Goal: Task Accomplishment & Management: Manage account settings

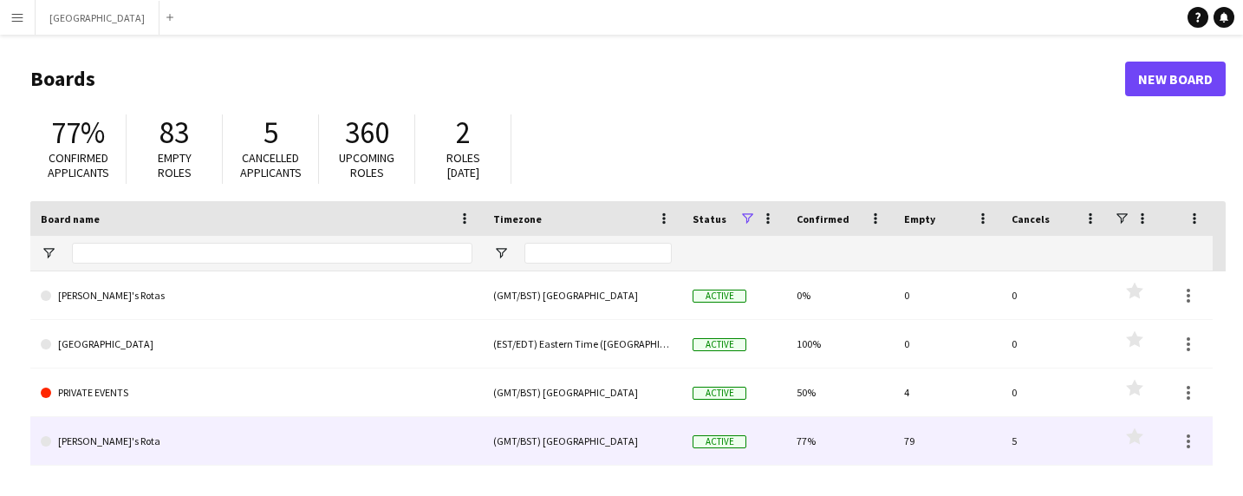
click at [141, 439] on link "[PERSON_NAME]'s Rota" at bounding box center [257, 441] width 432 height 49
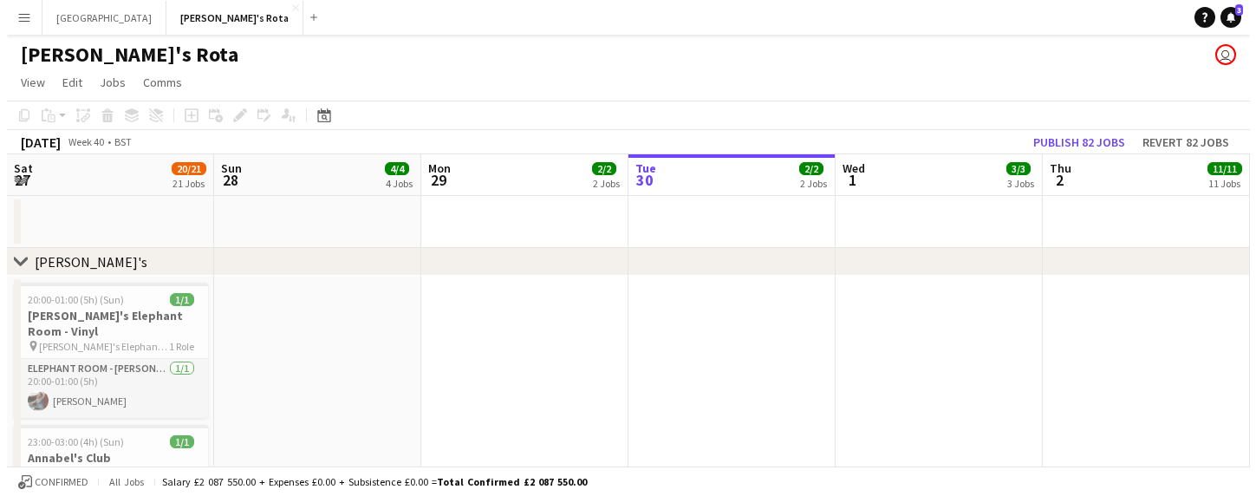
scroll to position [0, 414]
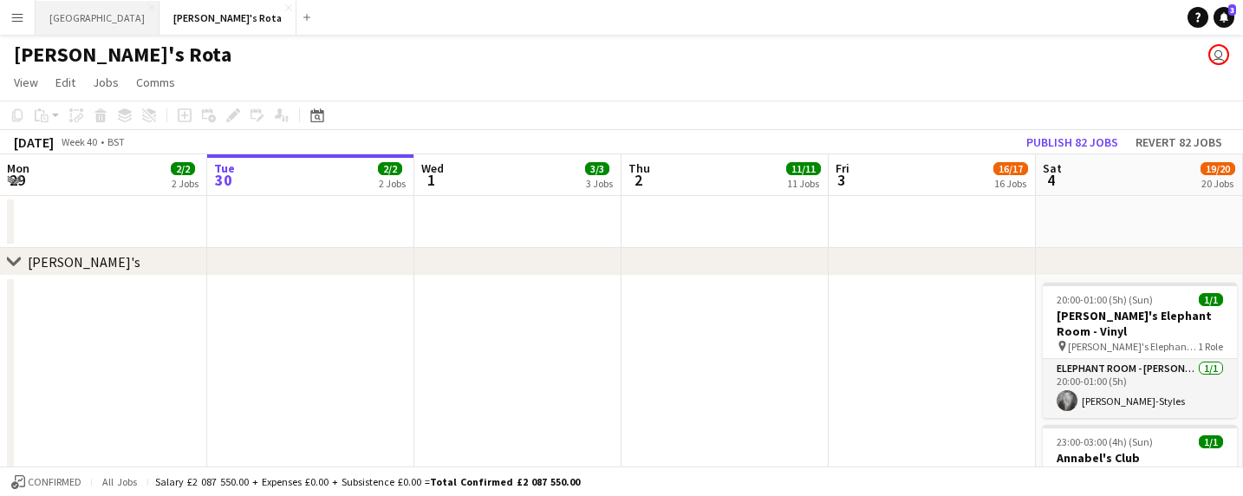
click at [62, 18] on button "MIAMI Close" at bounding box center [98, 18] width 124 height 34
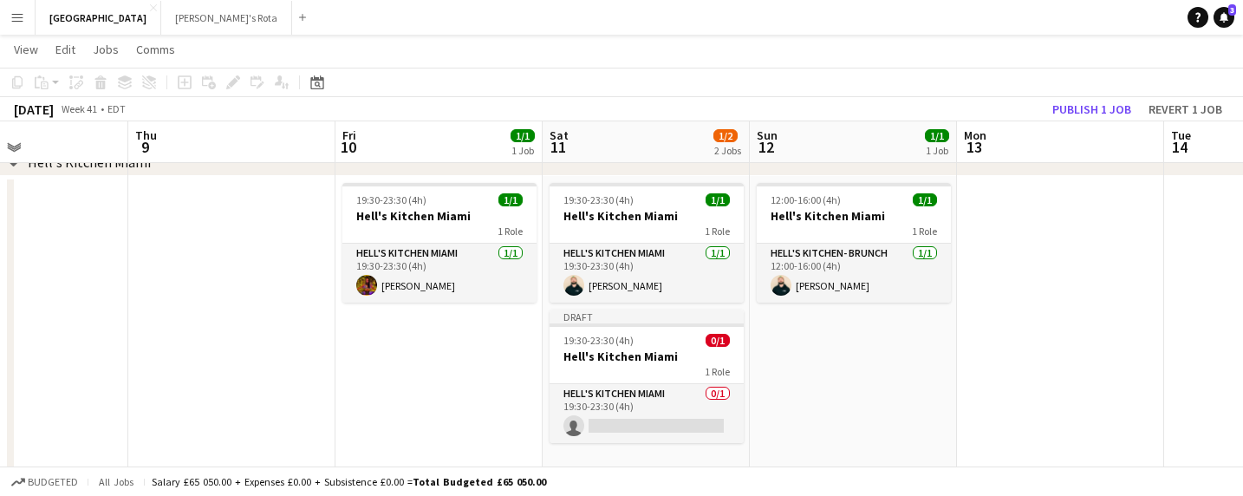
scroll to position [0, 494]
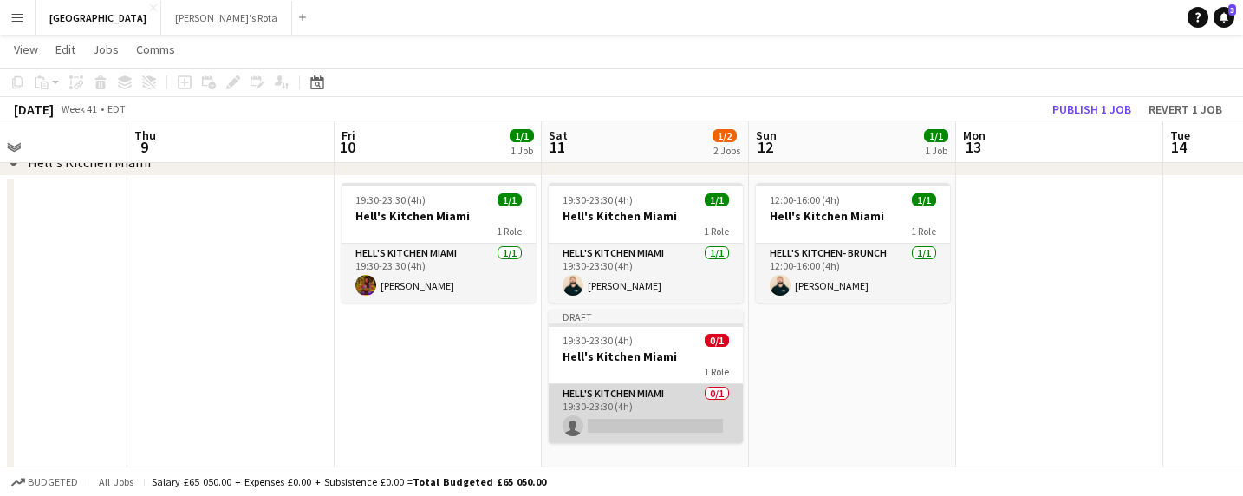
click at [625, 425] on app-card-role "Hell's Kitchen Miami 0/1 19:30-23:30 (4h) single-neutral-actions" at bounding box center [646, 413] width 194 height 59
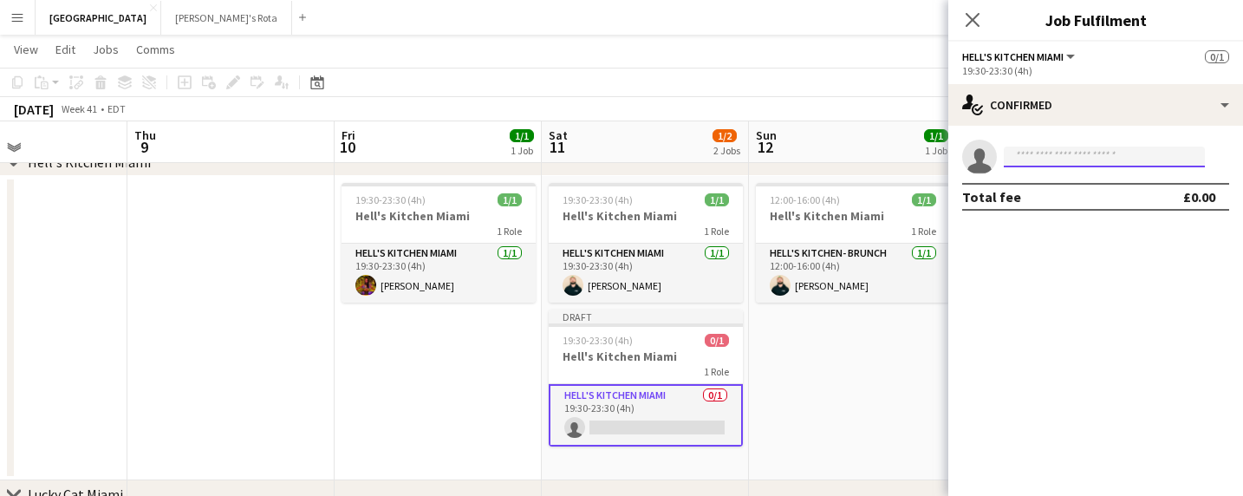
click at [1062, 164] on input at bounding box center [1104, 156] width 201 height 21
click at [1064, 238] on mat-expansion-panel "check Confirmed single-neutral-actions **** Total fee £0.00" at bounding box center [1095, 311] width 295 height 370
click at [1057, 166] on input "****" at bounding box center [1104, 156] width 201 height 21
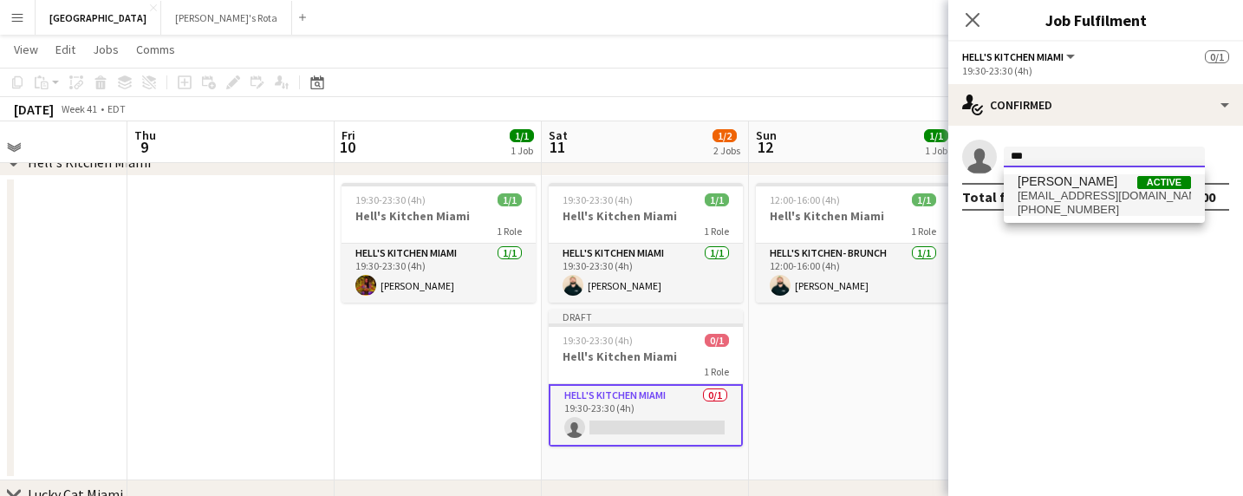
type input "***"
click at [1063, 197] on span "[EMAIL_ADDRESS][DOMAIN_NAME]" at bounding box center [1104, 196] width 173 height 14
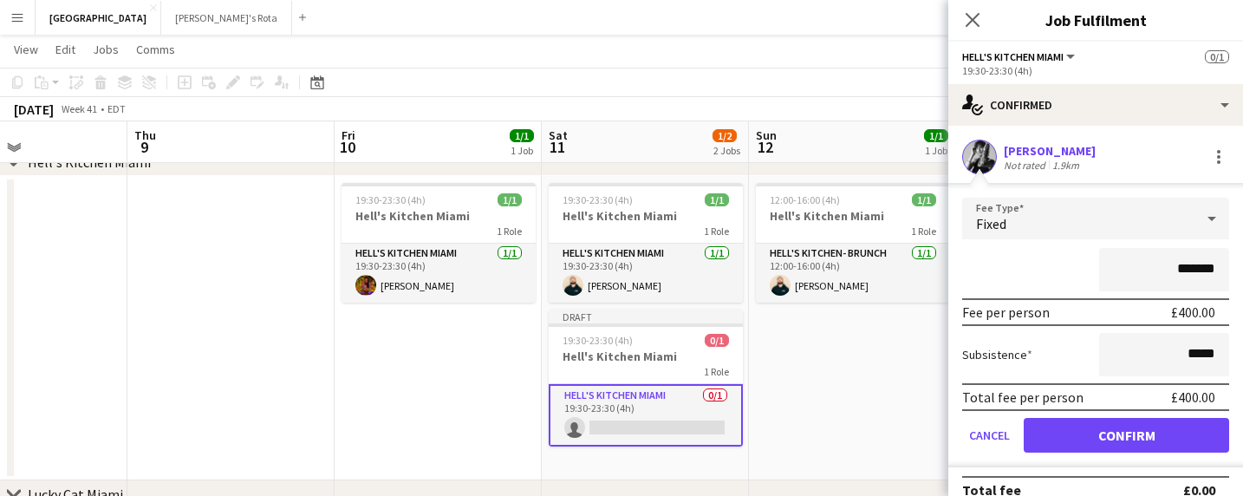
click at [1131, 434] on button "Confirm" at bounding box center [1126, 435] width 205 height 35
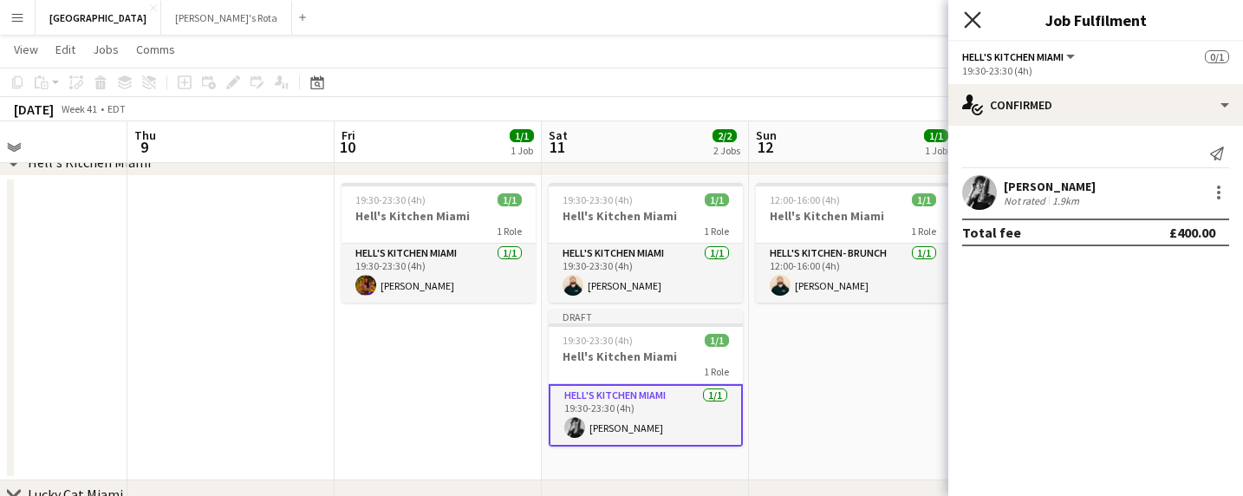
click at [973, 22] on icon "Close pop-in" at bounding box center [972, 19] width 16 height 16
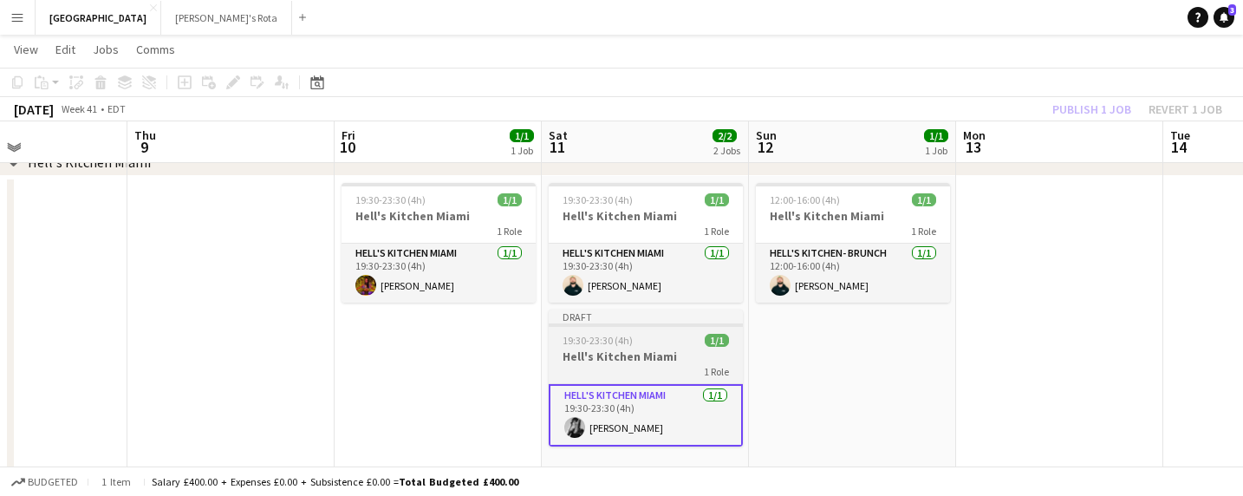
click at [643, 363] on h3 "Hell's Kitchen Miami" at bounding box center [646, 356] width 194 height 16
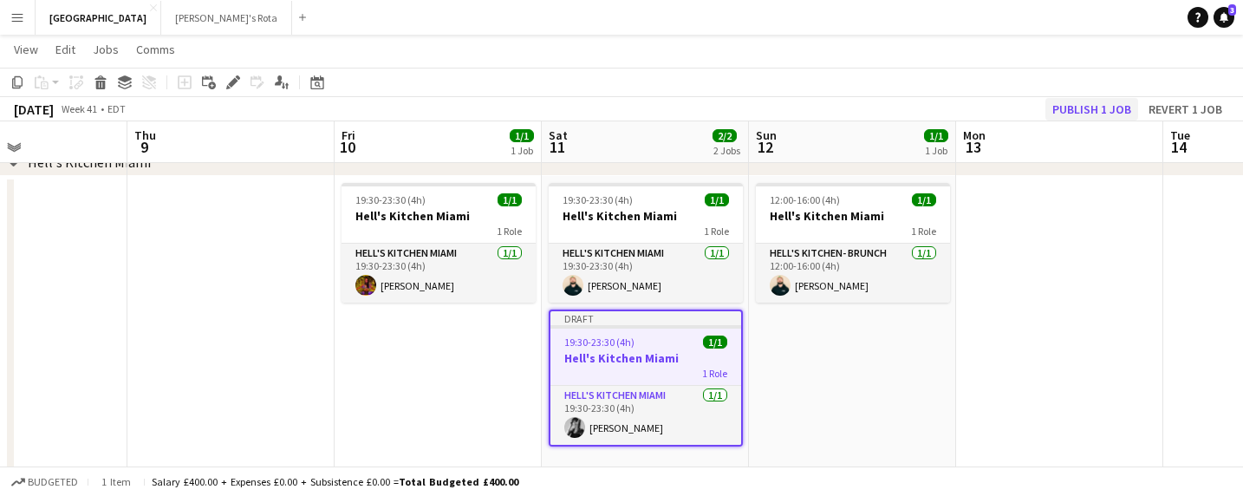
click at [1092, 105] on button "Publish 1 job" at bounding box center [1091, 109] width 93 height 23
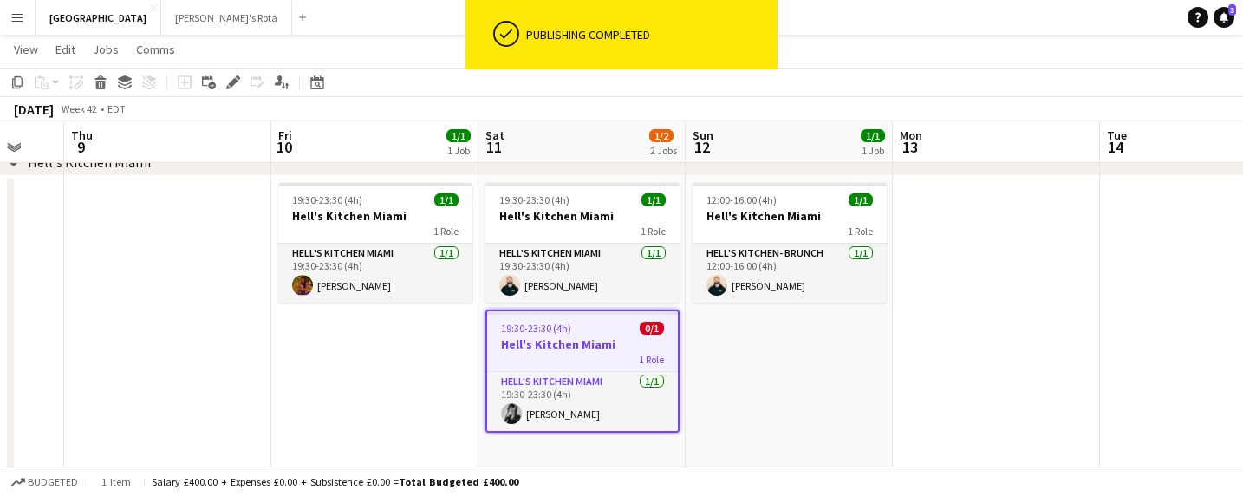
scroll to position [0, 551]
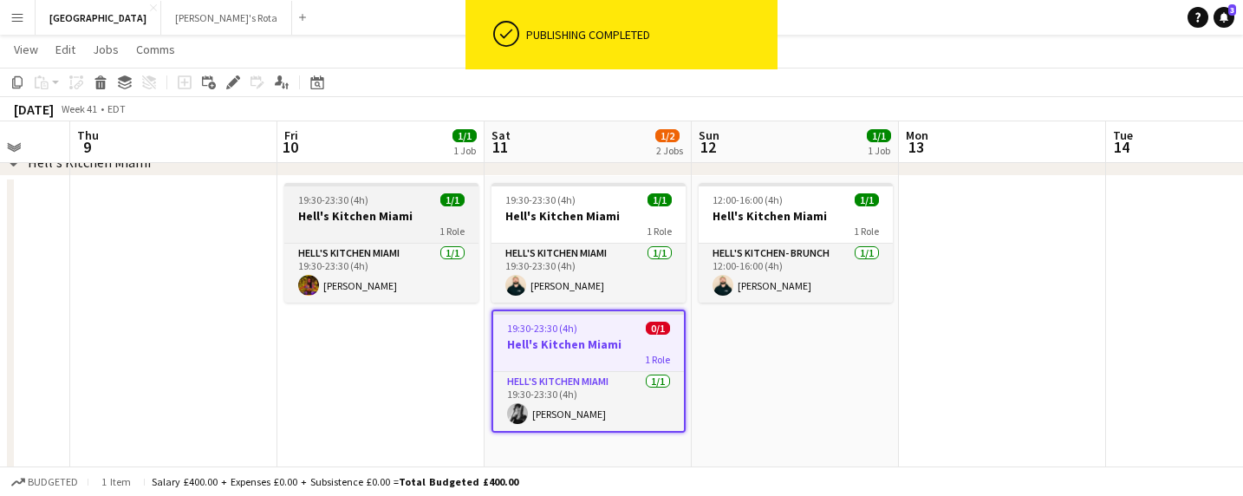
click at [348, 197] on span "19:30-23:30 (4h)" at bounding box center [333, 199] width 70 height 13
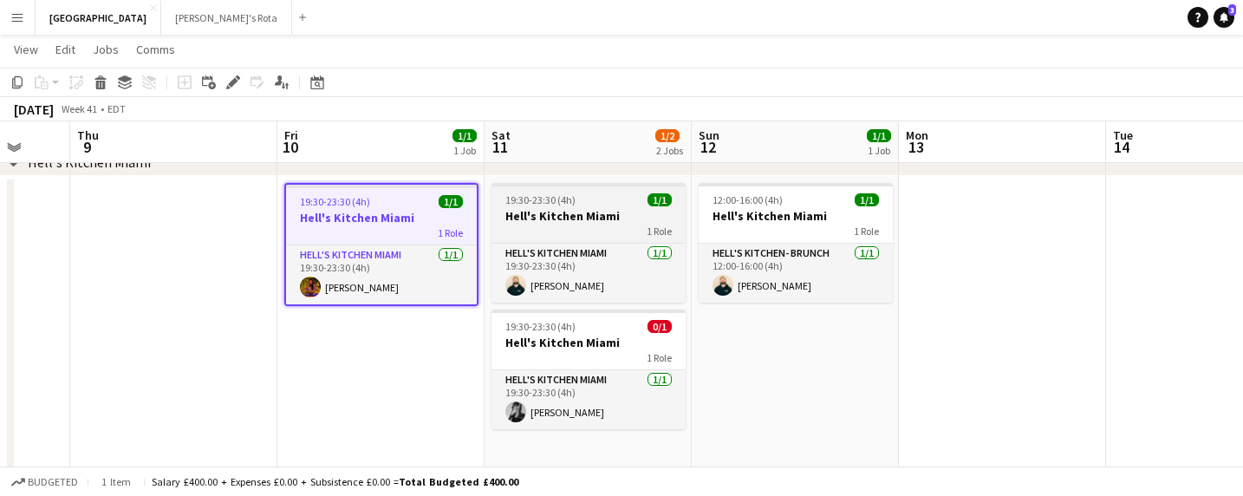
click at [561, 220] on h3 "Hell's Kitchen Miami" at bounding box center [588, 216] width 194 height 16
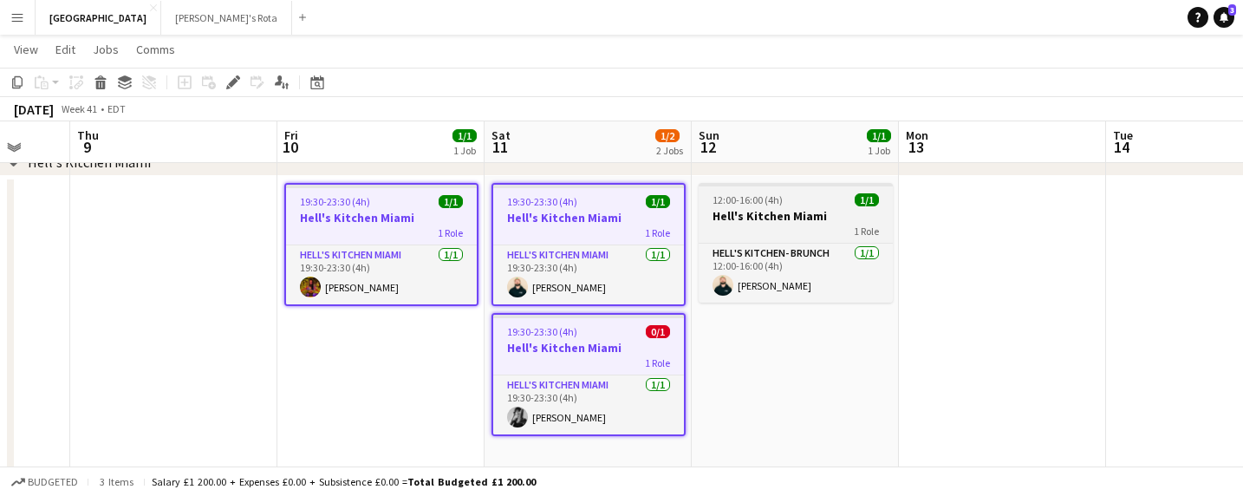
click at [753, 212] on h3 "Hell's Kitchen Miami" at bounding box center [796, 216] width 194 height 16
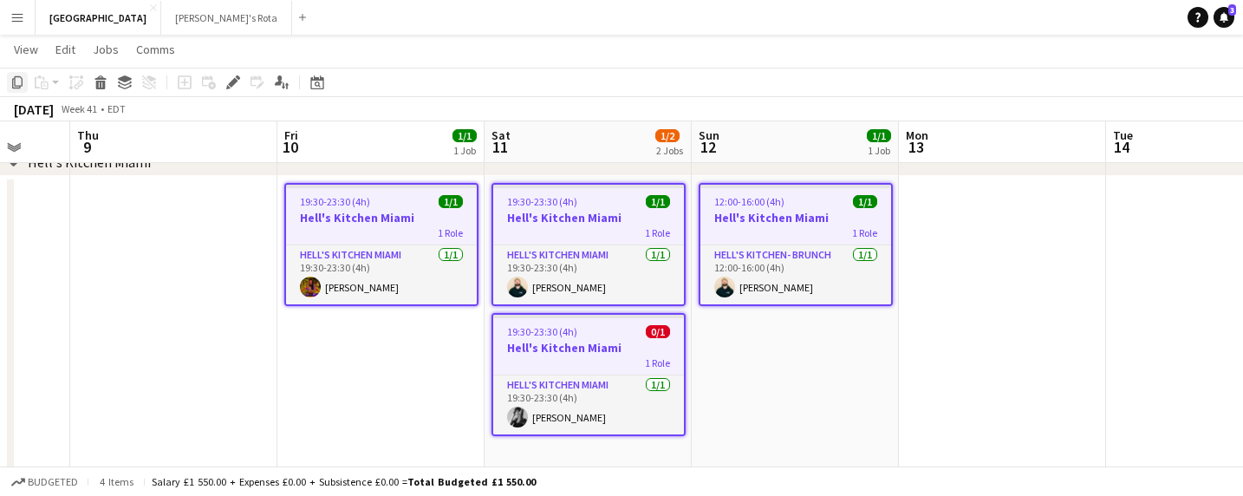
click at [15, 81] on icon at bounding box center [17, 82] width 10 height 12
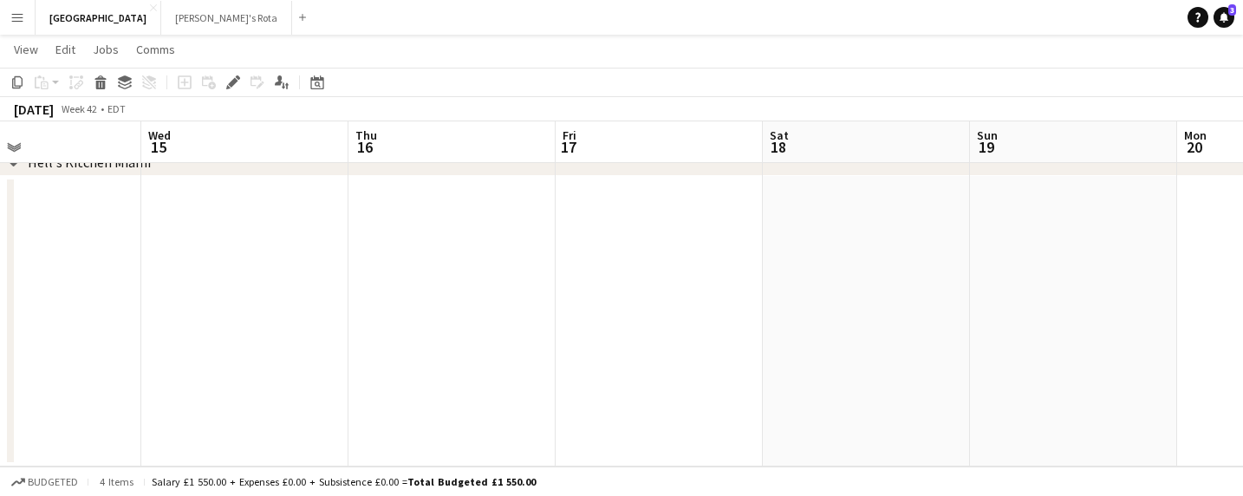
scroll to position [0, 524]
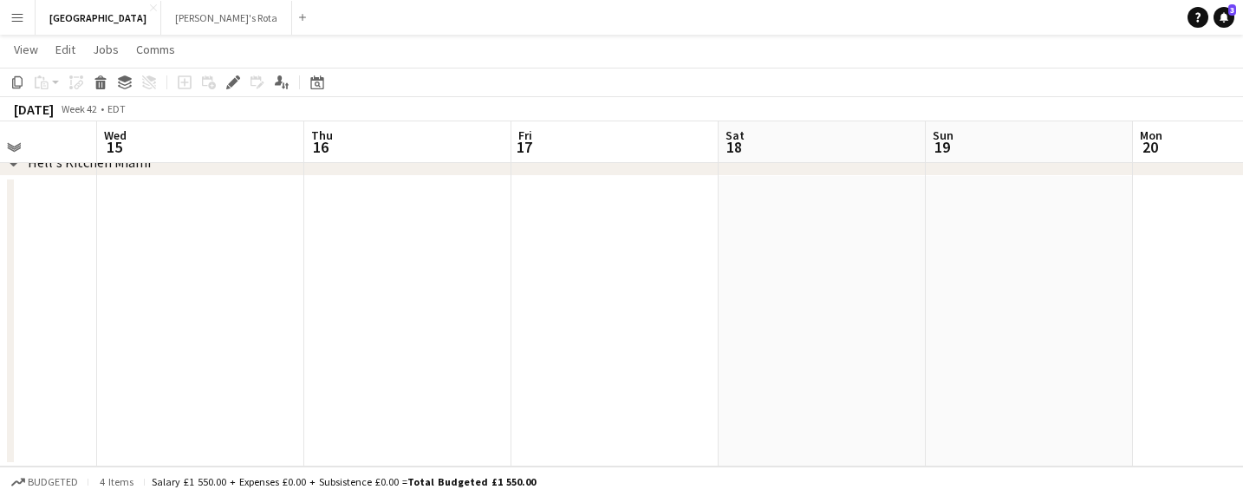
click at [591, 255] on app-date-cell at bounding box center [614, 321] width 207 height 290
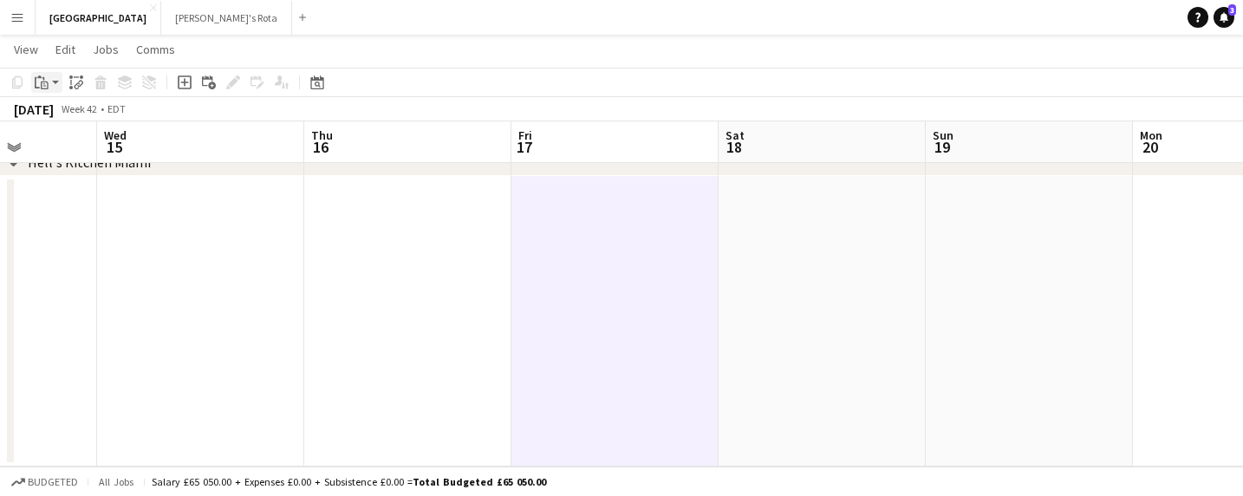
click at [48, 83] on icon at bounding box center [45, 85] width 8 height 8
click at [75, 141] on link "Paste with crew Command Shift V" at bounding box center [114, 145] width 137 height 16
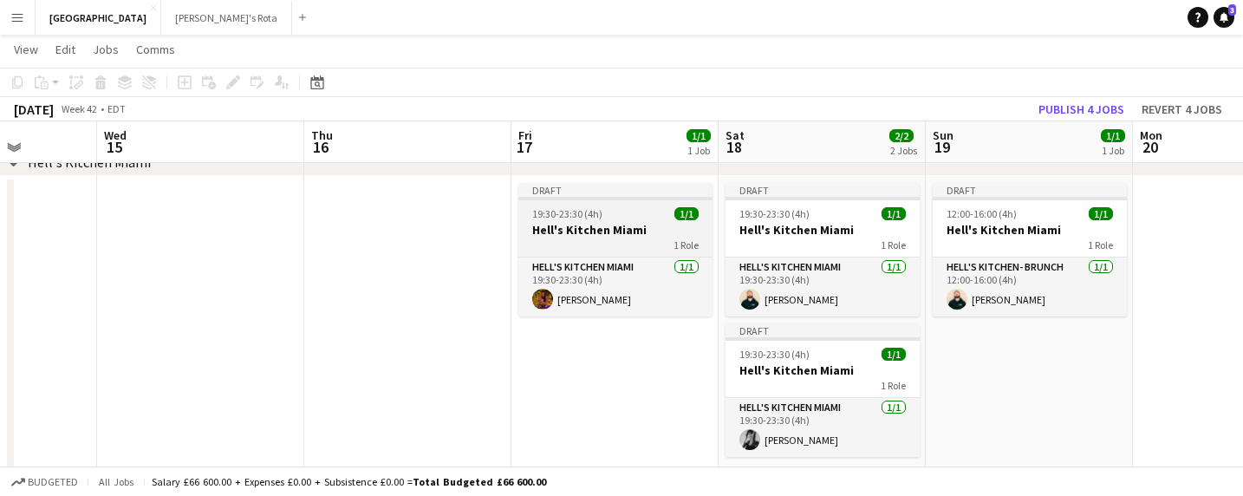
click at [591, 234] on h3 "Hell's Kitchen Miami" at bounding box center [615, 230] width 194 height 16
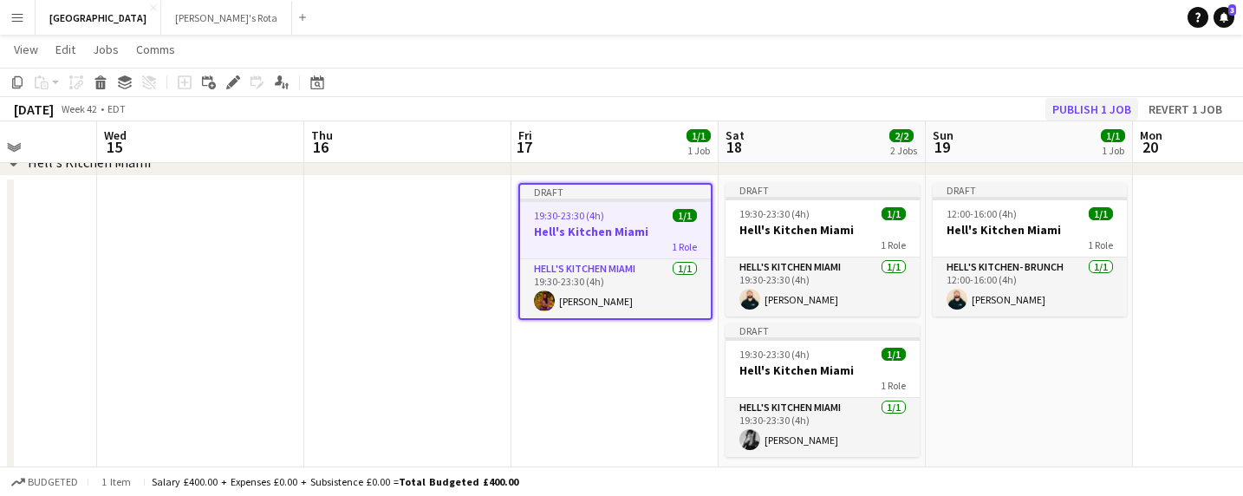
click at [1090, 104] on button "Publish 1 job" at bounding box center [1091, 109] width 93 height 23
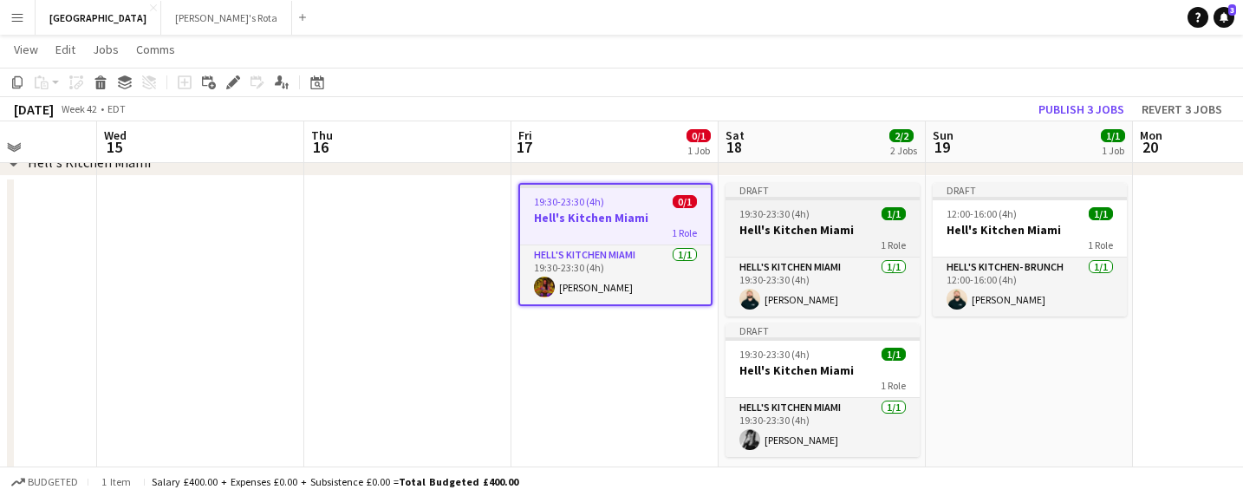
click at [828, 247] on div "1 Role" at bounding box center [823, 245] width 194 height 14
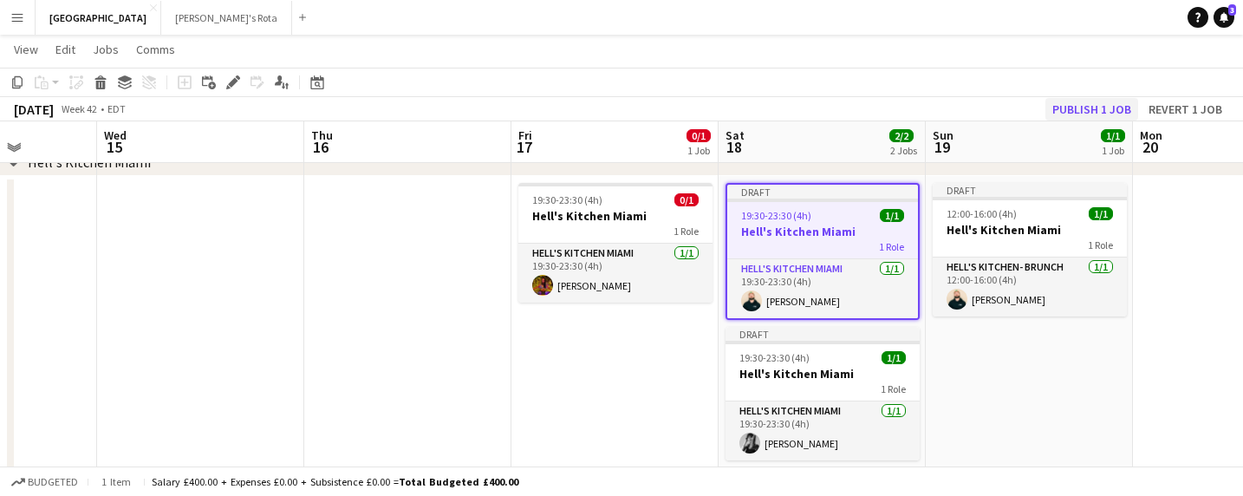
click at [1087, 104] on button "Publish 1 job" at bounding box center [1091, 109] width 93 height 23
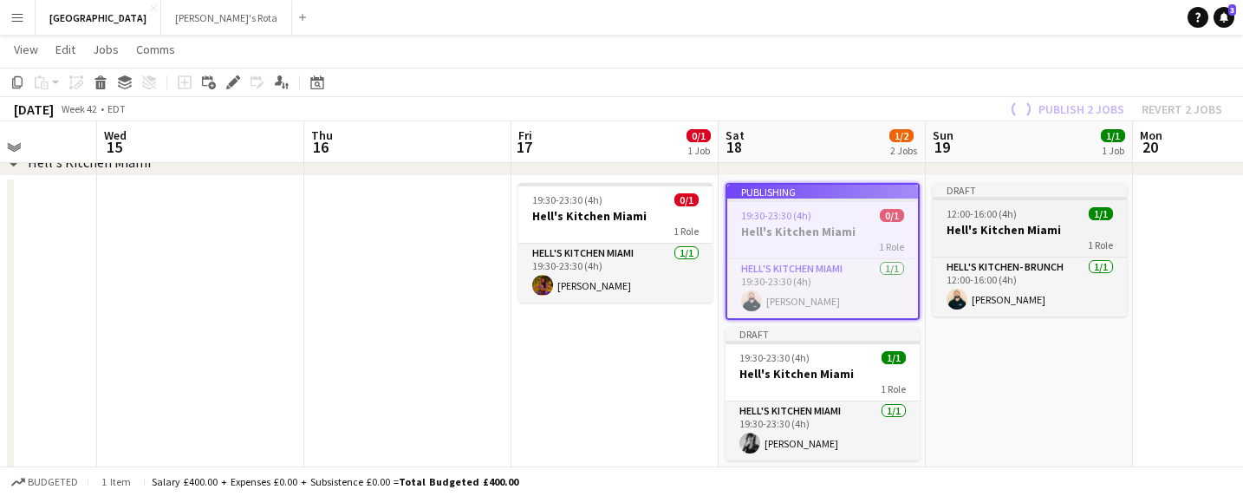
click at [1039, 251] on div "1 Role" at bounding box center [1030, 245] width 194 height 14
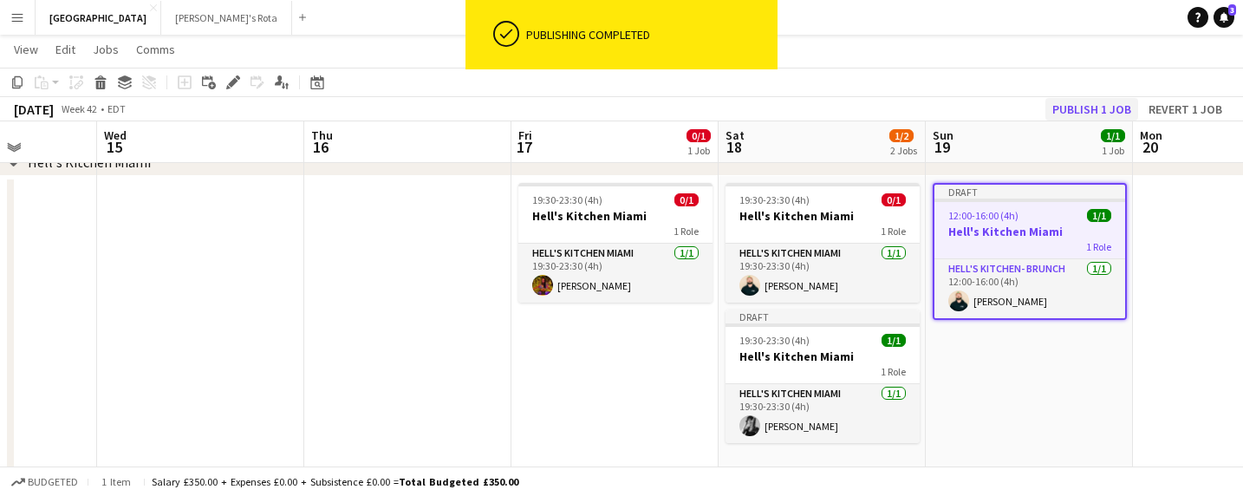
click at [1101, 101] on button "Publish 1 job" at bounding box center [1091, 109] width 93 height 23
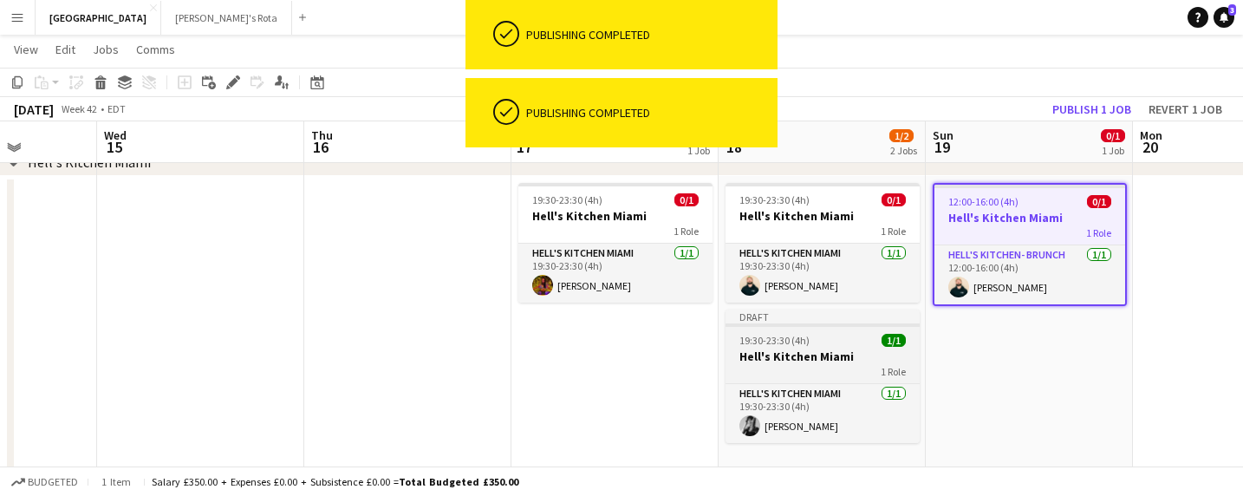
click at [794, 364] on div "1 Role" at bounding box center [823, 371] width 194 height 14
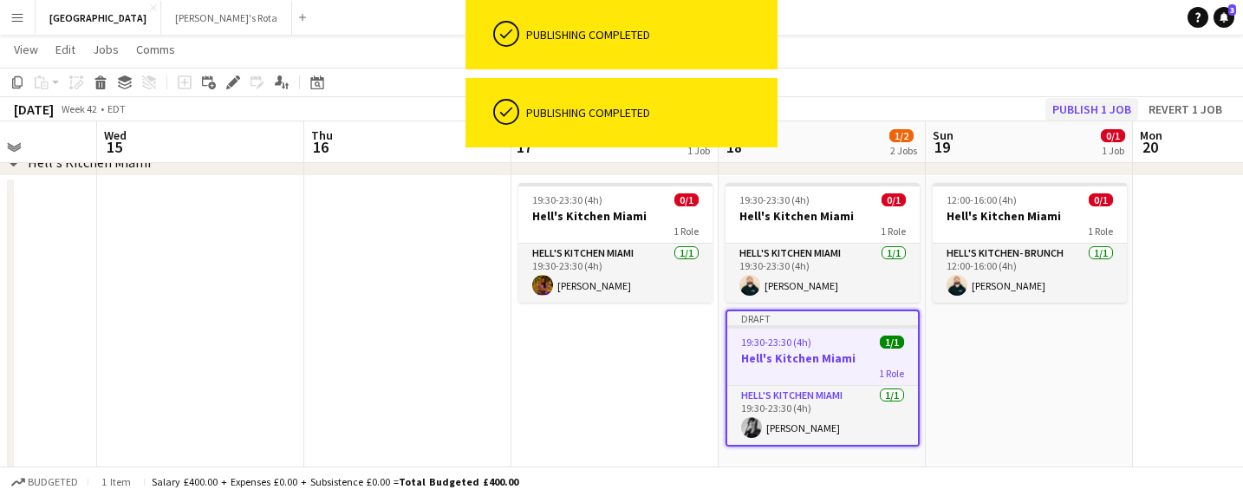
click at [1089, 110] on button "Publish 1 job" at bounding box center [1091, 109] width 93 height 23
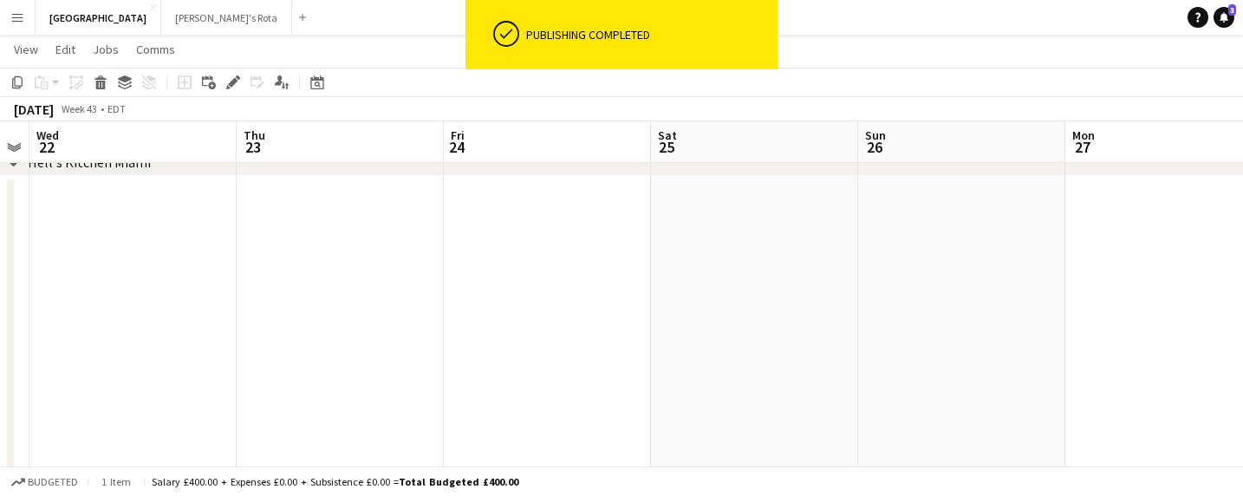
scroll to position [0, 616]
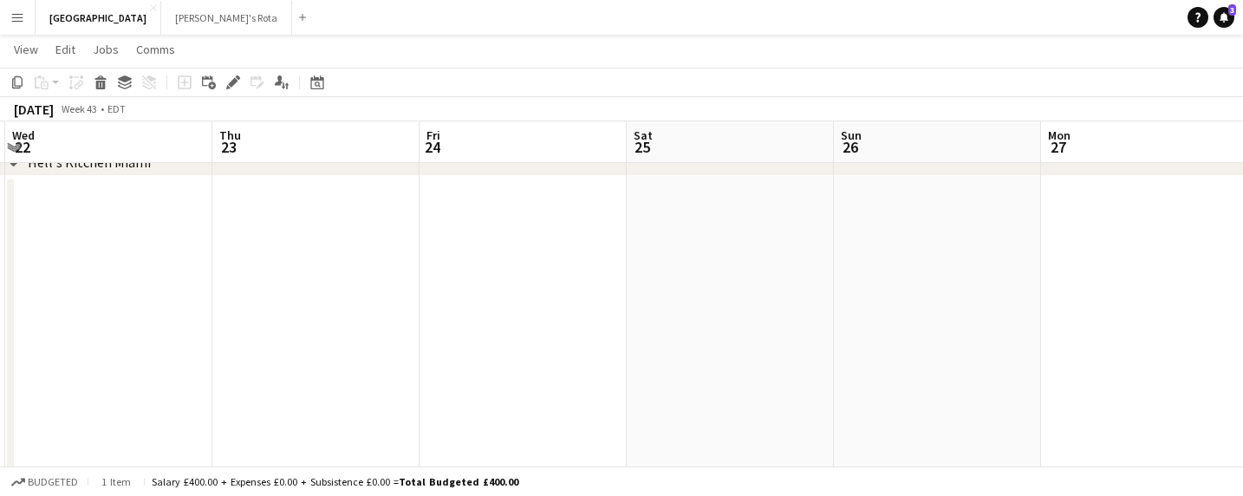
click at [559, 206] on app-date-cell at bounding box center [523, 328] width 207 height 304
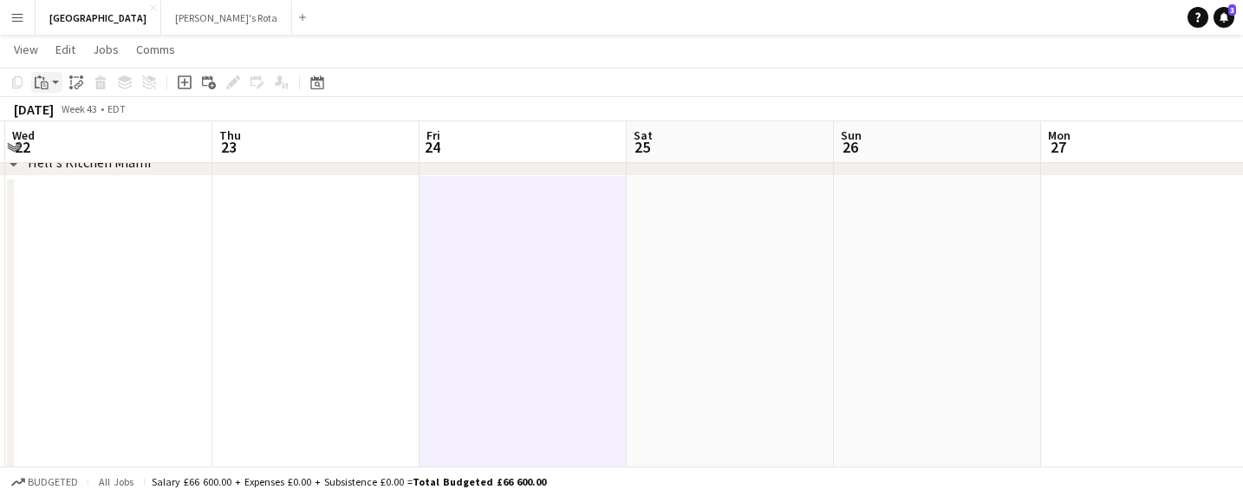
click at [49, 81] on div "Paste" at bounding box center [41, 82] width 21 height 21
click at [62, 146] on link "Paste with crew Command Shift V" at bounding box center [114, 145] width 137 height 16
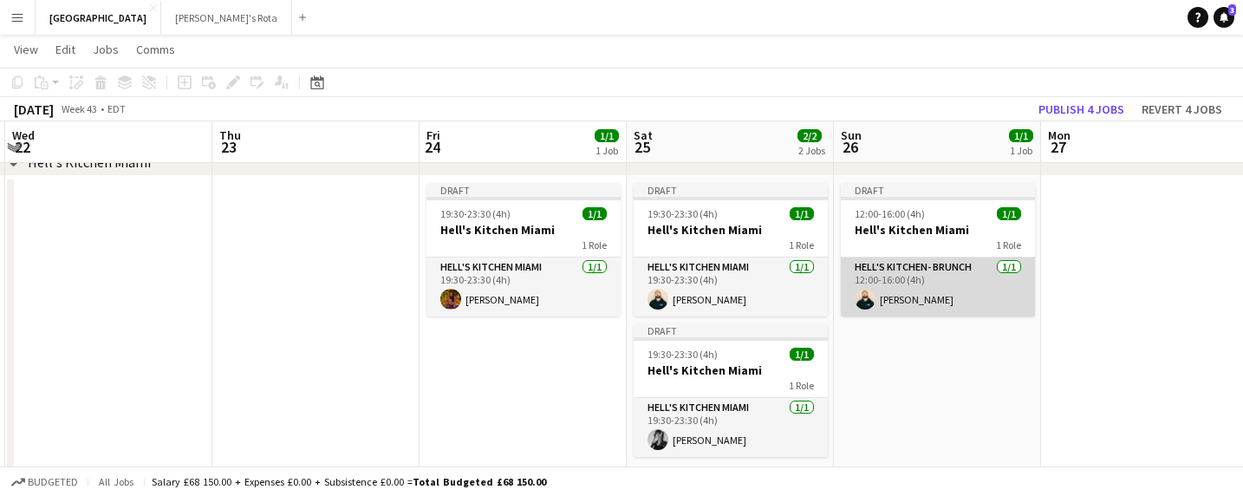
click at [927, 290] on app-card-role "Hell's Kitchen- BRUNCH [DATE] 12:00-16:00 (4h) [PERSON_NAME]" at bounding box center [938, 286] width 194 height 59
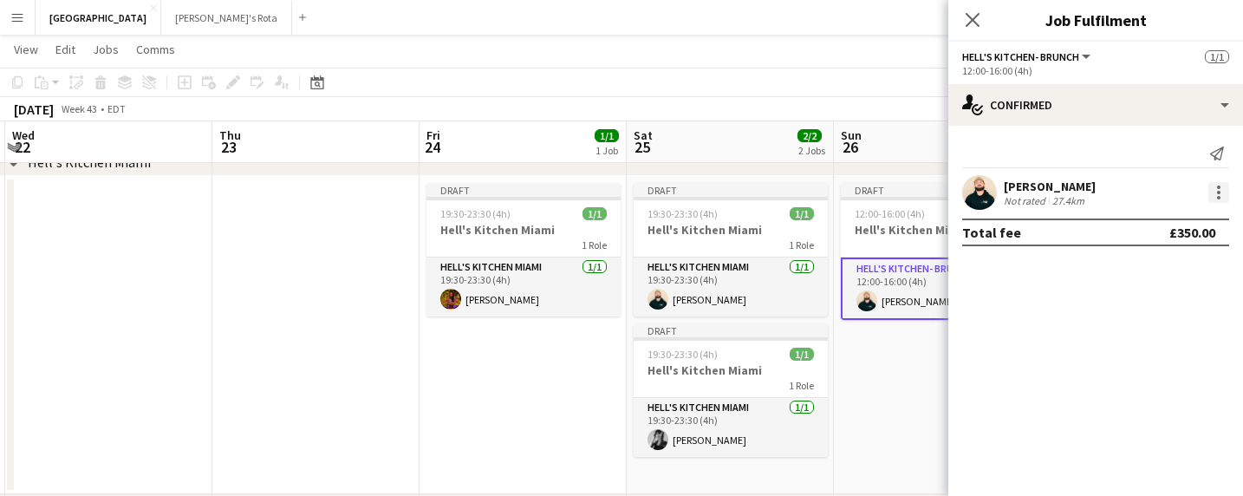
click at [1214, 194] on div at bounding box center [1218, 192] width 21 height 21
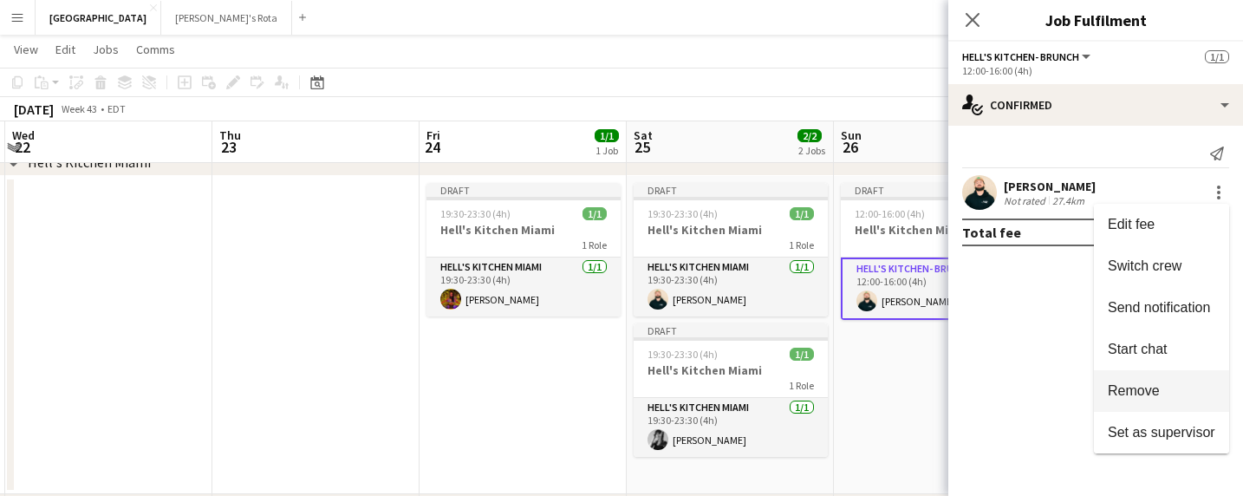
click at [1170, 385] on span "Remove" at bounding box center [1161, 391] width 107 height 16
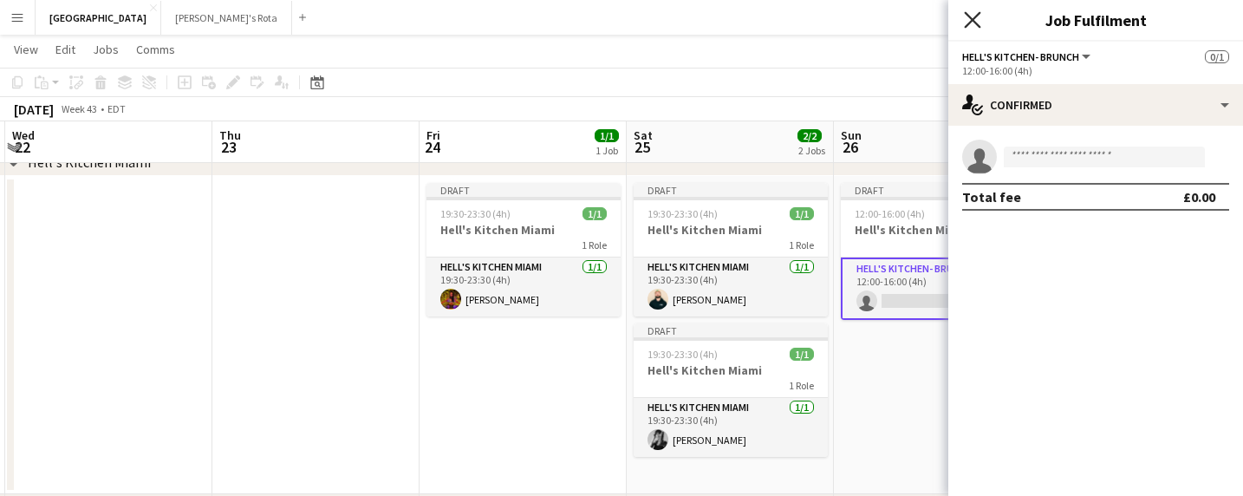
click at [975, 20] on icon "Close pop-in" at bounding box center [972, 19] width 16 height 16
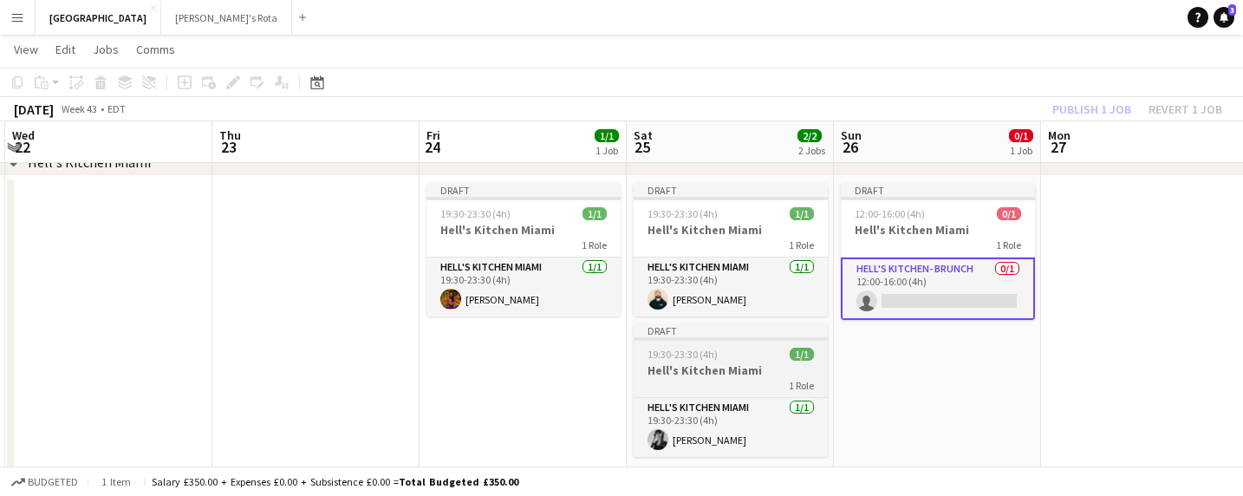
click at [747, 377] on h3 "Hell's Kitchen Miami" at bounding box center [731, 370] width 194 height 16
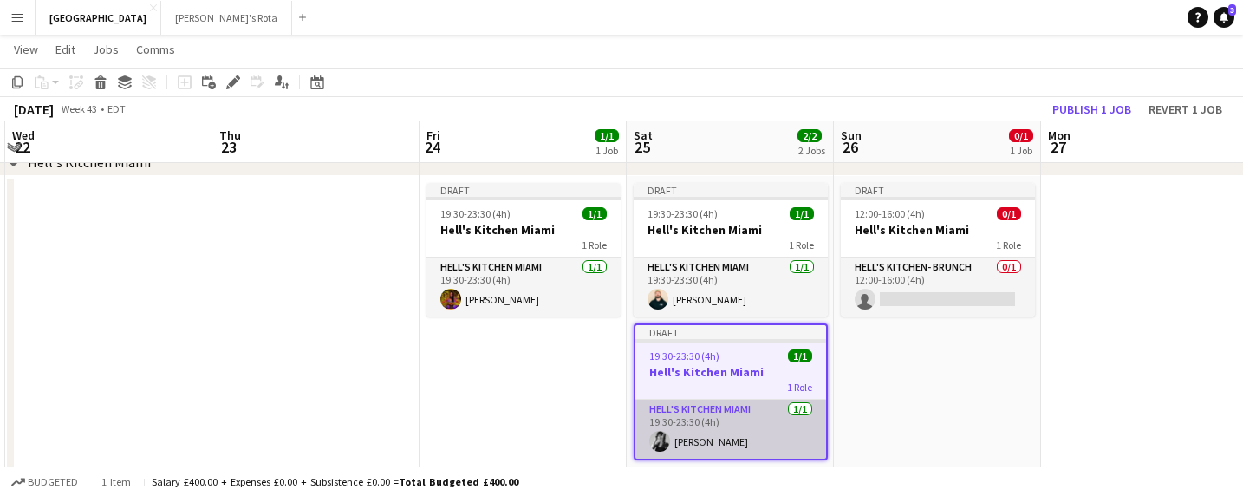
click at [752, 434] on app-card-role "Hell's Kitchen Miami [DATE] 19:30-23:30 (4h) [PERSON_NAME]" at bounding box center [730, 429] width 191 height 59
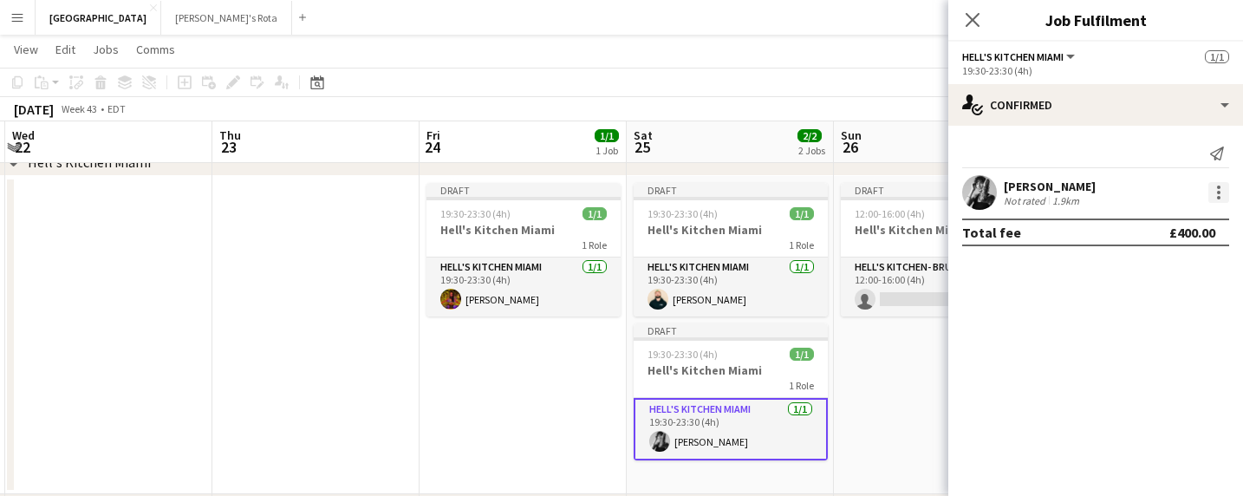
click at [1220, 191] on div at bounding box center [1218, 192] width 21 height 21
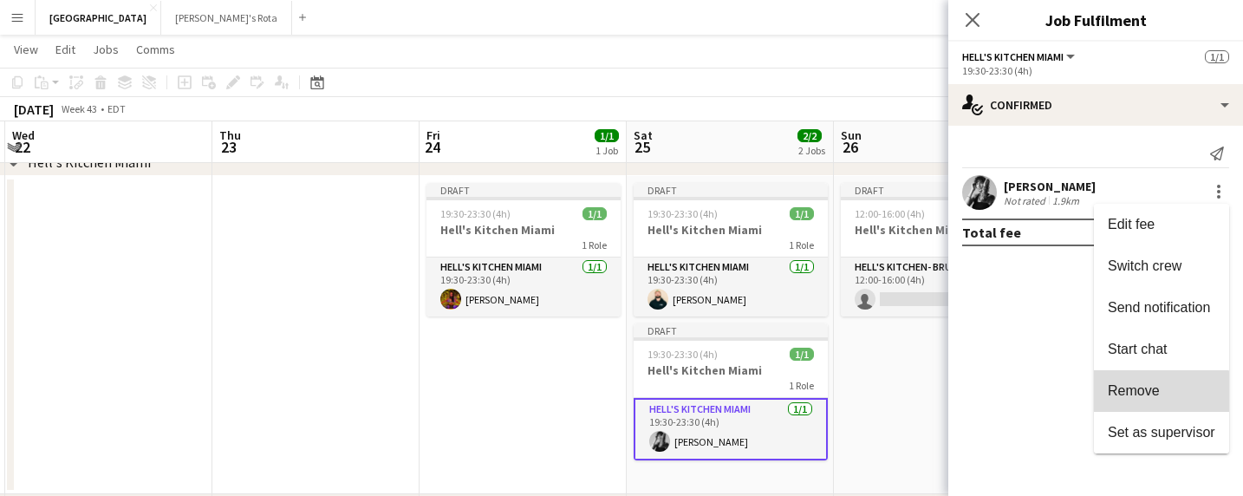
click at [1162, 396] on span "Remove" at bounding box center [1161, 391] width 107 height 16
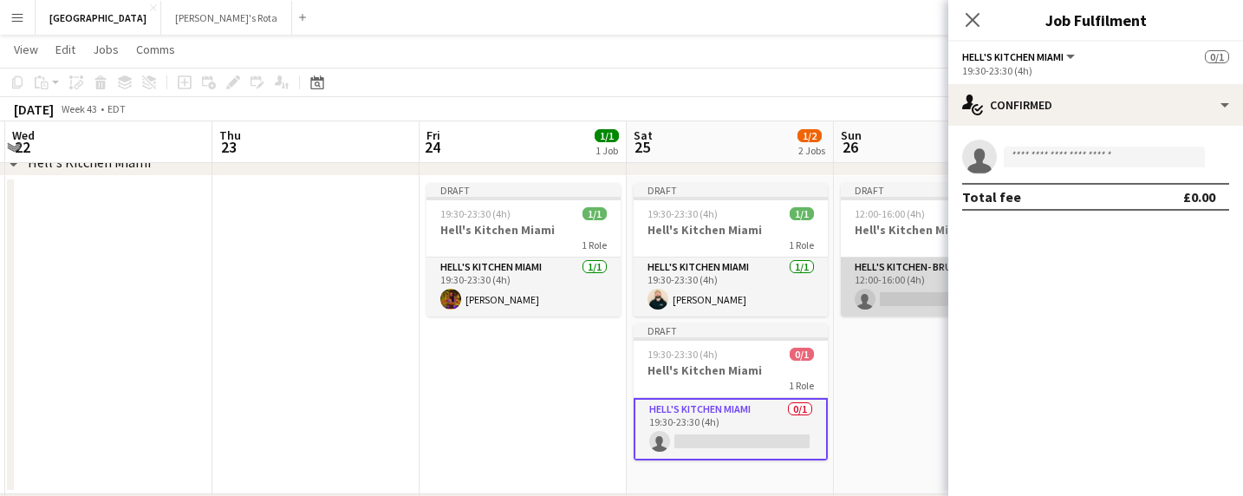
click at [916, 299] on app-card-role "Hell's Kitchen- BRUNCH 0/1 12:00-16:00 (4h) single-neutral-actions" at bounding box center [938, 286] width 194 height 59
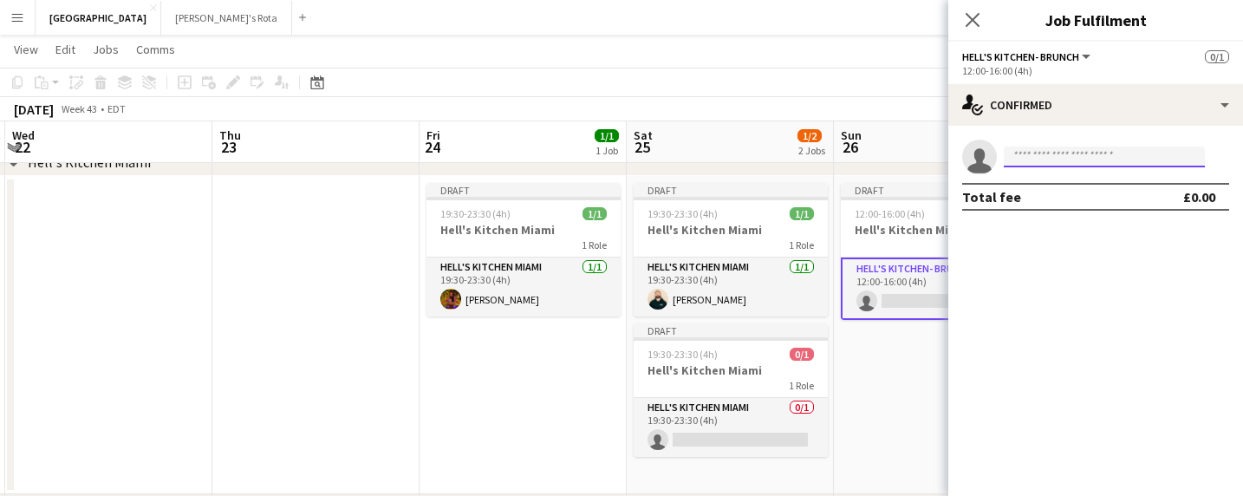
click at [1049, 155] on input at bounding box center [1104, 156] width 201 height 21
click at [972, 15] on icon "Close pop-in" at bounding box center [972, 19] width 16 height 16
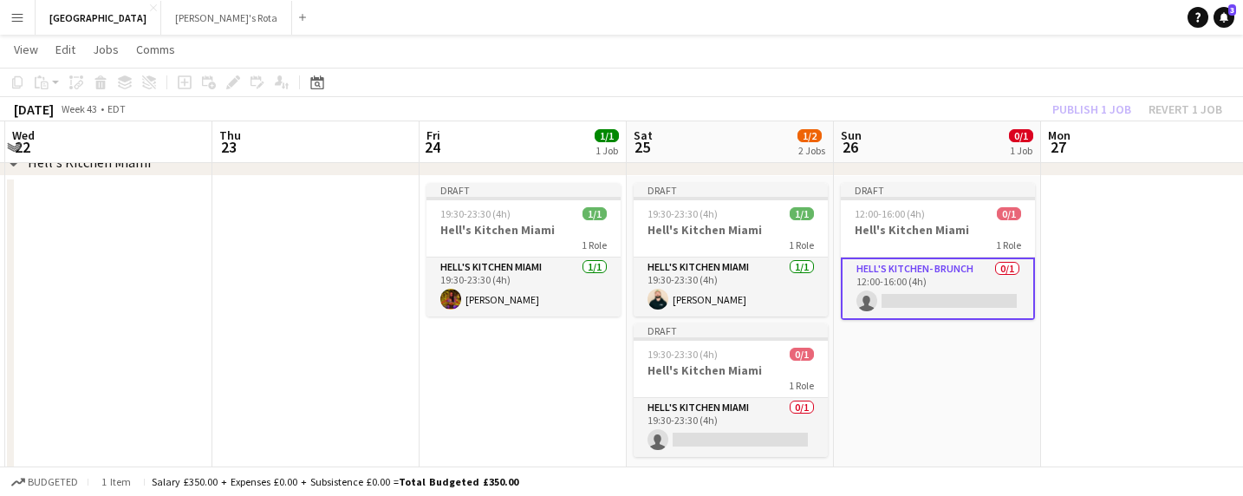
click at [924, 301] on app-card-role "Hell's Kitchen- BRUNCH 0/1 12:00-16:00 (4h) single-neutral-actions" at bounding box center [938, 288] width 194 height 62
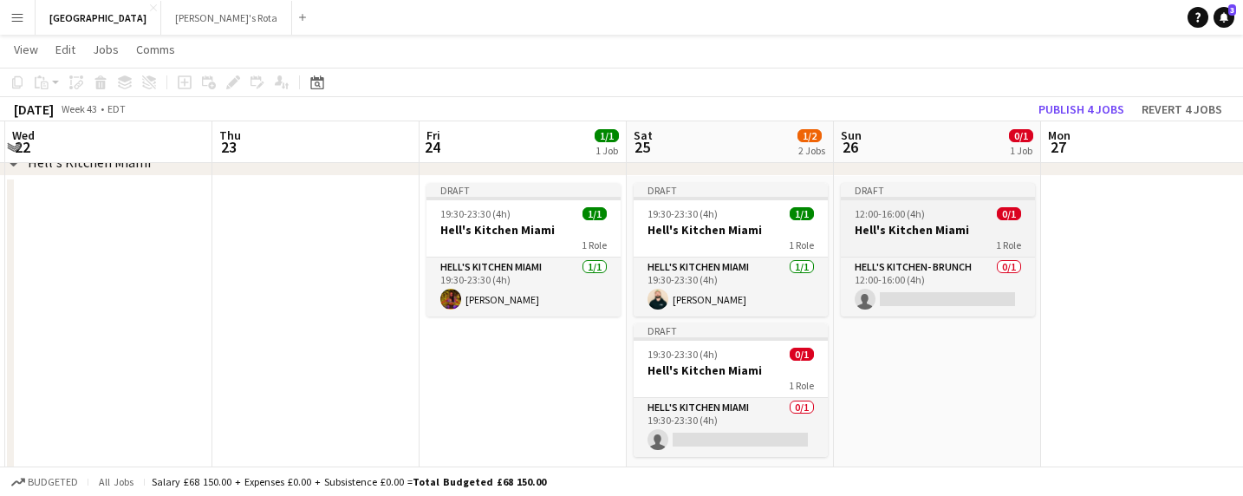
click at [896, 234] on h3 "Hell's Kitchen Miami" at bounding box center [938, 230] width 194 height 16
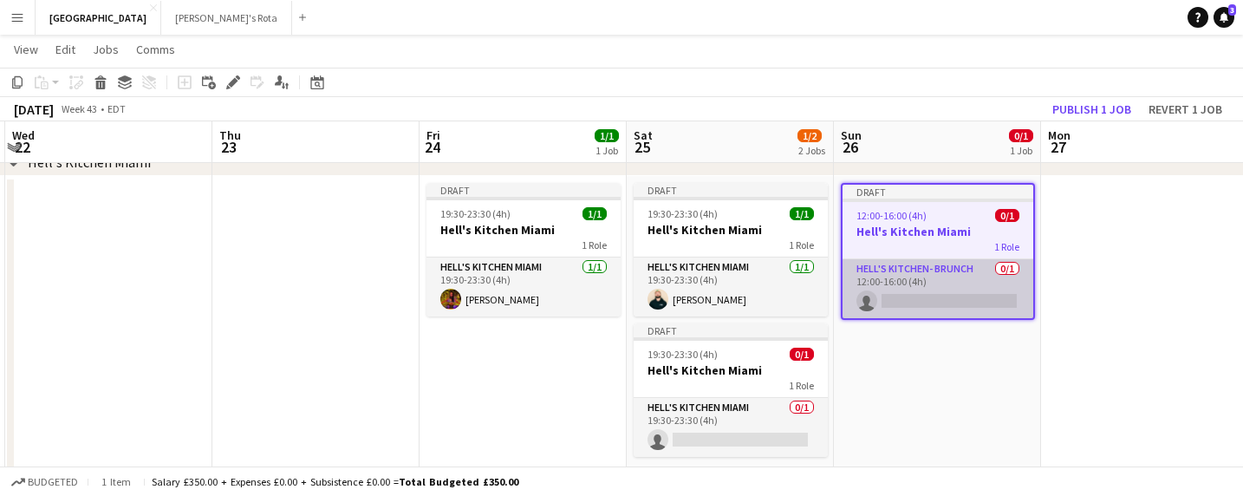
click at [908, 296] on app-card-role "Hell's Kitchen- BRUNCH 0/1 12:00-16:00 (4h) single-neutral-actions" at bounding box center [938, 288] width 191 height 59
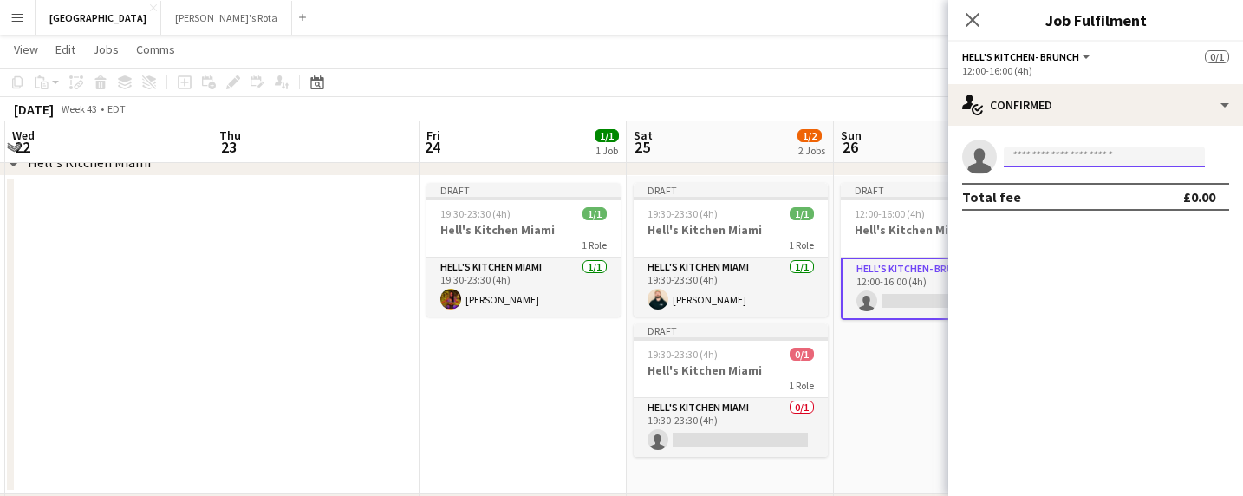
click at [1074, 157] on input at bounding box center [1104, 156] width 201 height 21
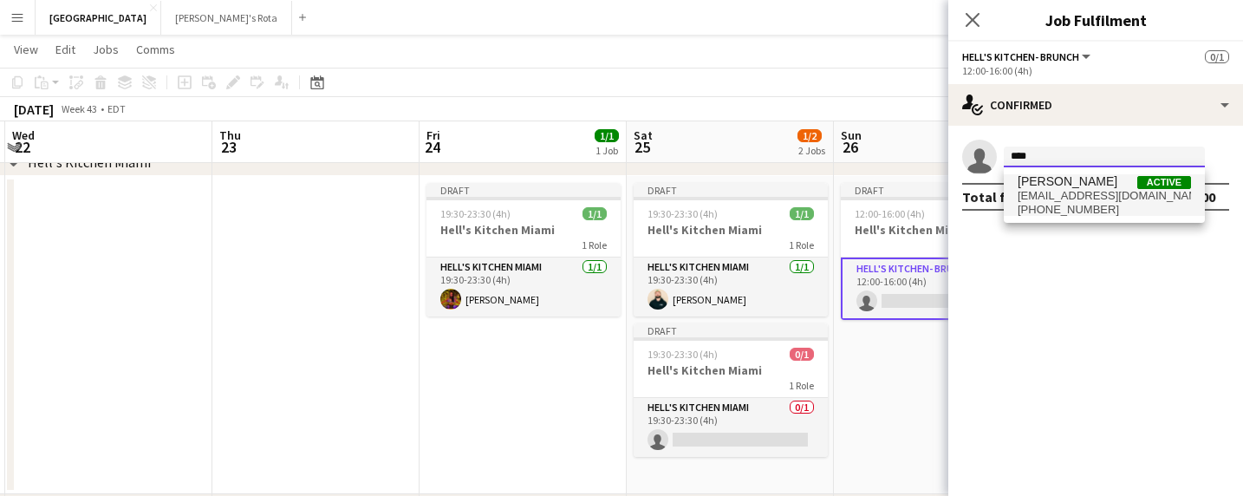
type input "****"
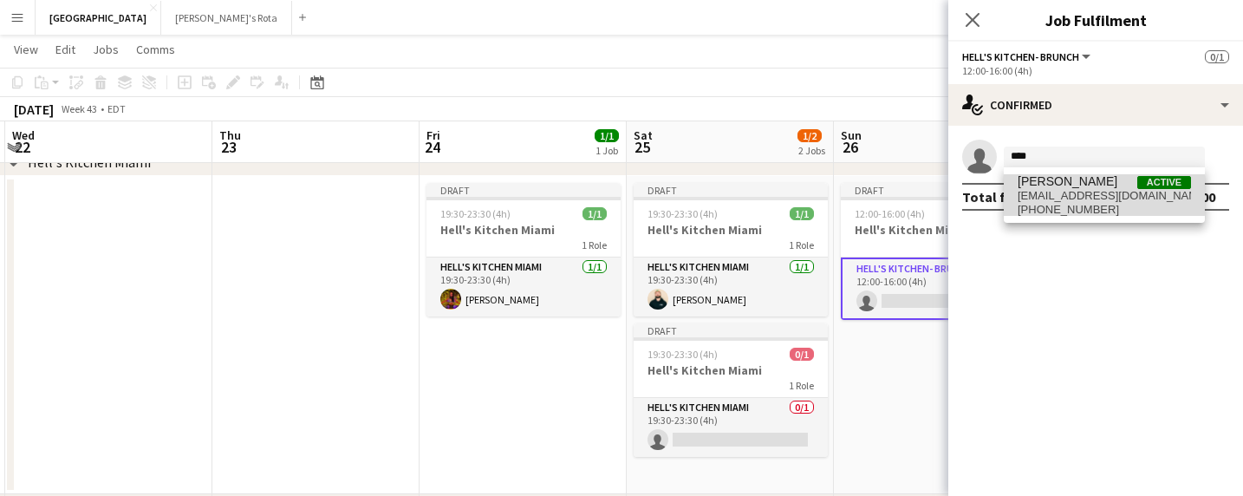
click at [1077, 179] on span "[PERSON_NAME]" at bounding box center [1068, 181] width 100 height 15
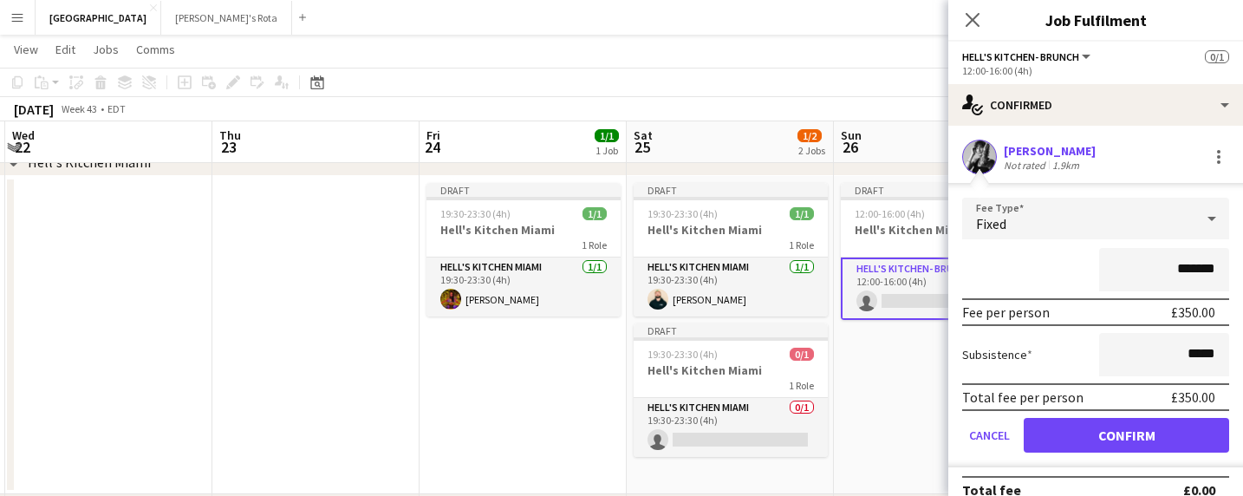
click at [1115, 428] on button "Confirm" at bounding box center [1126, 435] width 205 height 35
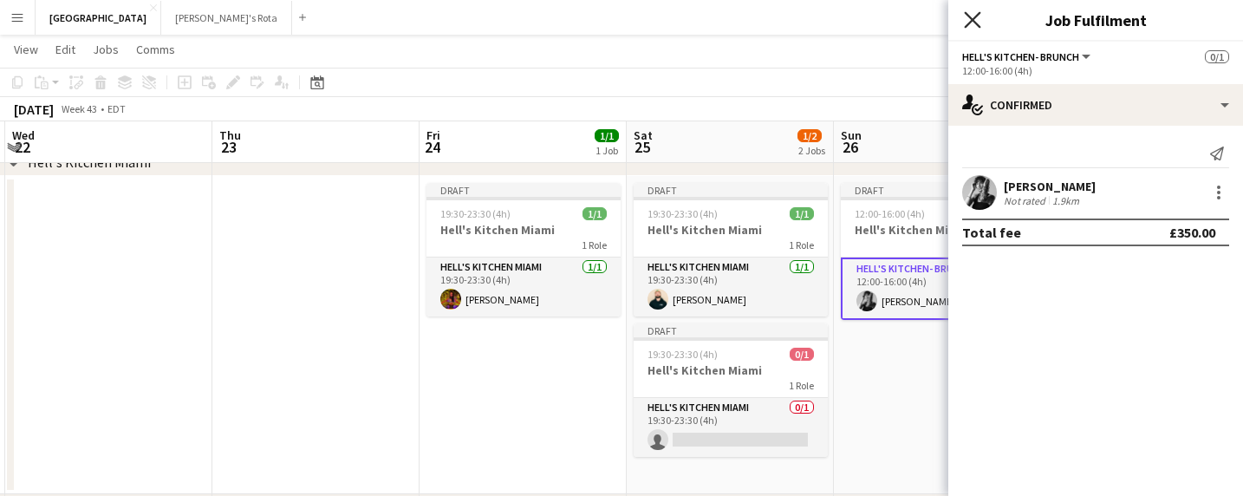
click at [976, 19] on icon "Close pop-in" at bounding box center [972, 19] width 16 height 16
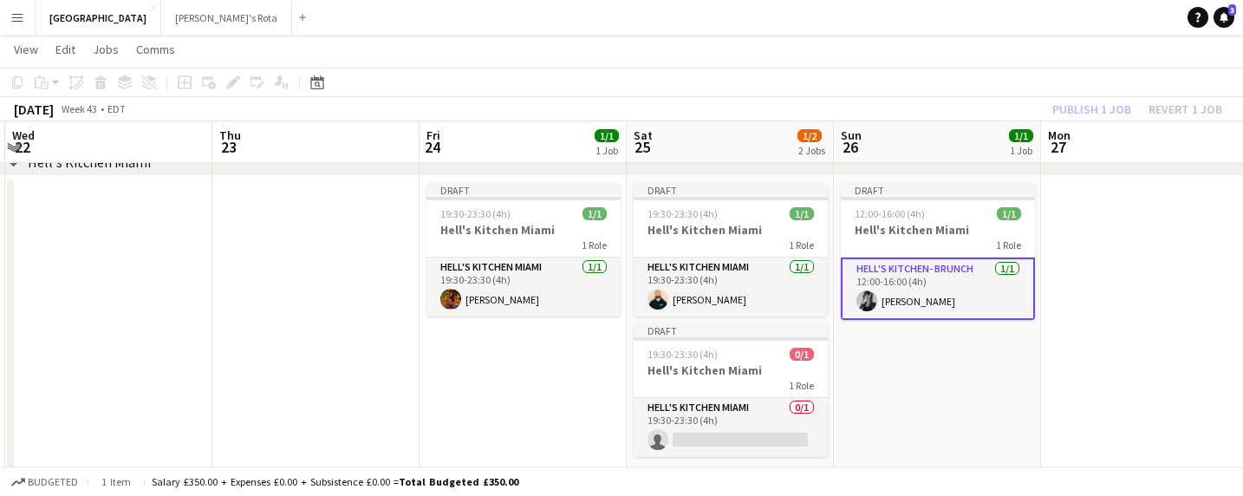
click at [929, 227] on h3 "Hell's Kitchen Miami" at bounding box center [938, 230] width 194 height 16
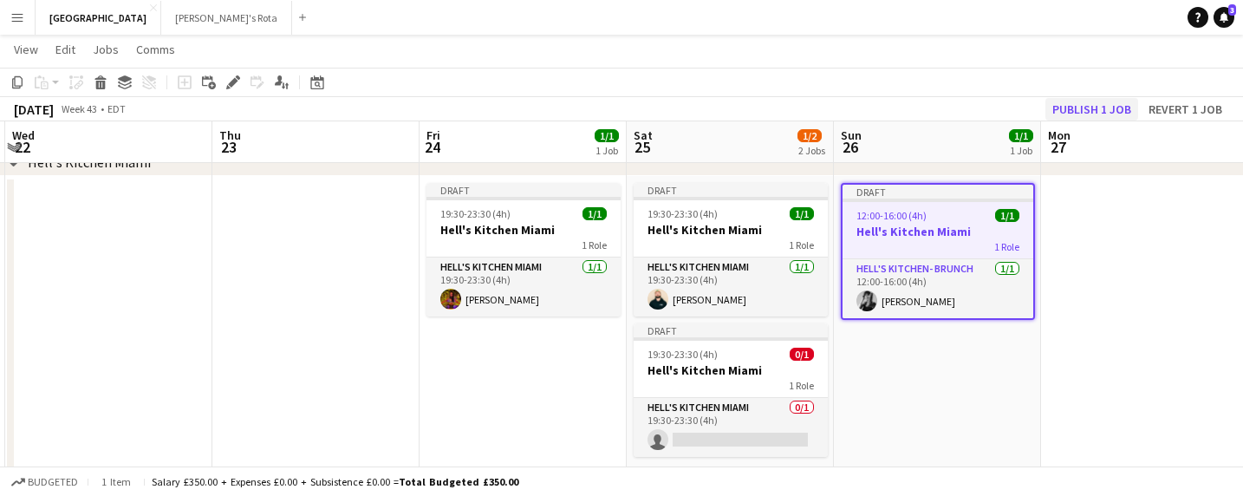
click at [1090, 107] on button "Publish 1 job" at bounding box center [1091, 109] width 93 height 23
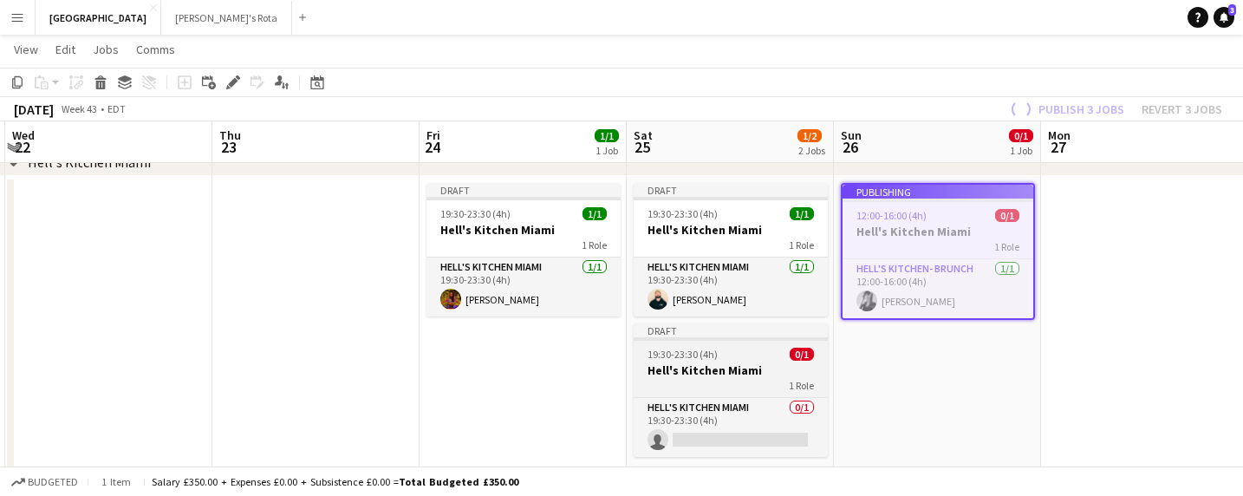
click at [740, 374] on h3 "Hell's Kitchen Miami" at bounding box center [731, 370] width 194 height 16
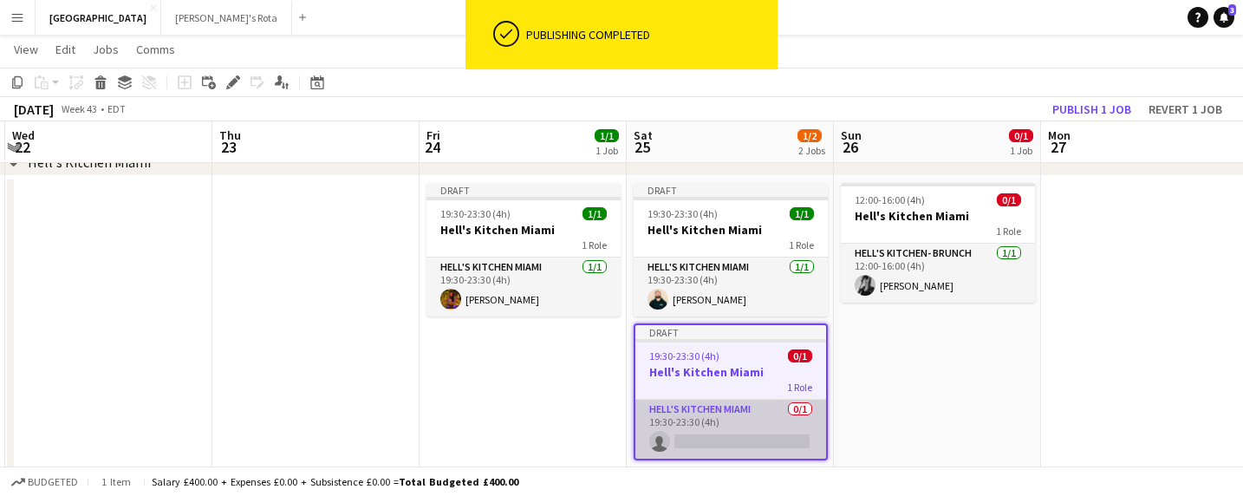
click at [740, 433] on app-card-role "Hell's Kitchen Miami 0/1 19:30-23:30 (4h) single-neutral-actions" at bounding box center [730, 429] width 191 height 59
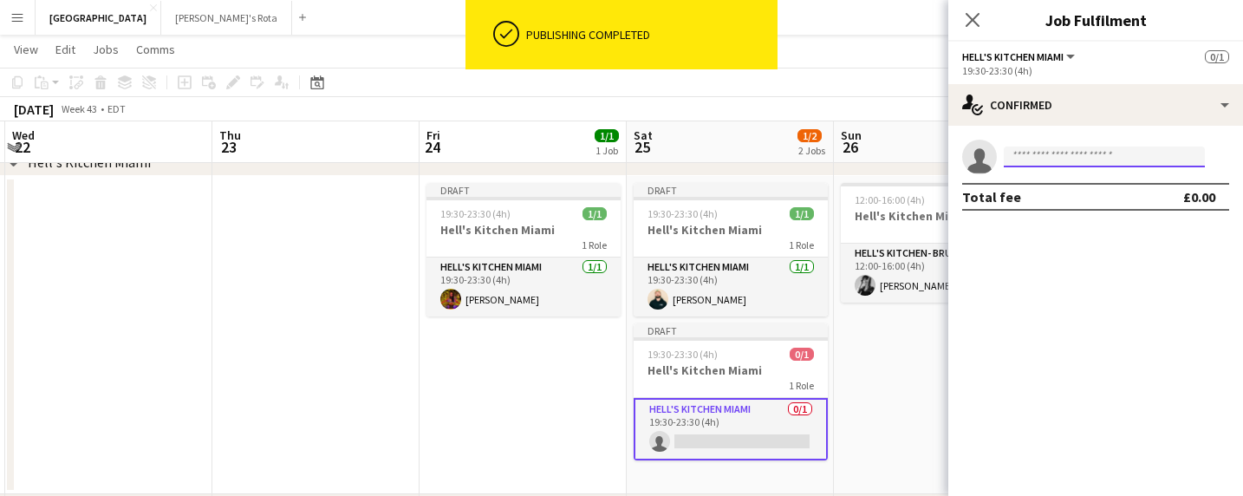
click at [1069, 156] on input at bounding box center [1104, 156] width 201 height 21
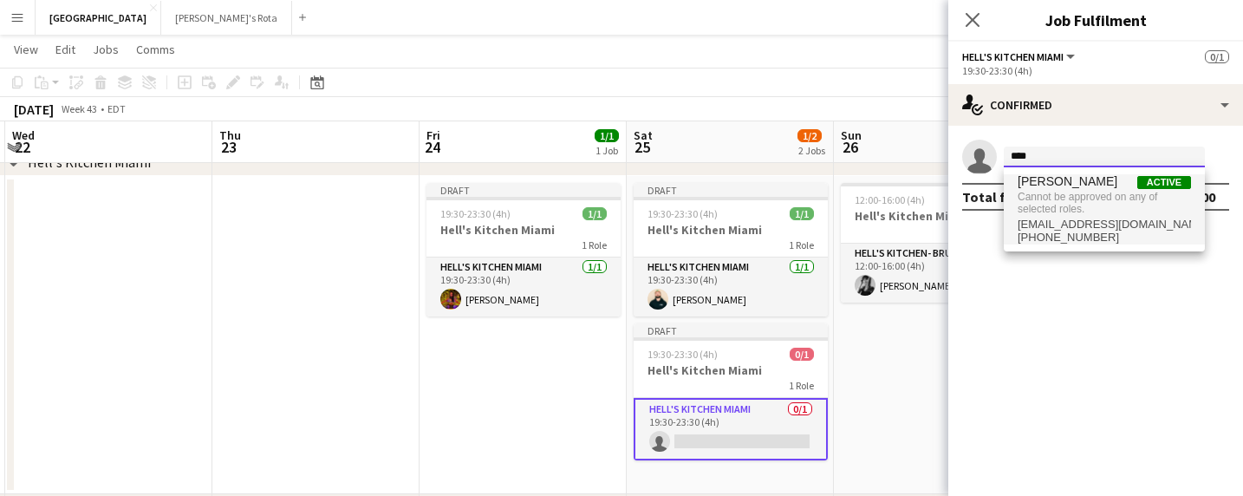
type input "****"
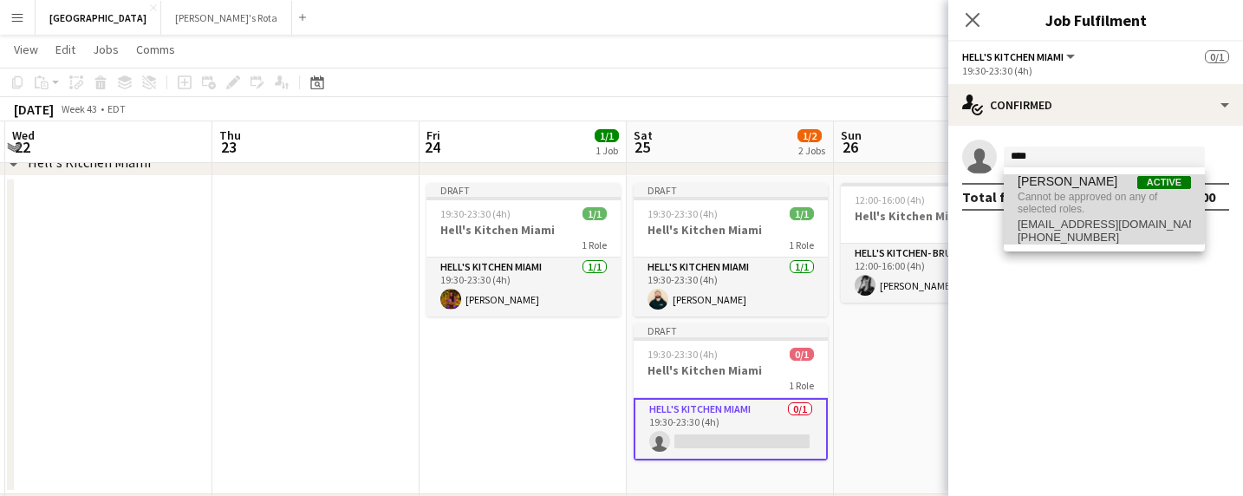
click at [1068, 191] on span "Cannot be approved on any of selected roles." at bounding box center [1104, 203] width 173 height 29
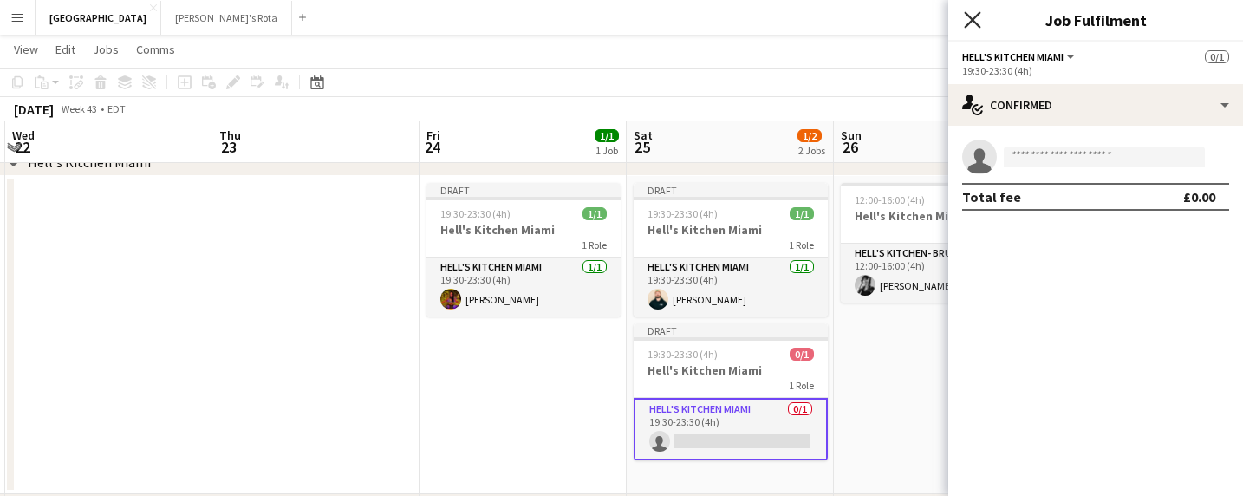
click at [976, 19] on icon "Close pop-in" at bounding box center [972, 19] width 16 height 16
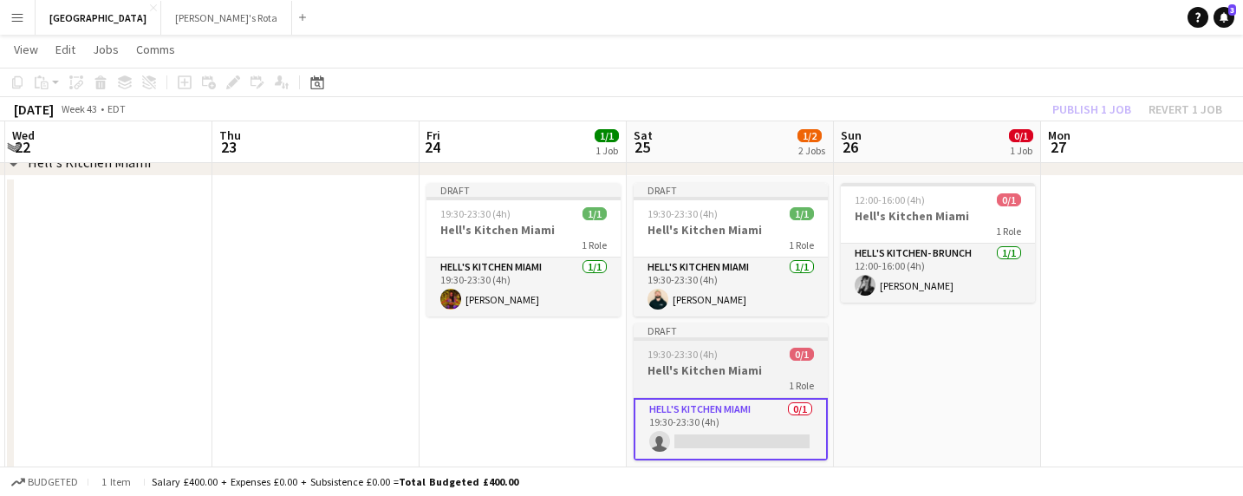
click at [720, 358] on div "19:30-23:30 (4h) 0/1" at bounding box center [731, 354] width 194 height 13
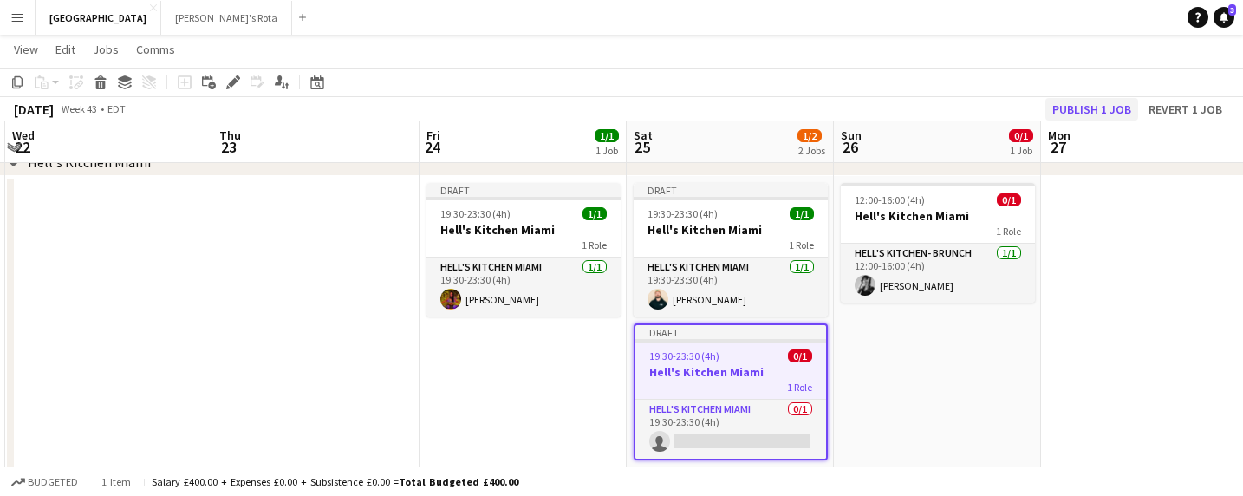
click at [1091, 110] on button "Publish 1 job" at bounding box center [1091, 109] width 93 height 23
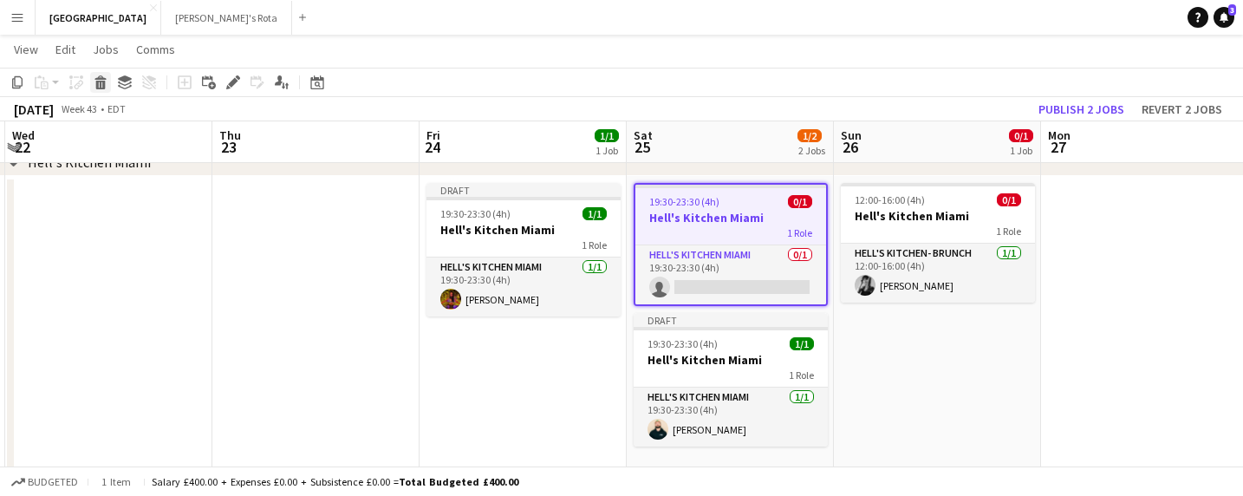
click at [99, 80] on icon "Delete" at bounding box center [101, 82] width 14 height 14
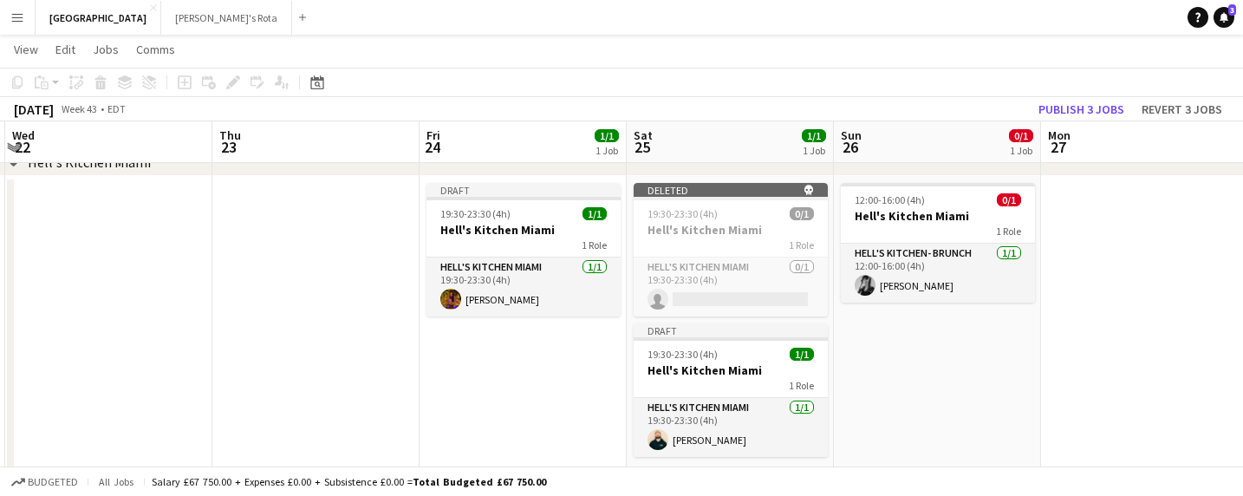
click at [236, 314] on app-date-cell at bounding box center [315, 328] width 207 height 304
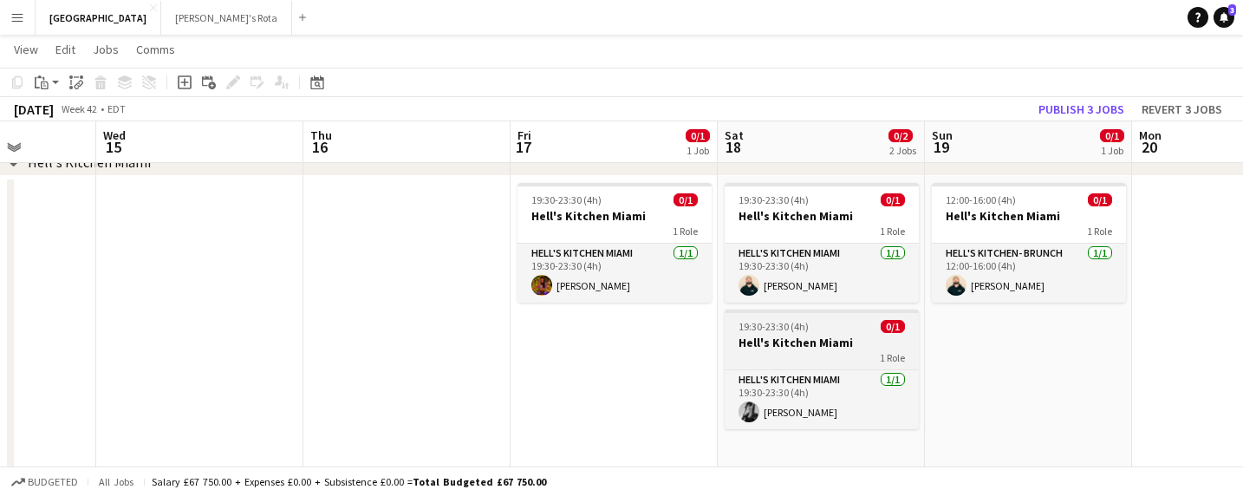
scroll to position [0, 523]
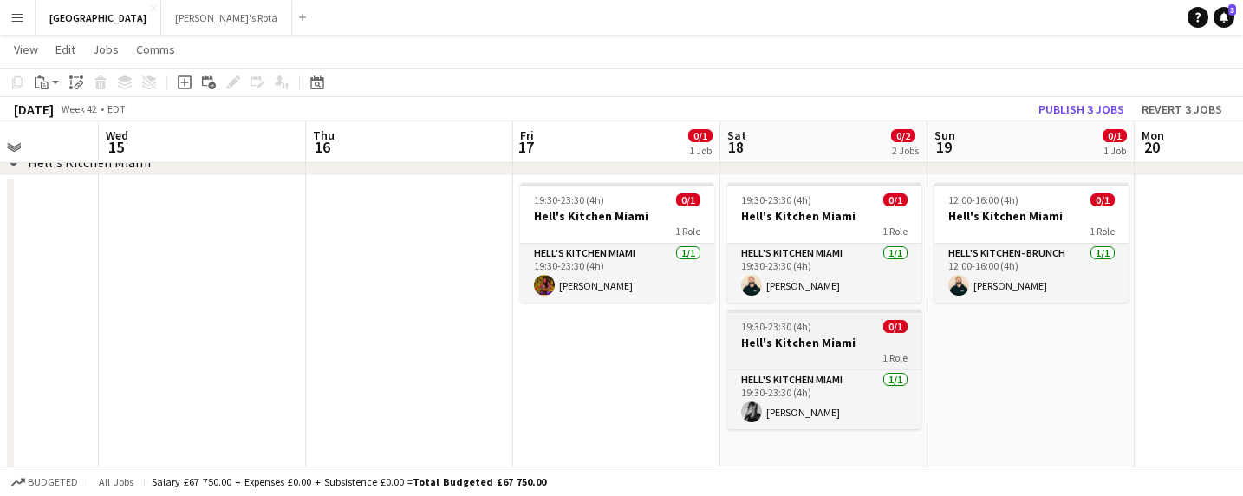
click at [849, 339] on h3 "Hell's Kitchen Miami" at bounding box center [824, 343] width 194 height 16
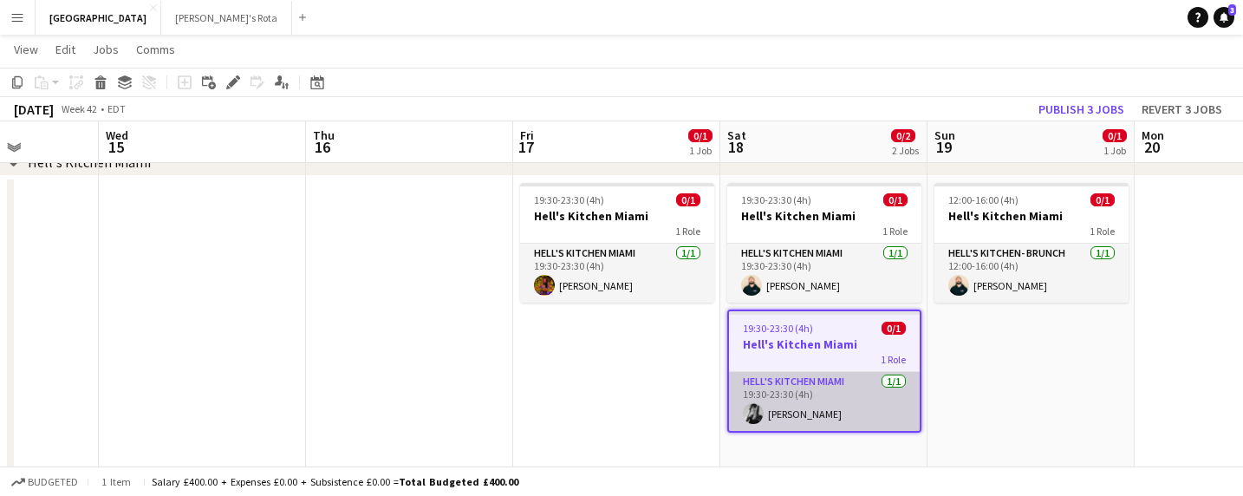
click at [852, 397] on app-card-role "Hell's Kitchen Miami [DATE] 19:30-23:30 (4h) [PERSON_NAME]" at bounding box center [824, 401] width 191 height 59
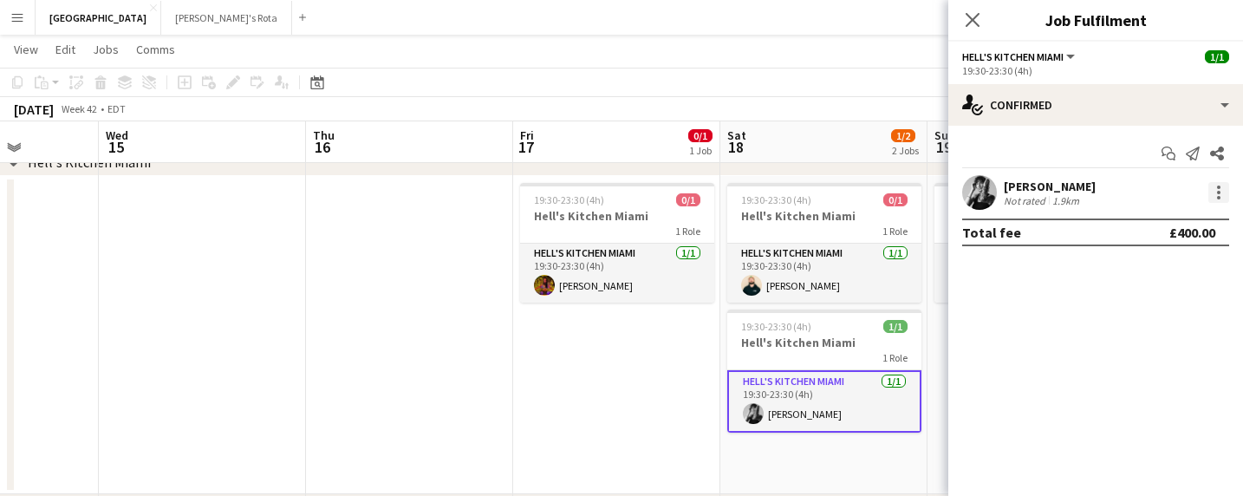
click at [1220, 191] on div at bounding box center [1218, 192] width 3 height 3
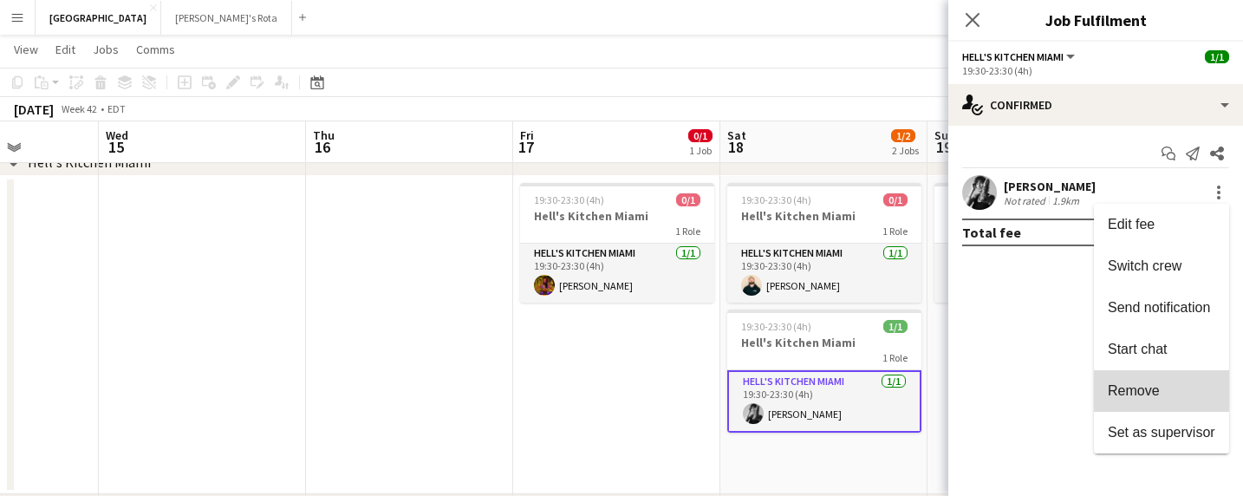
click at [1166, 387] on span "Remove" at bounding box center [1161, 391] width 107 height 16
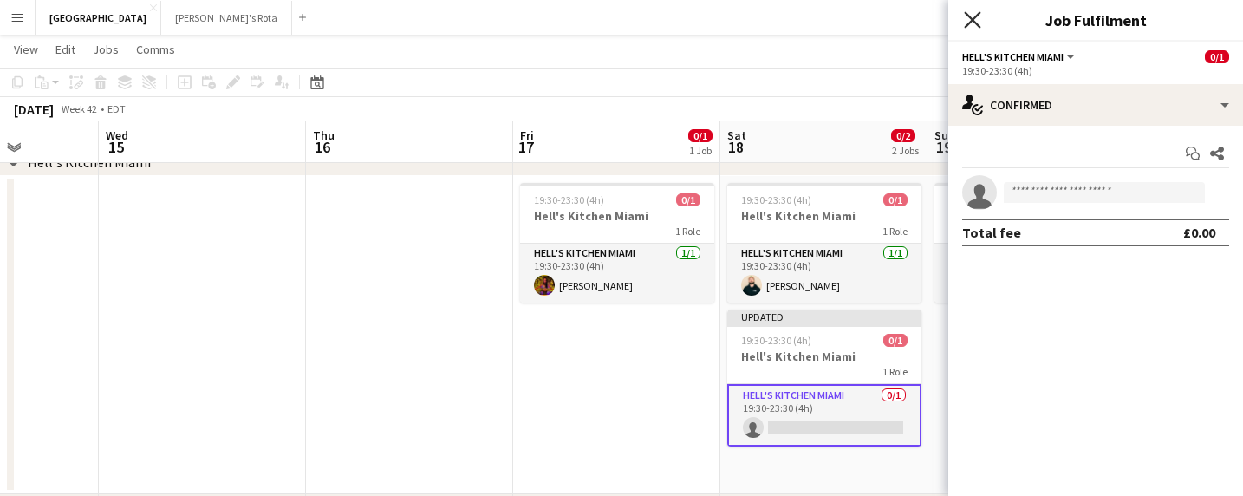
click at [971, 14] on icon "Close pop-in" at bounding box center [972, 19] width 16 height 16
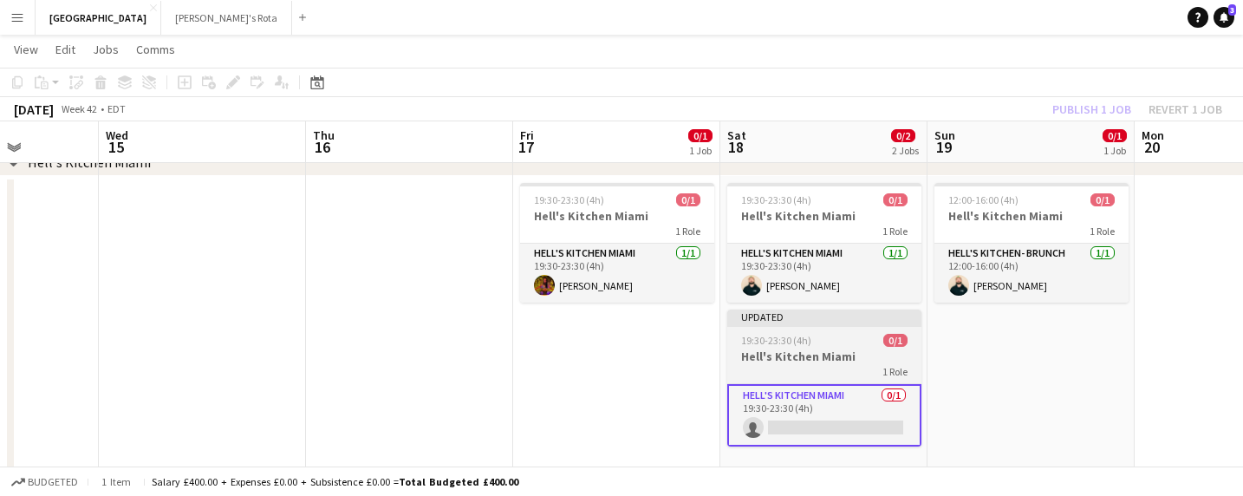
click at [826, 329] on app-job-card "Updated 19:30-23:30 (4h) 0/1 Hell's Kitchen Miami 1 Role Hell's Kitchen Miami 0…" at bounding box center [824, 377] width 194 height 137
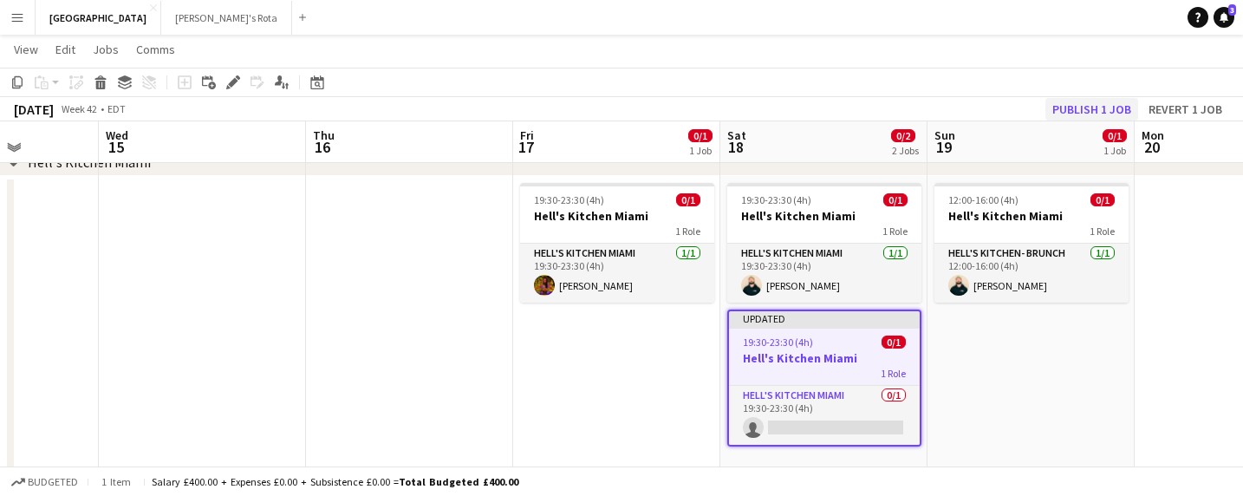
click at [1091, 113] on button "Publish 1 job" at bounding box center [1091, 109] width 93 height 23
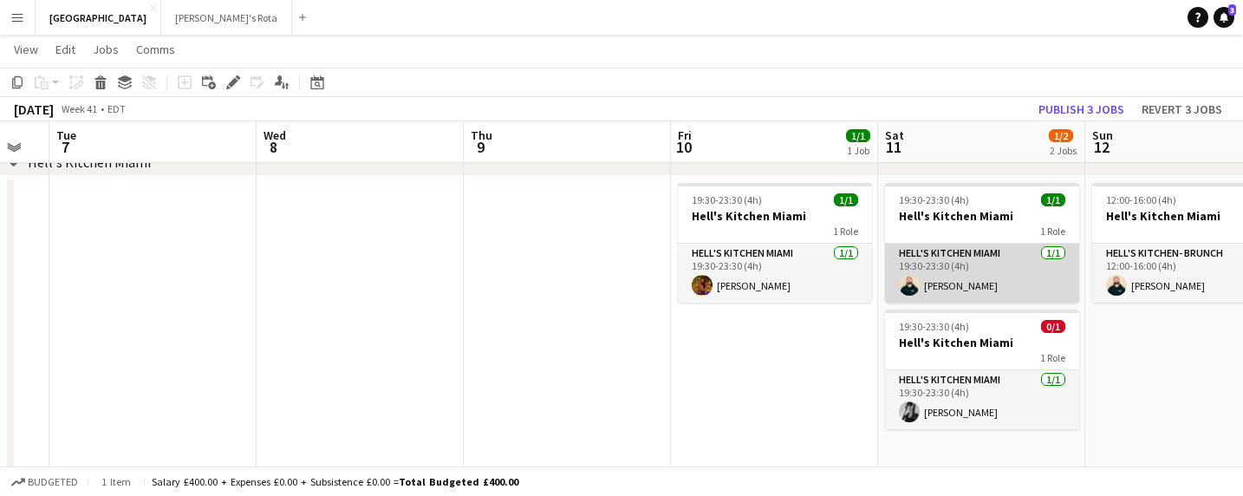
scroll to position [0, 645]
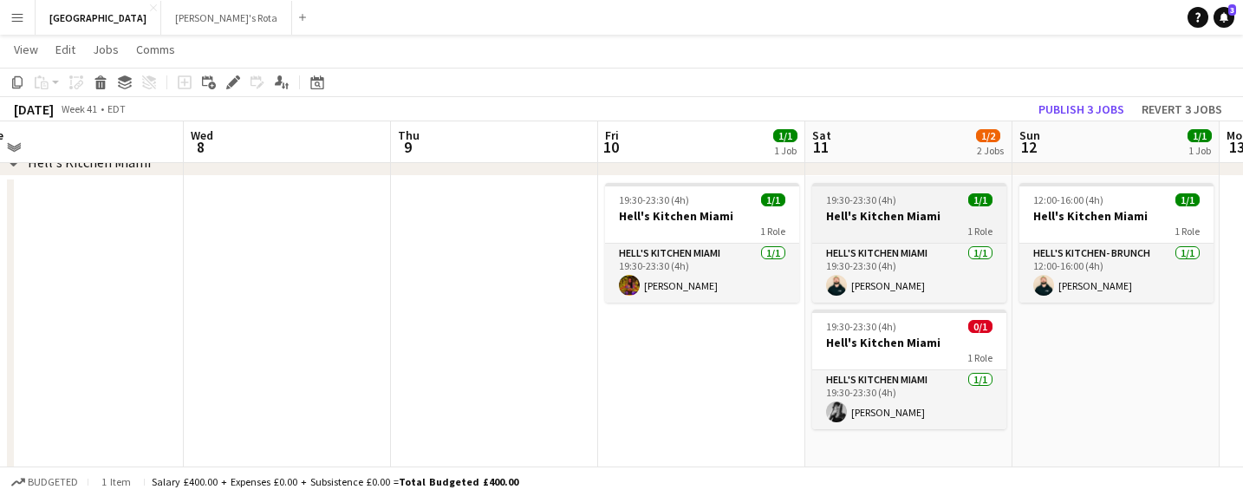
click at [888, 227] on div "1 Role" at bounding box center [909, 231] width 194 height 14
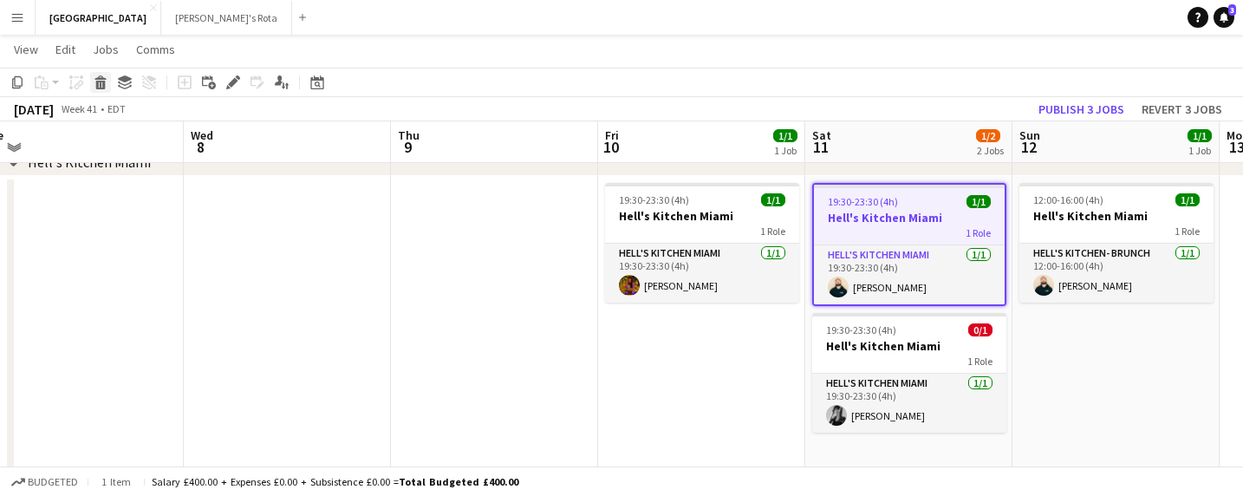
click at [101, 77] on icon "Delete" at bounding box center [101, 82] width 14 height 14
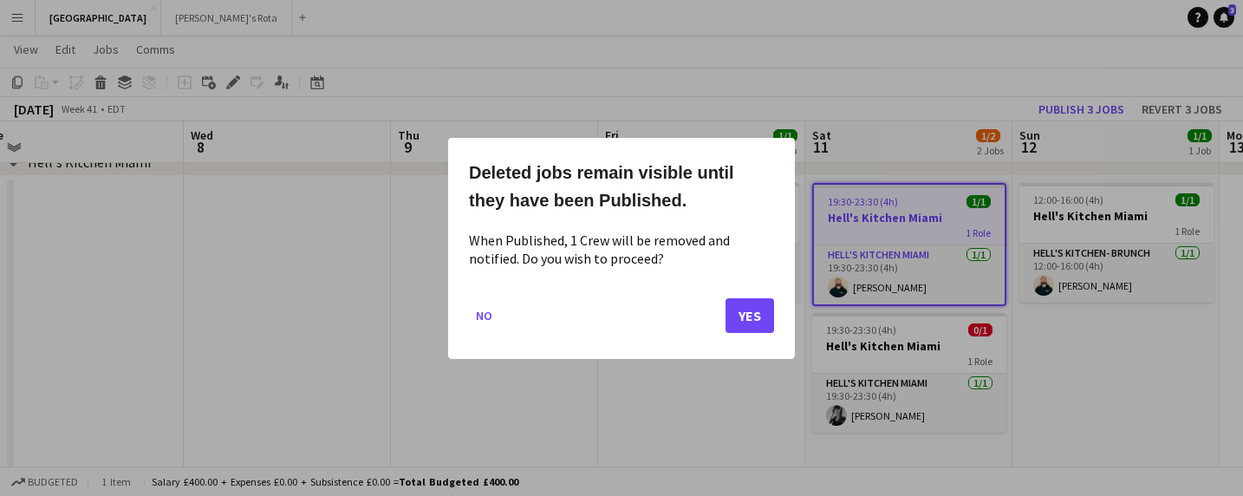
click at [745, 310] on button "Yes" at bounding box center [750, 314] width 49 height 35
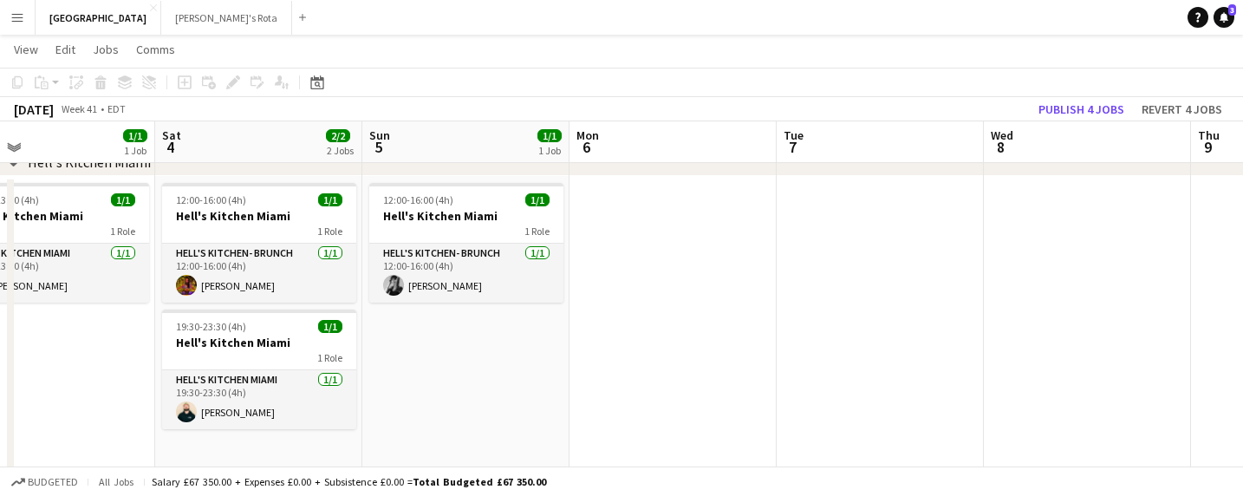
scroll to position [0, 376]
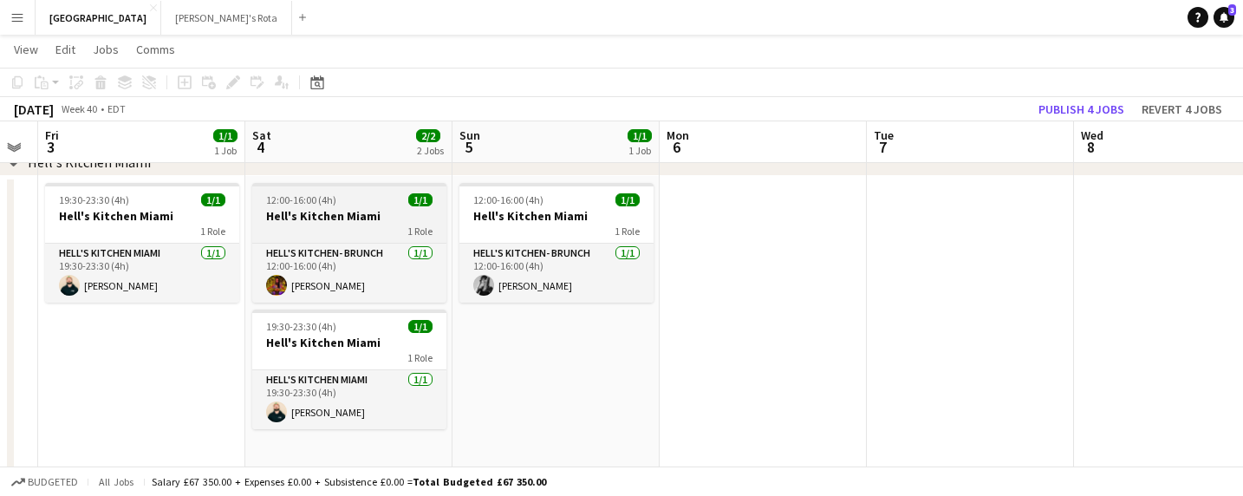
click at [303, 212] on h3 "Hell's Kitchen Miami" at bounding box center [349, 216] width 194 height 16
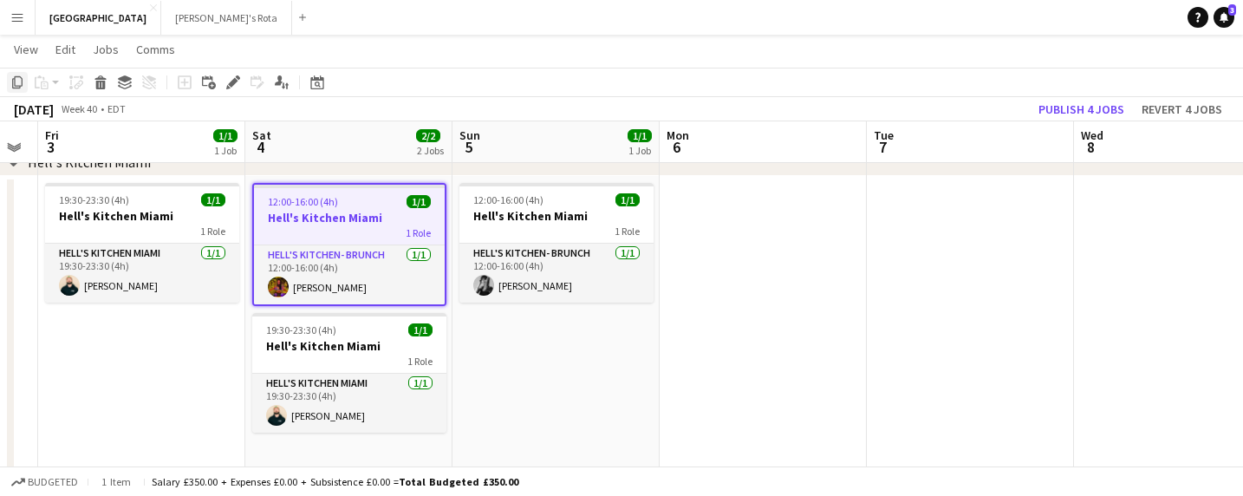
click at [15, 82] on icon at bounding box center [17, 82] width 10 height 12
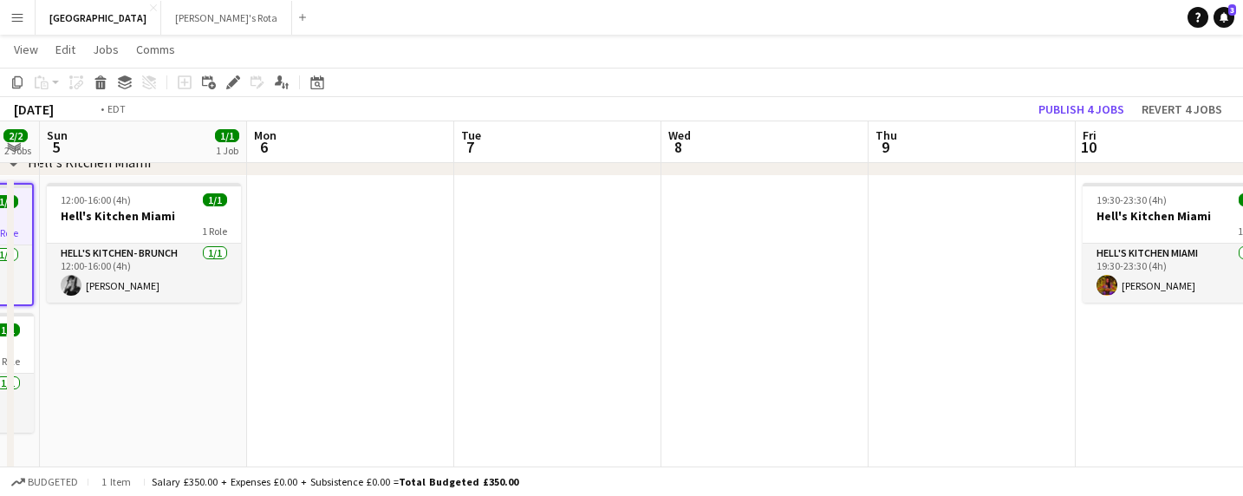
scroll to position [0, 628]
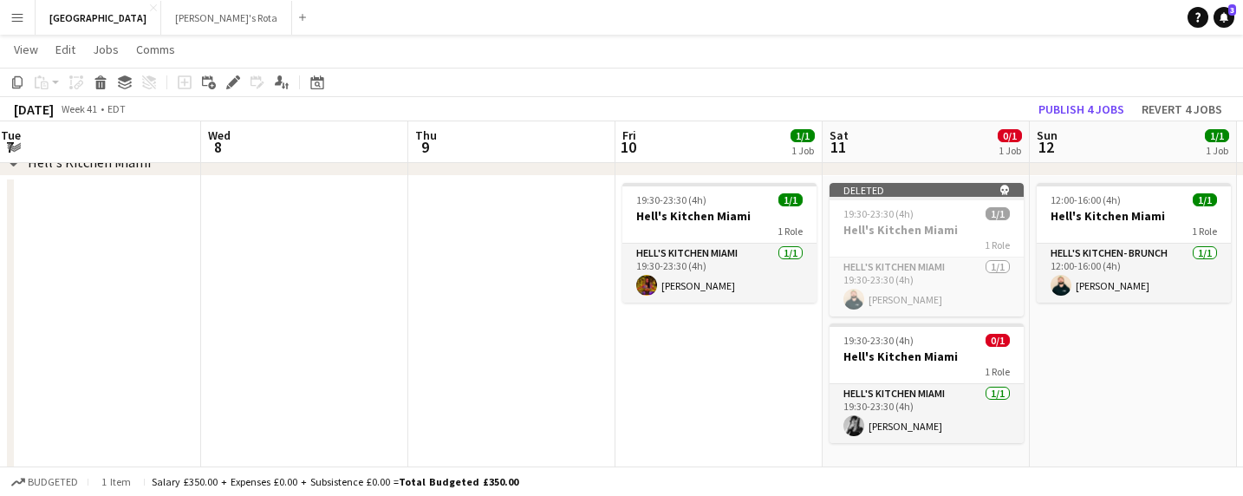
click at [987, 457] on app-date-cell "Deleted skull 19:30-23:30 (4h) 1/1 Hell's Kitchen Miami 1 Role Hell's Kitchen M…" at bounding box center [926, 335] width 207 height 318
click at [46, 80] on icon "Paste" at bounding box center [42, 82] width 14 height 14
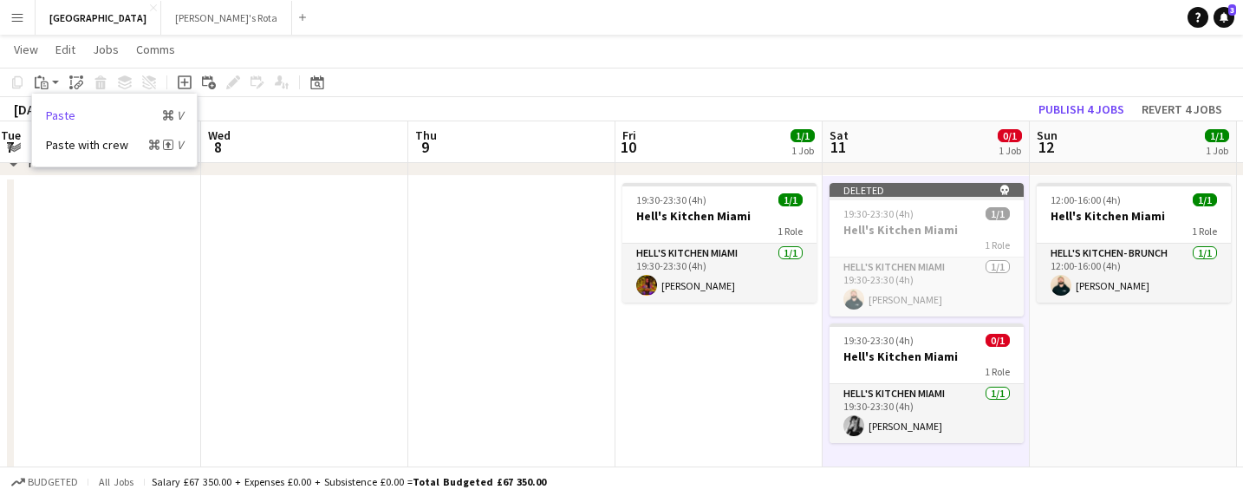
click at [75, 112] on link "Paste Command V" at bounding box center [114, 115] width 137 height 16
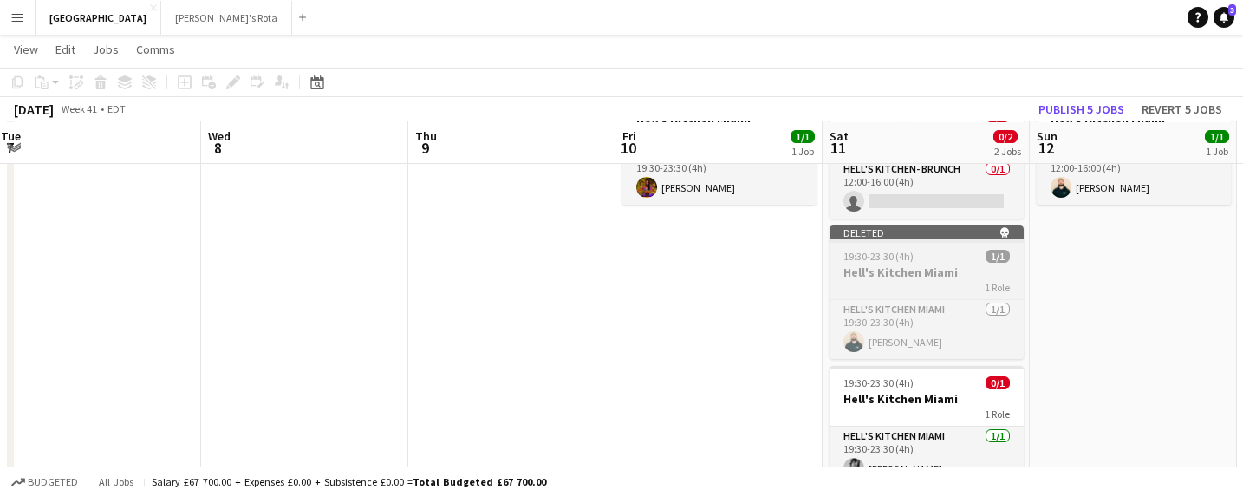
scroll to position [197, 0]
click at [960, 233] on div "Deleted skull" at bounding box center [927, 232] width 194 height 14
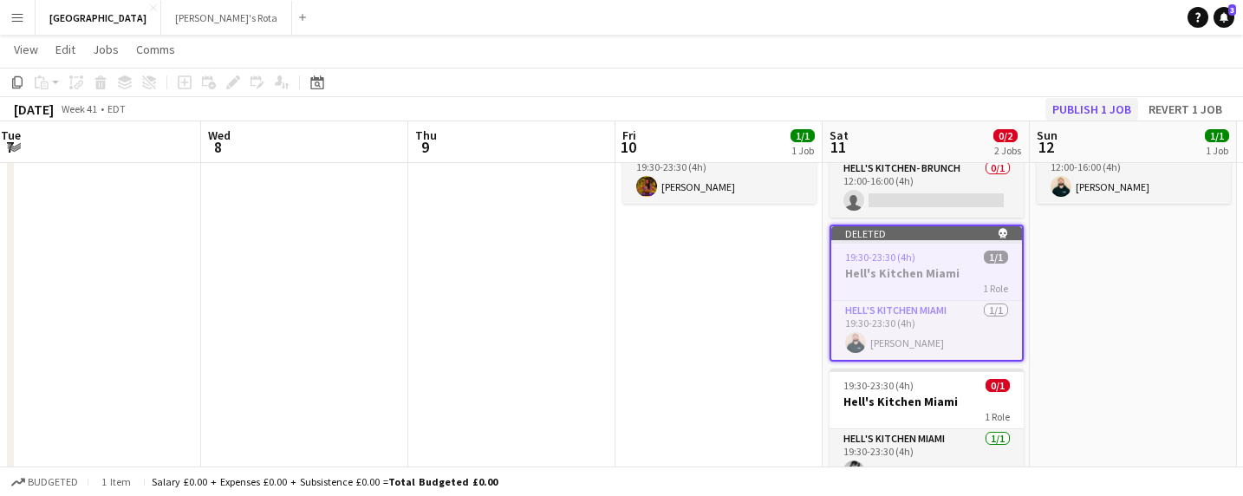
click at [1087, 107] on button "Publish 1 job" at bounding box center [1091, 109] width 93 height 23
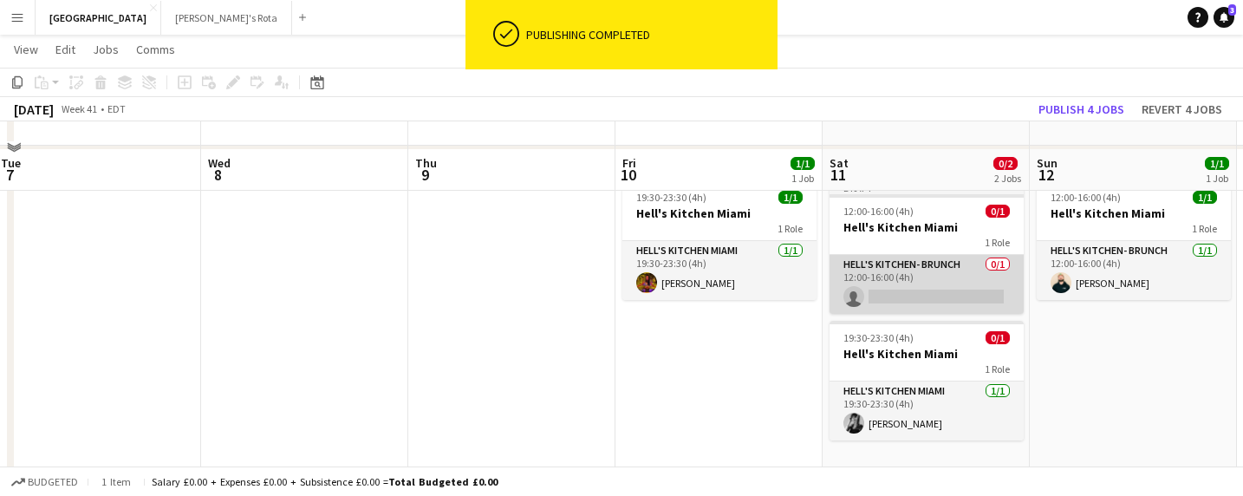
scroll to position [96, 0]
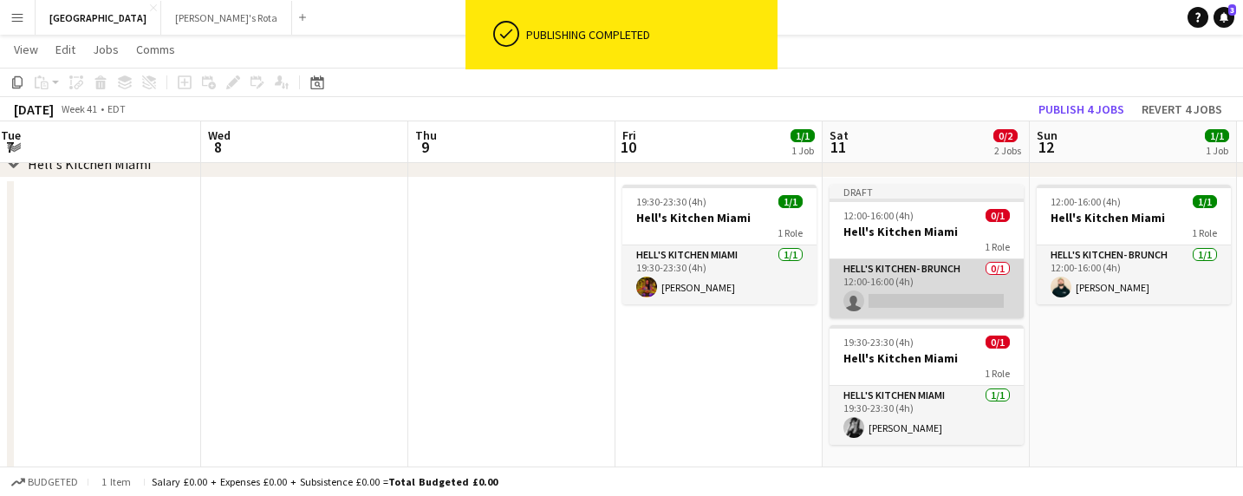
click at [903, 296] on app-card-role "Hell's Kitchen- BRUNCH 0/1 12:00-16:00 (4h) single-neutral-actions" at bounding box center [927, 288] width 194 height 59
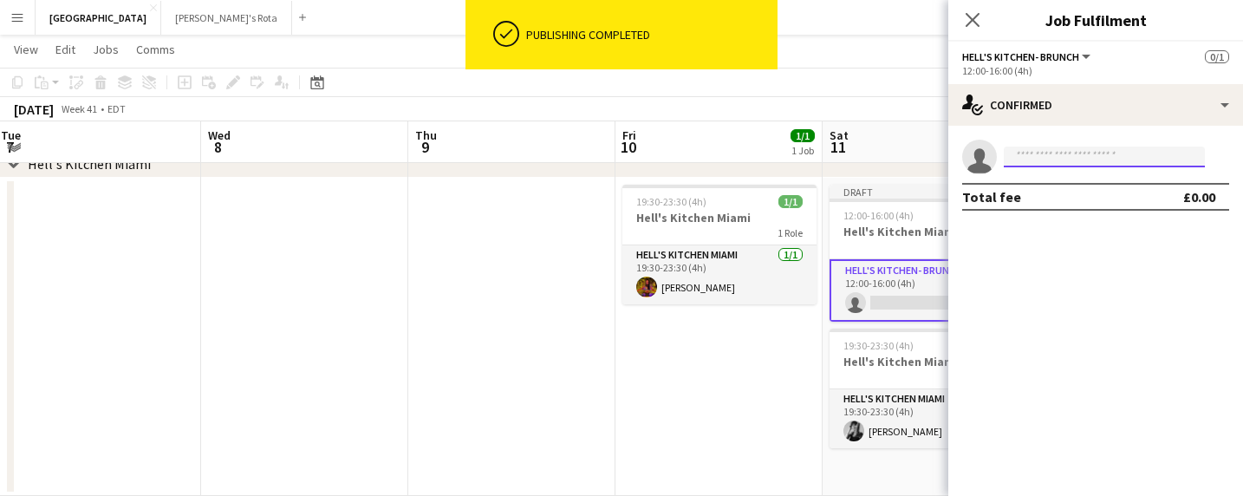
click at [1091, 151] on input at bounding box center [1104, 156] width 201 height 21
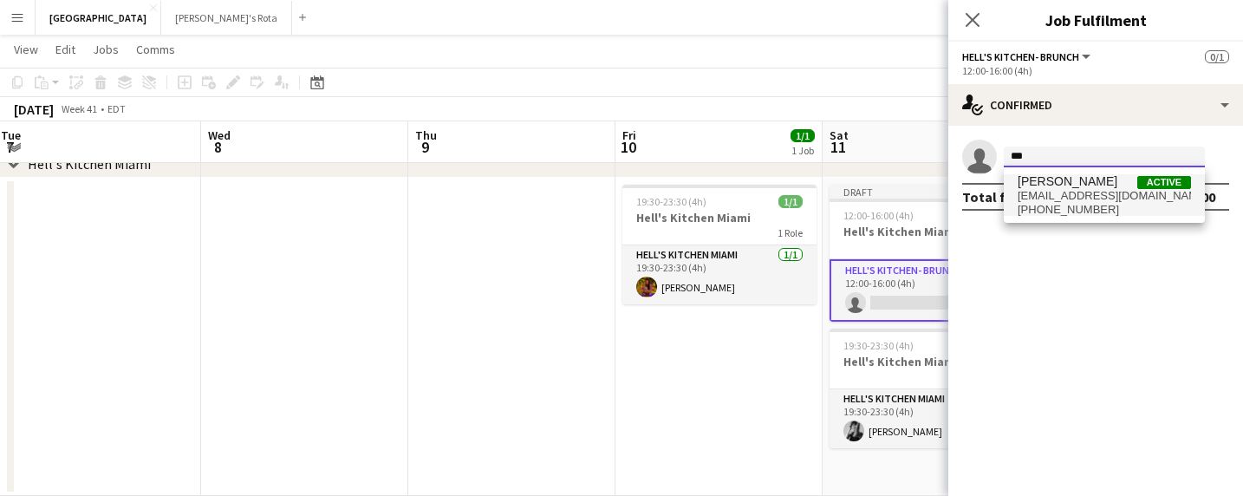
type input "***"
click at [1087, 184] on span "[PERSON_NAME]" at bounding box center [1068, 181] width 100 height 15
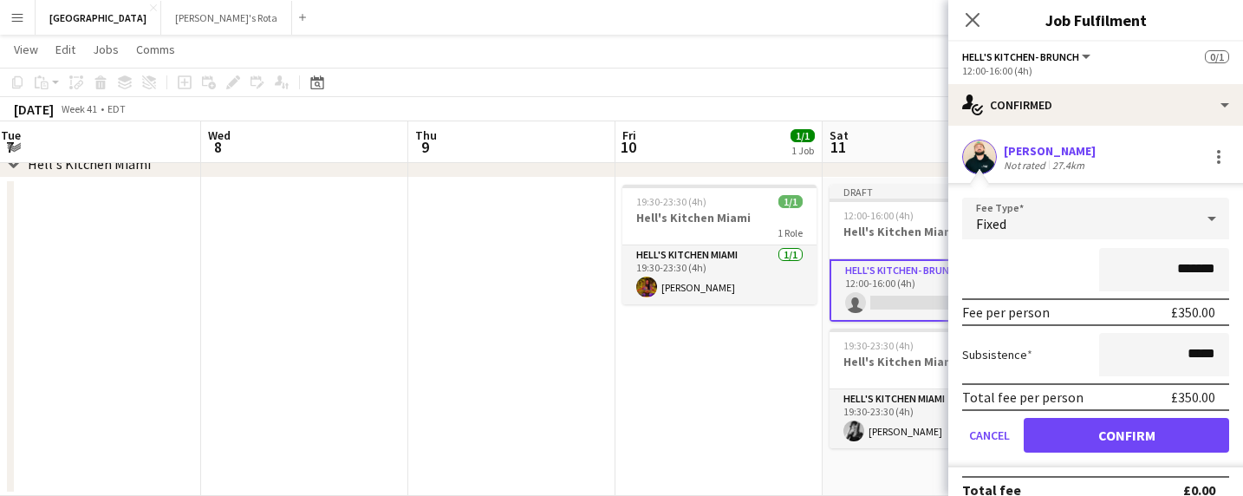
click at [1126, 426] on button "Confirm" at bounding box center [1126, 435] width 205 height 35
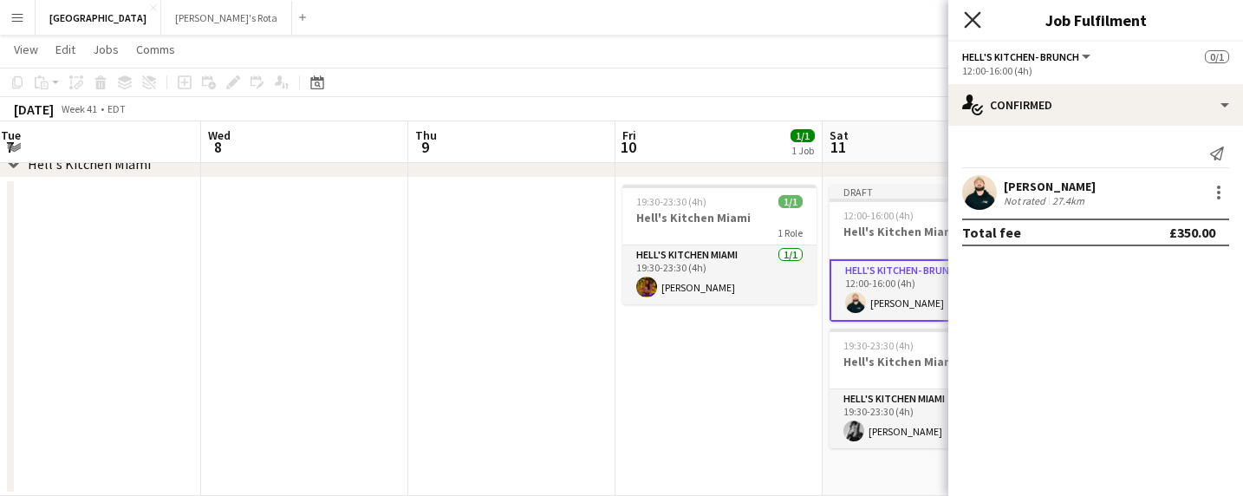
click at [971, 22] on icon at bounding box center [972, 19] width 16 height 16
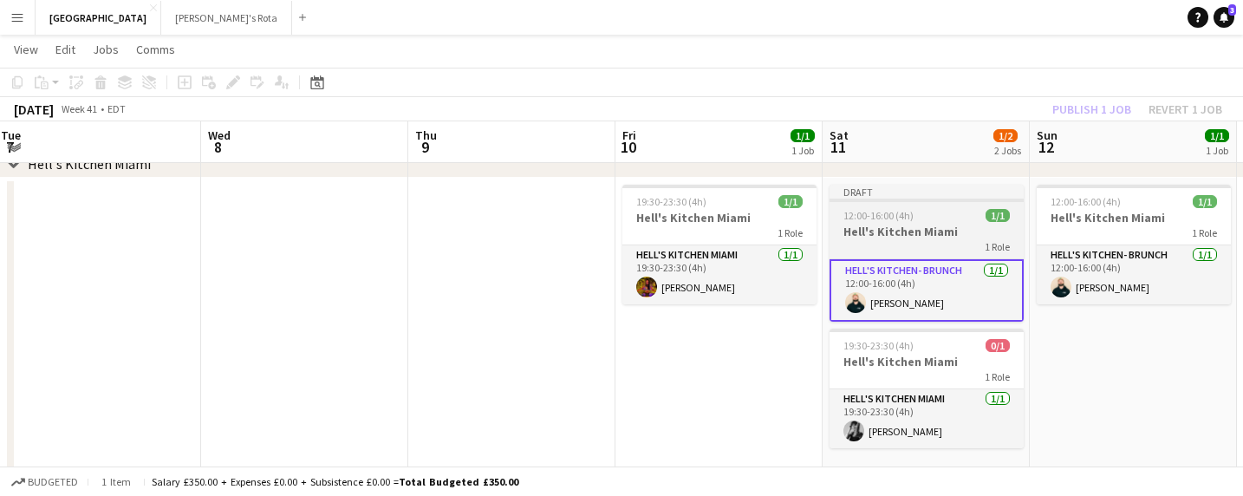
click at [914, 213] on div "12:00-16:00 (4h) 1/1" at bounding box center [927, 215] width 194 height 13
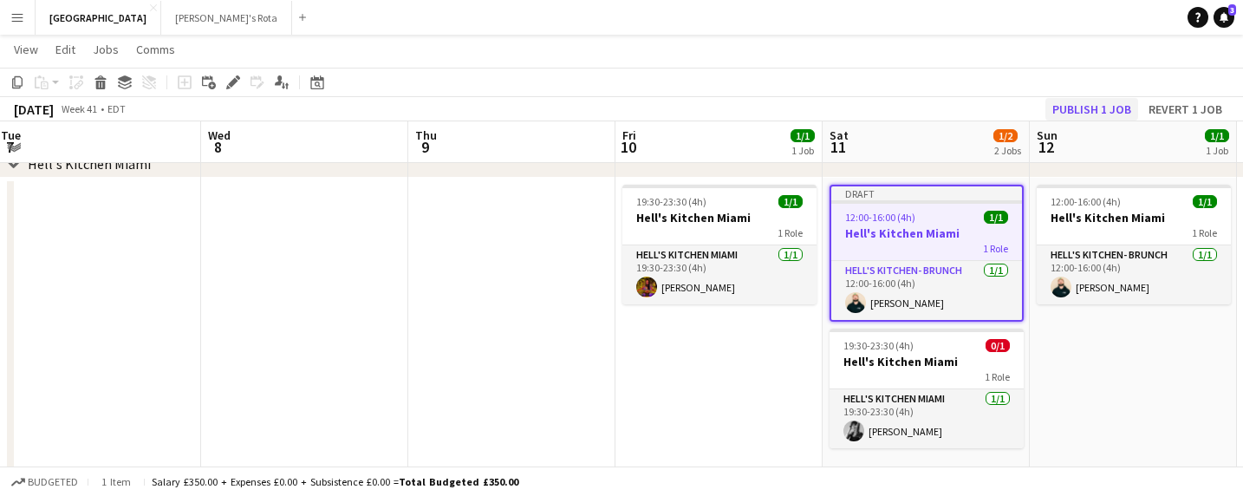
click at [1085, 107] on button "Publish 1 job" at bounding box center [1091, 109] width 93 height 23
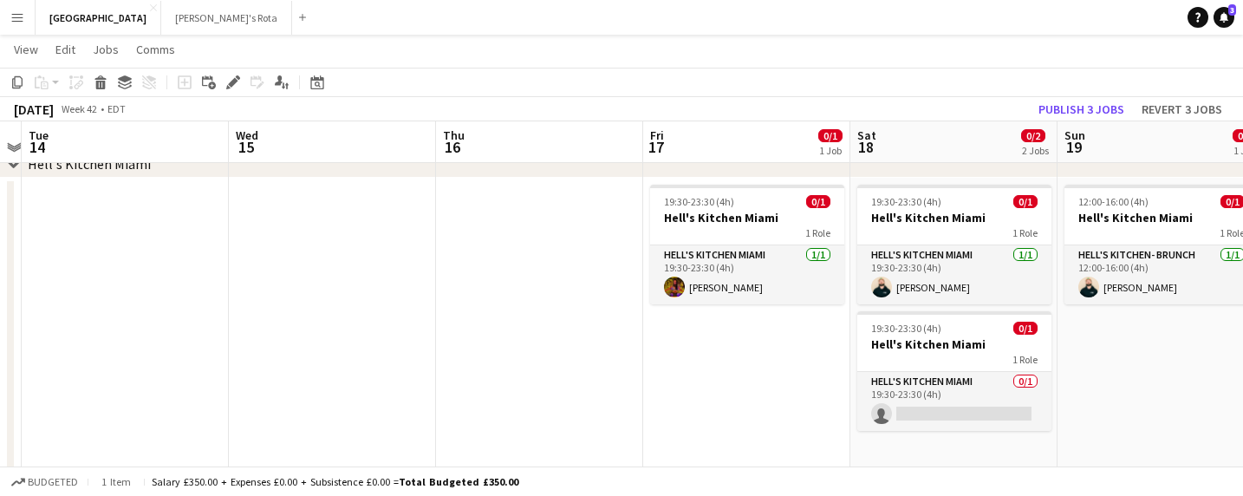
scroll to position [0, 604]
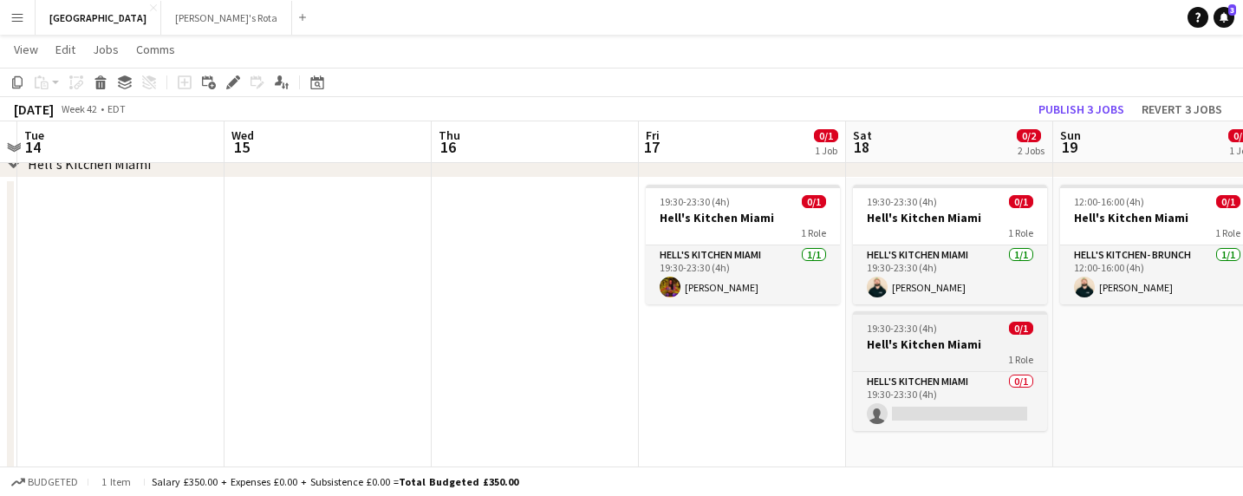
click at [915, 339] on h3 "Hell's Kitchen Miami" at bounding box center [950, 344] width 194 height 16
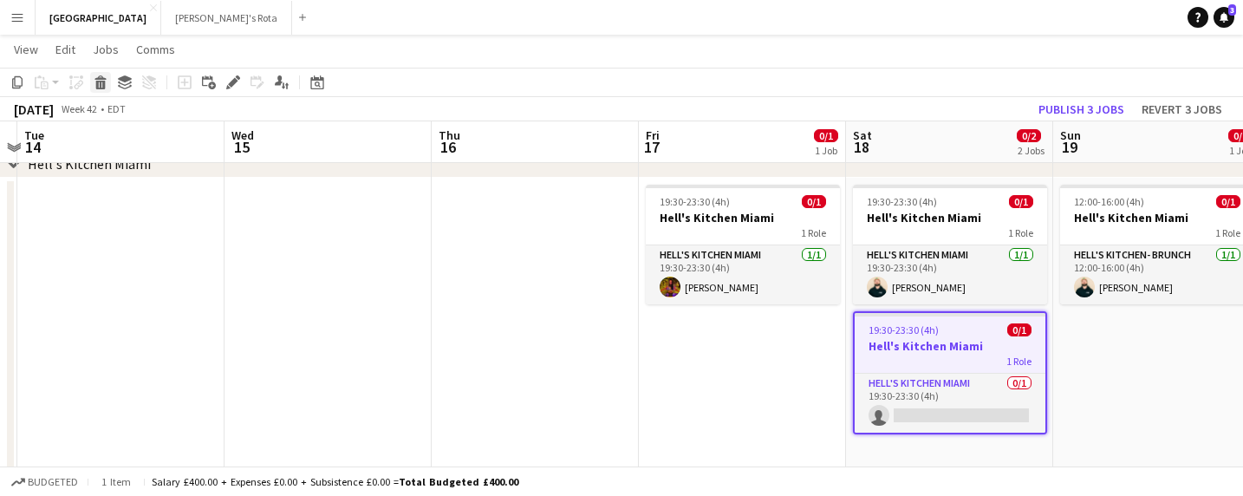
click at [100, 81] on icon at bounding box center [101, 85] width 10 height 9
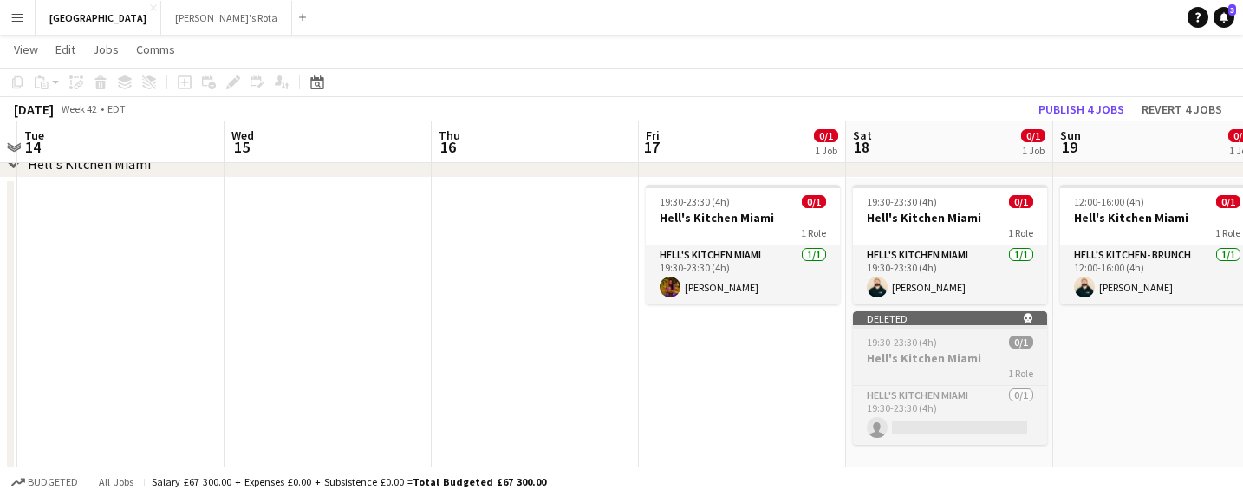
click at [923, 326] on div at bounding box center [950, 326] width 194 height 3
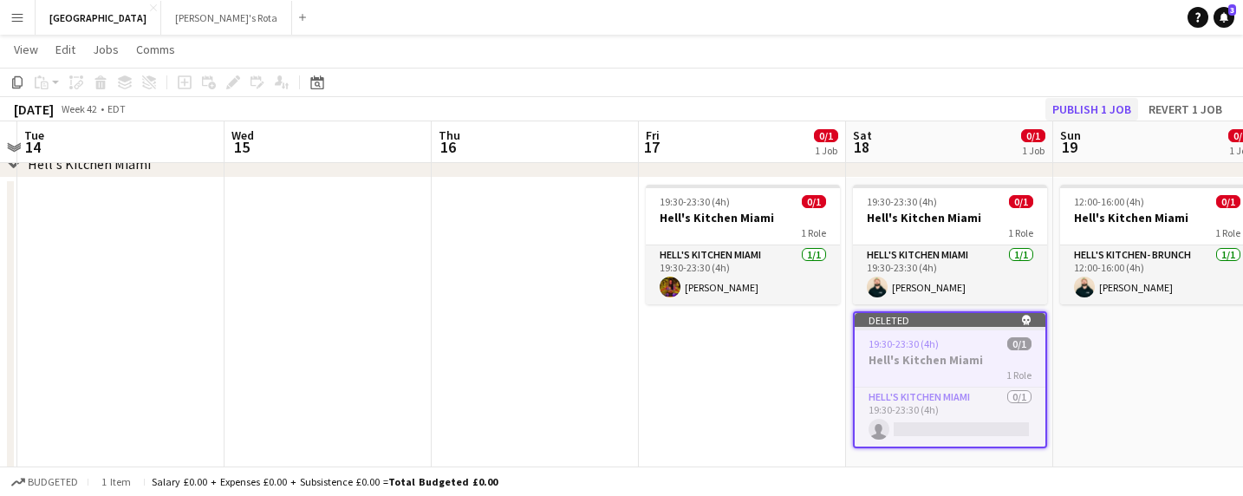
click at [1101, 104] on button "Publish 1 job" at bounding box center [1091, 109] width 93 height 23
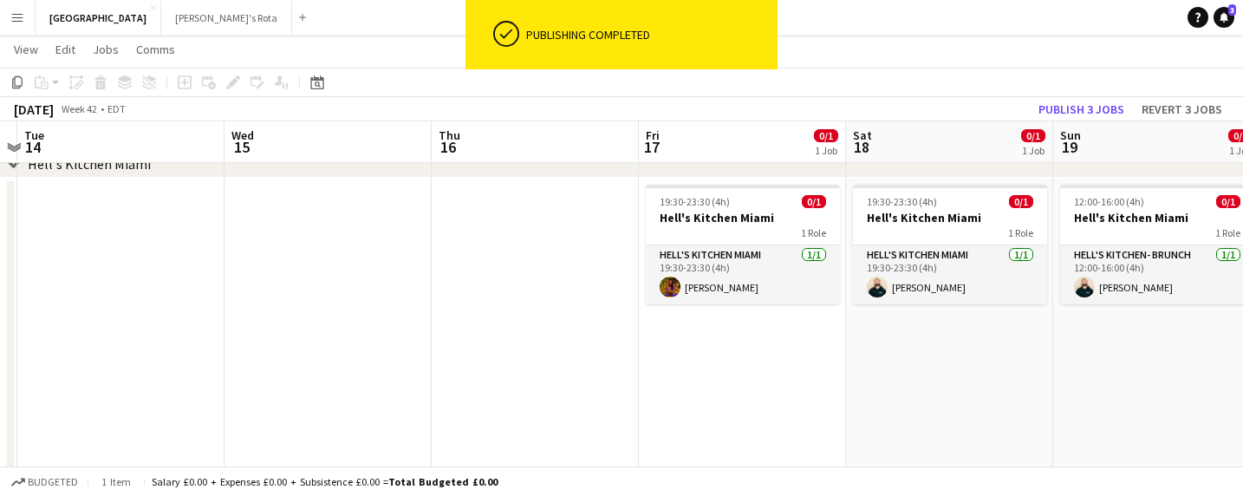
click at [942, 376] on app-date-cell "19:30-23:30 (4h) 0/1 Hell's Kitchen Miami 1 Role Hell's Kitchen Miami [DATE] 19…" at bounding box center [949, 337] width 207 height 318
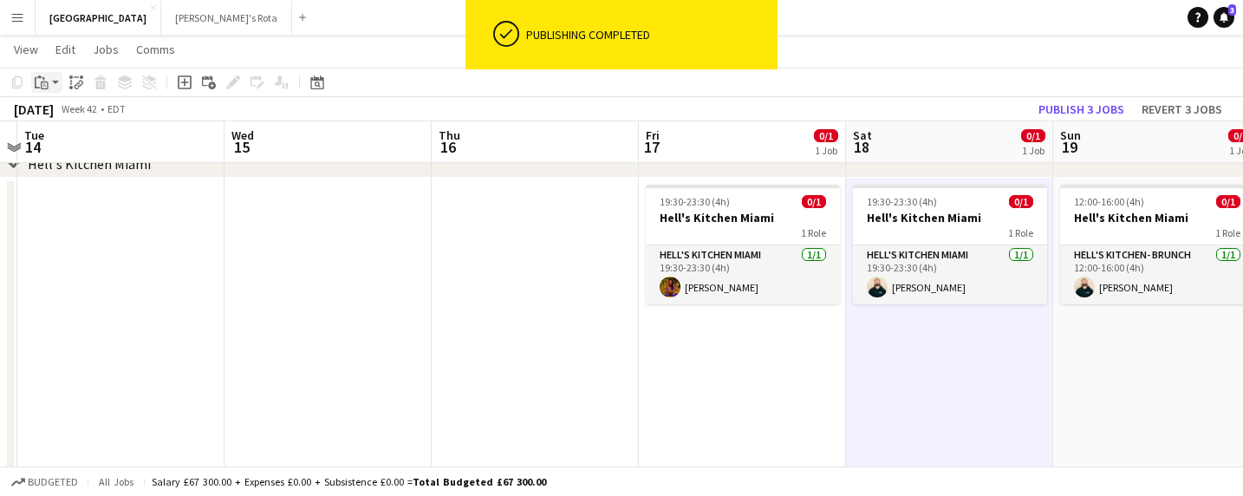
click at [51, 85] on div "Paste" at bounding box center [41, 82] width 21 height 21
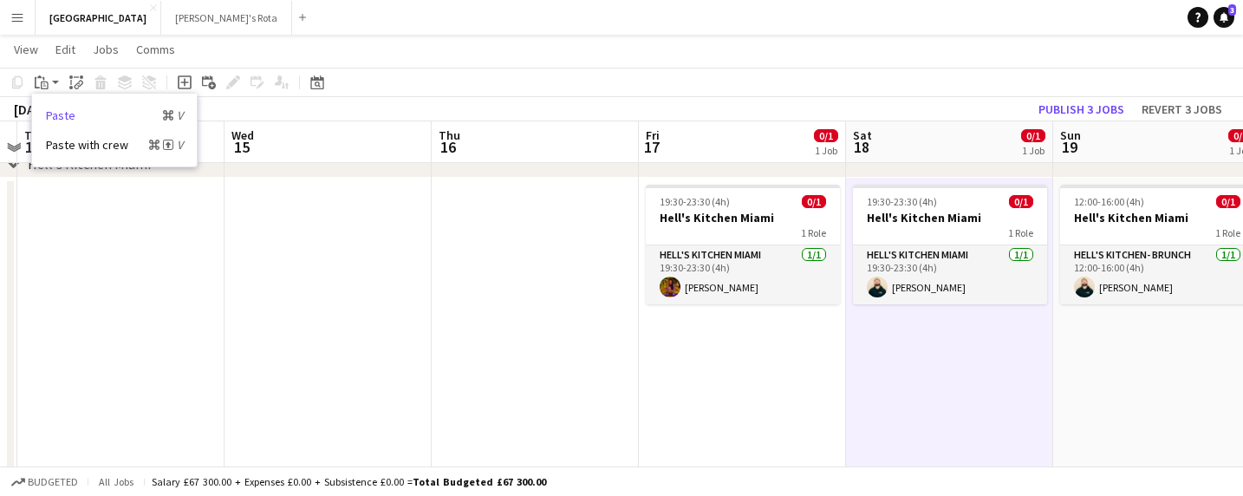
click at [61, 116] on link "Paste Command V" at bounding box center [114, 115] width 137 height 16
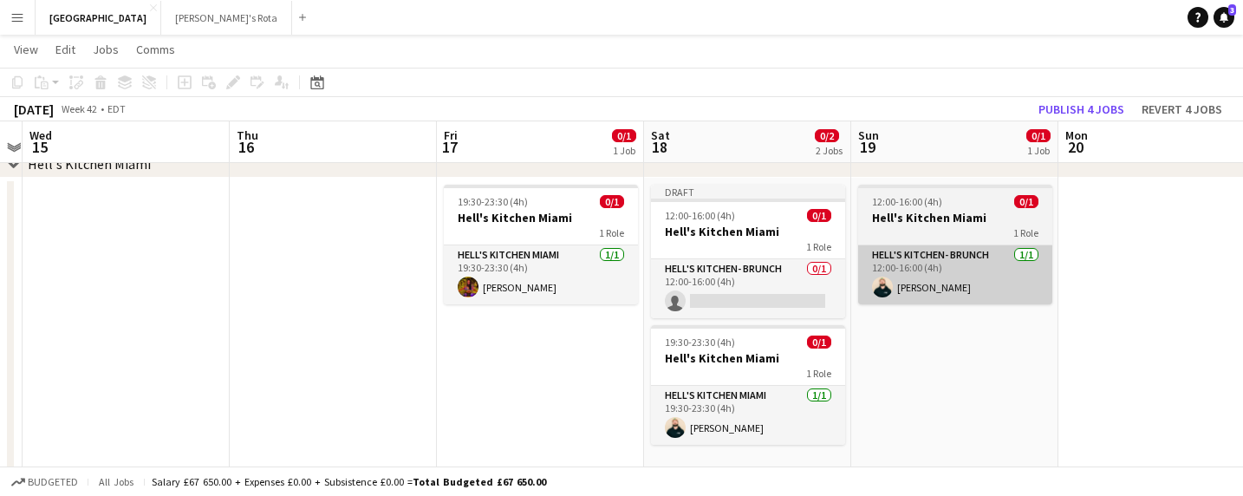
scroll to position [0, 600]
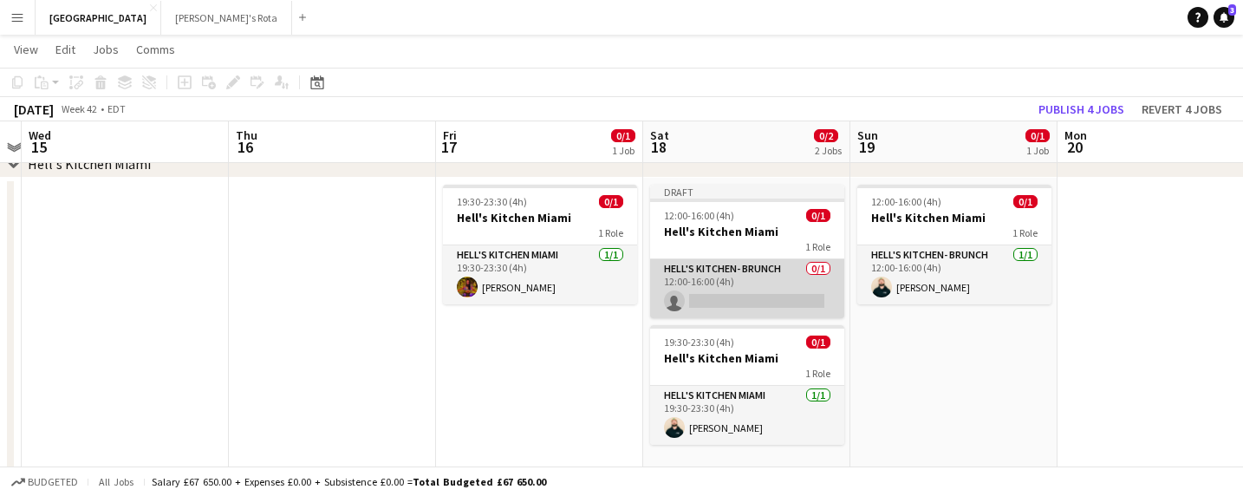
click at [745, 293] on app-card-role "Hell's Kitchen- BRUNCH 0/1 12:00-16:00 (4h) single-neutral-actions" at bounding box center [747, 288] width 194 height 59
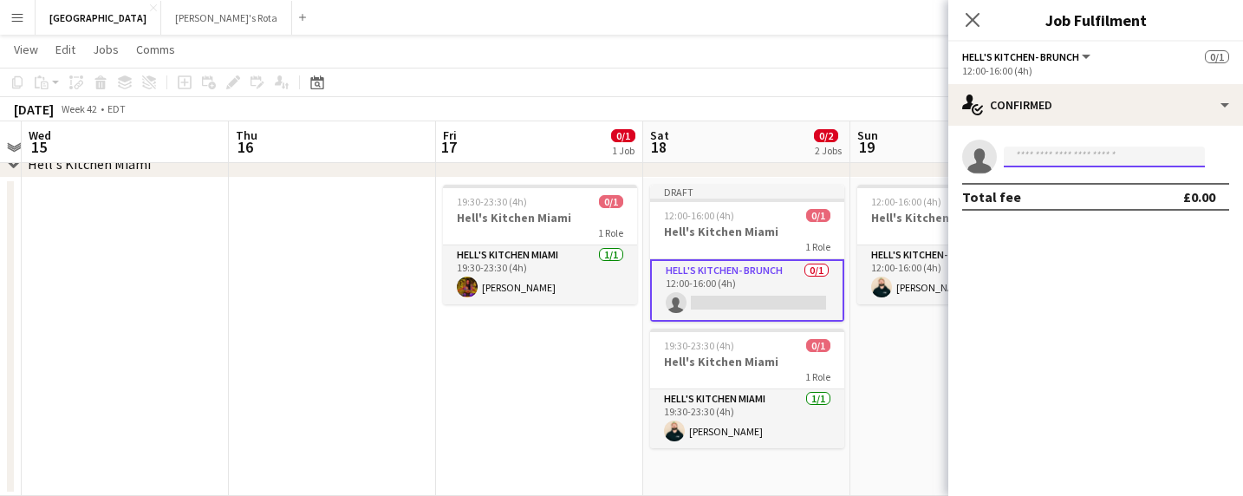
click at [1031, 162] on input at bounding box center [1104, 156] width 201 height 21
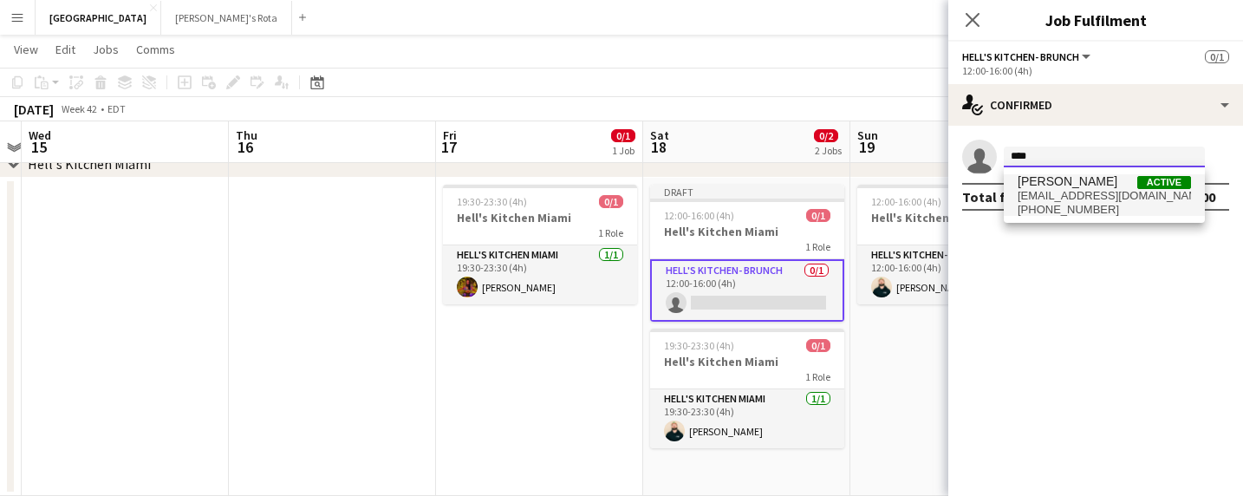
type input "****"
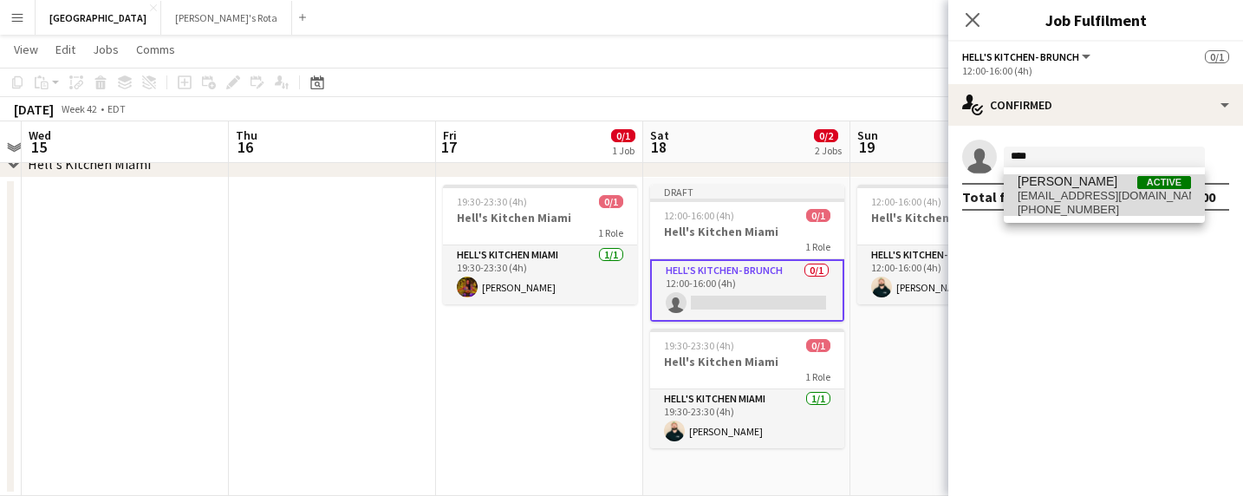
click at [1051, 191] on span "[EMAIL_ADDRESS][DOMAIN_NAME]" at bounding box center [1104, 196] width 173 height 14
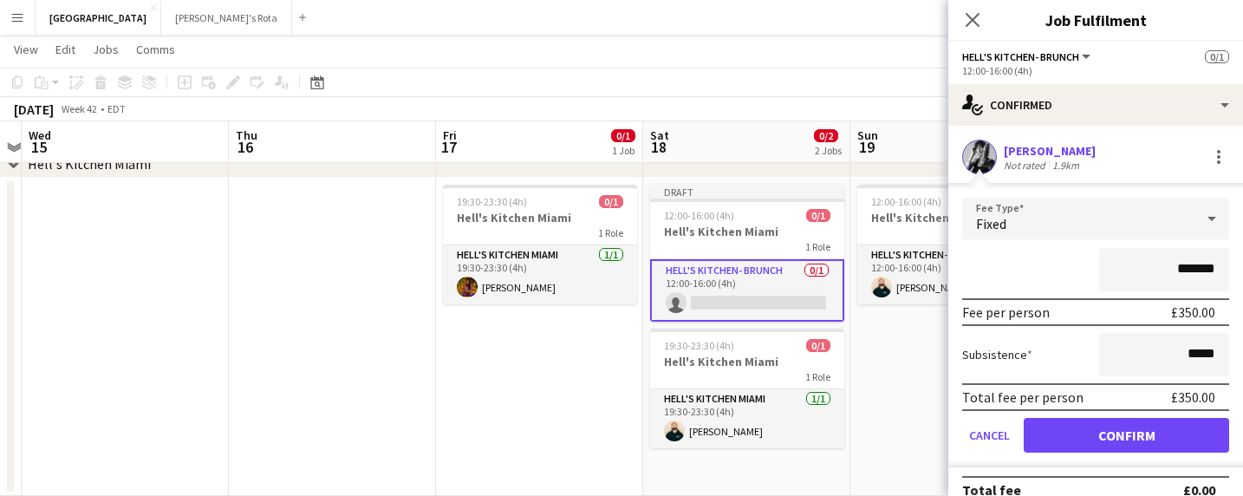
click at [1098, 440] on button "Confirm" at bounding box center [1126, 435] width 205 height 35
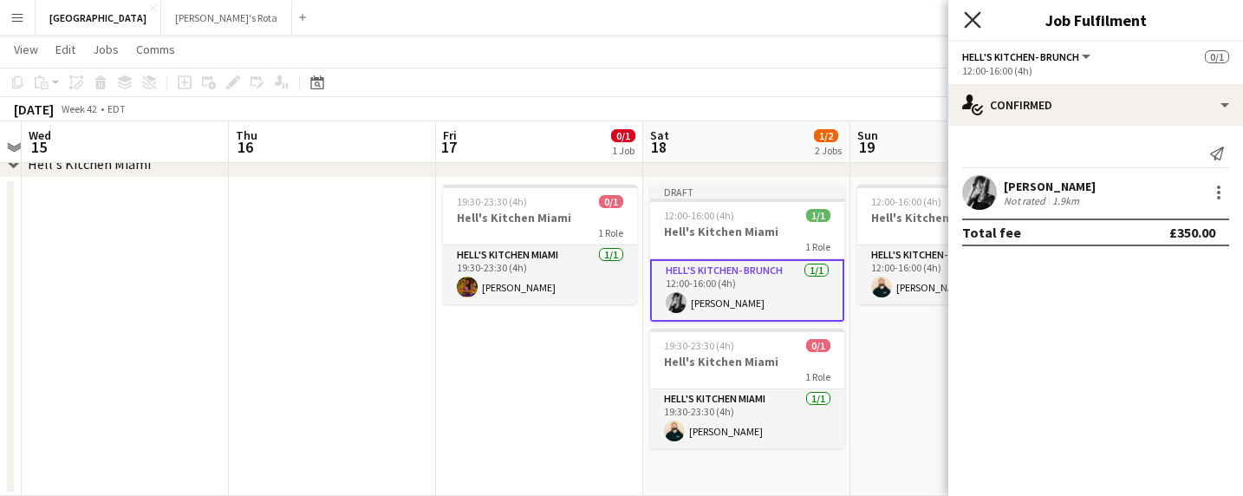
click at [973, 15] on icon "Close pop-in" at bounding box center [972, 19] width 16 height 16
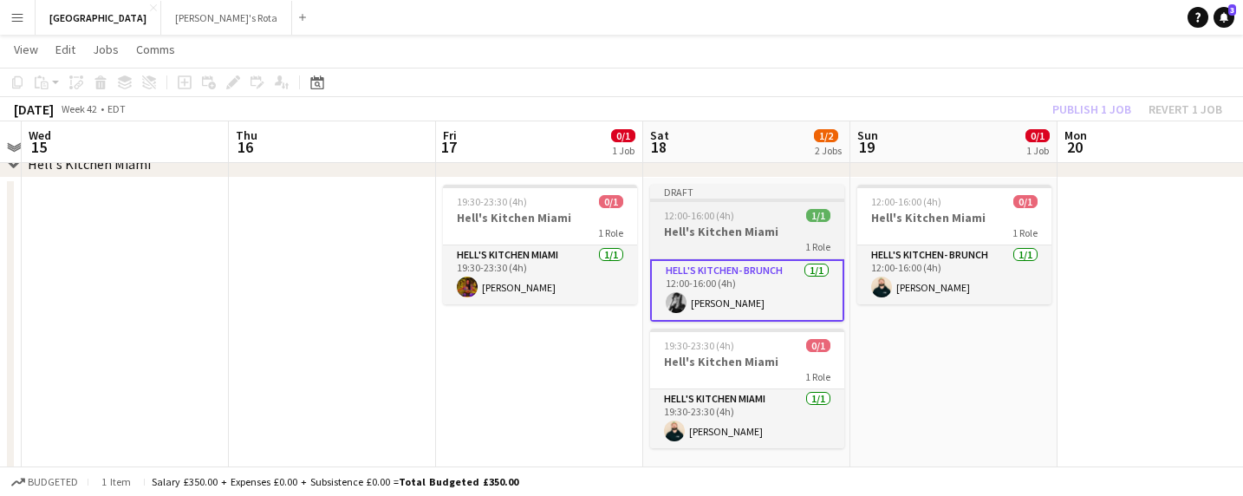
click at [761, 220] on div "12:00-16:00 (4h) 1/1" at bounding box center [747, 215] width 194 height 13
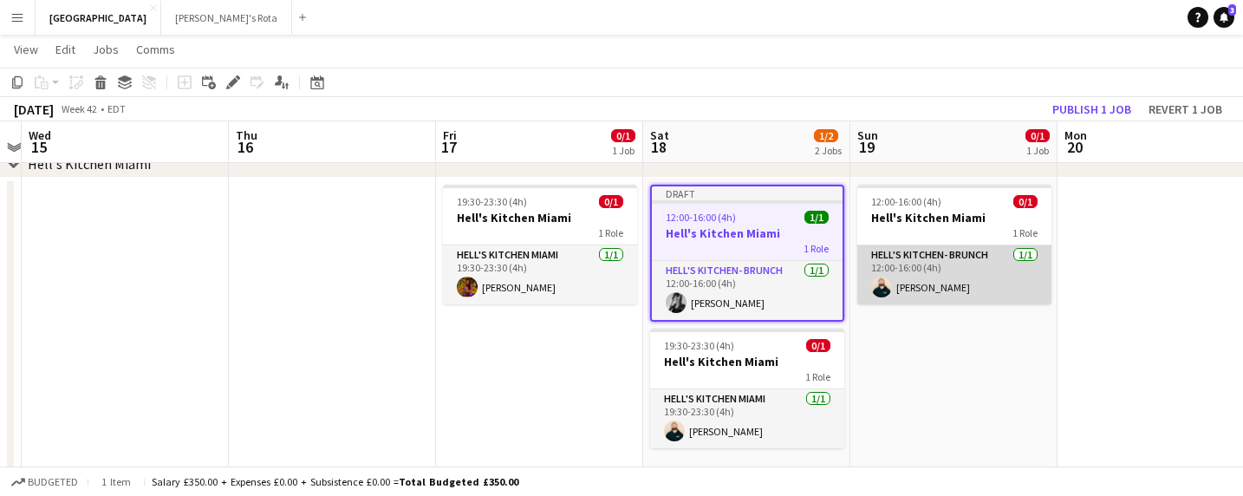
click at [925, 277] on app-card-role "Hell's Kitchen- BRUNCH [DATE] 12:00-16:00 (4h) [PERSON_NAME]" at bounding box center [954, 274] width 194 height 59
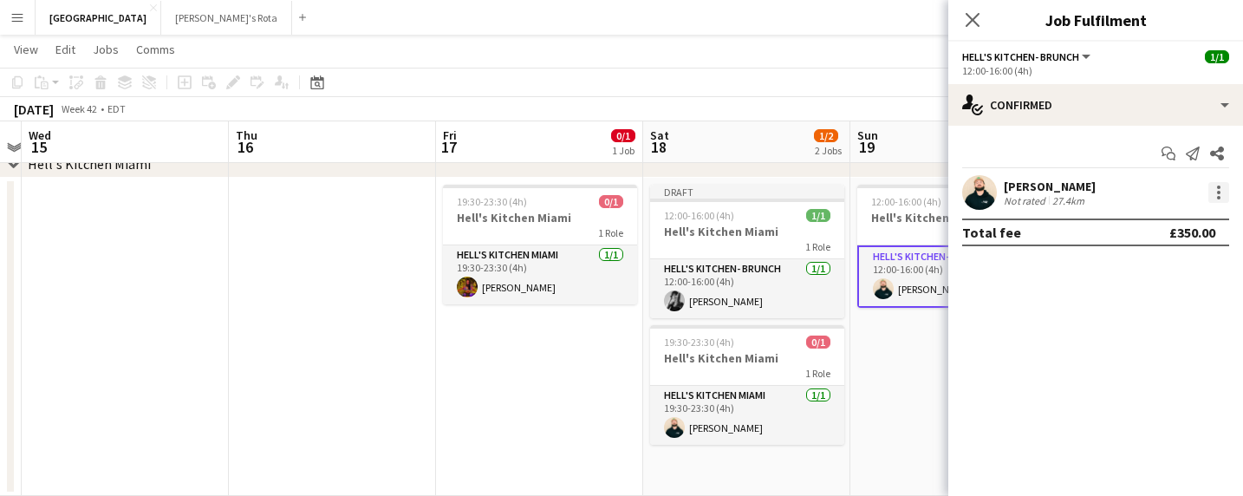
click at [1220, 183] on div at bounding box center [1218, 192] width 21 height 21
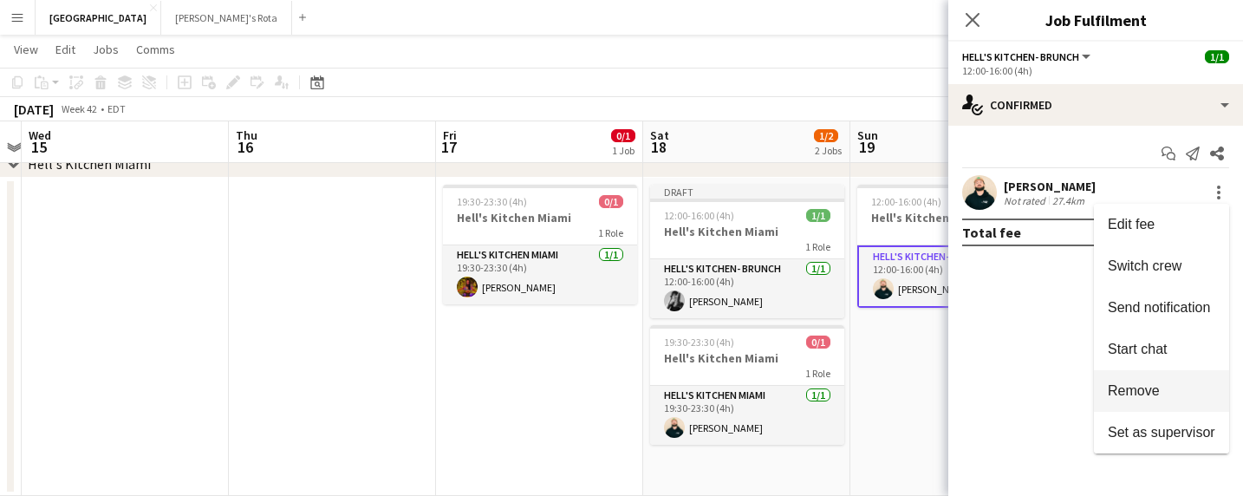
click at [1181, 374] on button "Remove" at bounding box center [1161, 391] width 135 height 42
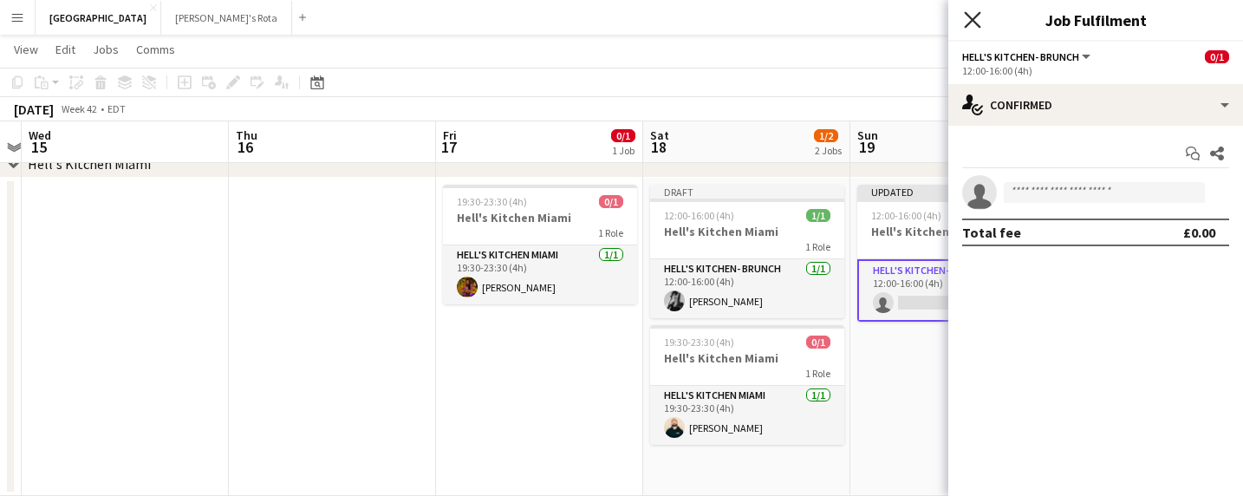
click at [976, 16] on icon at bounding box center [972, 19] width 16 height 16
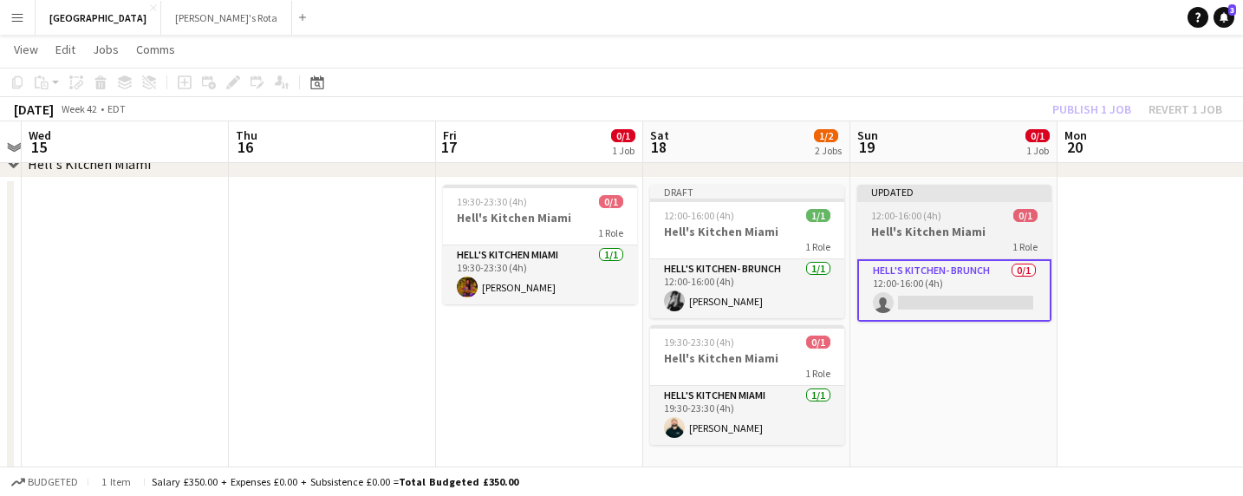
click at [951, 226] on h3 "Hell's Kitchen Miami" at bounding box center [954, 232] width 194 height 16
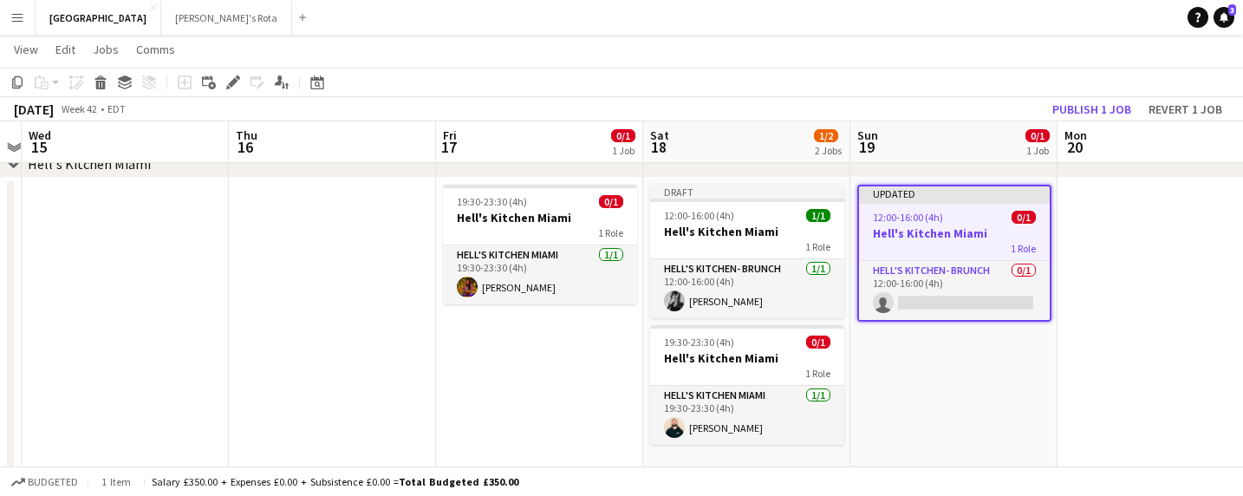
click at [1094, 96] on app-toolbar "Copy Paste Paste Command V Paste with crew Command Shift V Paste linked Job [GE…" at bounding box center [621, 82] width 1243 height 29
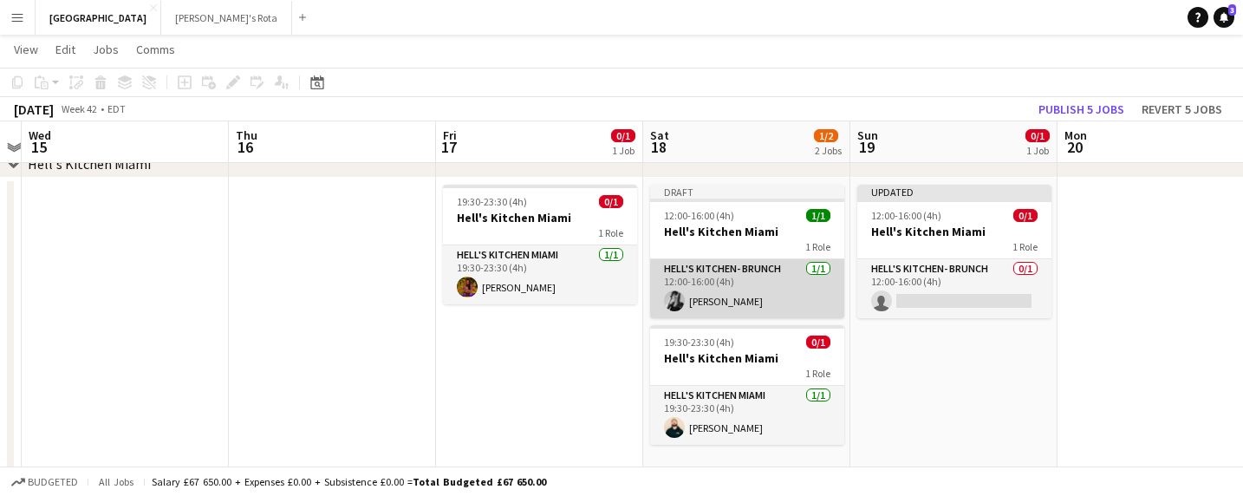
click at [729, 290] on app-card-role "Hell's Kitchen- BRUNCH [DATE] 12:00-16:00 (4h) [PERSON_NAME]" at bounding box center [747, 288] width 194 height 59
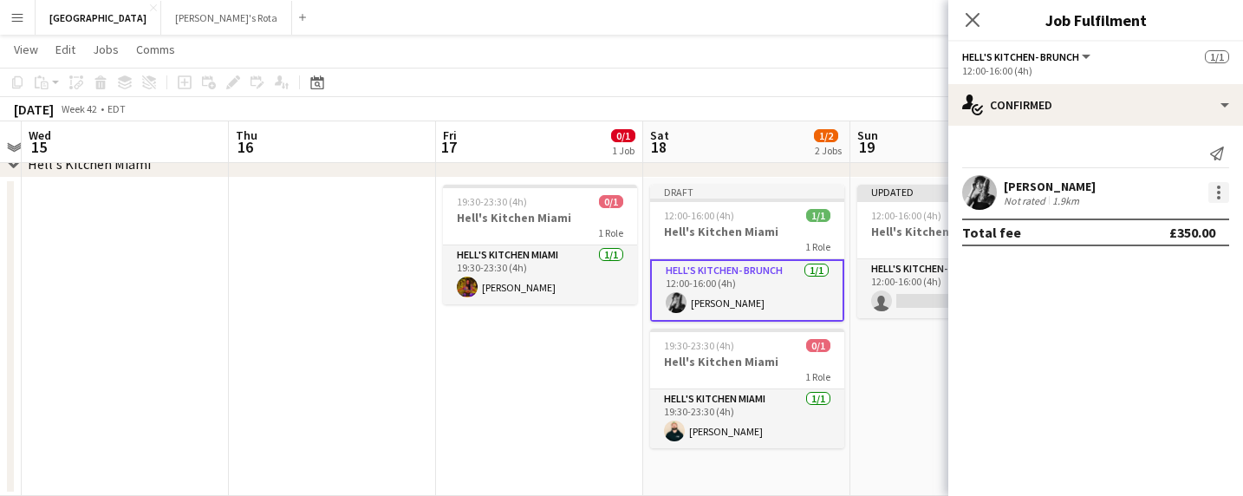
click at [1219, 192] on div at bounding box center [1218, 192] width 3 height 3
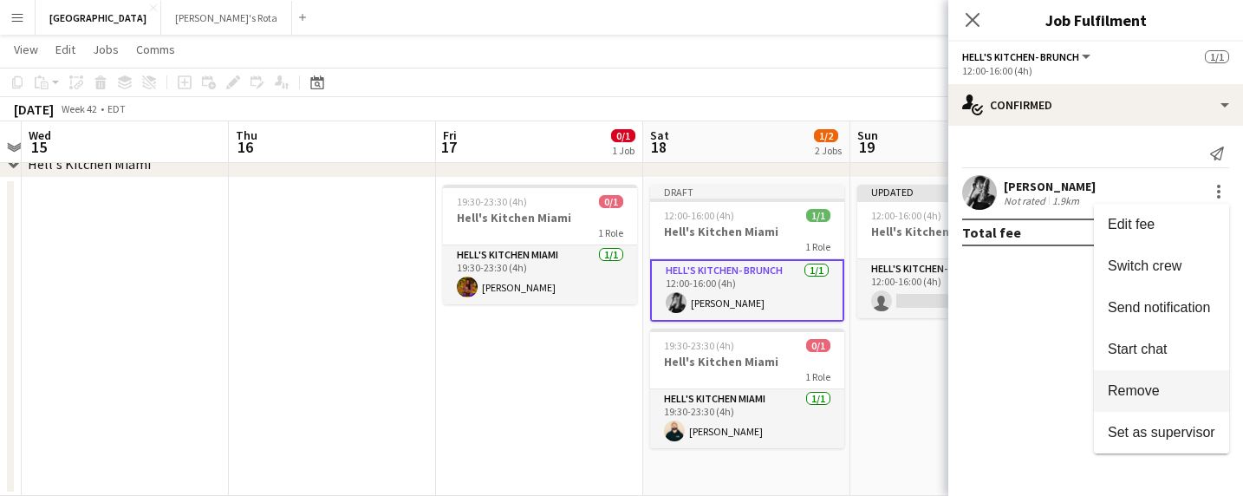
click at [1138, 381] on button "Remove" at bounding box center [1161, 391] width 135 height 42
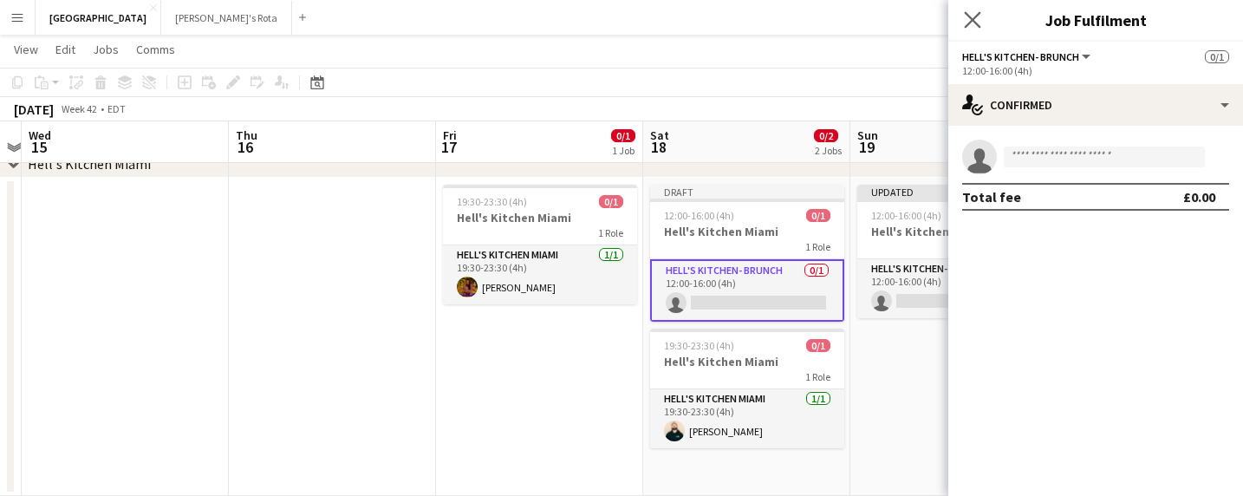
click at [973, 10] on app-icon "Close pop-in" at bounding box center [972, 20] width 25 height 25
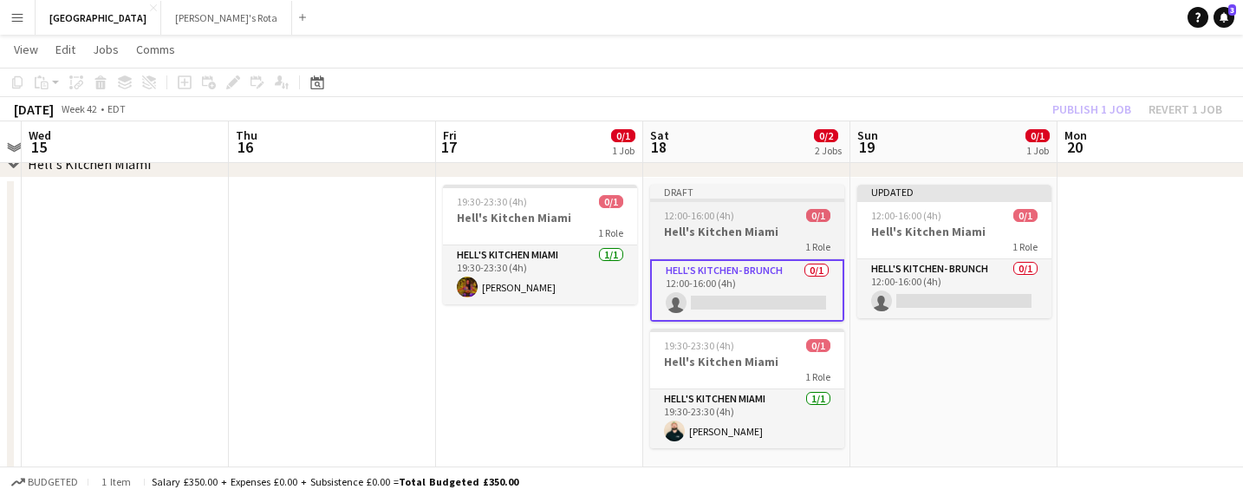
click at [739, 230] on h3 "Hell's Kitchen Miami" at bounding box center [747, 232] width 194 height 16
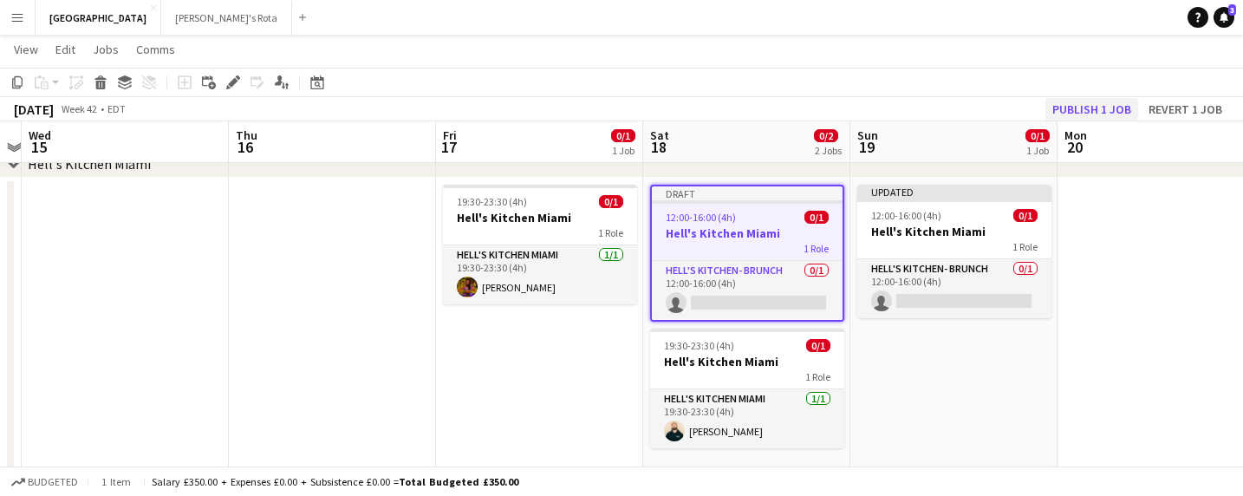
click at [1087, 109] on button "Publish 1 job" at bounding box center [1091, 109] width 93 height 23
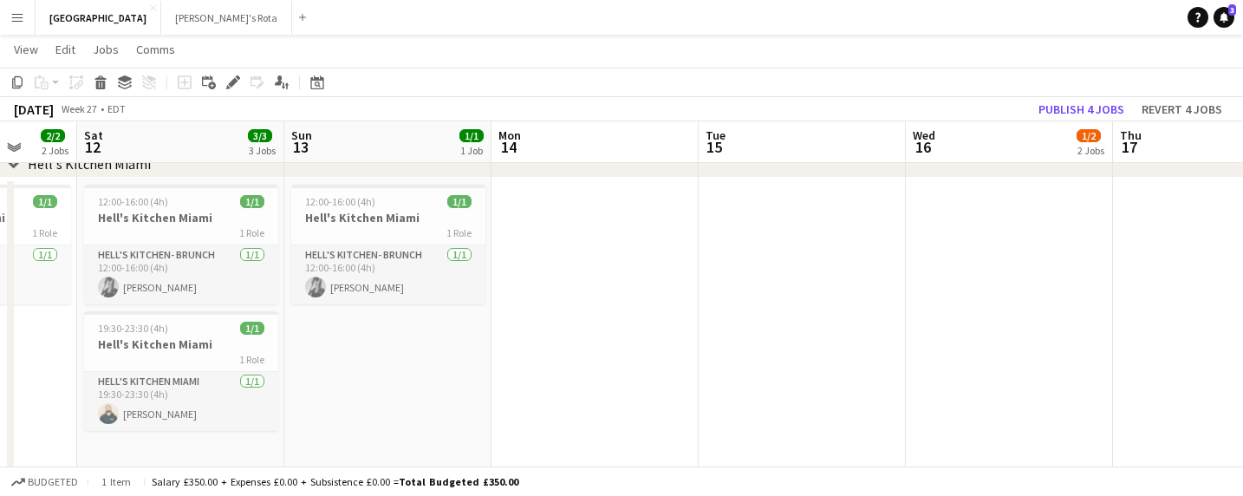
scroll to position [0, 613]
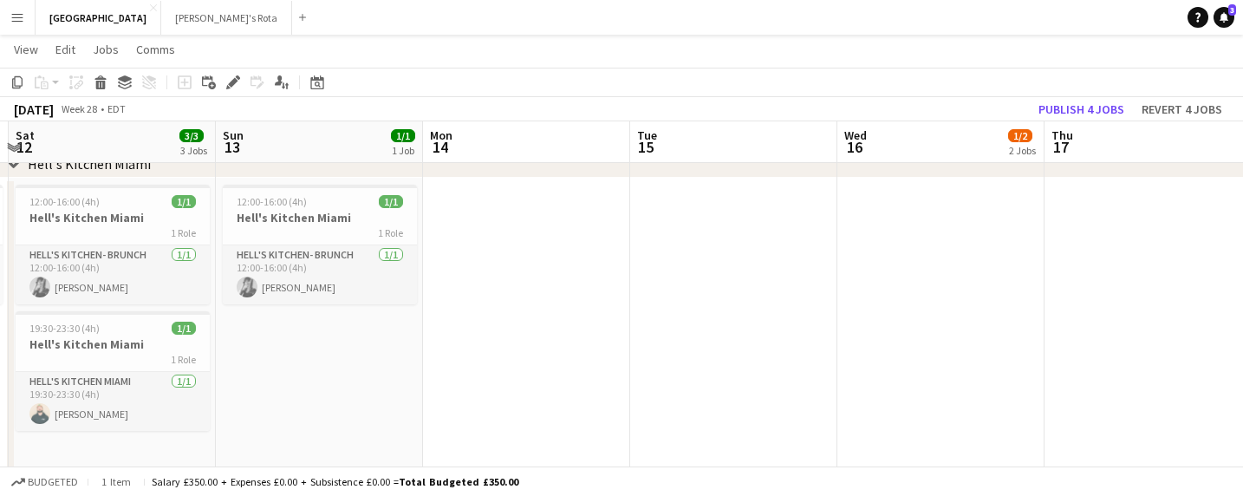
click at [673, 476] on div "Budgeted 1 item Salary £350.00 + Expenses £0.00 + Subsistence £0.00 = Total Bud…" at bounding box center [621, 480] width 1243 height 29
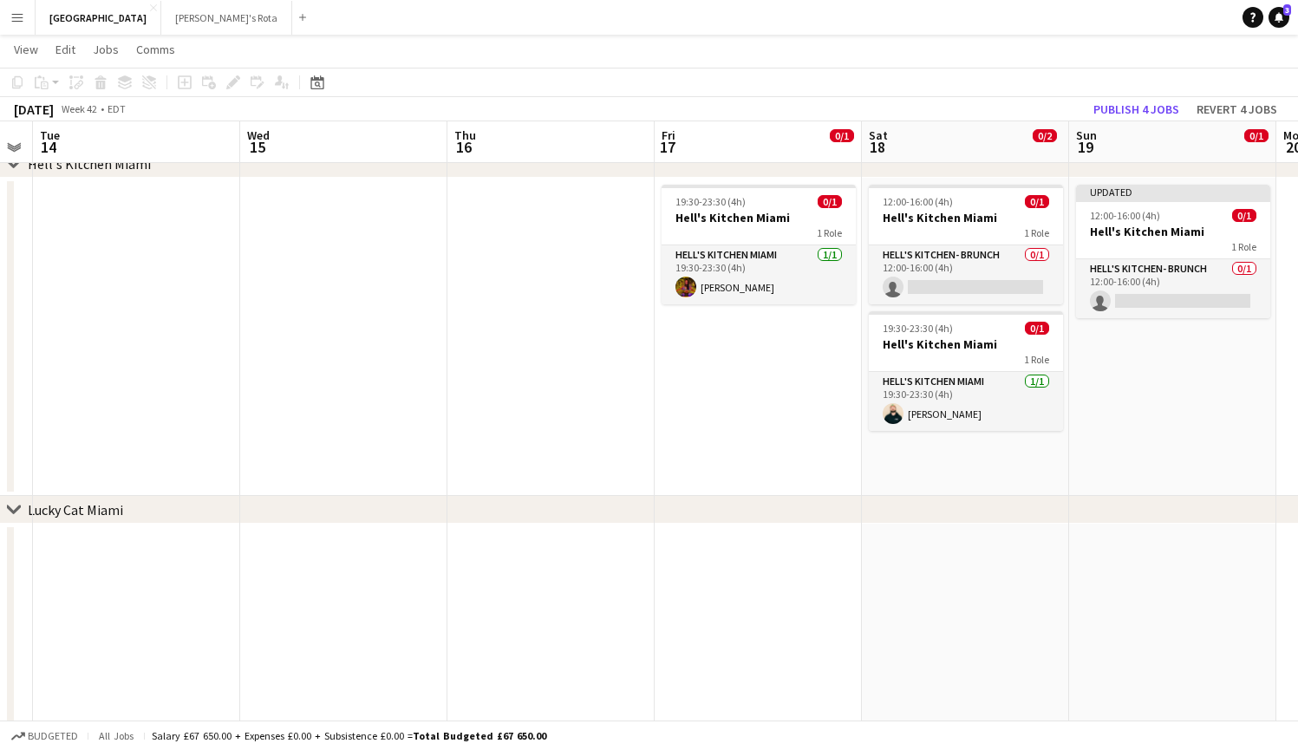
scroll to position [0, 589]
click at [1149, 302] on app-card-role "Hell's Kitchen- BRUNCH 0/1 12:00-16:00 (4h) single-neutral-actions" at bounding box center [1172, 288] width 194 height 59
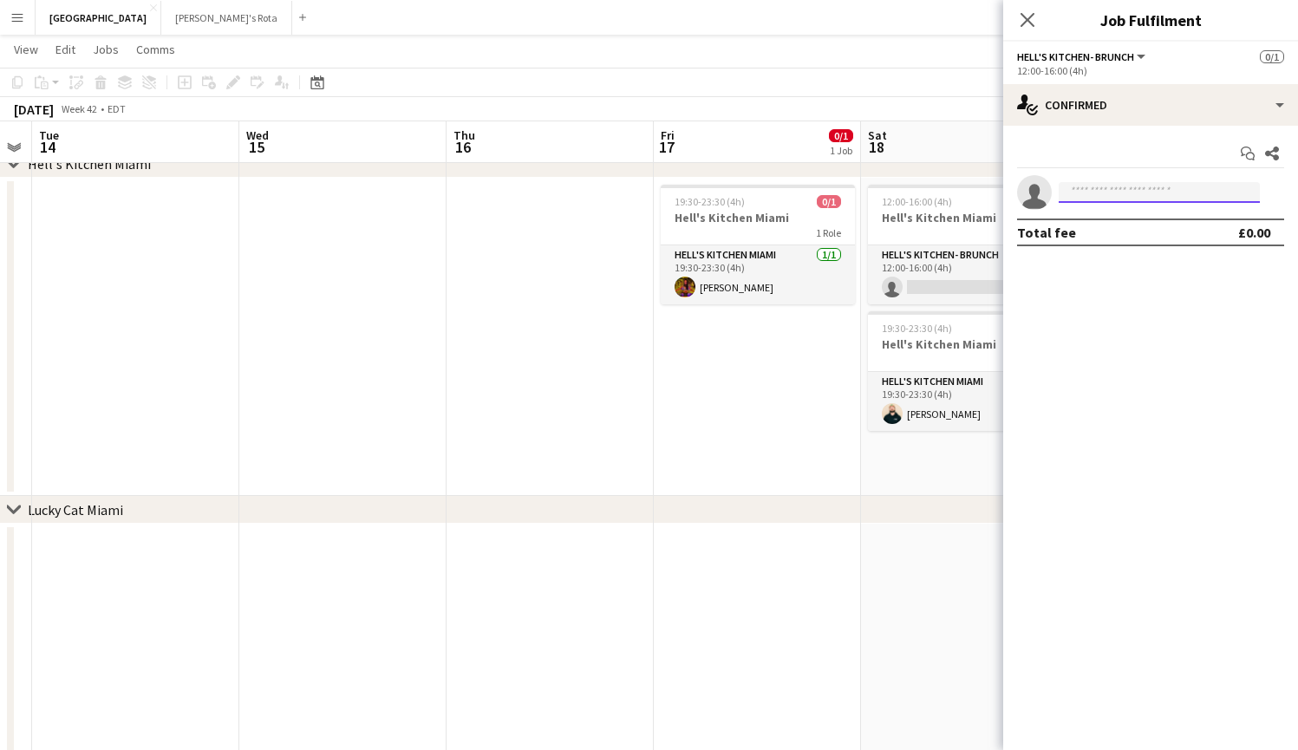
click at [1090, 184] on input at bounding box center [1158, 192] width 201 height 21
type input "***"
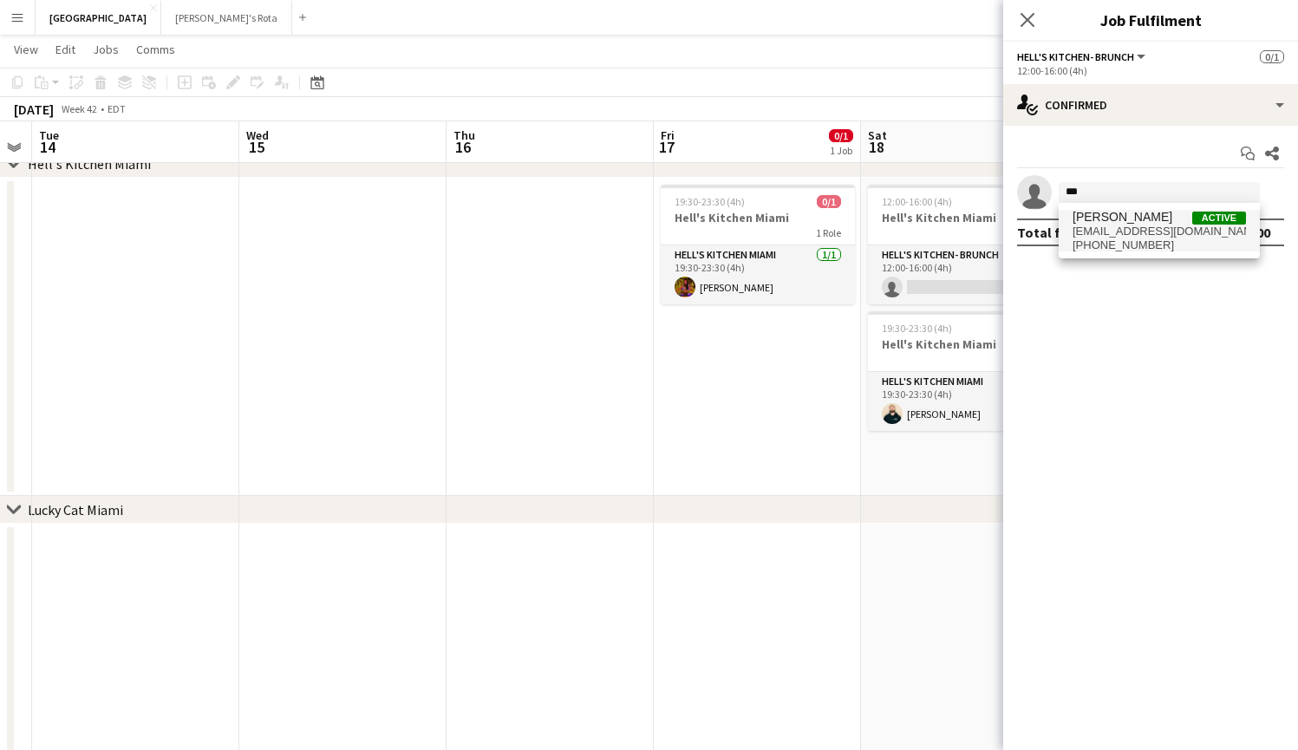
click at [1094, 221] on span "[PERSON_NAME]" at bounding box center [1122, 217] width 100 height 15
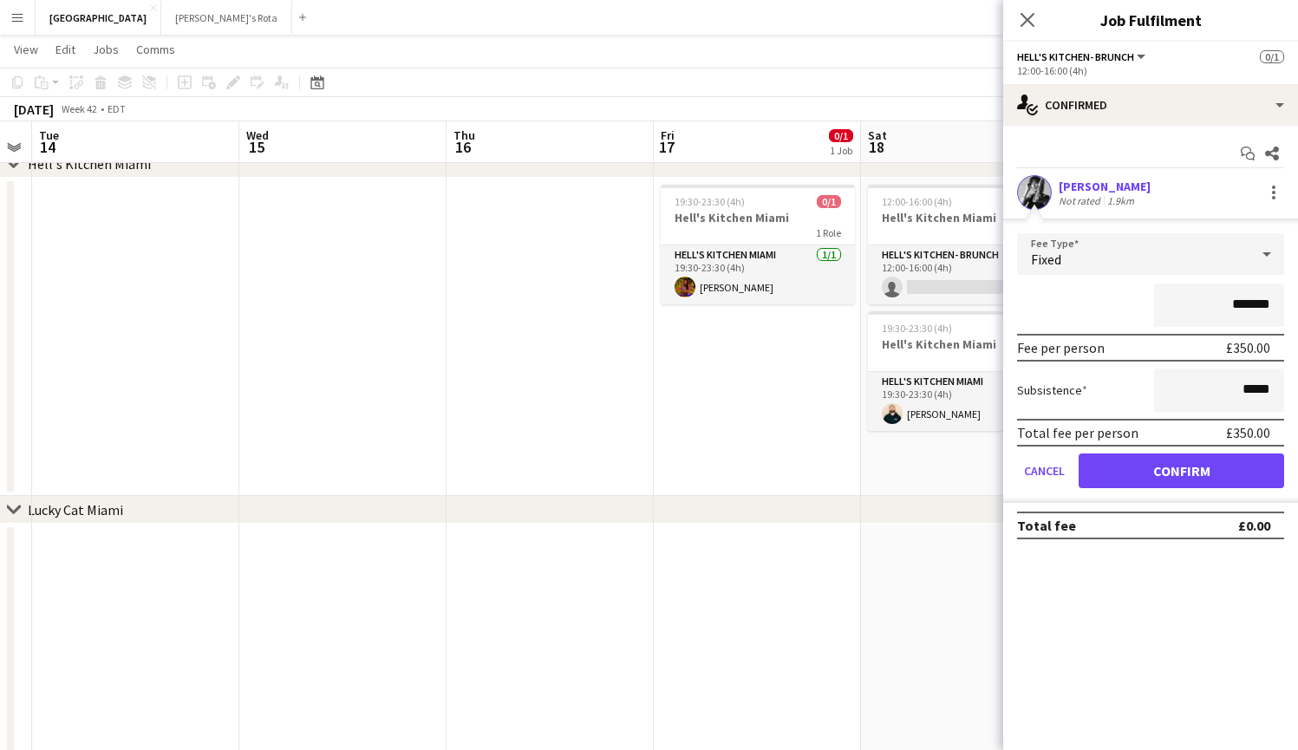
click at [1160, 472] on button "Confirm" at bounding box center [1180, 470] width 205 height 35
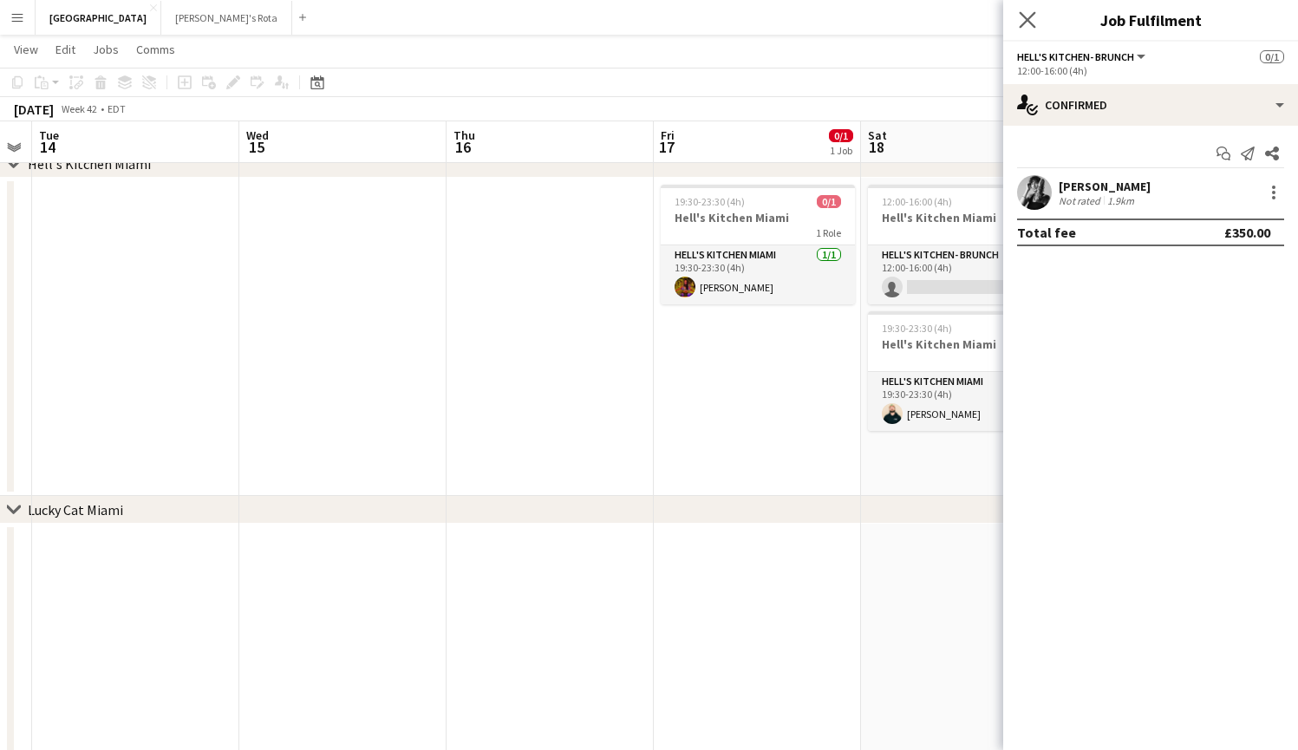
click at [1026, 28] on icon "Close pop-in" at bounding box center [1027, 19] width 16 height 16
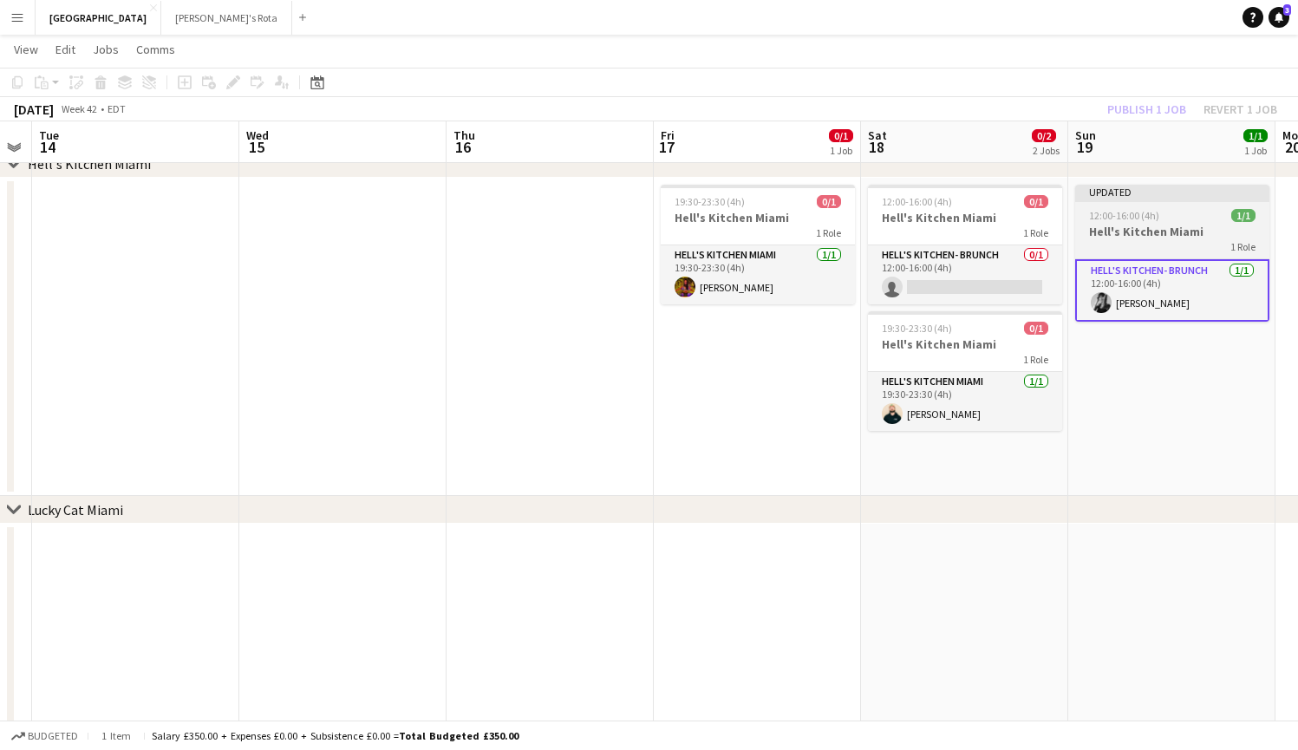
click at [1132, 222] on app-job-card "Updated 12:00-16:00 (4h) 1/1 Hell's Kitchen Miami 1 Role Hell's Kitchen- BRUNCH…" at bounding box center [1172, 253] width 194 height 137
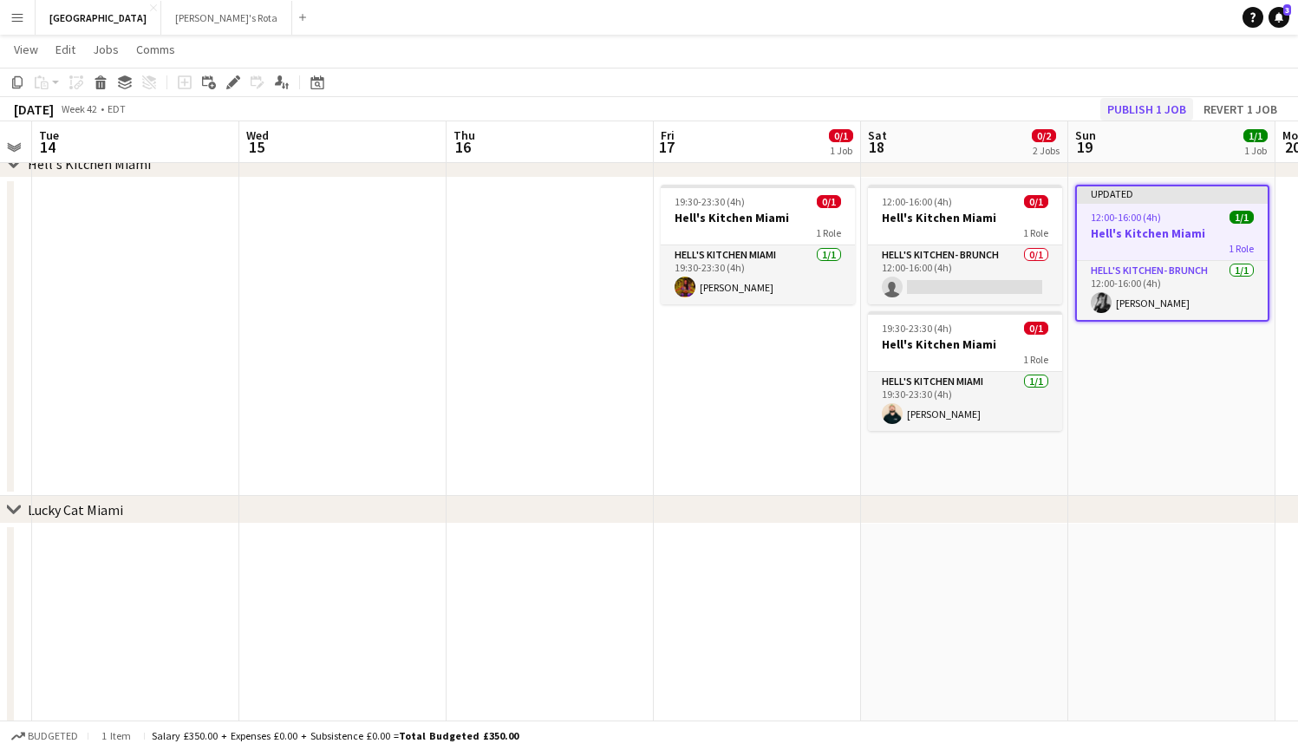
click at [1142, 114] on button "Publish 1 job" at bounding box center [1146, 109] width 93 height 23
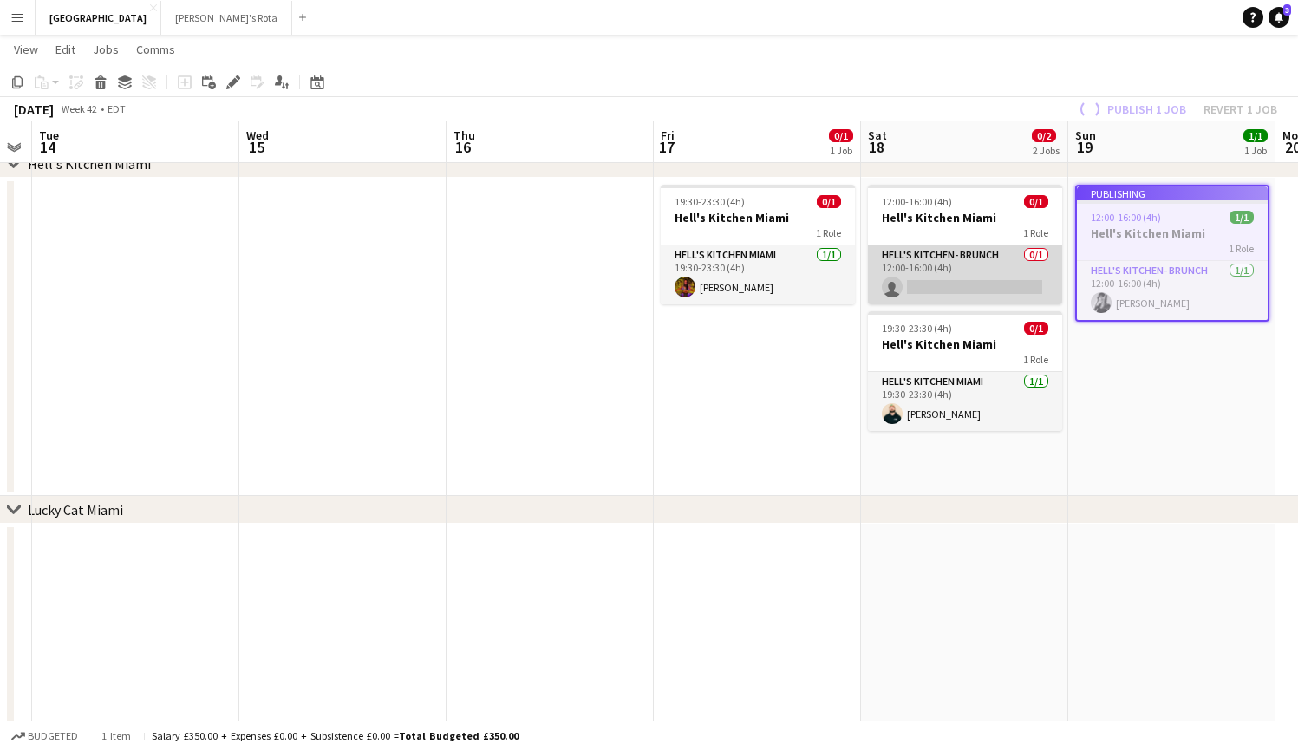
click at [928, 282] on app-card-role "Hell's Kitchen- BRUNCH 0/1 12:00-16:00 (4h) single-neutral-actions" at bounding box center [965, 274] width 194 height 59
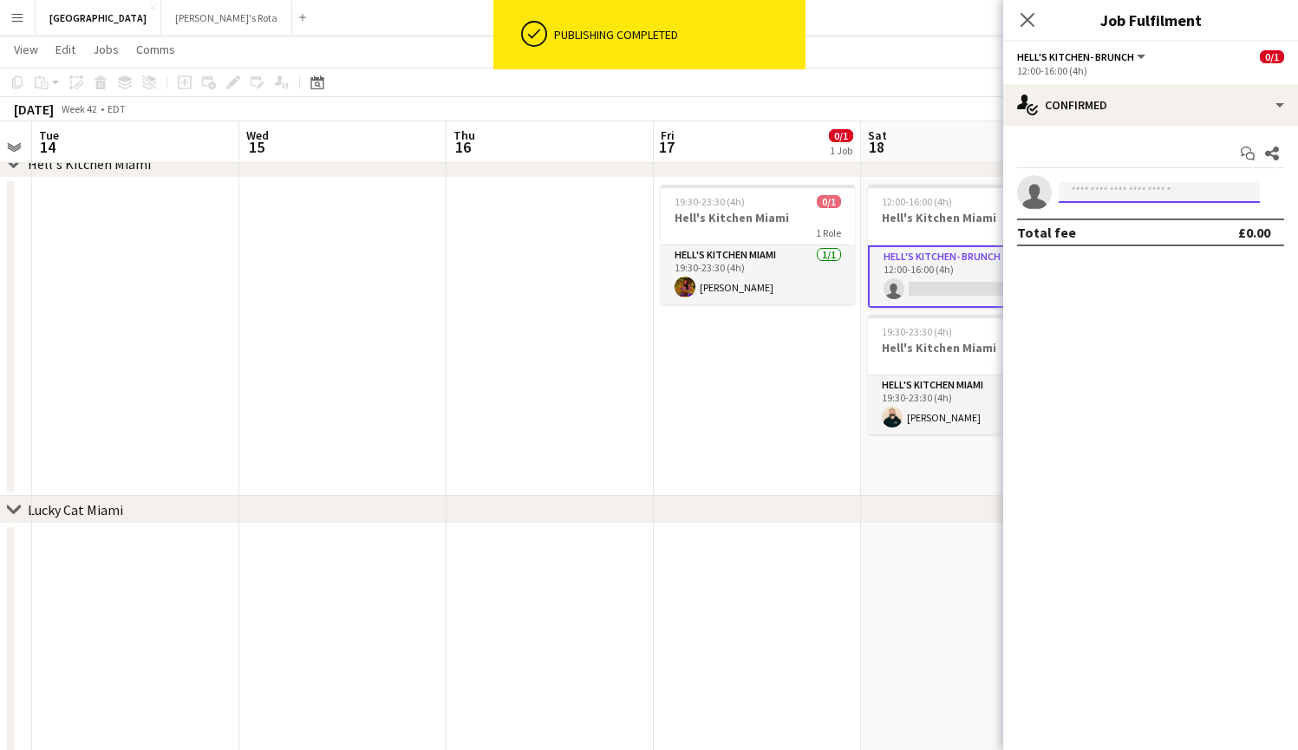
click at [1097, 197] on input at bounding box center [1158, 192] width 201 height 21
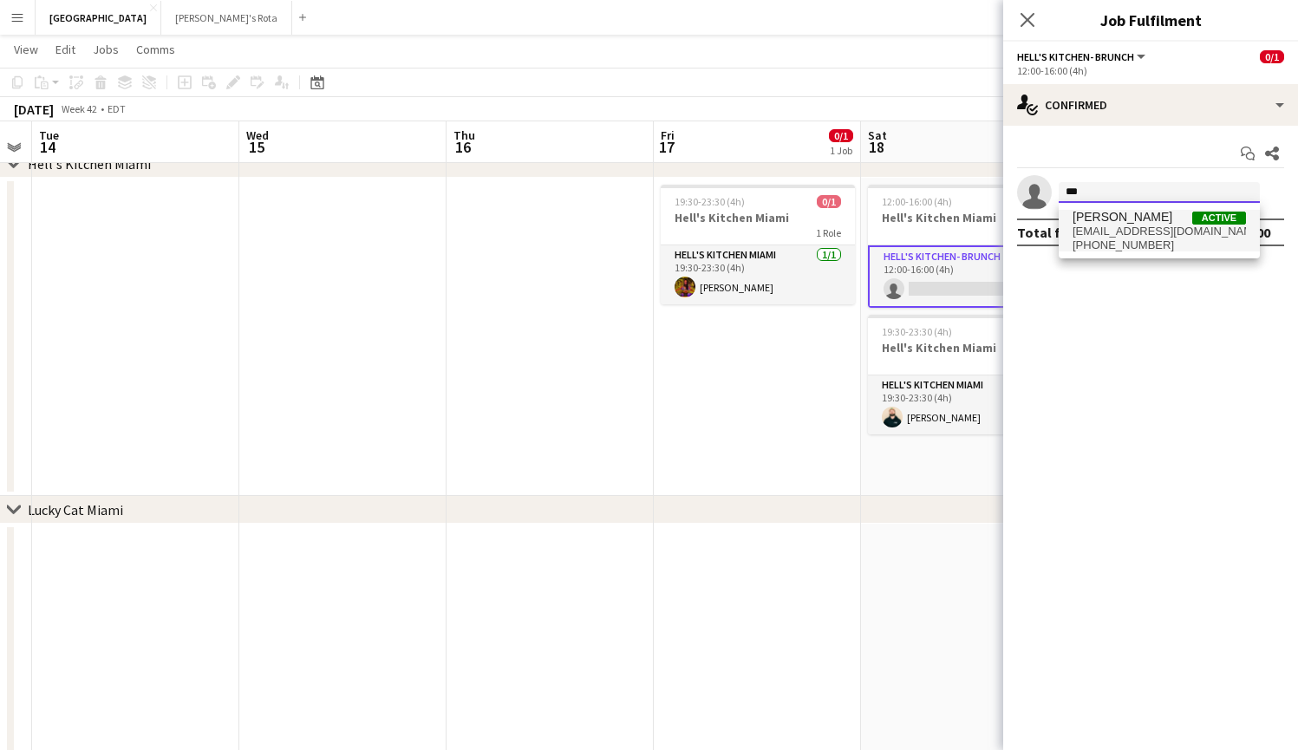
type input "***"
drag, startPoint x: 1103, startPoint y: 219, endPoint x: 1110, endPoint y: 238, distance: 20.6
click at [1110, 238] on span "[PHONE_NUMBER]" at bounding box center [1158, 245] width 173 height 14
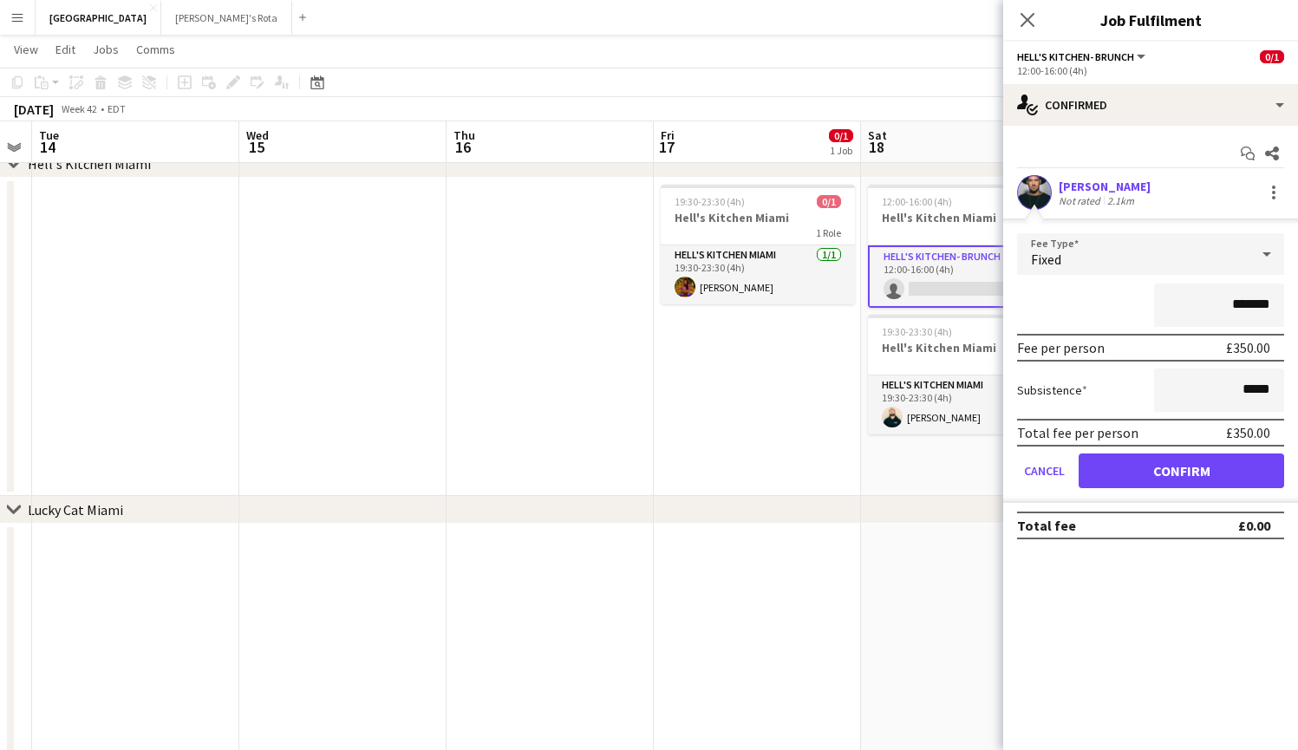
click at [1192, 461] on button "Confirm" at bounding box center [1180, 470] width 205 height 35
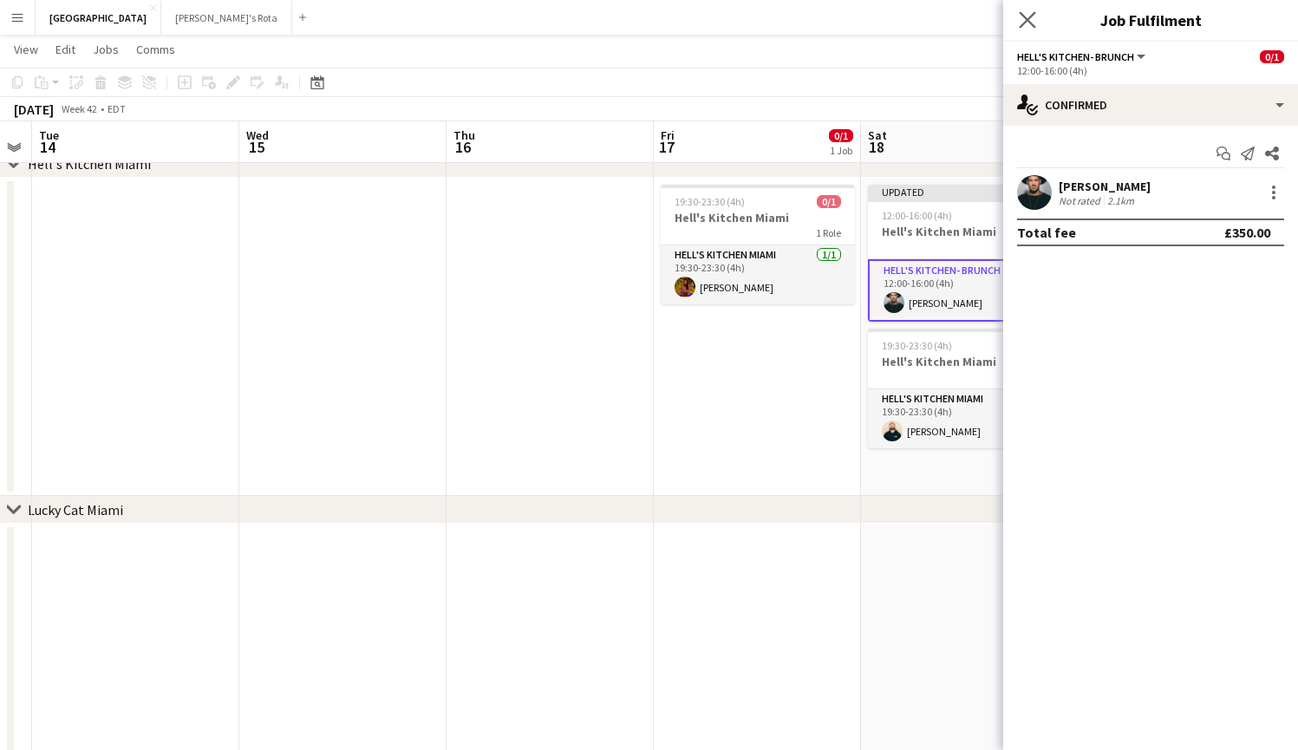
click at [1021, 10] on app-icon "Close pop-in" at bounding box center [1027, 20] width 25 height 25
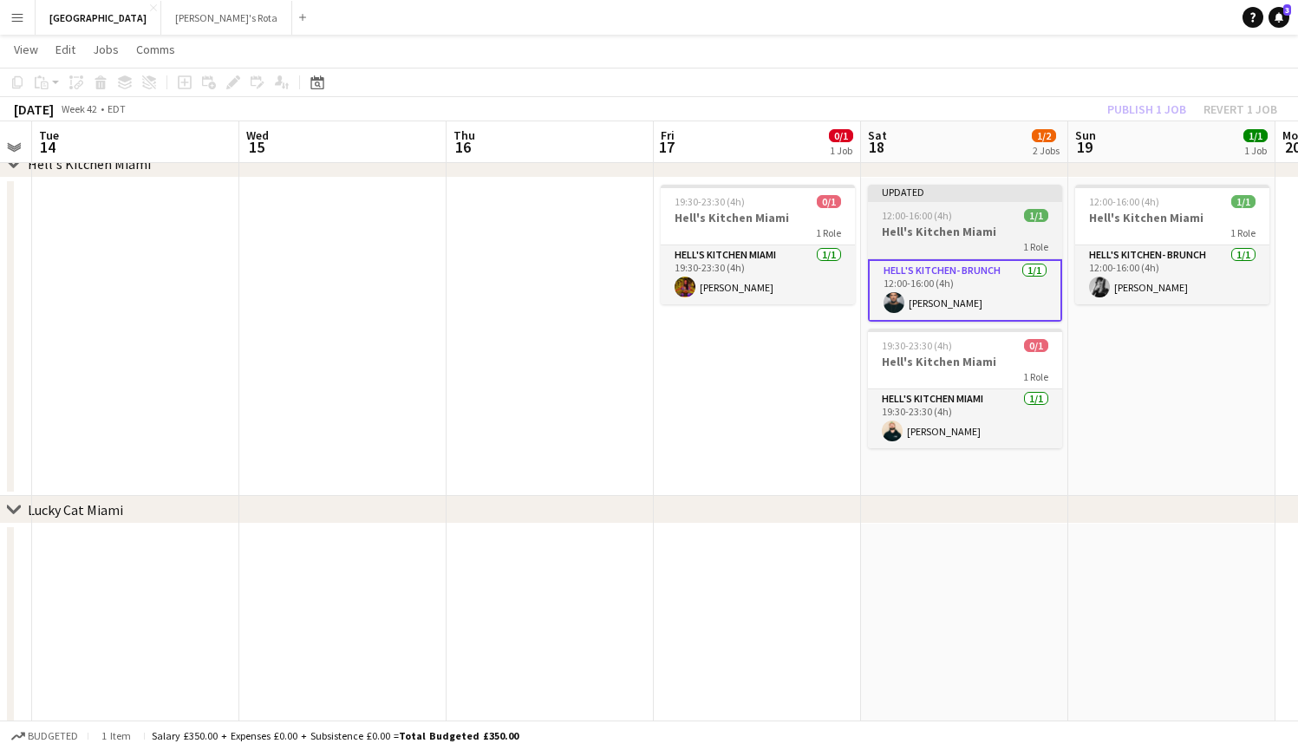
click at [967, 212] on div "12:00-16:00 (4h) 1/1" at bounding box center [965, 215] width 194 height 13
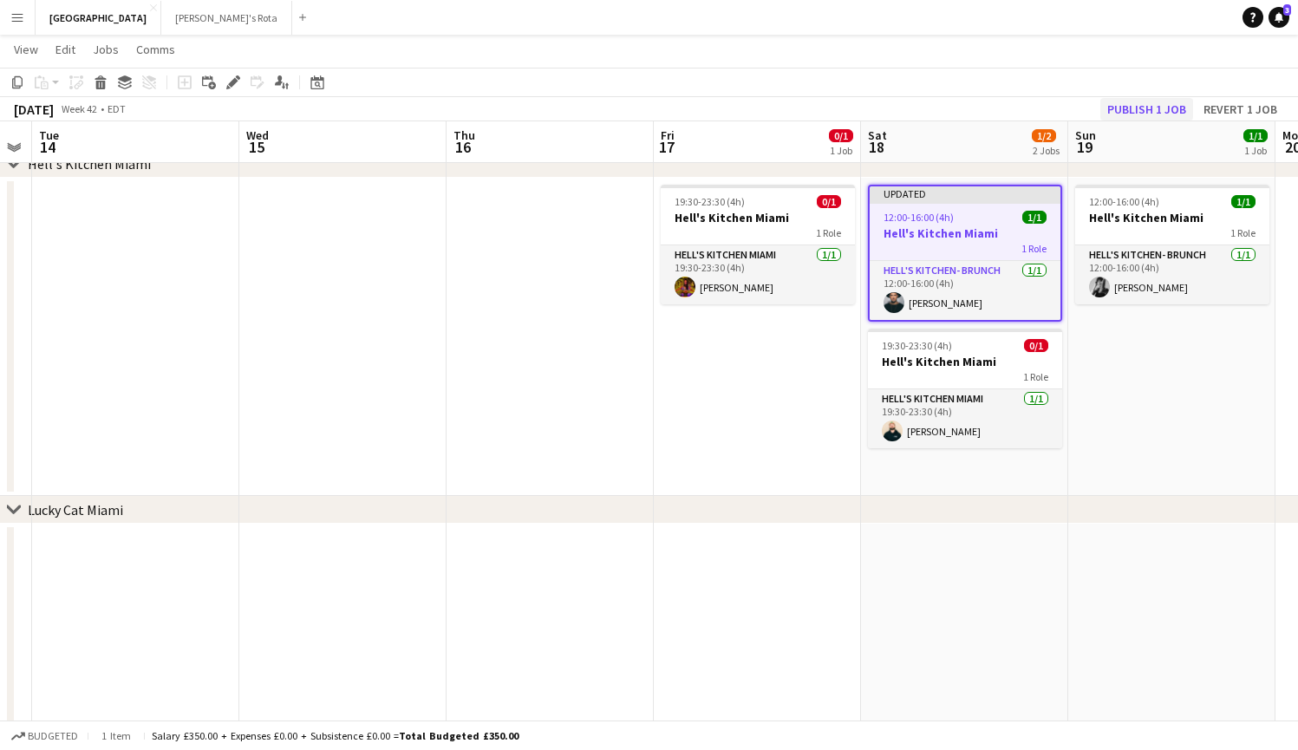
click at [1144, 106] on button "Publish 1 job" at bounding box center [1146, 109] width 93 height 23
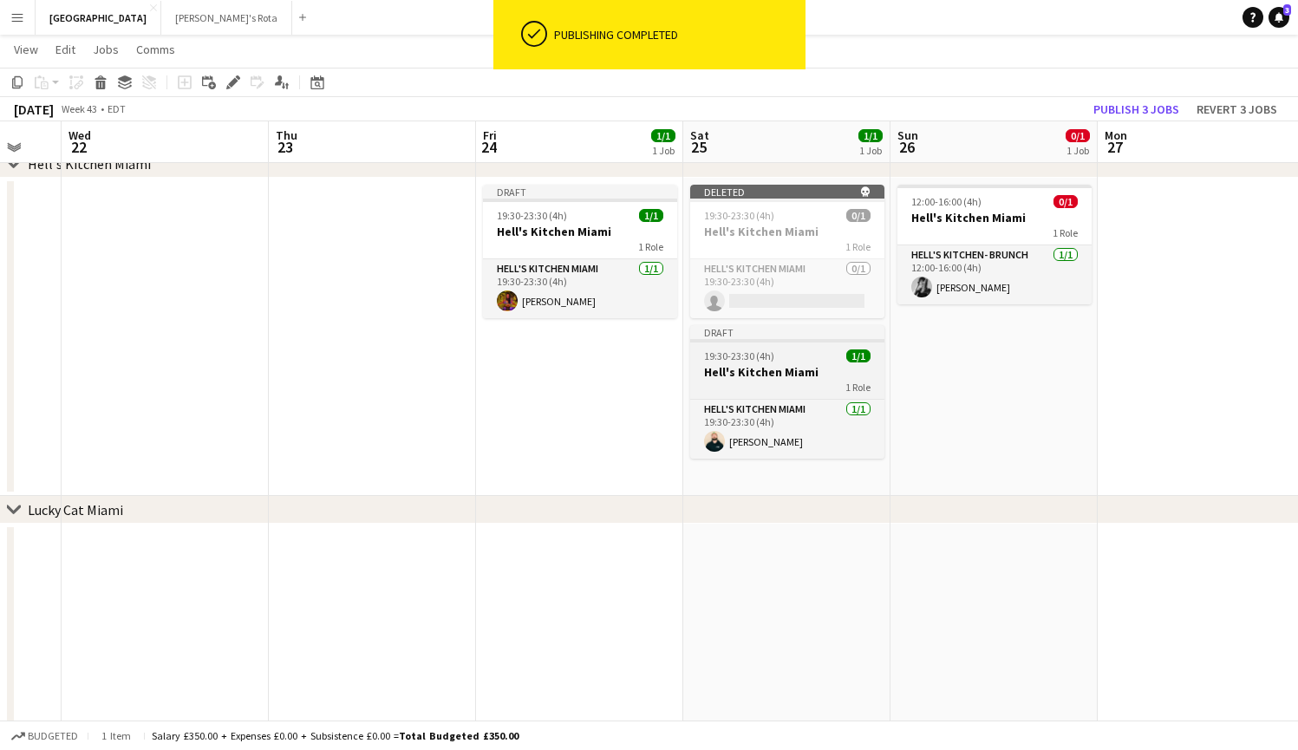
scroll to position [0, 705]
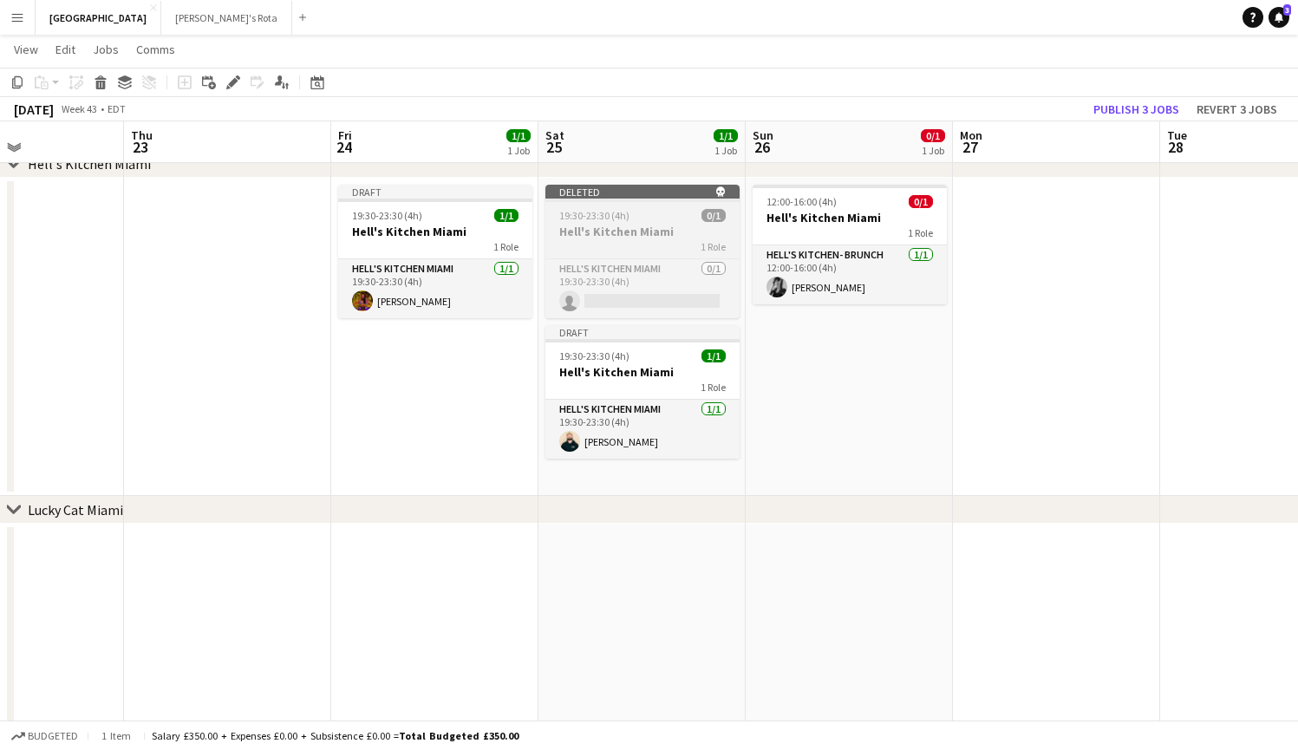
click at [640, 199] on div at bounding box center [642, 200] width 194 height 3
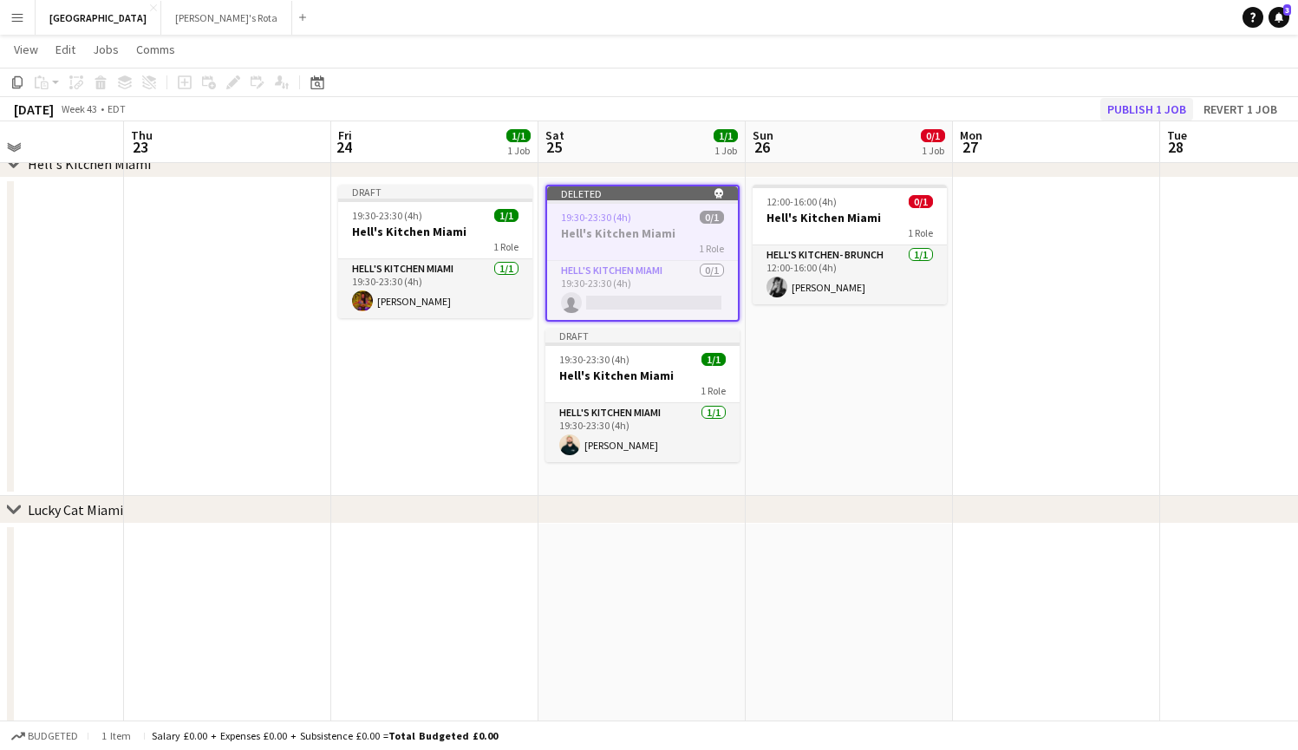
click at [1123, 107] on button "Publish 1 job" at bounding box center [1146, 109] width 93 height 23
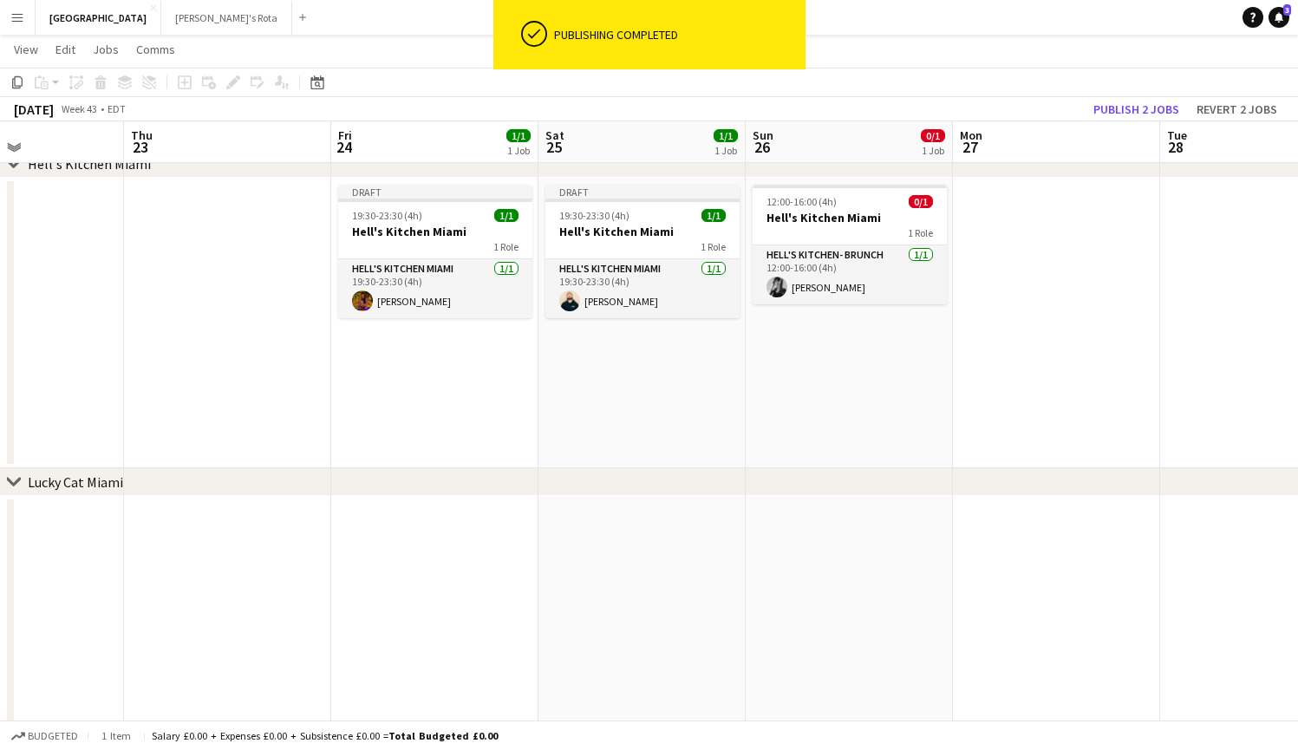
click at [628, 381] on app-date-cell "Draft 19:30-23:30 (4h) 1/1 Hell's Kitchen Miami 1 Role Hell's Kitchen Miami [DA…" at bounding box center [641, 323] width 207 height 290
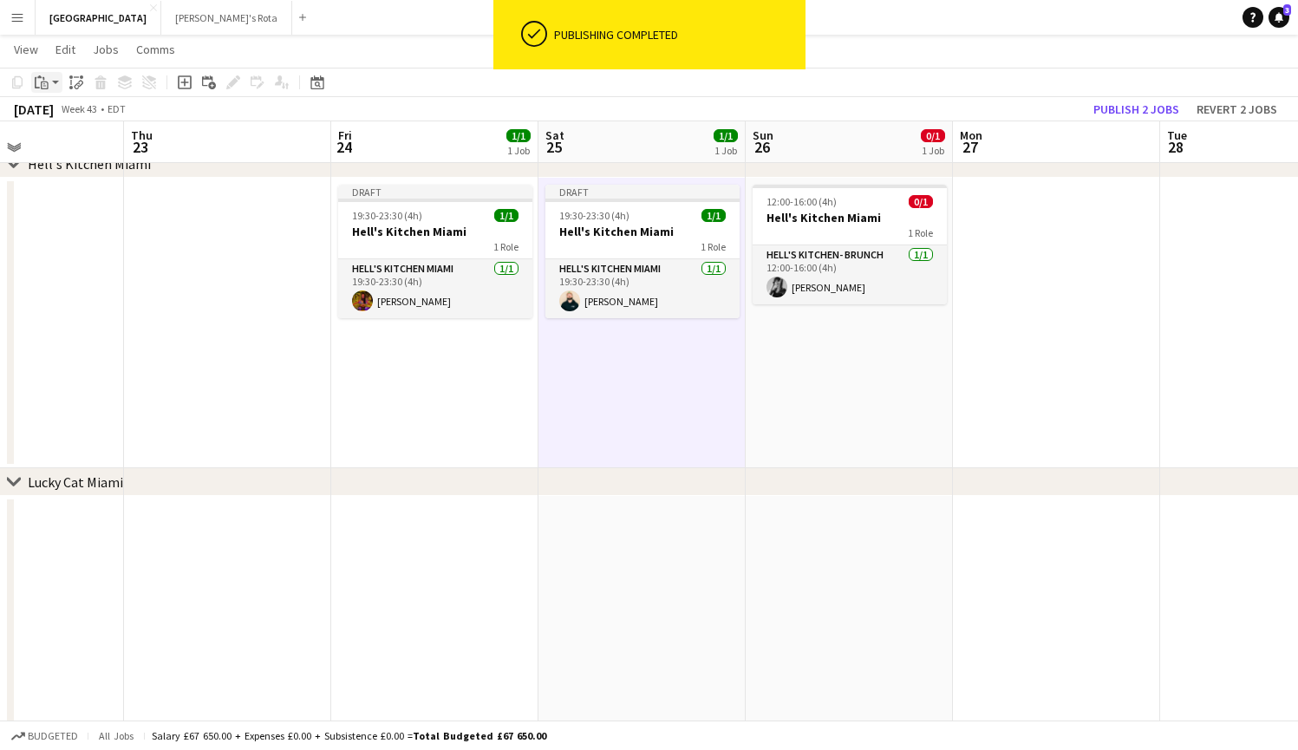
click at [40, 86] on icon "Paste" at bounding box center [42, 82] width 14 height 14
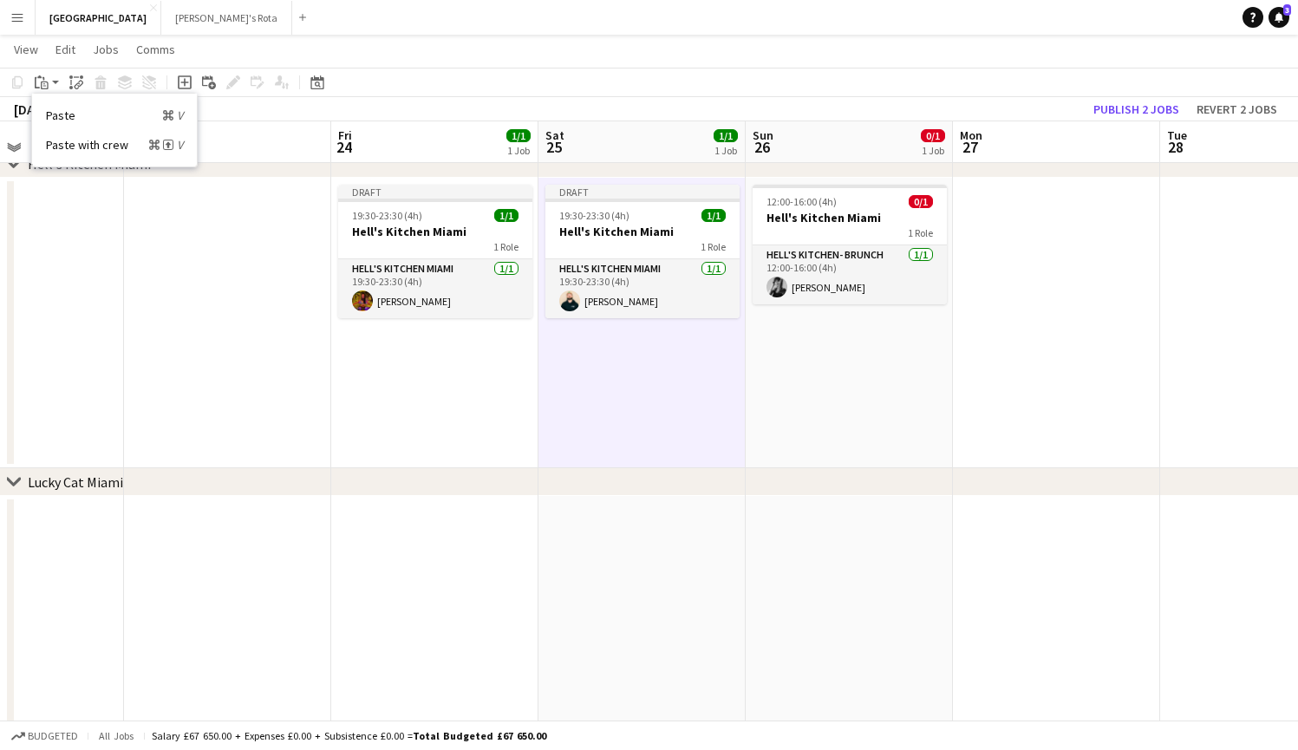
click at [51, 123] on div "Paste Command V Paste with crew Command Shift V" at bounding box center [114, 130] width 165 height 73
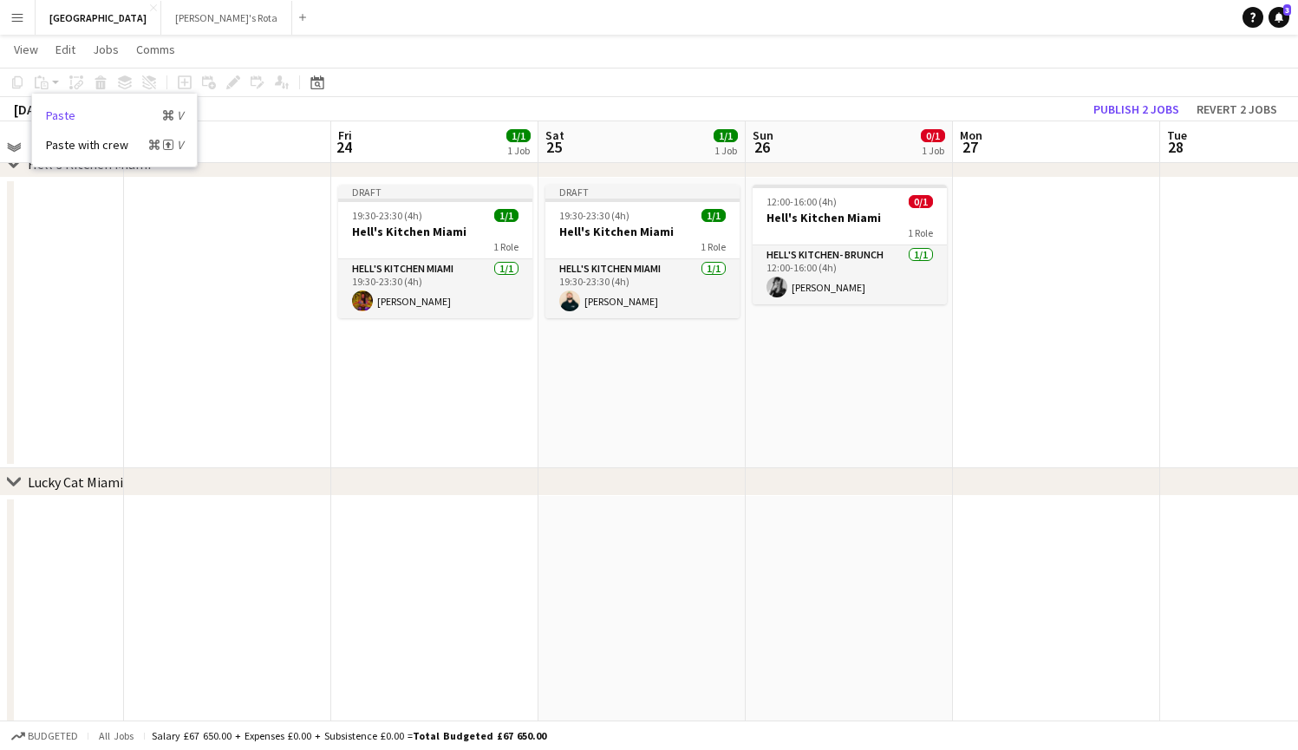
click at [51, 115] on link "Paste Command V" at bounding box center [114, 115] width 137 height 16
click at [605, 354] on app-date-cell "Draft 19:30-23:30 (4h) 1/1 Hell's Kitchen Miami 1 Role Hell's Kitchen Miami [DA…" at bounding box center [641, 323] width 207 height 290
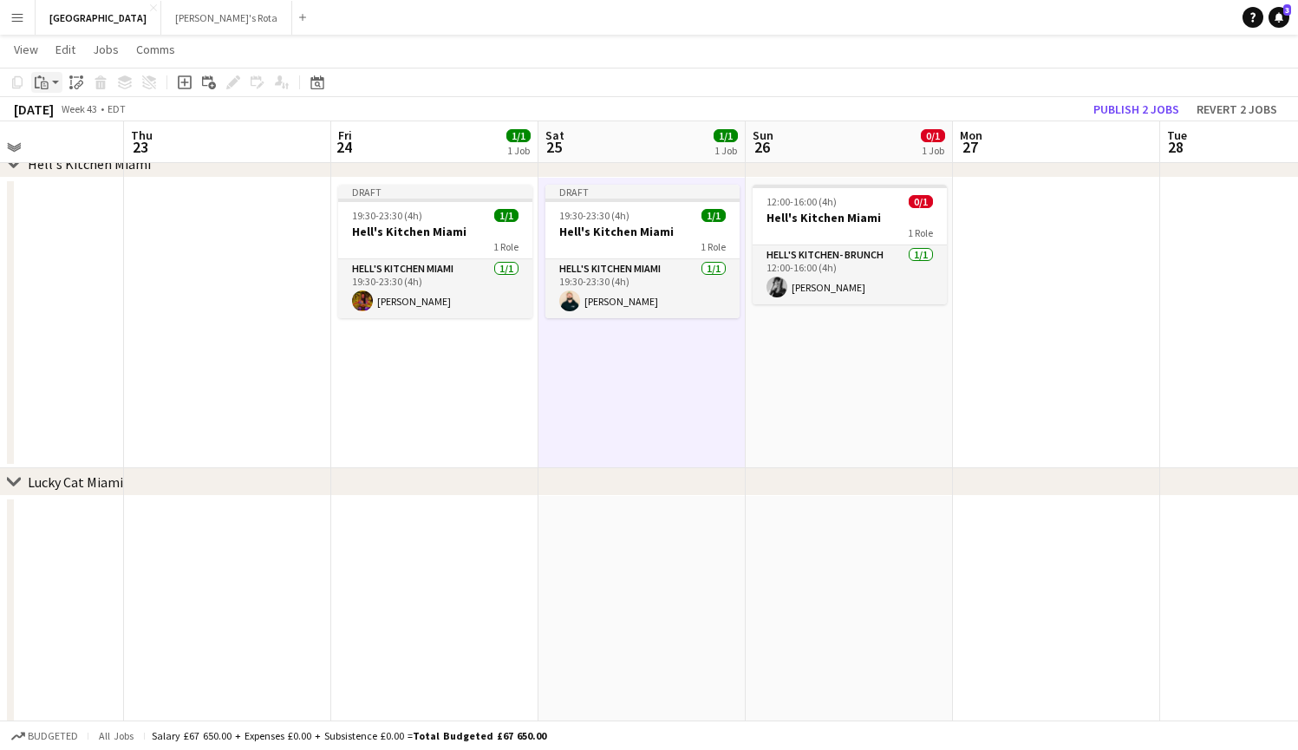
click at [48, 78] on icon "Paste" at bounding box center [42, 82] width 14 height 14
click at [57, 109] on link "Paste Command V" at bounding box center [114, 115] width 137 height 16
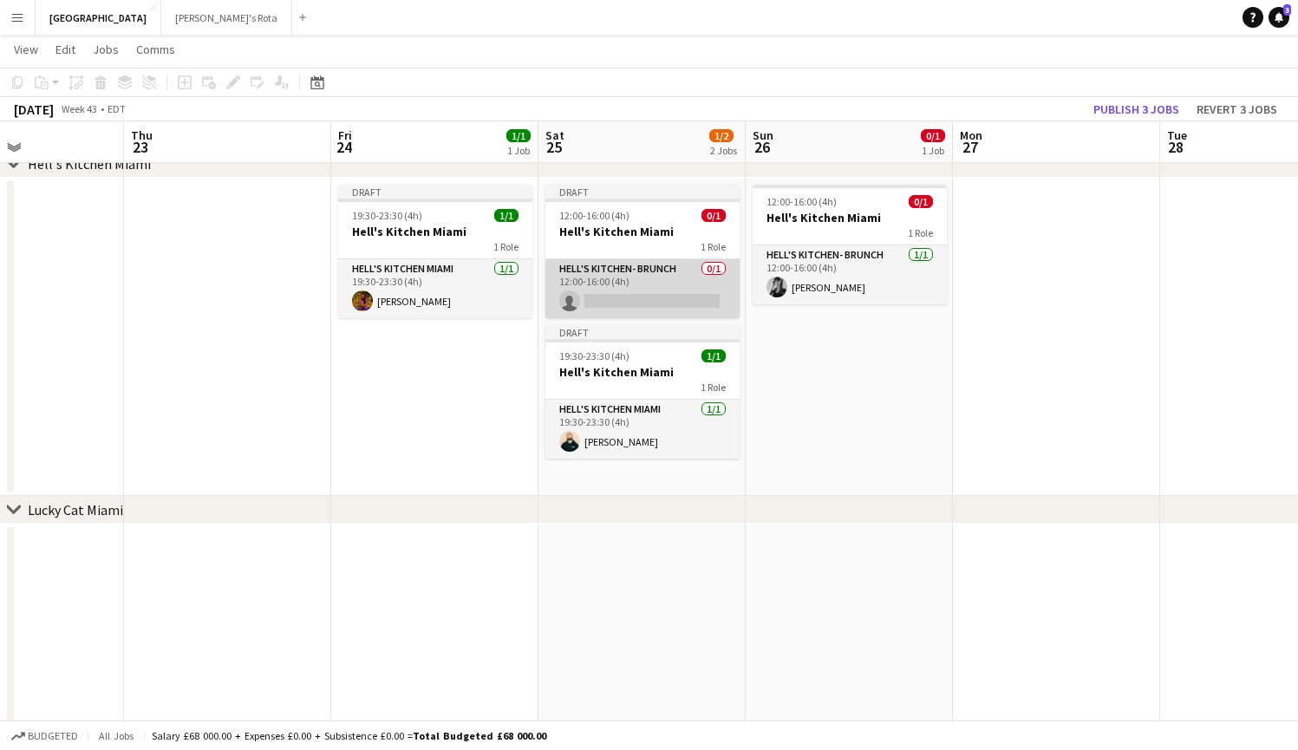
click at [615, 296] on app-card-role "Hell's Kitchen- BRUNCH 0/1 12:00-16:00 (4h) single-neutral-actions" at bounding box center [642, 288] width 194 height 59
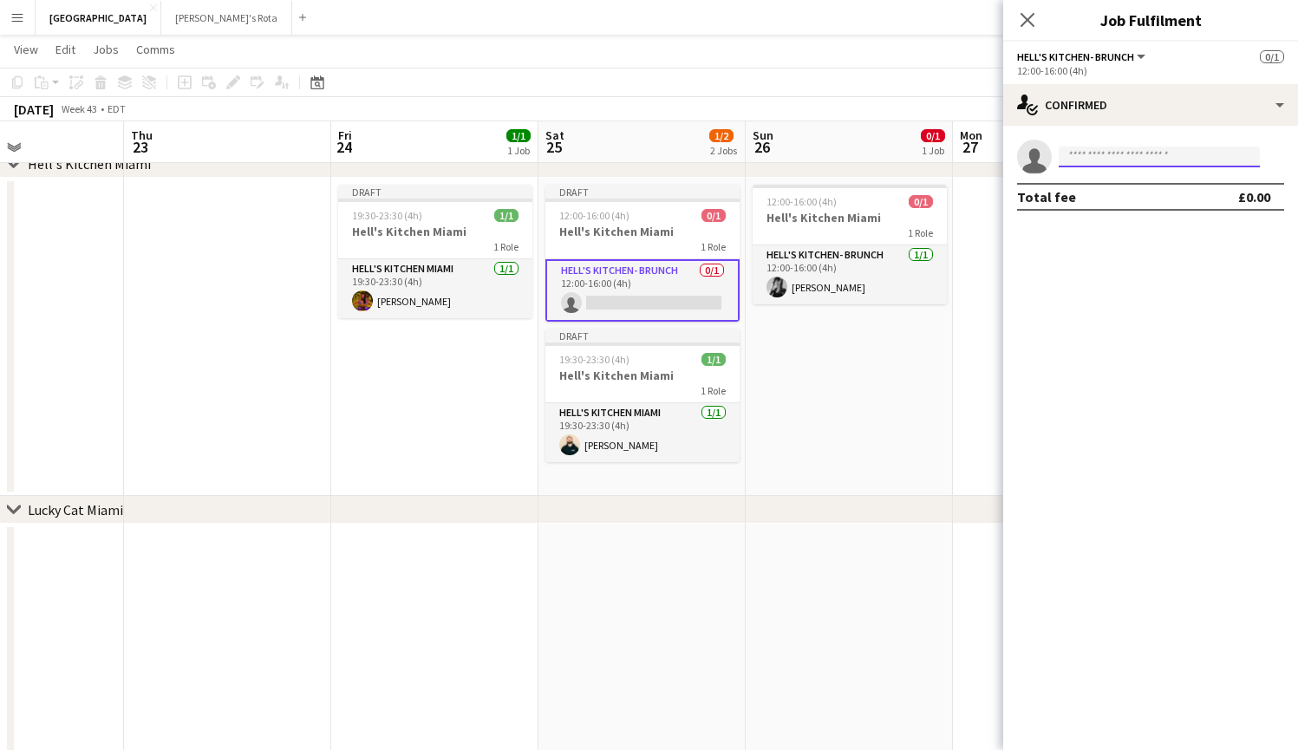
click at [1138, 159] on input at bounding box center [1158, 156] width 201 height 21
type input "*"
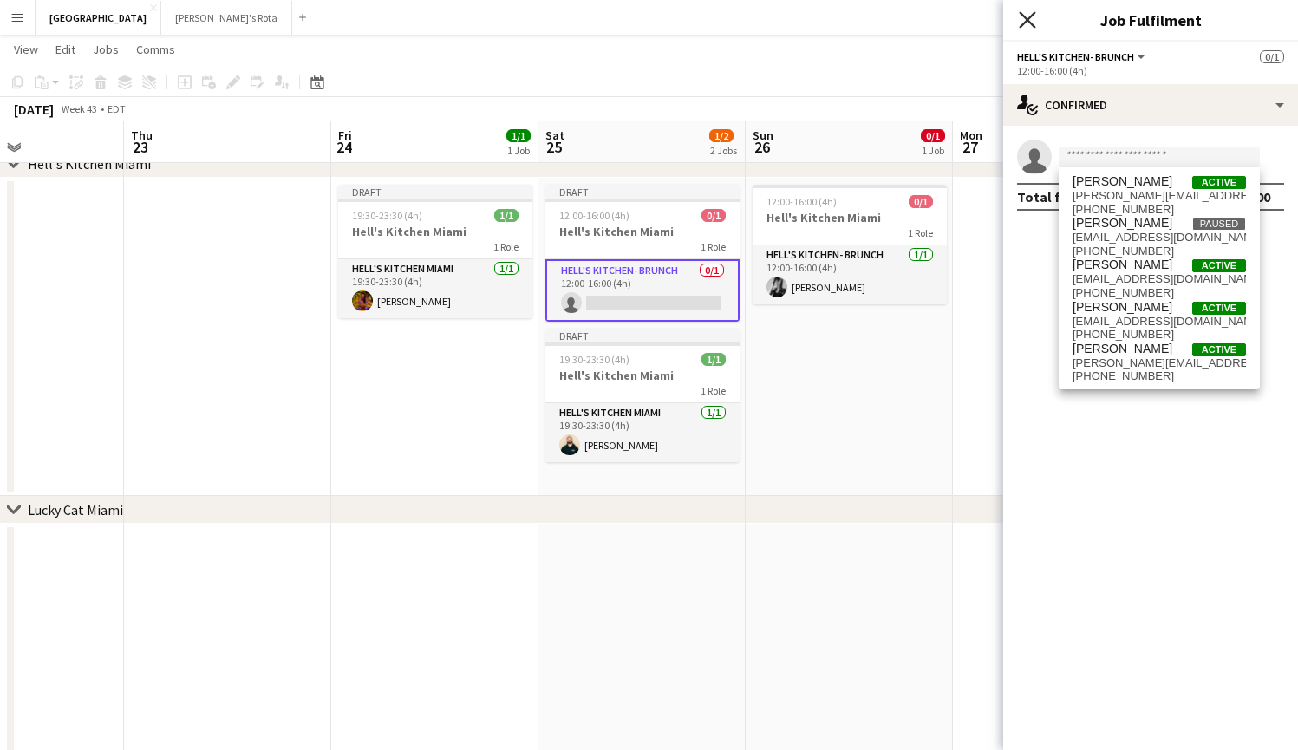
click at [1022, 17] on icon "Close pop-in" at bounding box center [1027, 19] width 16 height 16
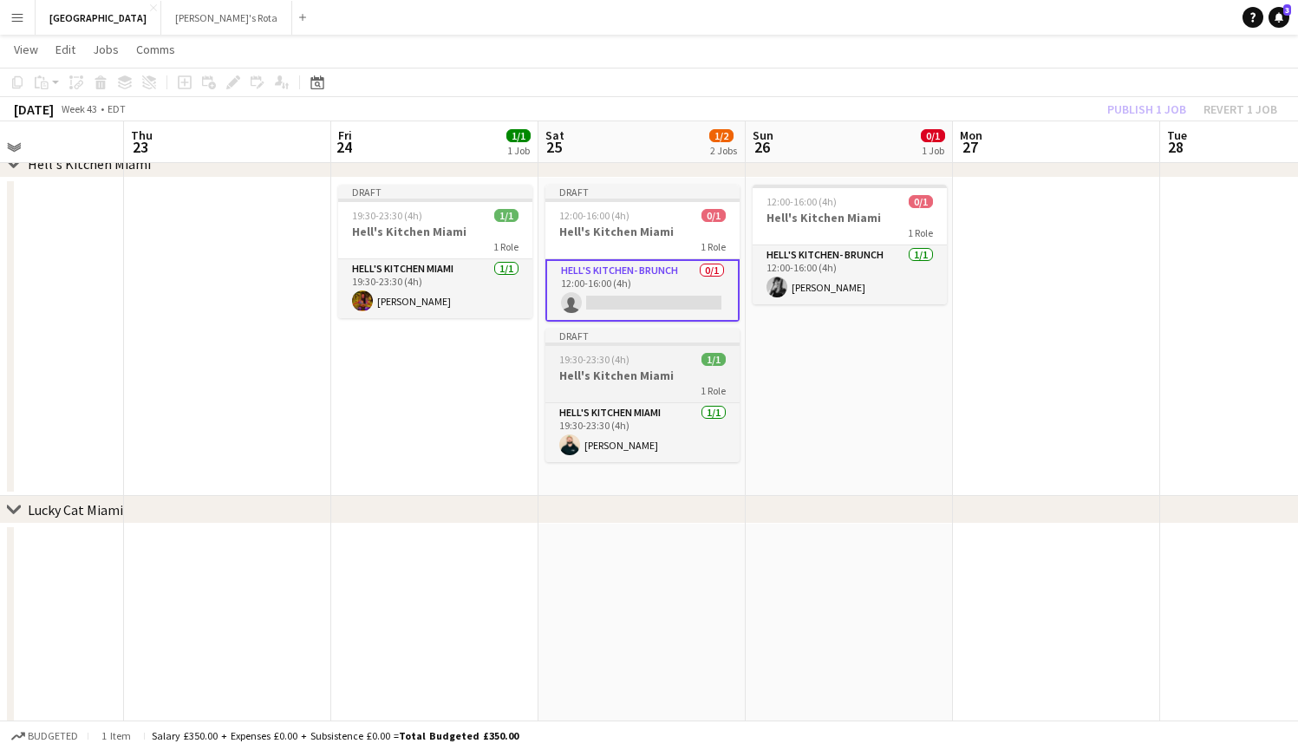
click at [630, 334] on div "Draft" at bounding box center [642, 336] width 194 height 14
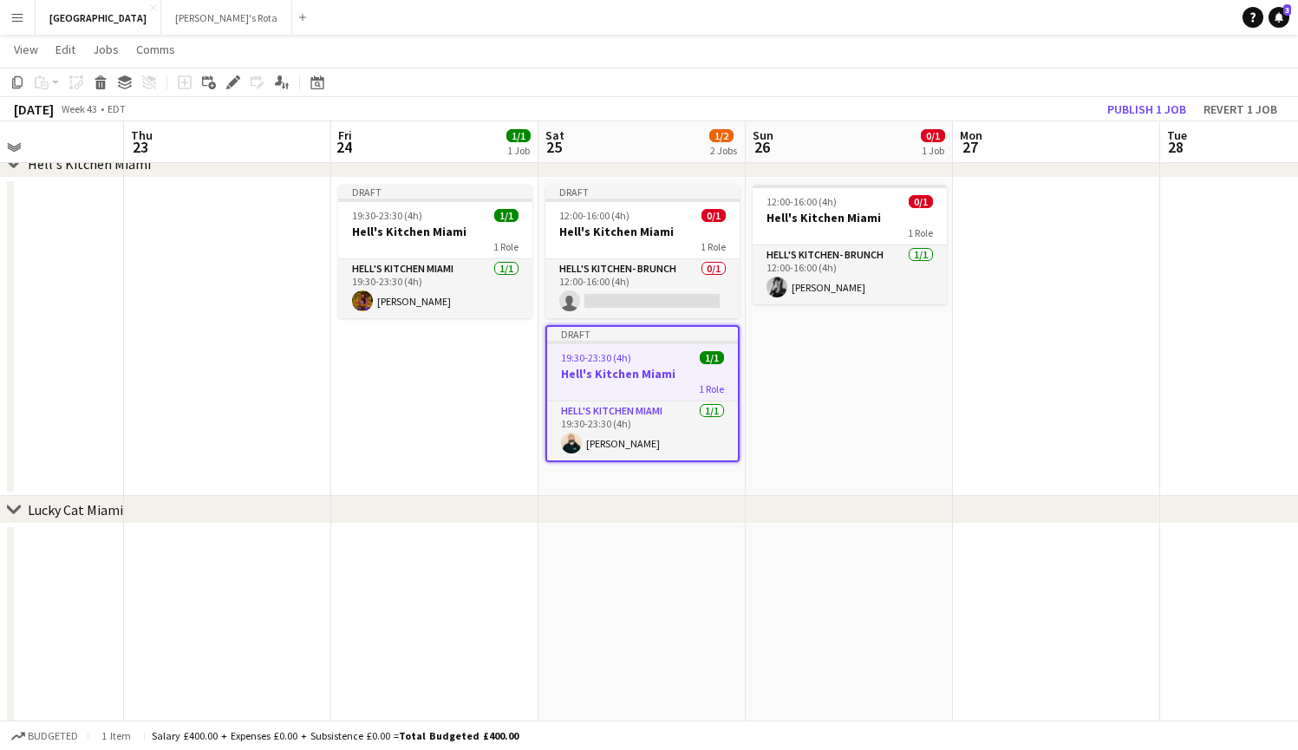
click at [639, 344] on app-job-card "Draft 19:30-23:30 (4h) 1/1 Hell's Kitchen Miami 1 Role Hell's Kitchen Miami [DA…" at bounding box center [642, 393] width 194 height 137
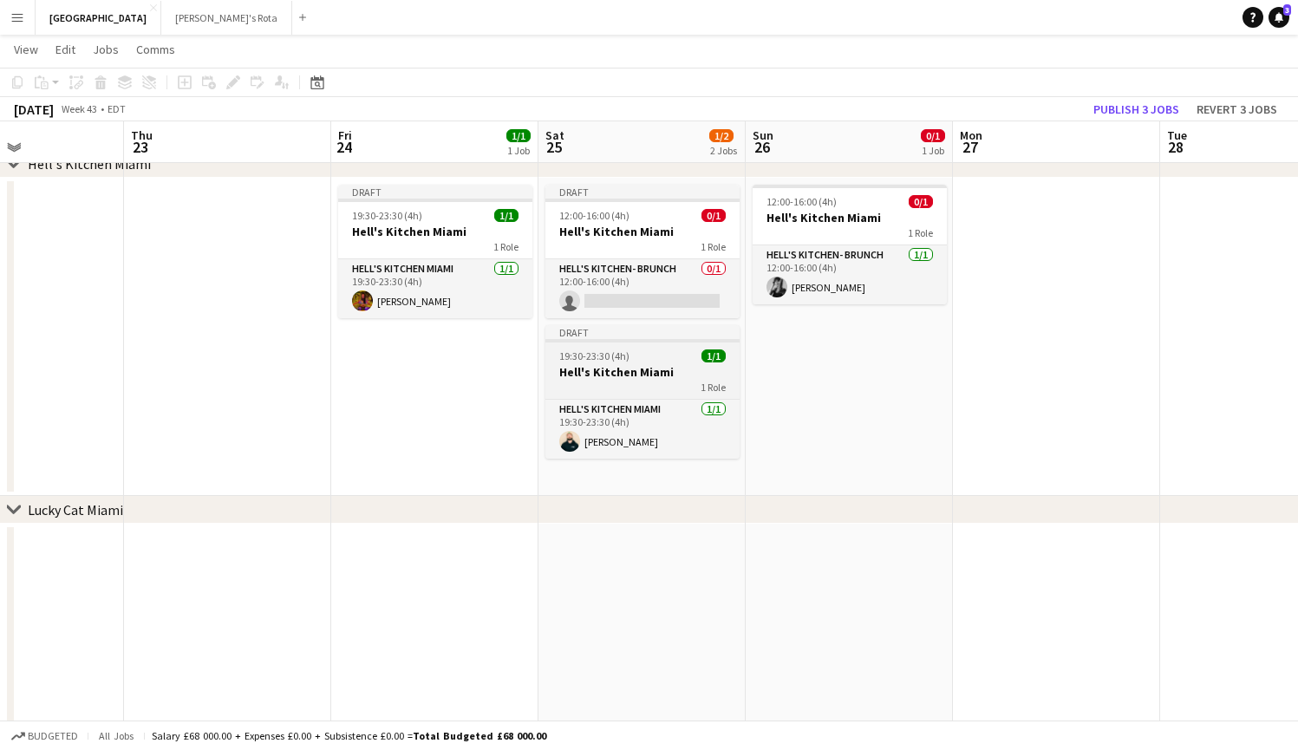
click at [650, 346] on app-job-card "Draft 19:30-23:30 (4h) 1/1 Hell's Kitchen Miami 1 Role Hell's Kitchen Miami [DA…" at bounding box center [642, 391] width 194 height 133
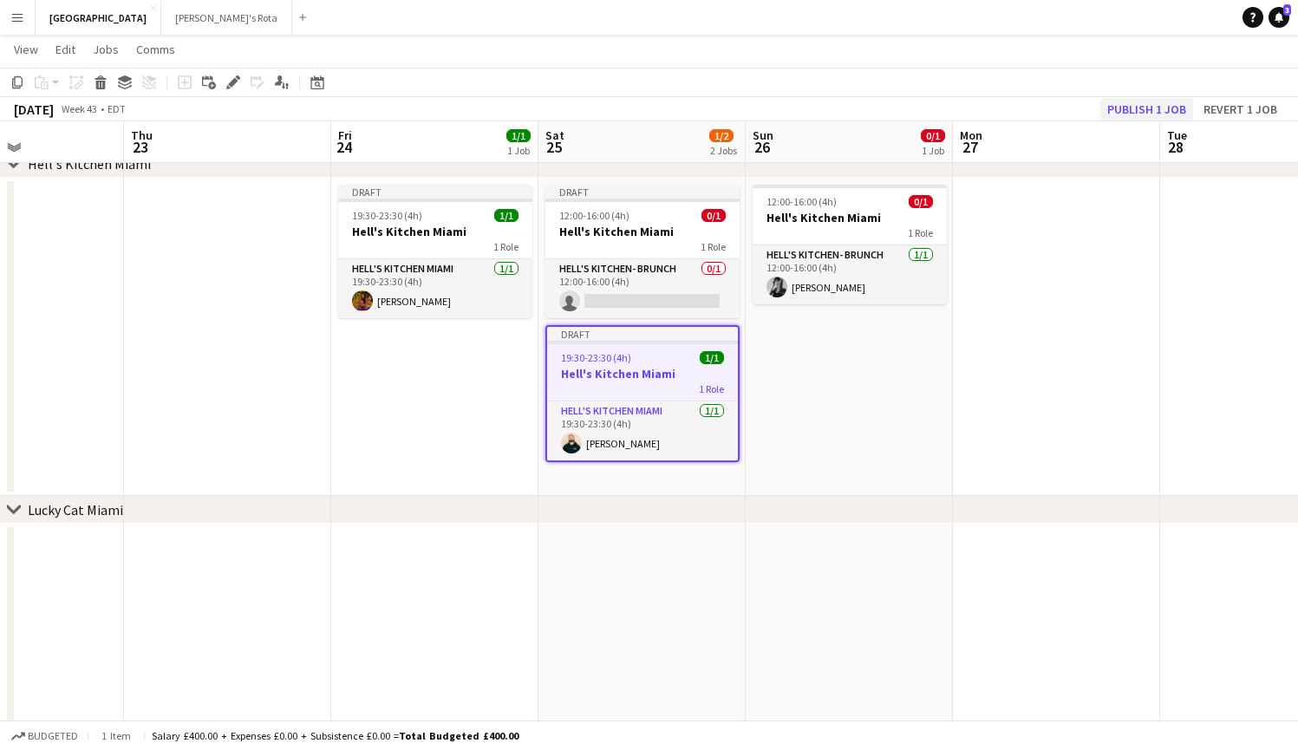
click at [1148, 109] on button "Publish 1 job" at bounding box center [1146, 109] width 93 height 23
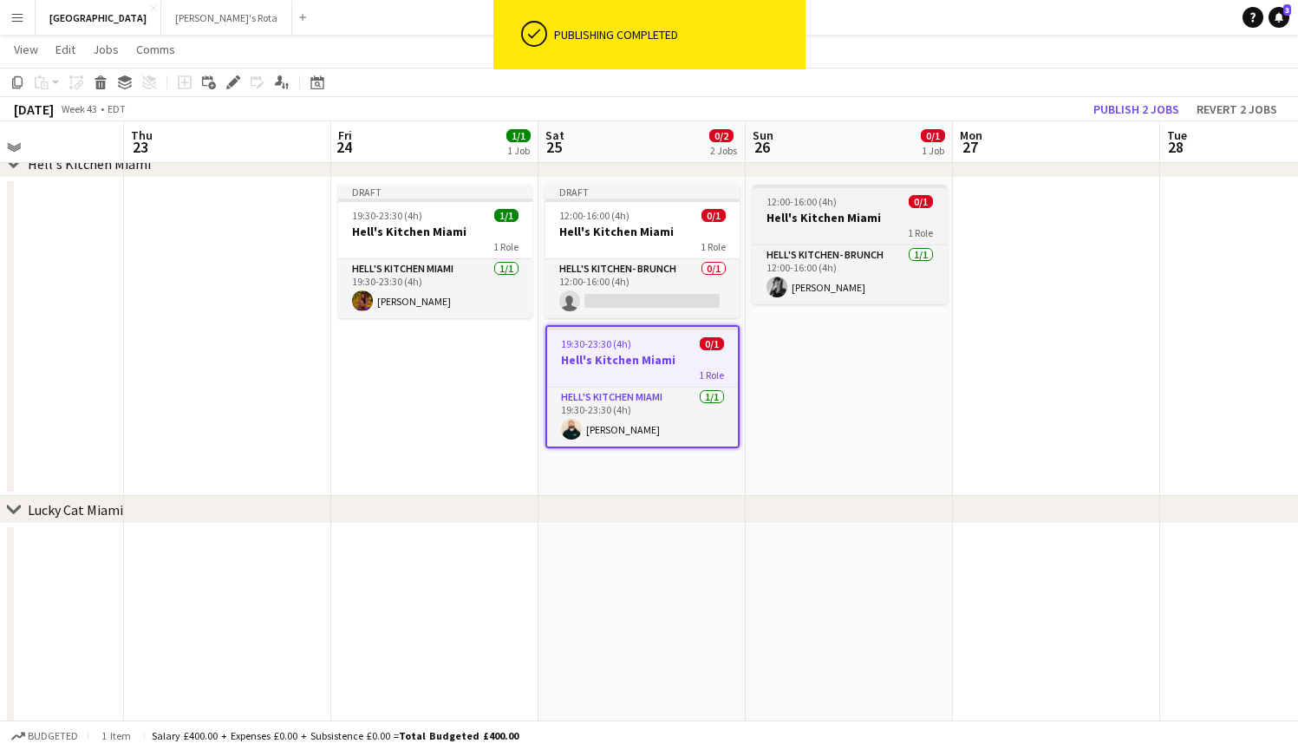
click at [862, 191] on app-job-card "12:00-16:00 (4h) 0/1 Hell's Kitchen Miami 1 Role Hell's Kitchen- BRUNCH [DATE] …" at bounding box center [849, 245] width 194 height 120
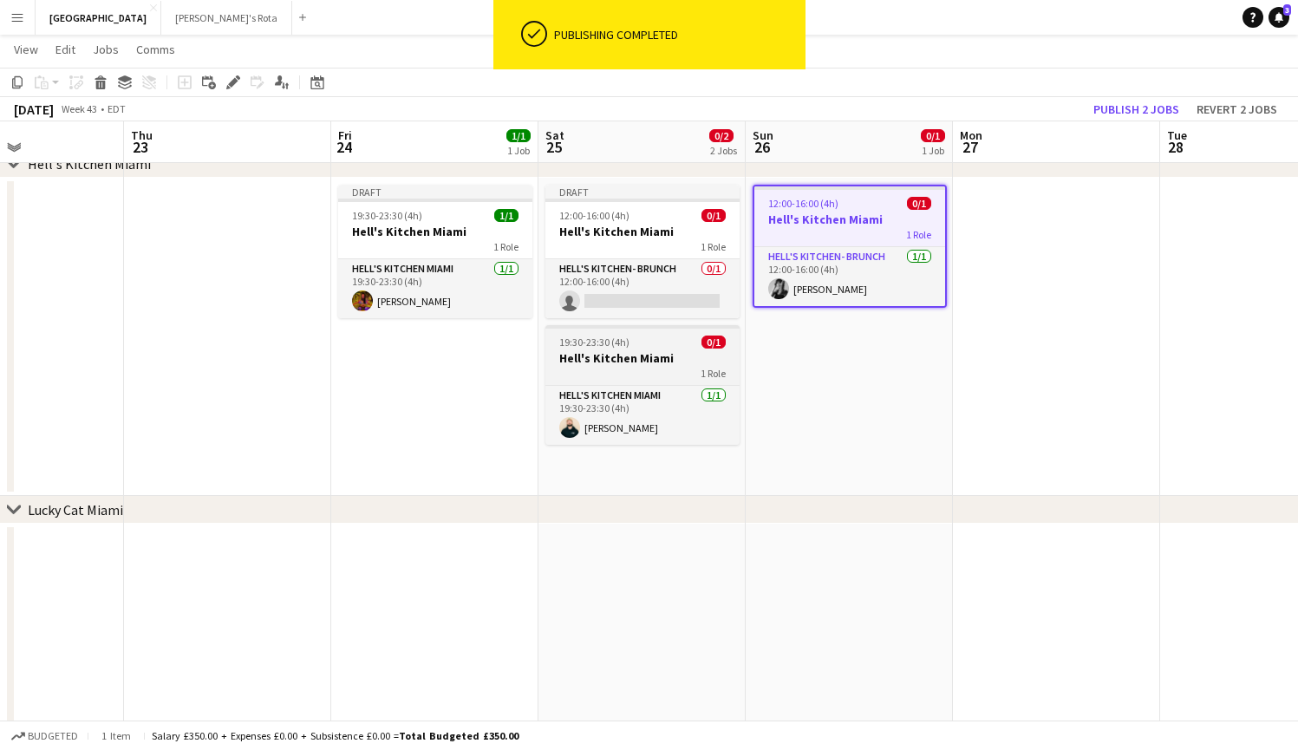
click at [670, 382] on app-job-card "19:30-23:30 (4h) 0/1 Hell's Kitchen Miami 1 Role Hell's Kitchen Miami [DATE] 19…" at bounding box center [642, 385] width 194 height 120
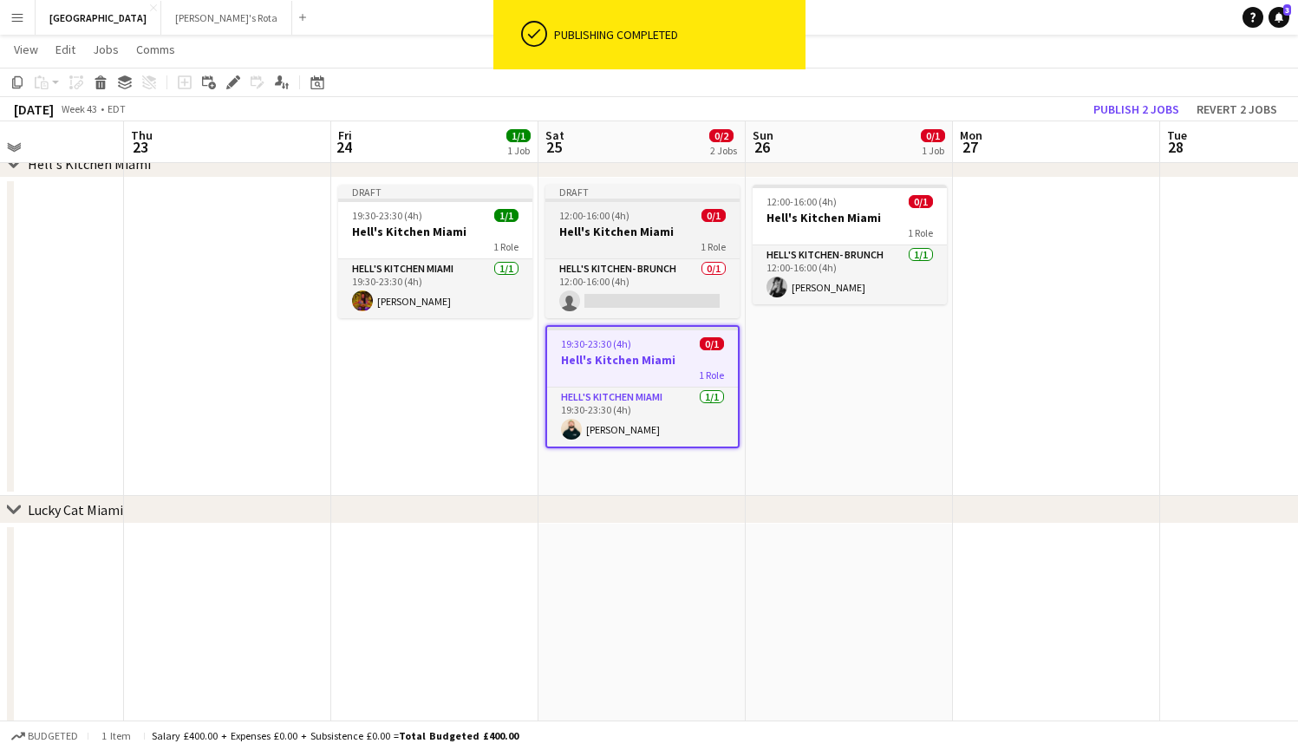
click at [641, 242] on div "1 Role" at bounding box center [642, 246] width 194 height 14
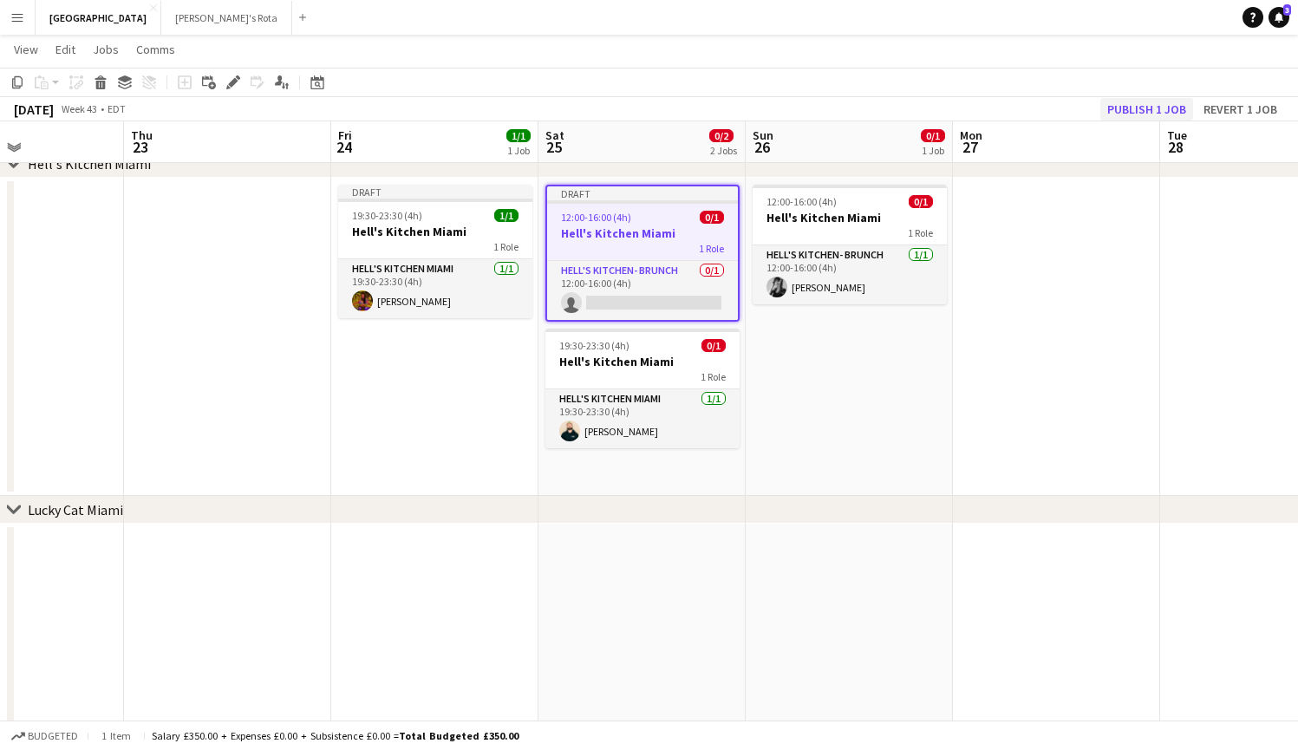
click at [1155, 104] on button "Publish 1 job" at bounding box center [1146, 109] width 93 height 23
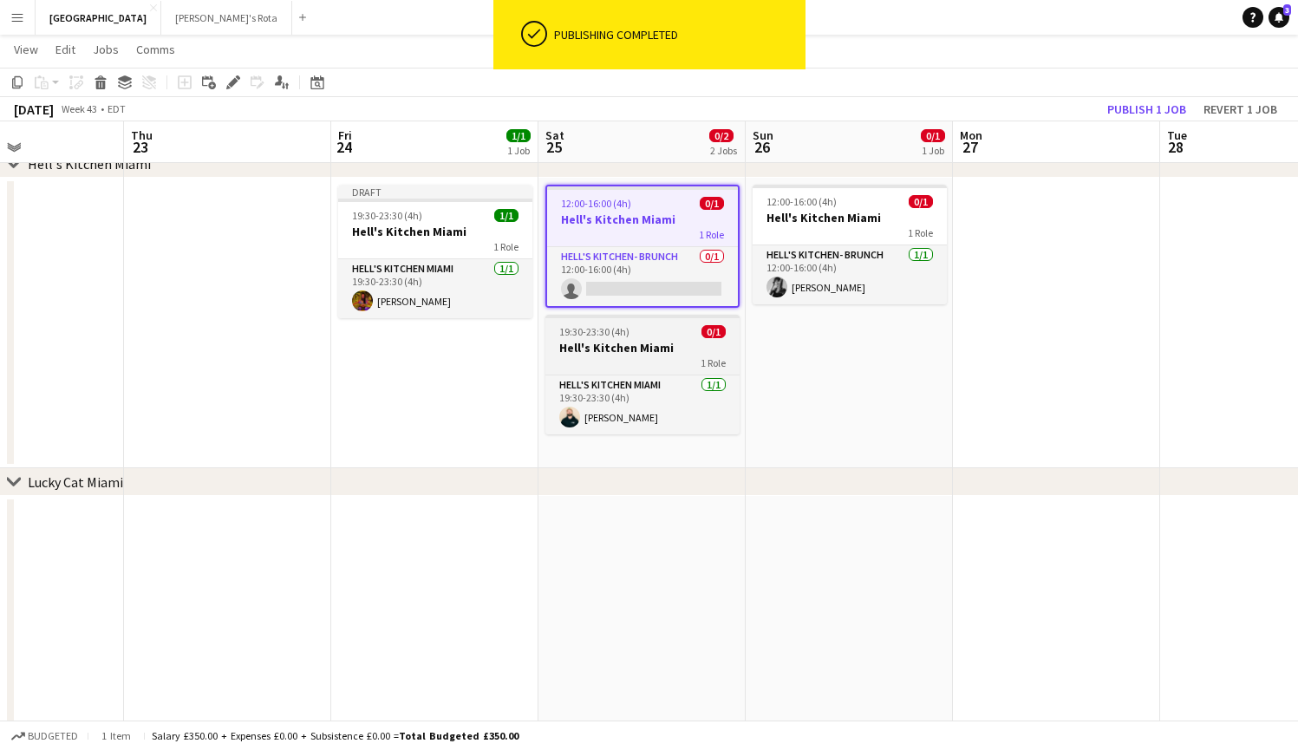
click at [645, 336] on div "19:30-23:30 (4h) 0/1" at bounding box center [642, 331] width 194 height 13
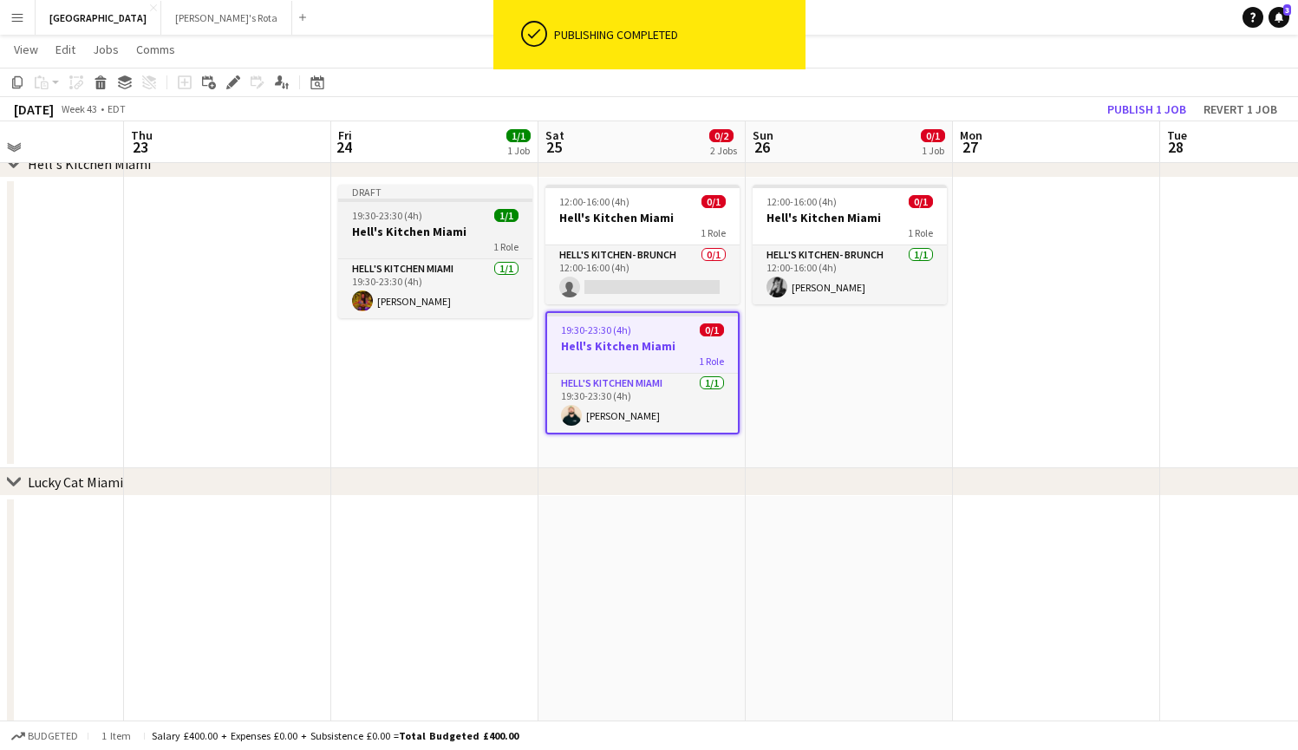
click at [457, 218] on div "19:30-23:30 (4h) 1/1" at bounding box center [435, 215] width 194 height 13
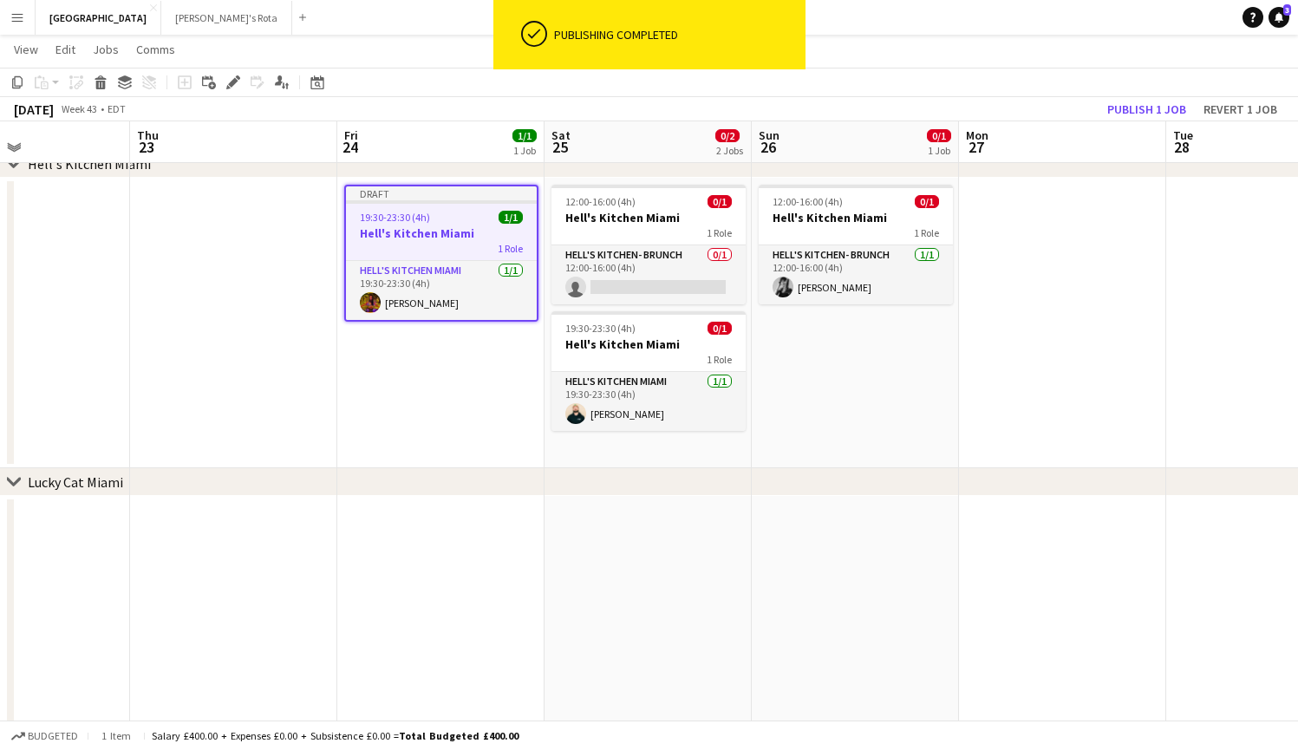
scroll to position [0, 686]
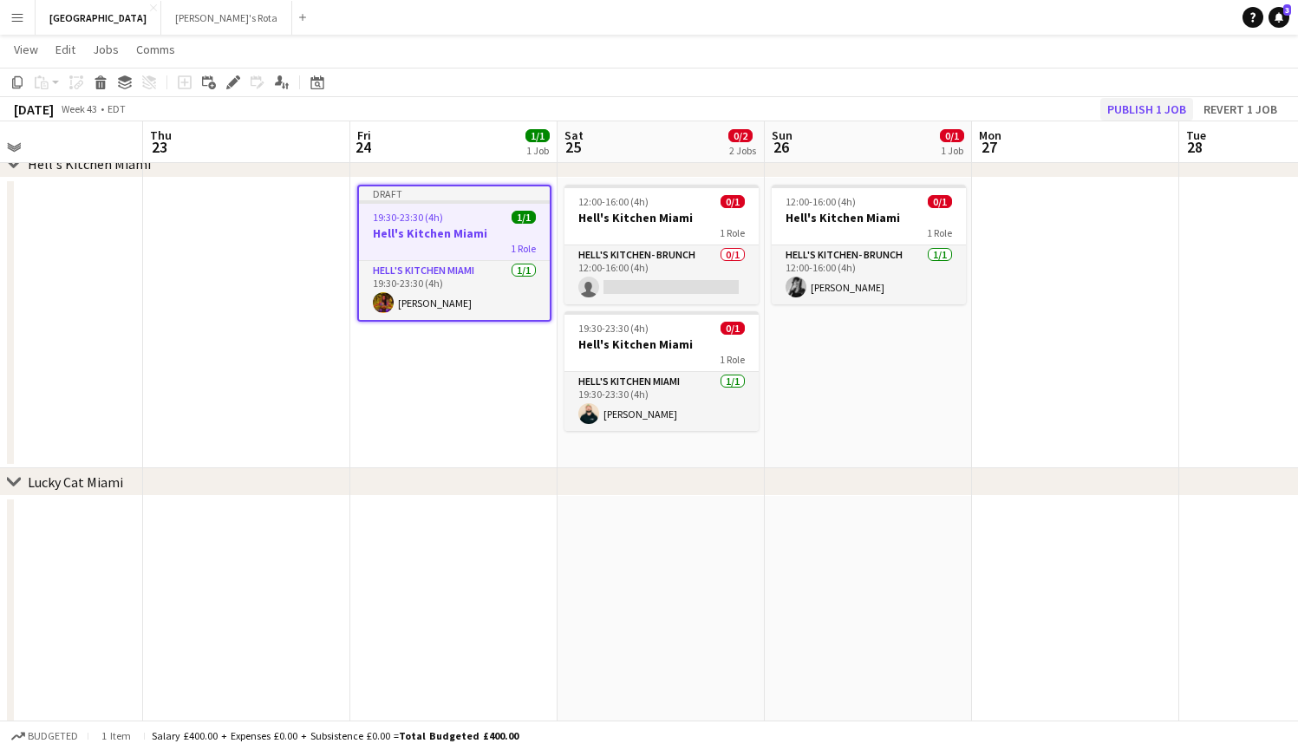
click at [1136, 101] on button "Publish 1 job" at bounding box center [1146, 109] width 93 height 23
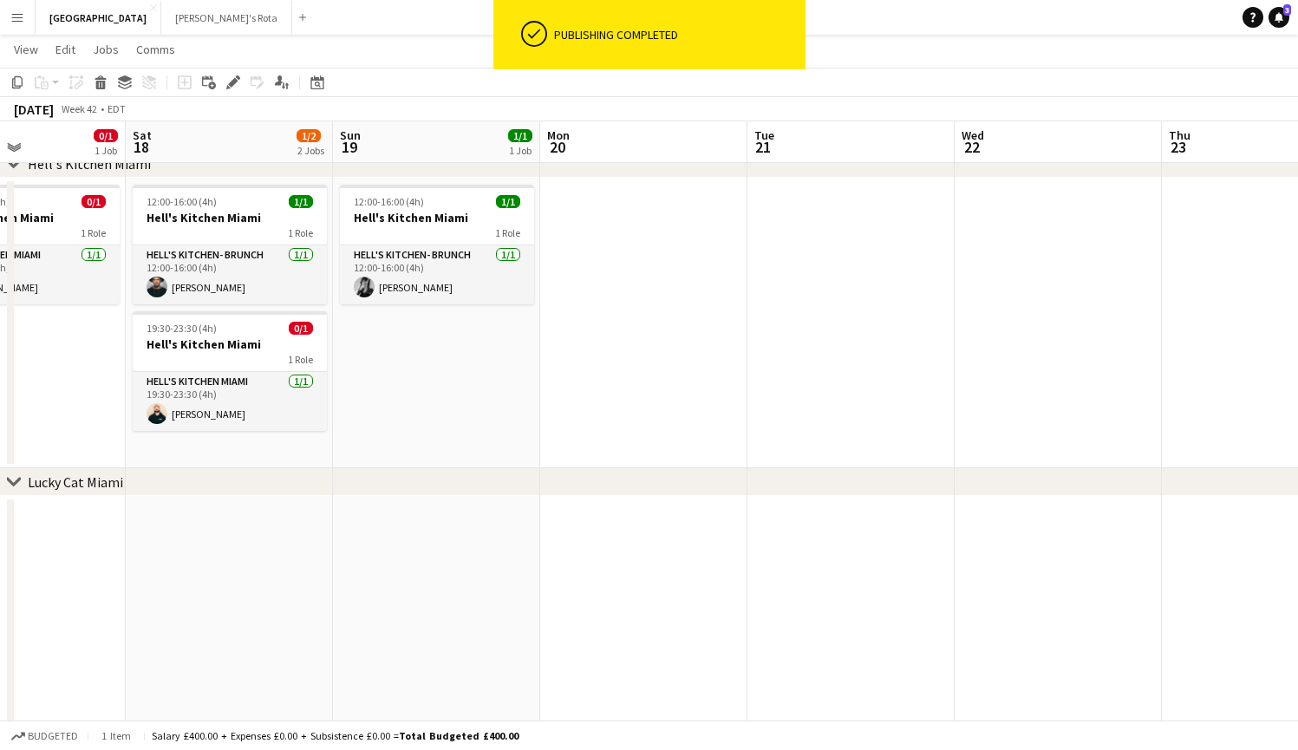
scroll to position [0, 490]
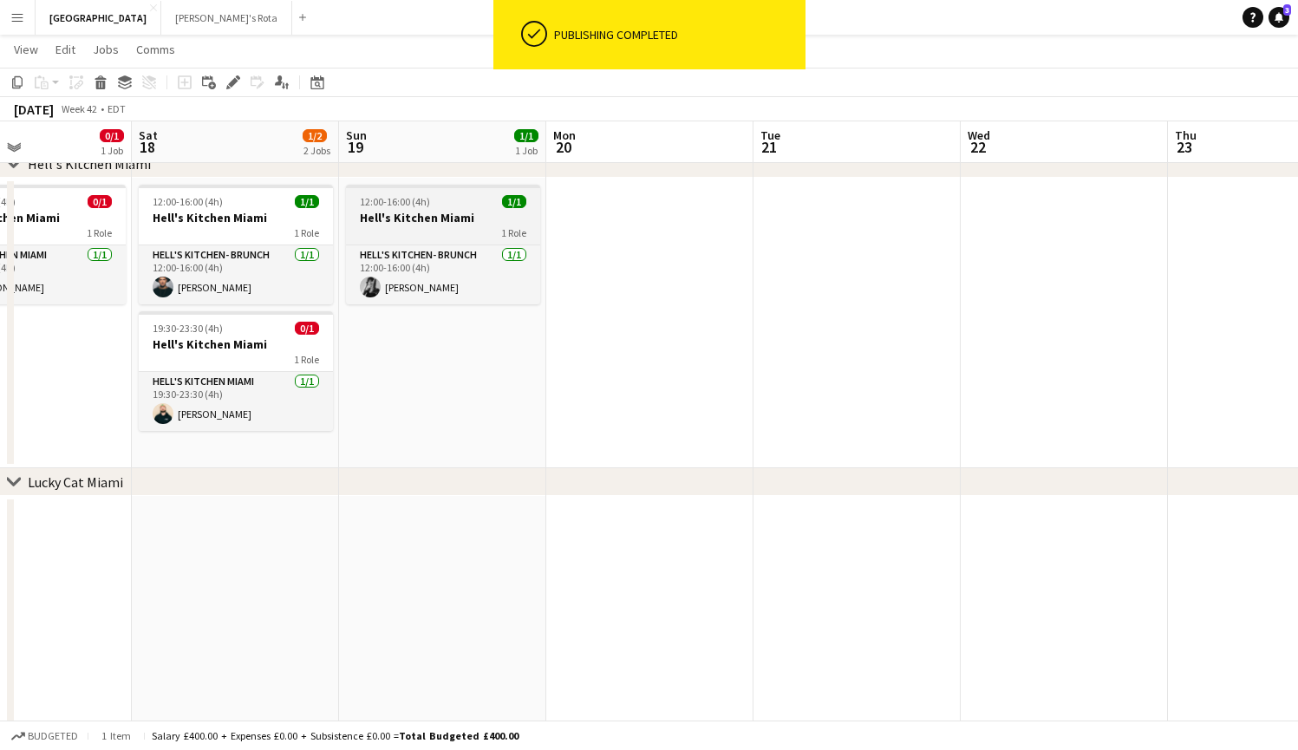
click at [433, 195] on div "12:00-16:00 (4h) 1/1" at bounding box center [443, 201] width 194 height 13
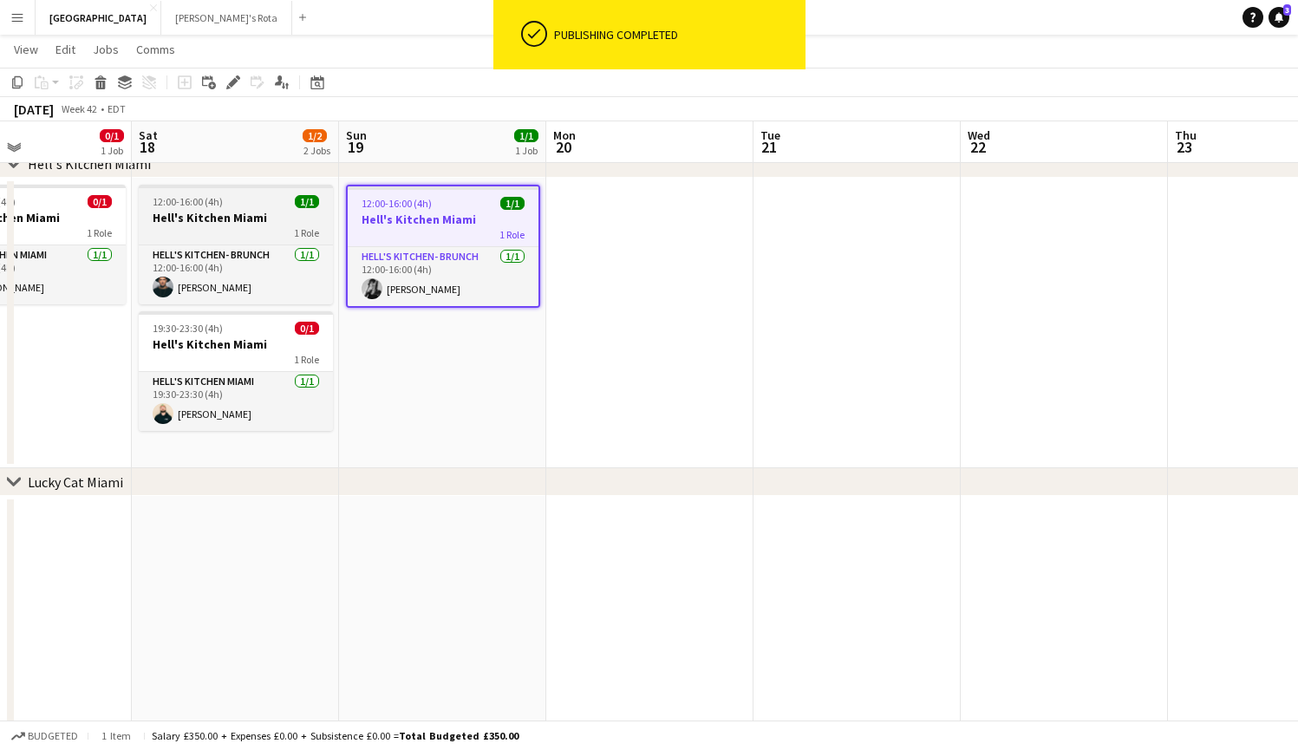
click at [258, 238] on div "1 Role" at bounding box center [236, 232] width 194 height 14
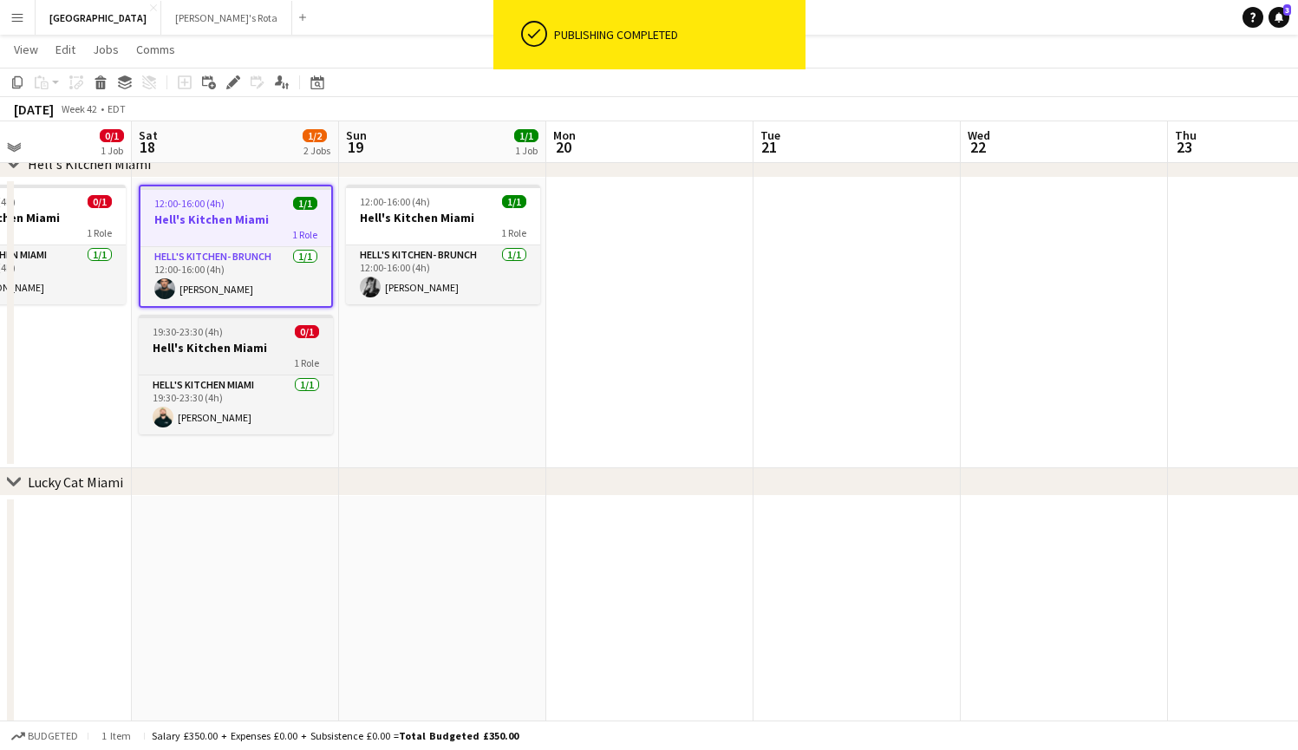
click at [244, 352] on h3 "Hell's Kitchen Miami" at bounding box center [236, 348] width 194 height 16
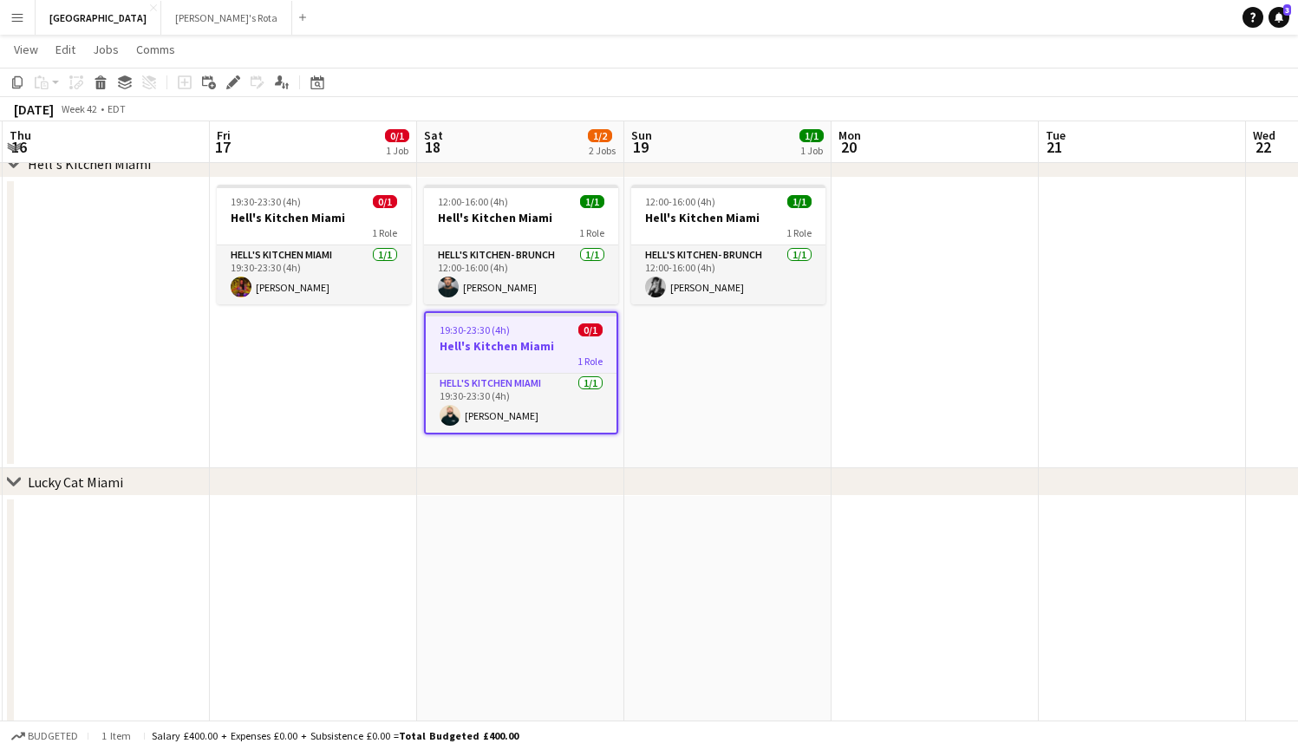
scroll to position [0, 377]
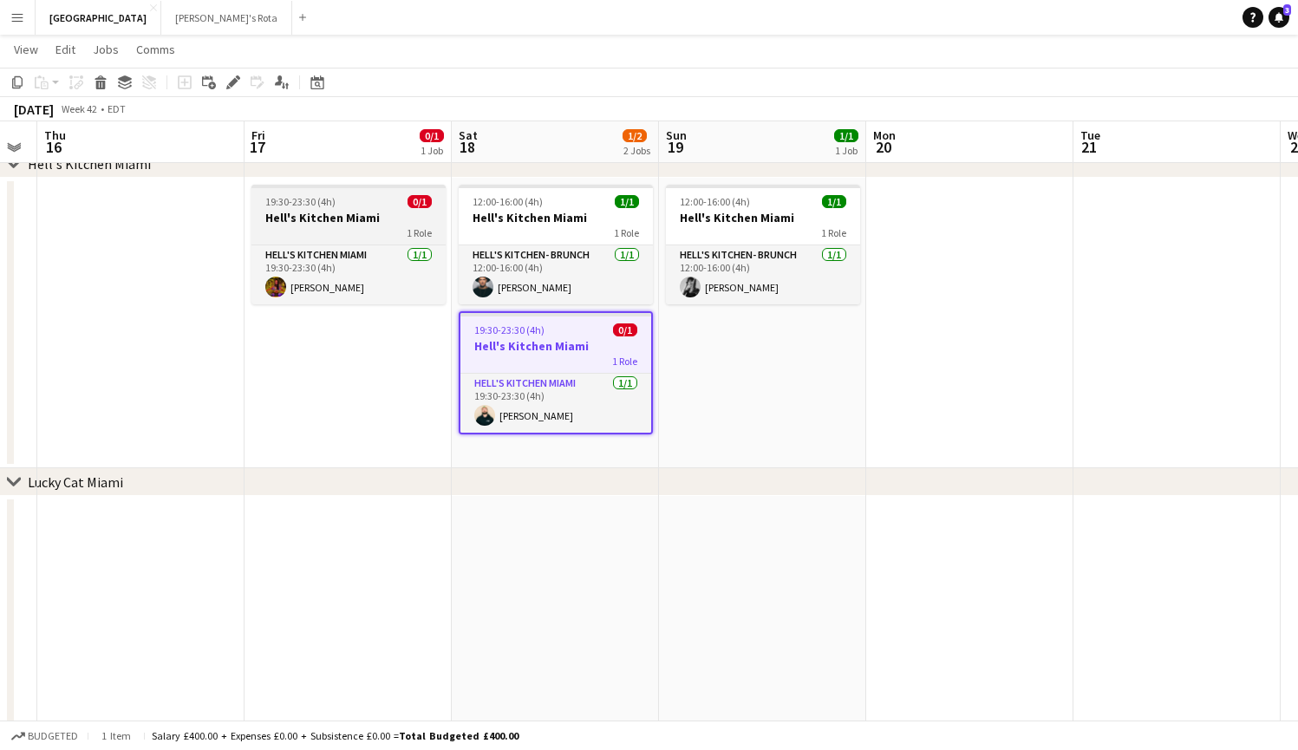
click at [320, 233] on div "1 Role" at bounding box center [348, 232] width 194 height 14
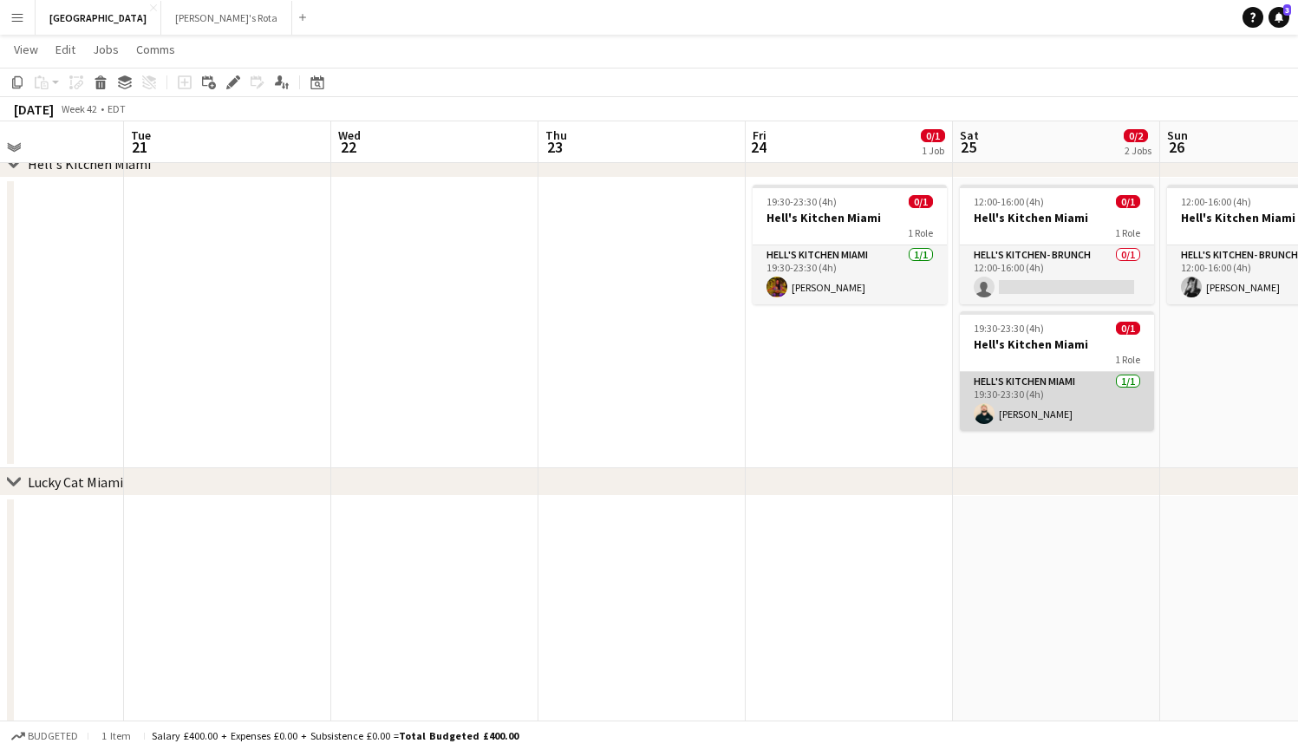
scroll to position [0, 506]
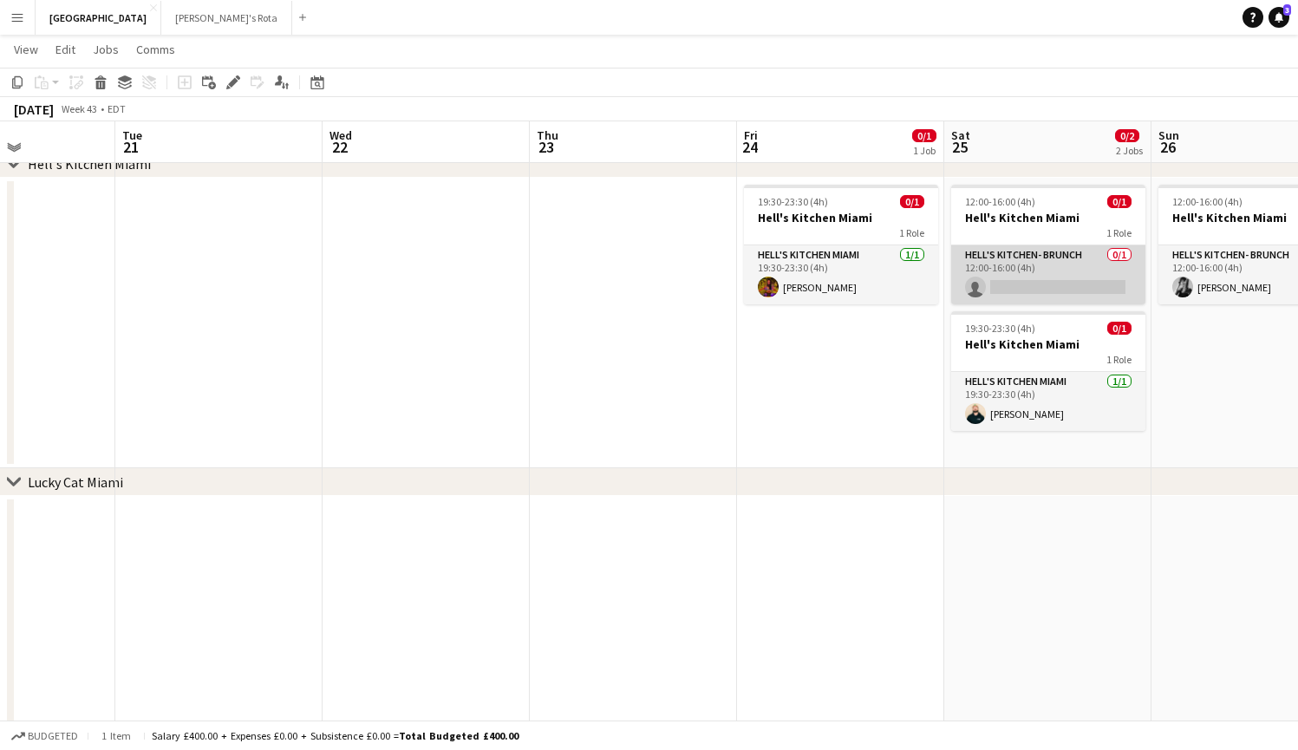
click at [1057, 264] on app-card-role "Hell's Kitchen- BRUNCH 0/1 12:00-16:00 (4h) single-neutral-actions" at bounding box center [1048, 274] width 194 height 59
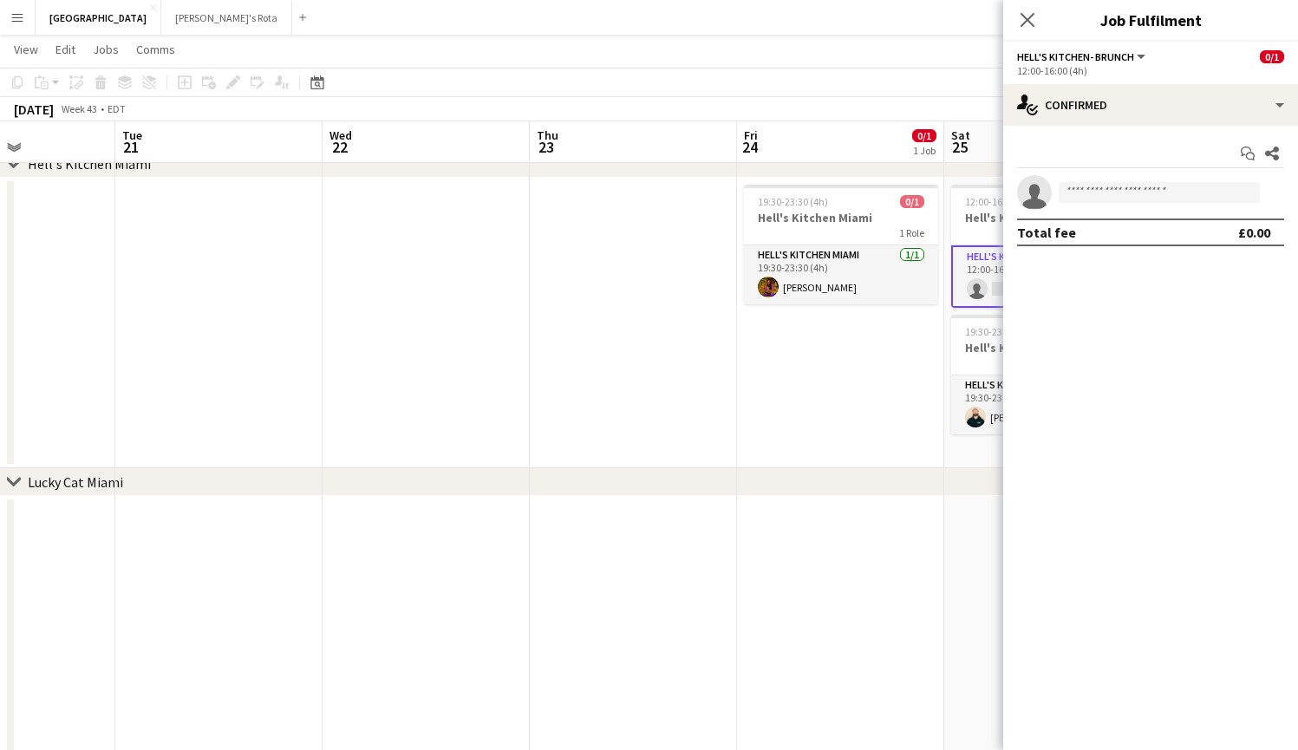
click at [856, 313] on app-date-cell "19:30-23:30 (4h) 0/1 Hell's Kitchen Miami 1 Role Hell's Kitchen Miami [DATE] 19…" at bounding box center [840, 323] width 207 height 290
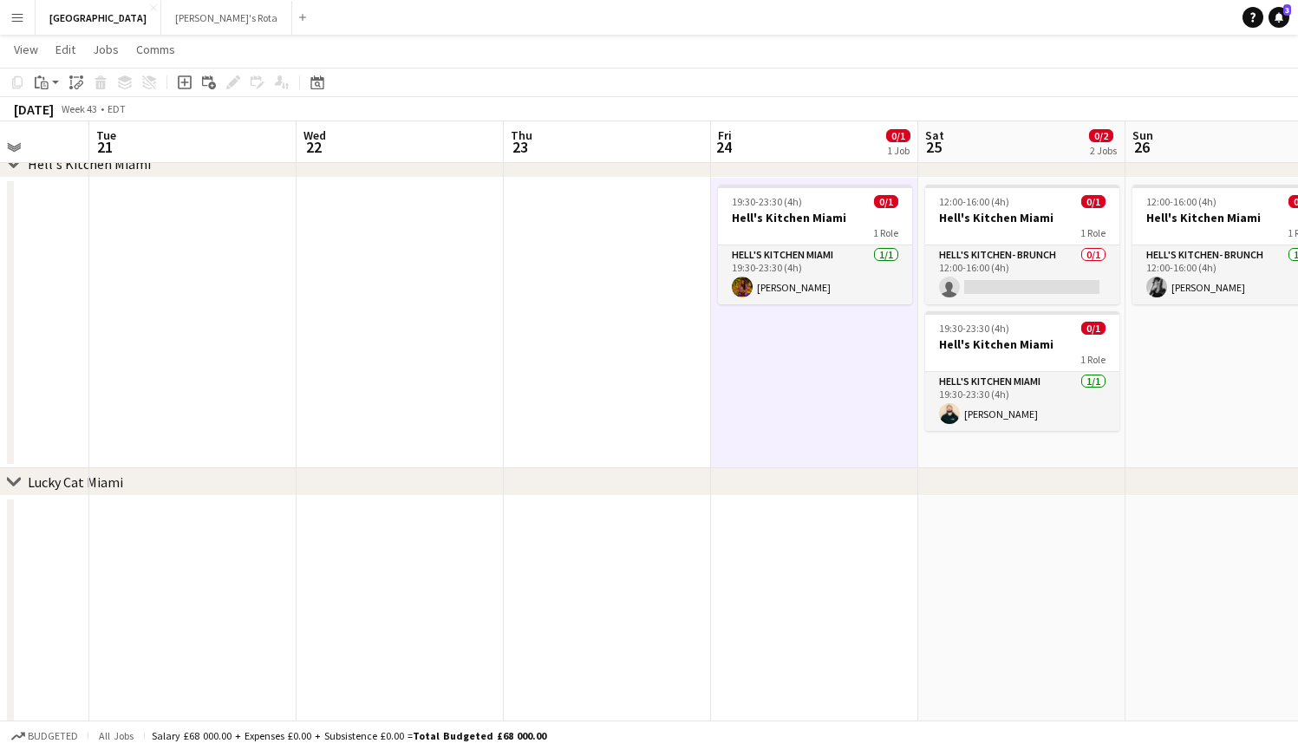
scroll to position [0, 810]
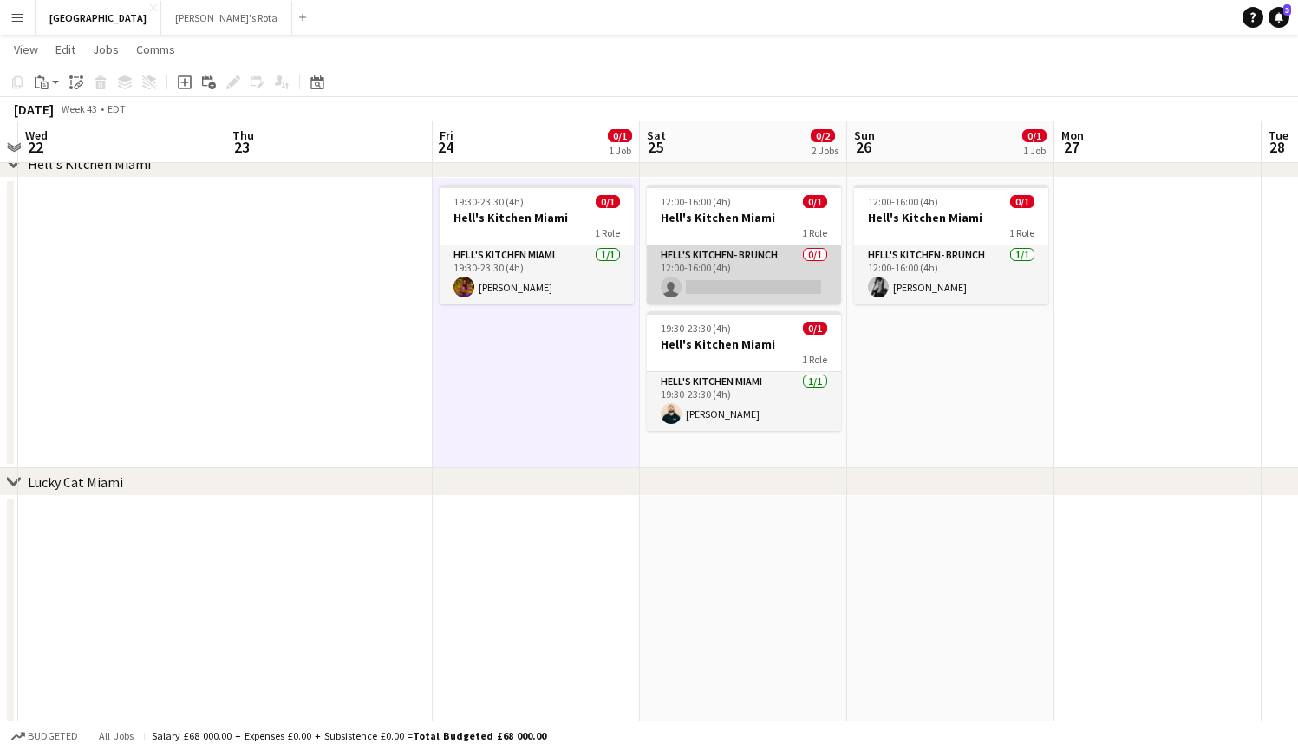
click at [722, 282] on app-card-role "Hell's Kitchen- BRUNCH 0/1 12:00-16:00 (4h) single-neutral-actions" at bounding box center [744, 274] width 194 height 59
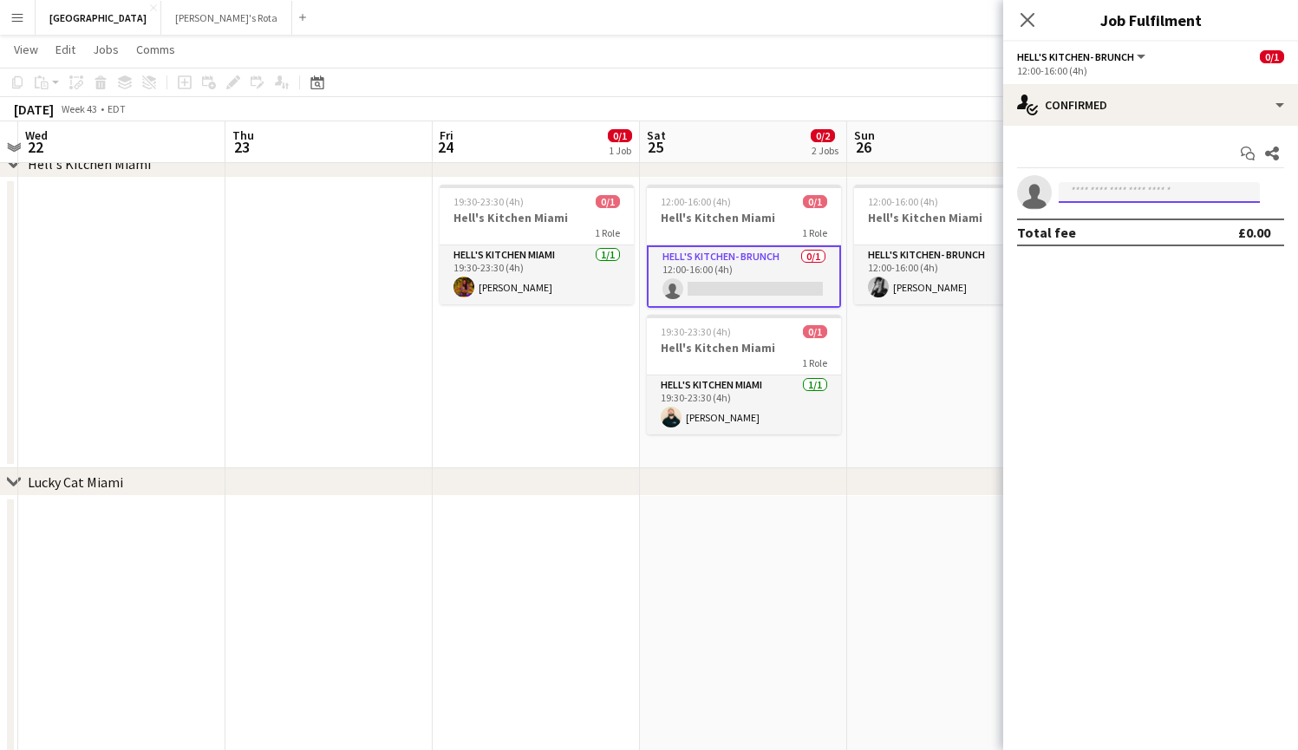
click at [1164, 198] on input at bounding box center [1158, 192] width 201 height 21
type input "***"
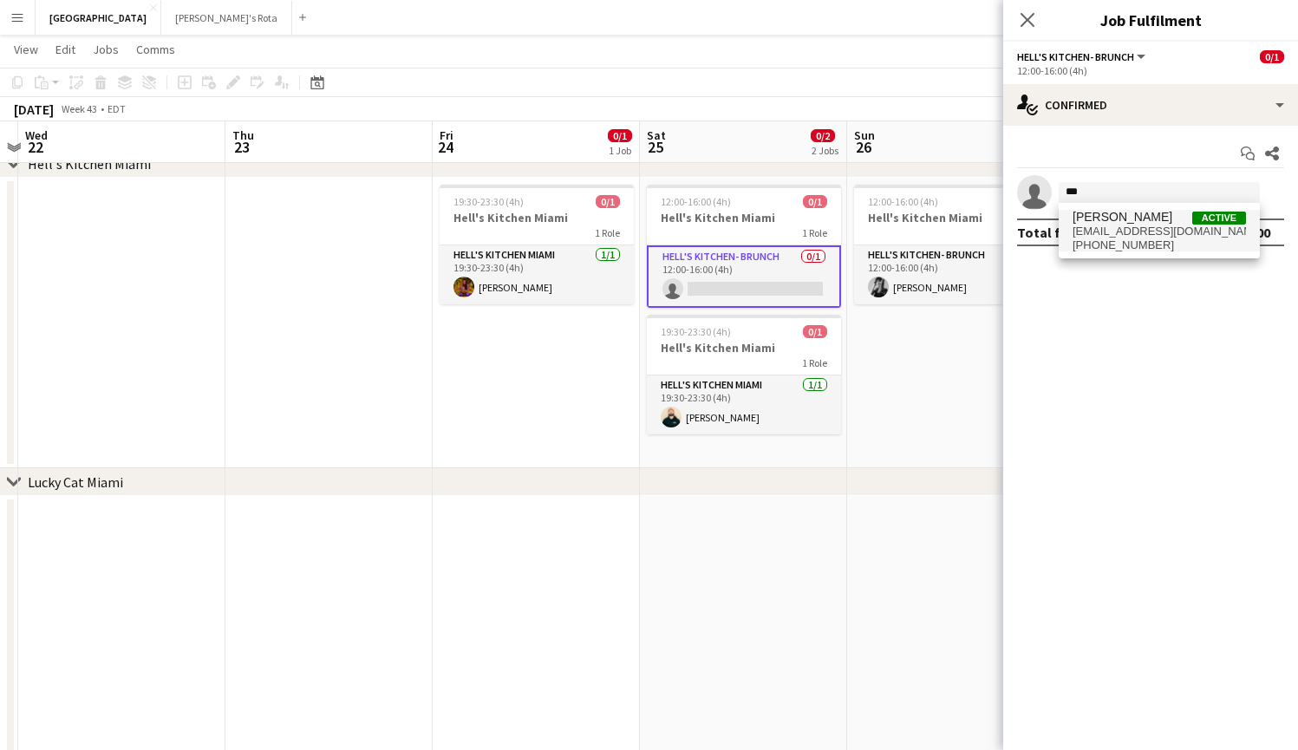
drag, startPoint x: 1164, startPoint y: 198, endPoint x: 1169, endPoint y: 224, distance: 26.5
click at [1169, 224] on span "[PERSON_NAME] Active" at bounding box center [1158, 217] width 173 height 15
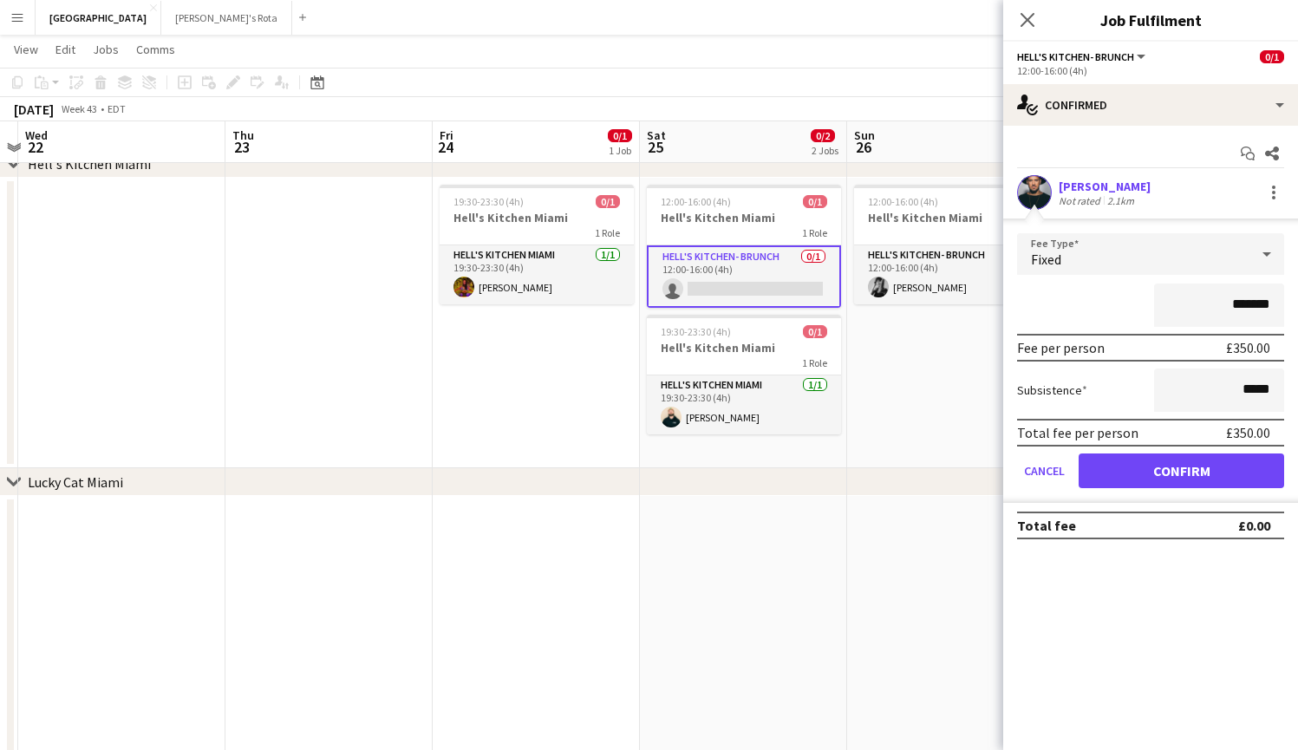
click at [1178, 472] on button "Confirm" at bounding box center [1180, 470] width 205 height 35
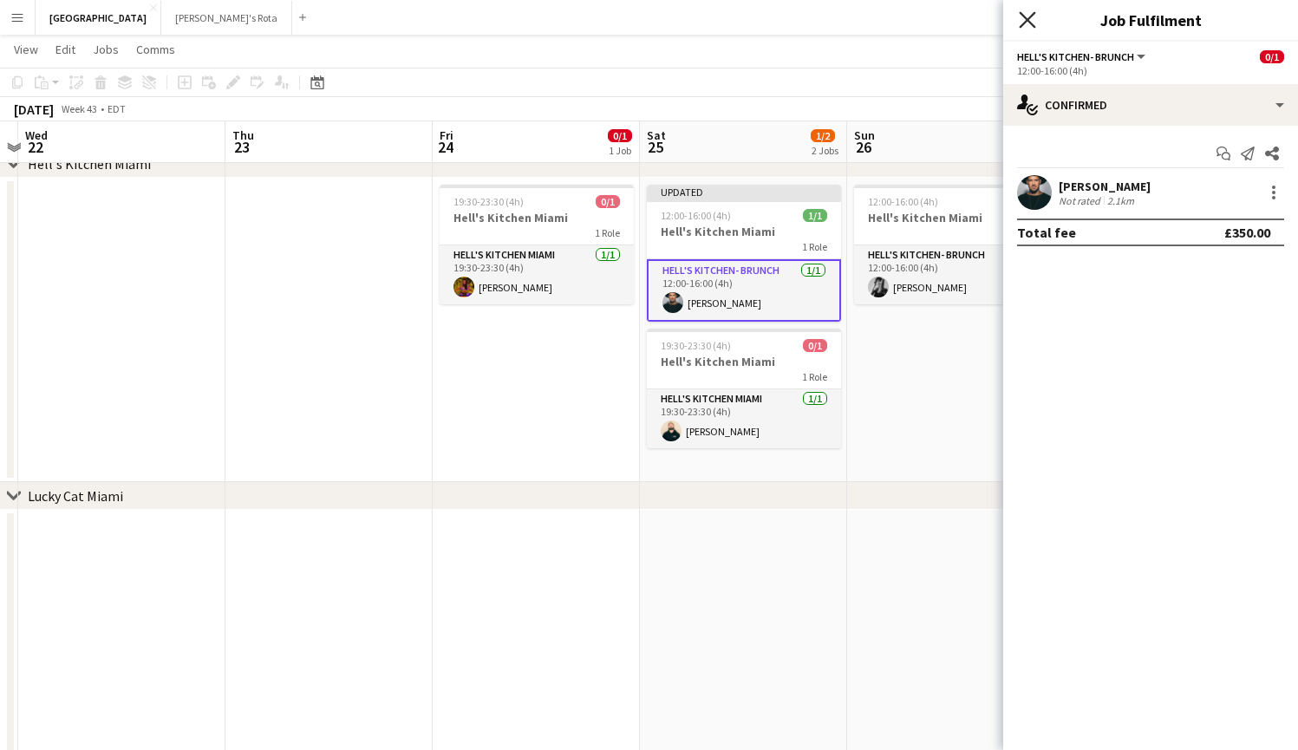
click at [1031, 20] on icon "Close pop-in" at bounding box center [1027, 19] width 16 height 16
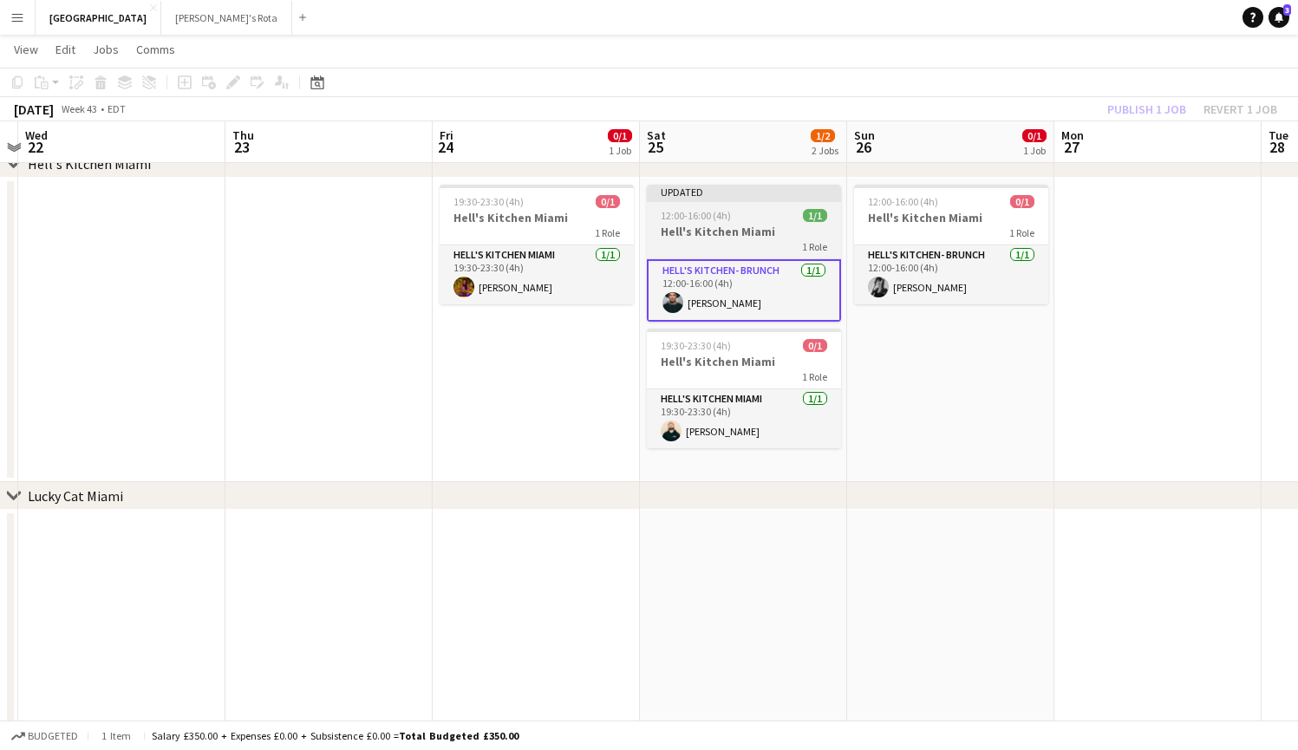
click at [711, 235] on h3 "Hell's Kitchen Miami" at bounding box center [744, 232] width 194 height 16
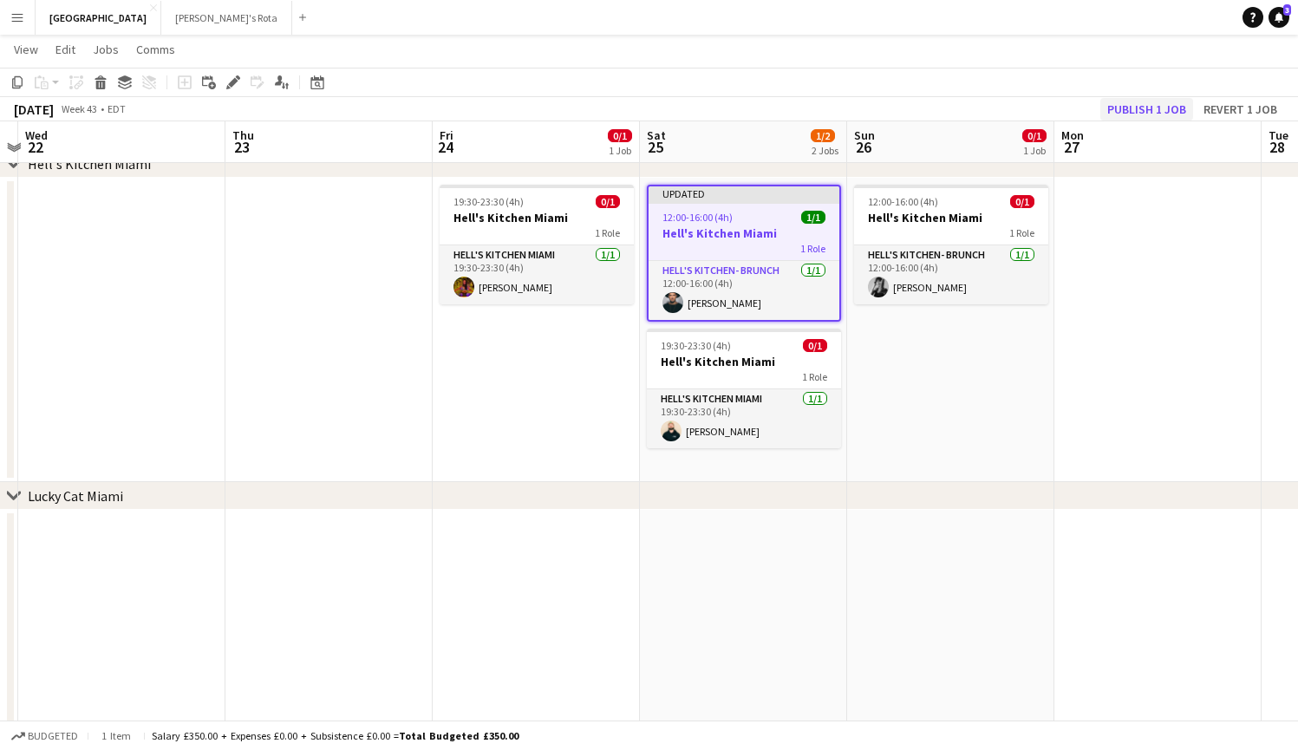
click at [1144, 100] on button "Publish 1 job" at bounding box center [1146, 109] width 93 height 23
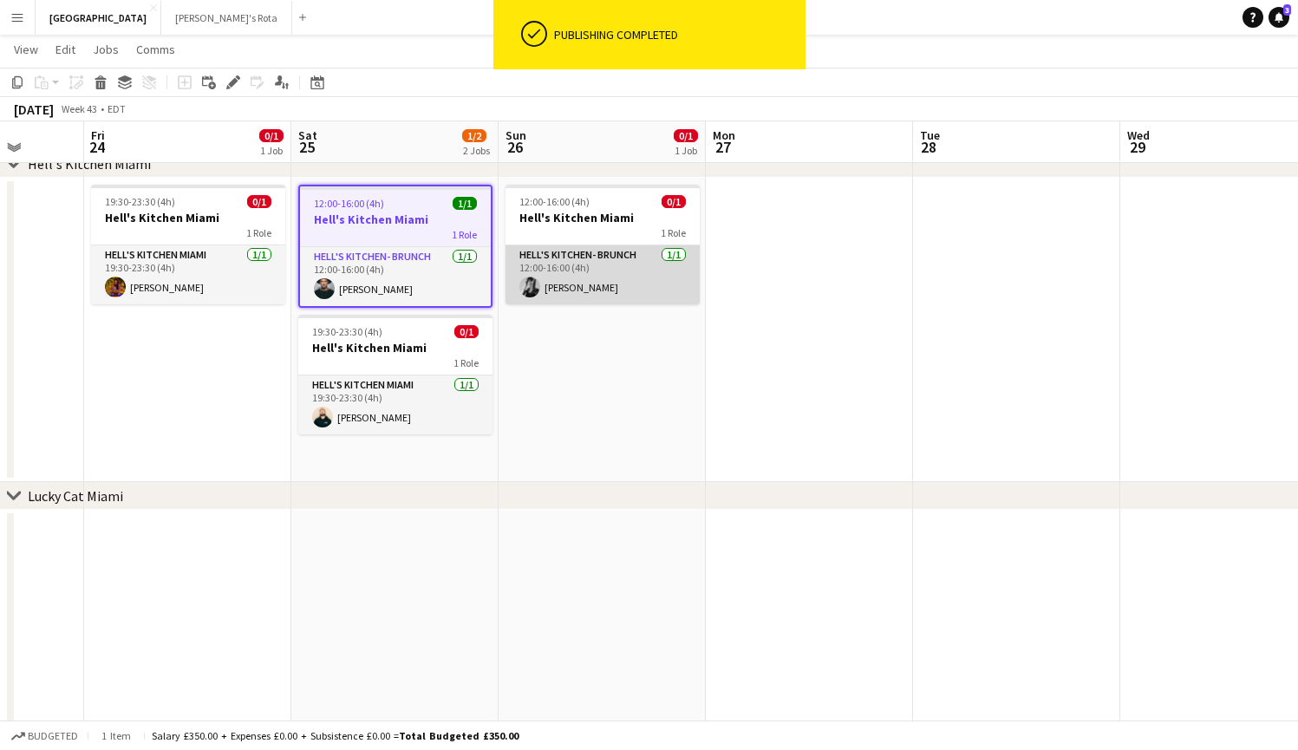
scroll to position [0, 478]
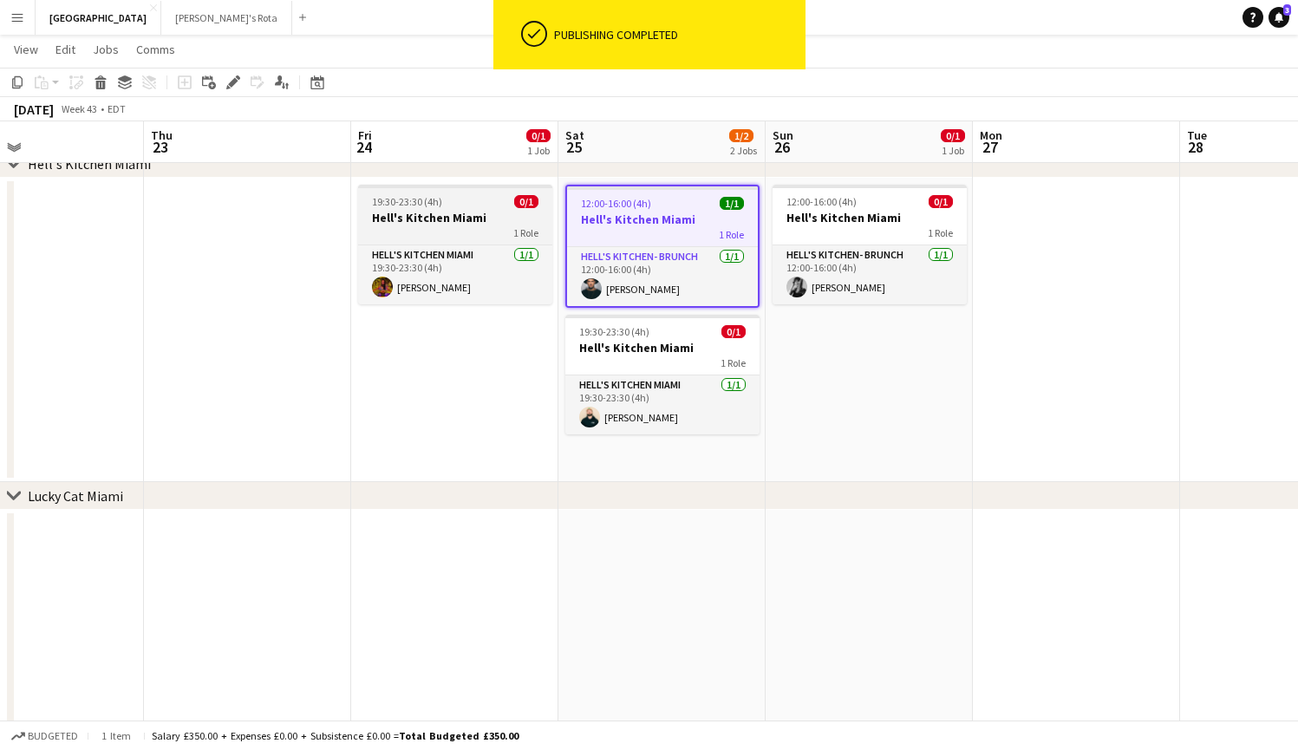
click at [478, 212] on h3 "Hell's Kitchen Miami" at bounding box center [455, 218] width 194 height 16
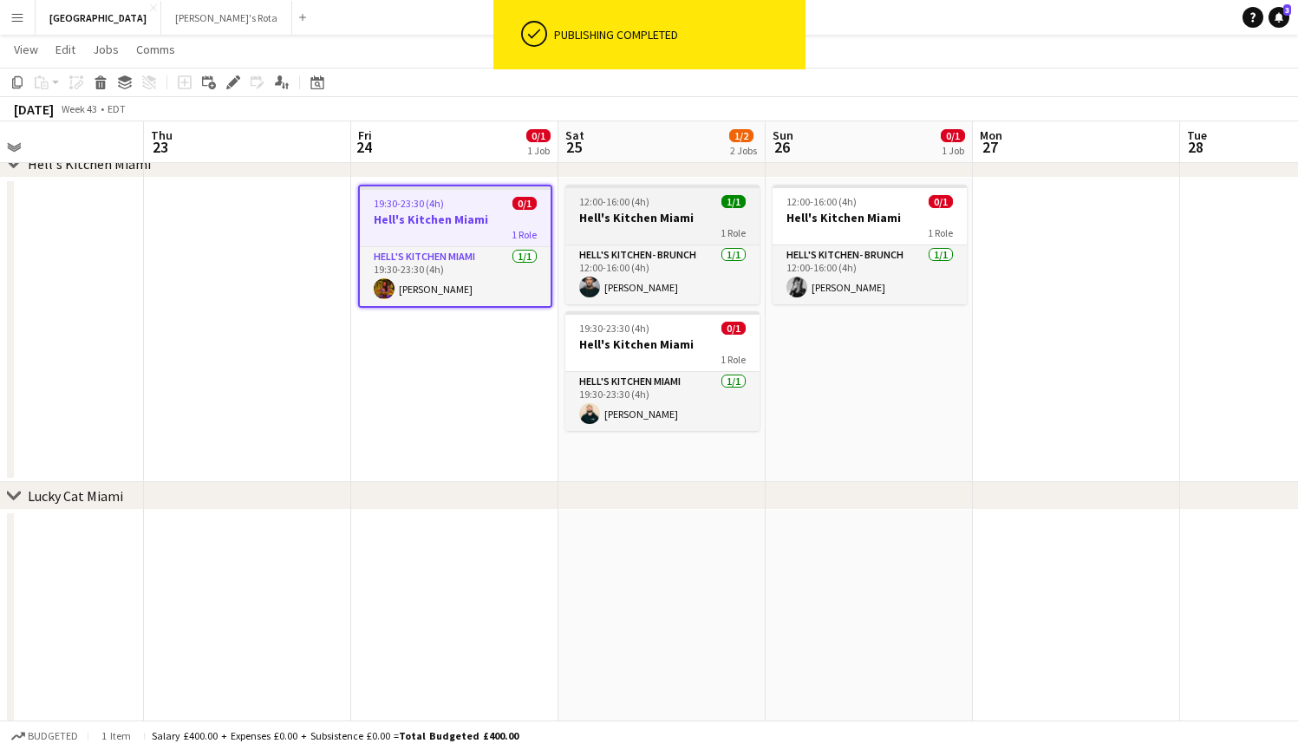
click at [643, 229] on div "1 Role" at bounding box center [662, 232] width 194 height 14
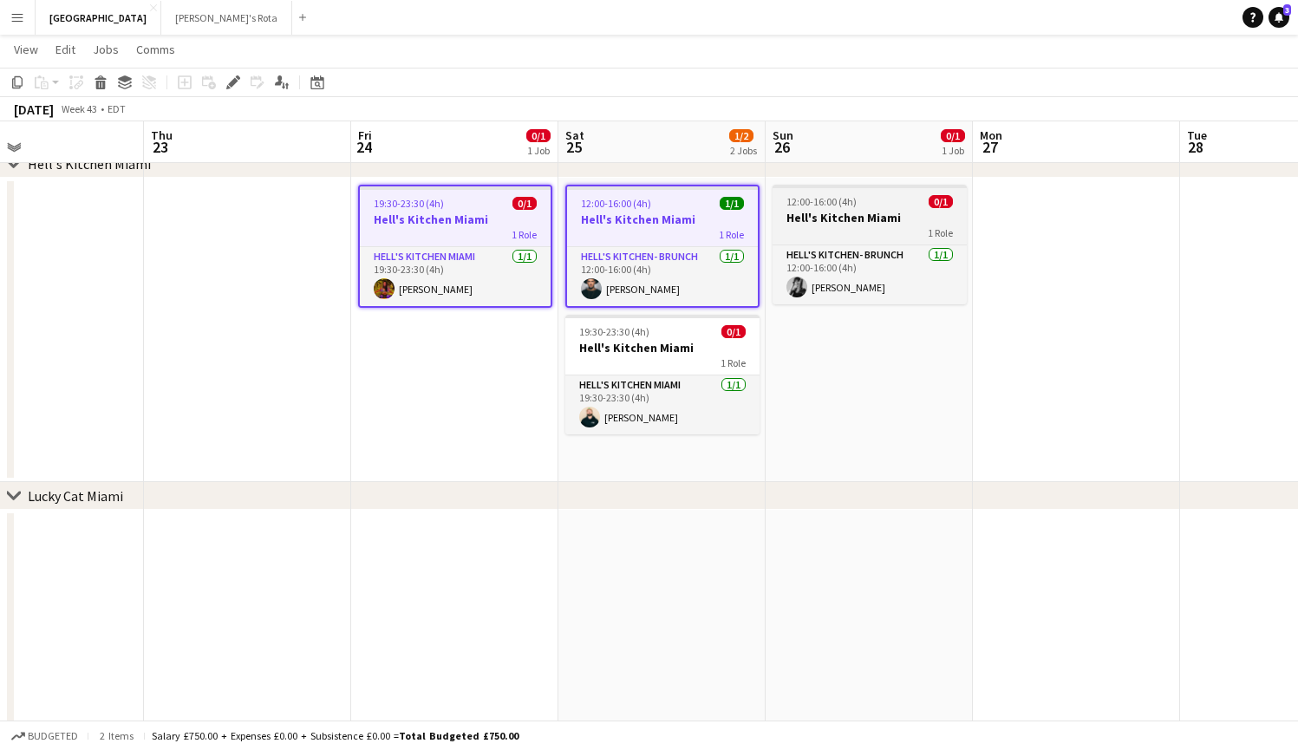
click at [813, 215] on h3 "Hell's Kitchen Miami" at bounding box center [869, 218] width 194 height 16
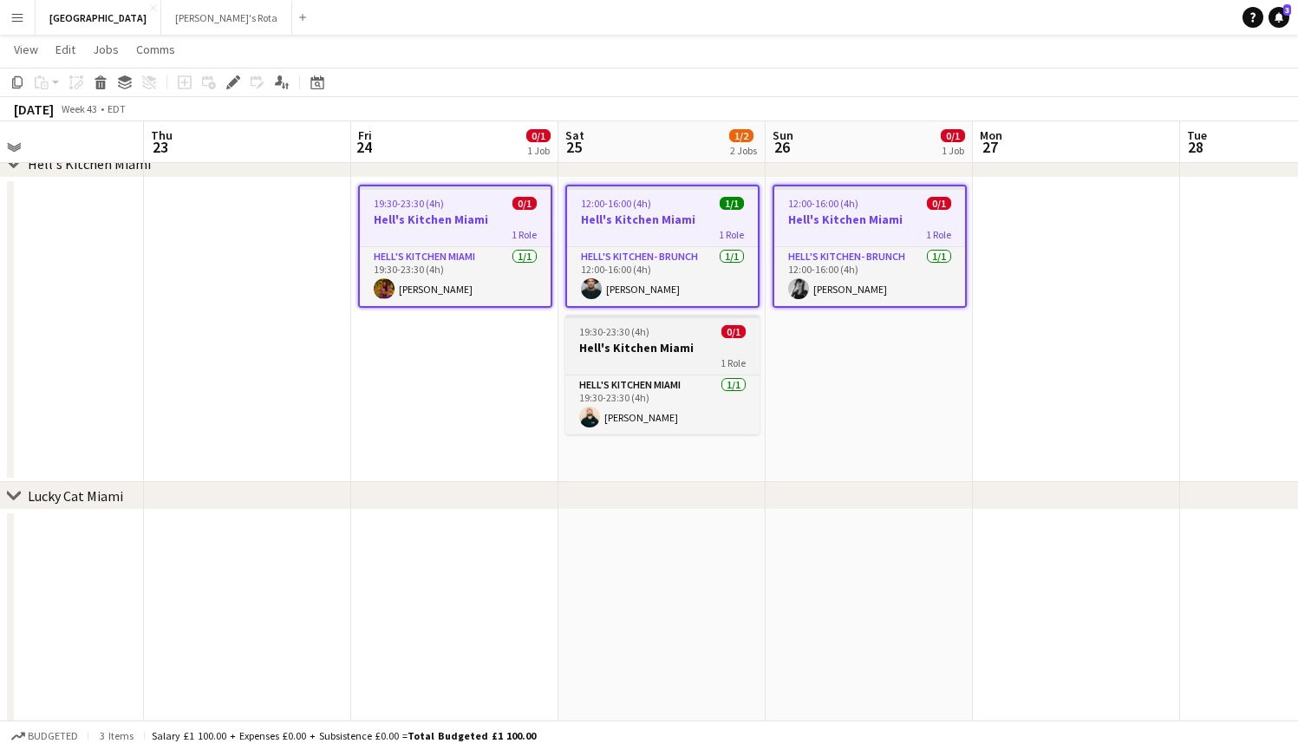
click at [647, 348] on h3 "Hell's Kitchen Miami" at bounding box center [662, 348] width 194 height 16
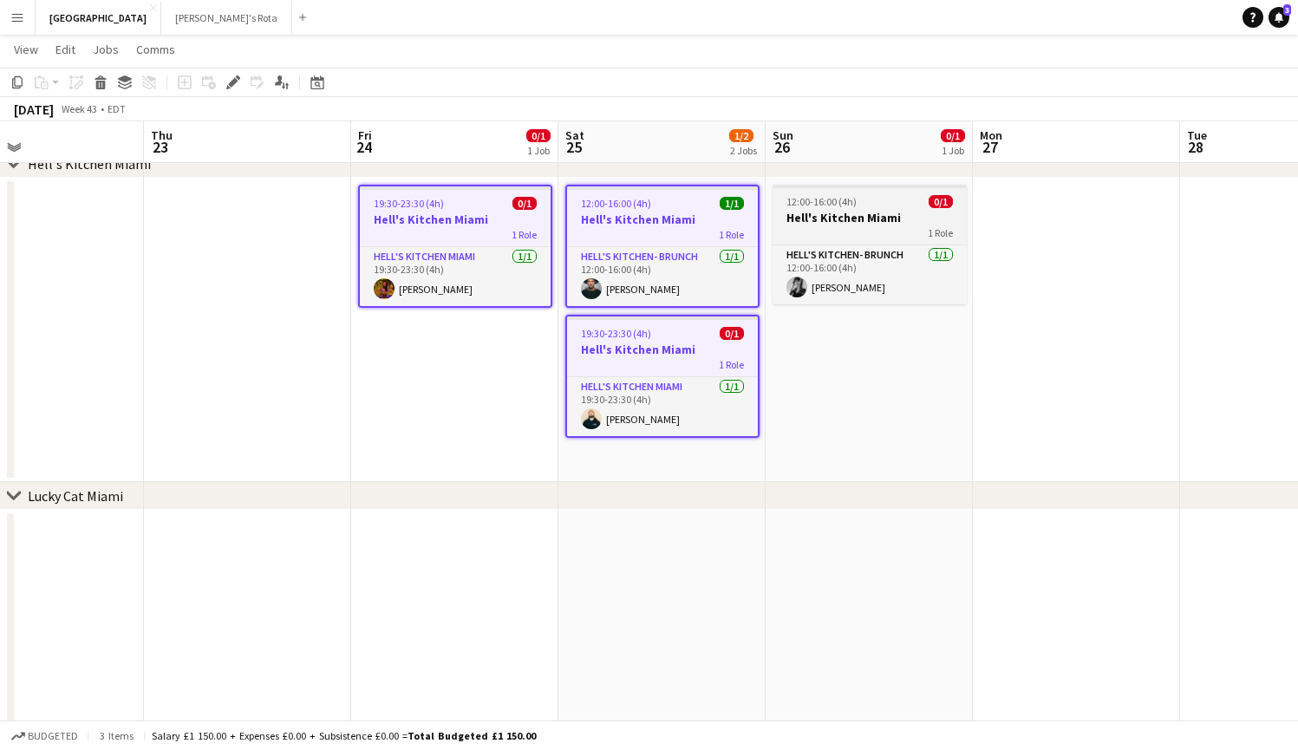
click at [785, 215] on h3 "Hell's Kitchen Miami" at bounding box center [869, 218] width 194 height 16
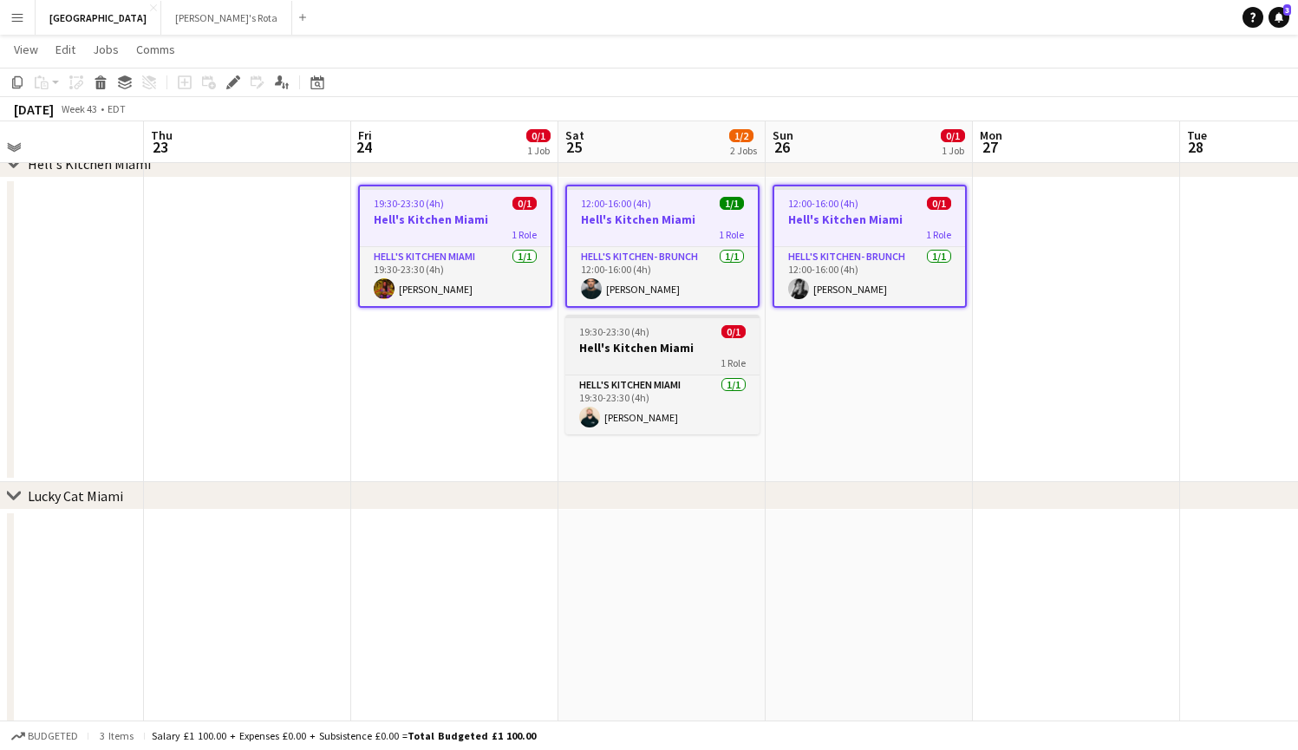
click at [661, 351] on h3 "Hell's Kitchen Miami" at bounding box center [662, 348] width 194 height 16
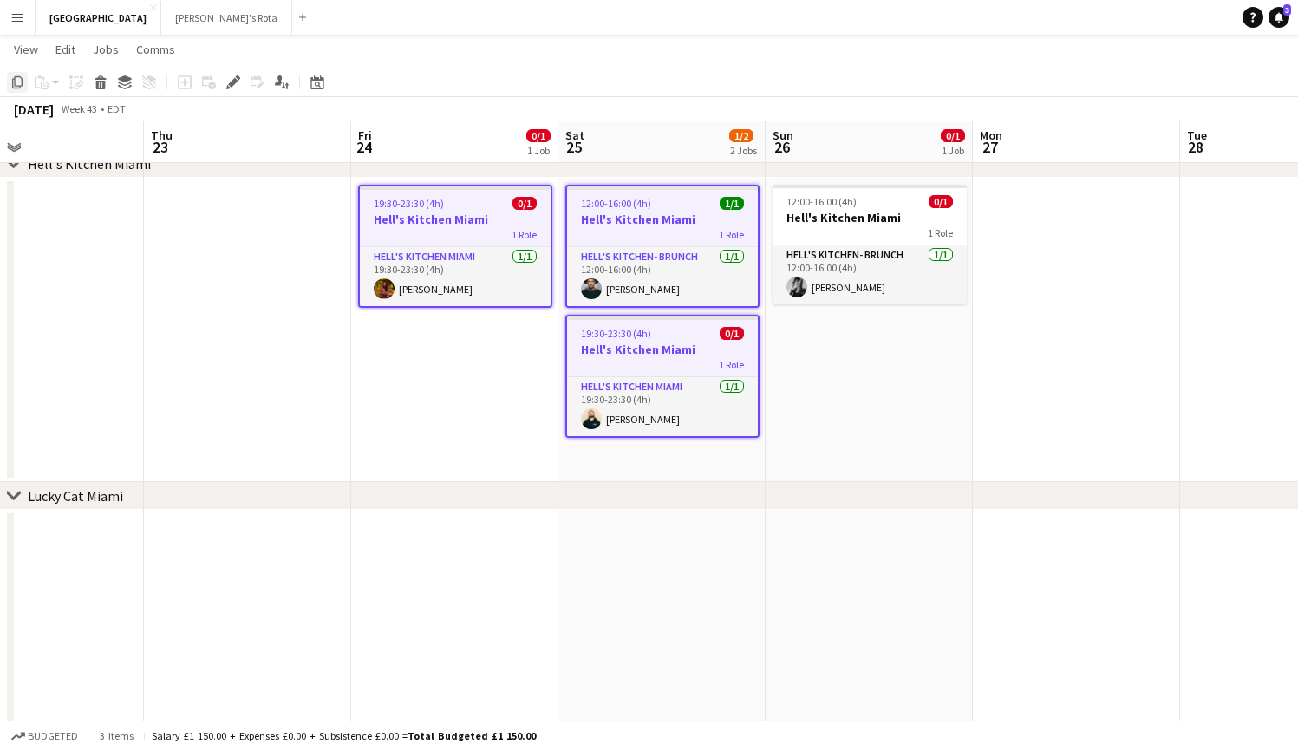
click at [20, 85] on icon "Copy" at bounding box center [17, 82] width 14 height 14
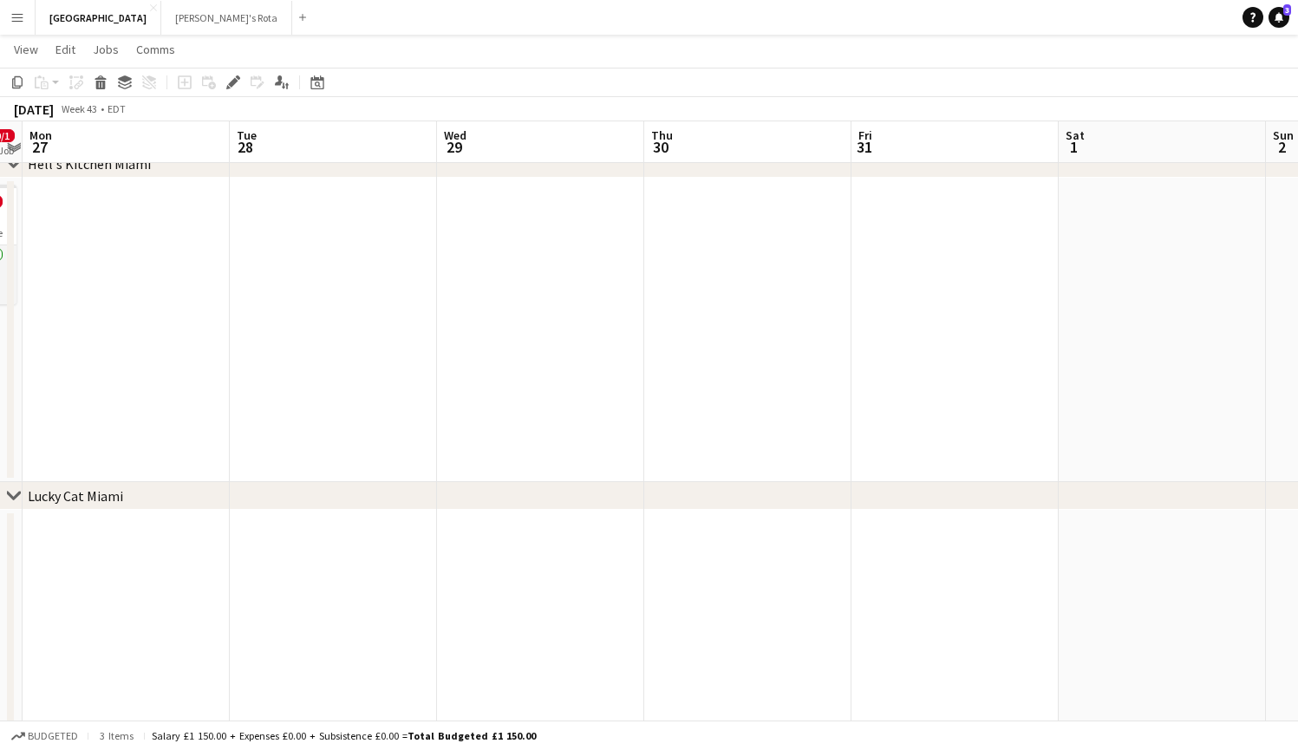
scroll to position [0, 600]
click at [905, 228] on app-date-cell at bounding box center [953, 330] width 207 height 304
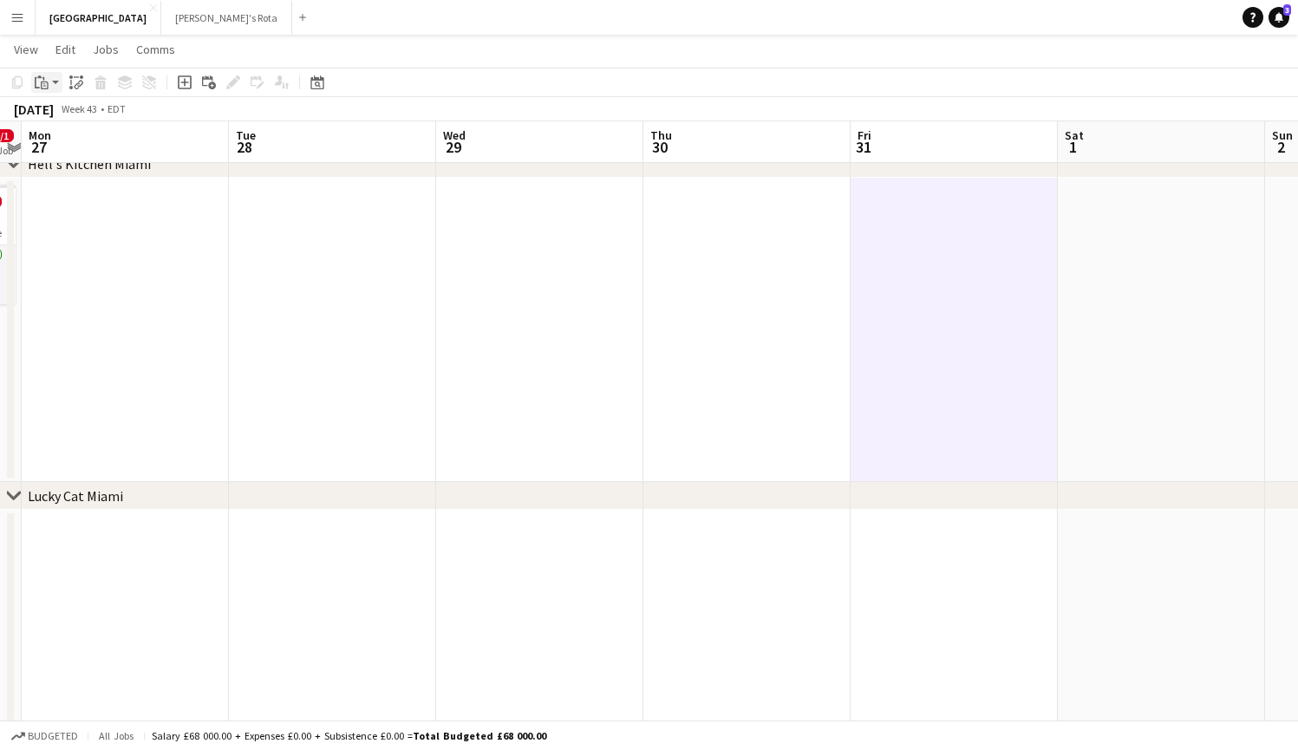
click at [51, 81] on div "Paste" at bounding box center [41, 82] width 21 height 21
click at [73, 120] on link "Paste Command V" at bounding box center [114, 115] width 137 height 16
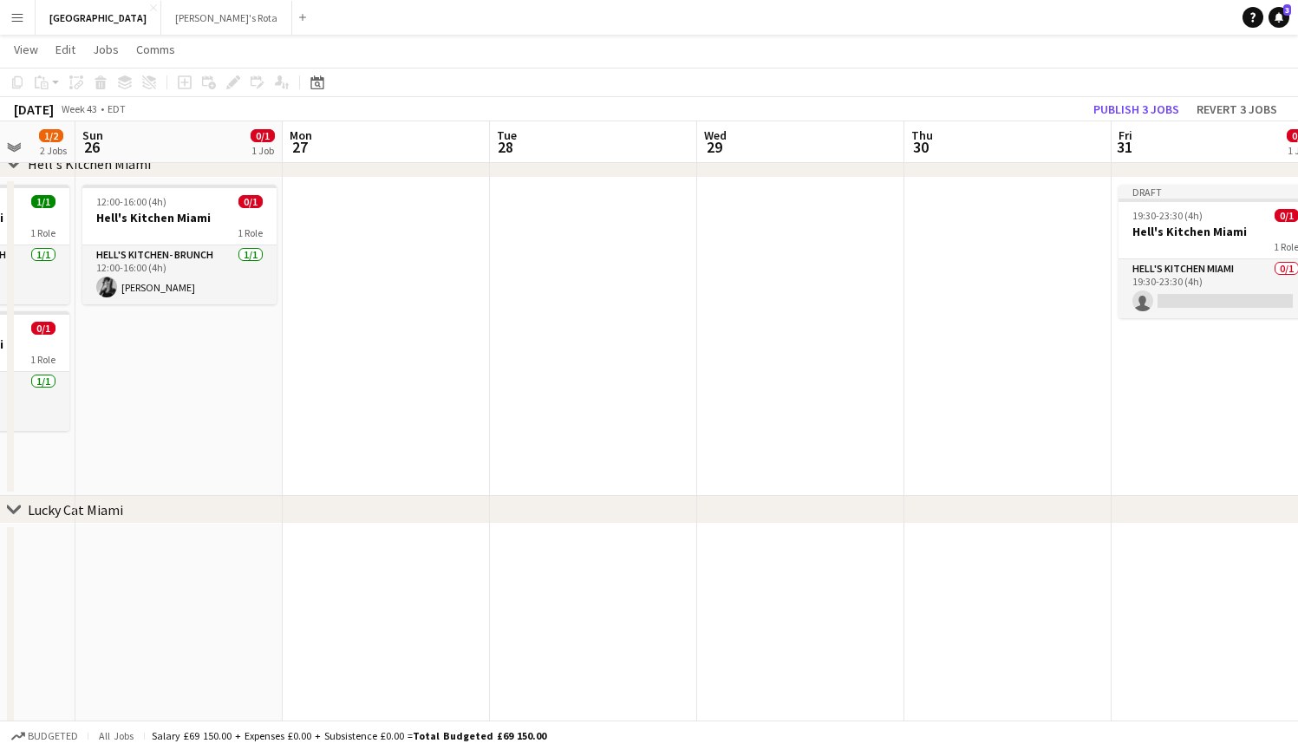
scroll to position [0, 480]
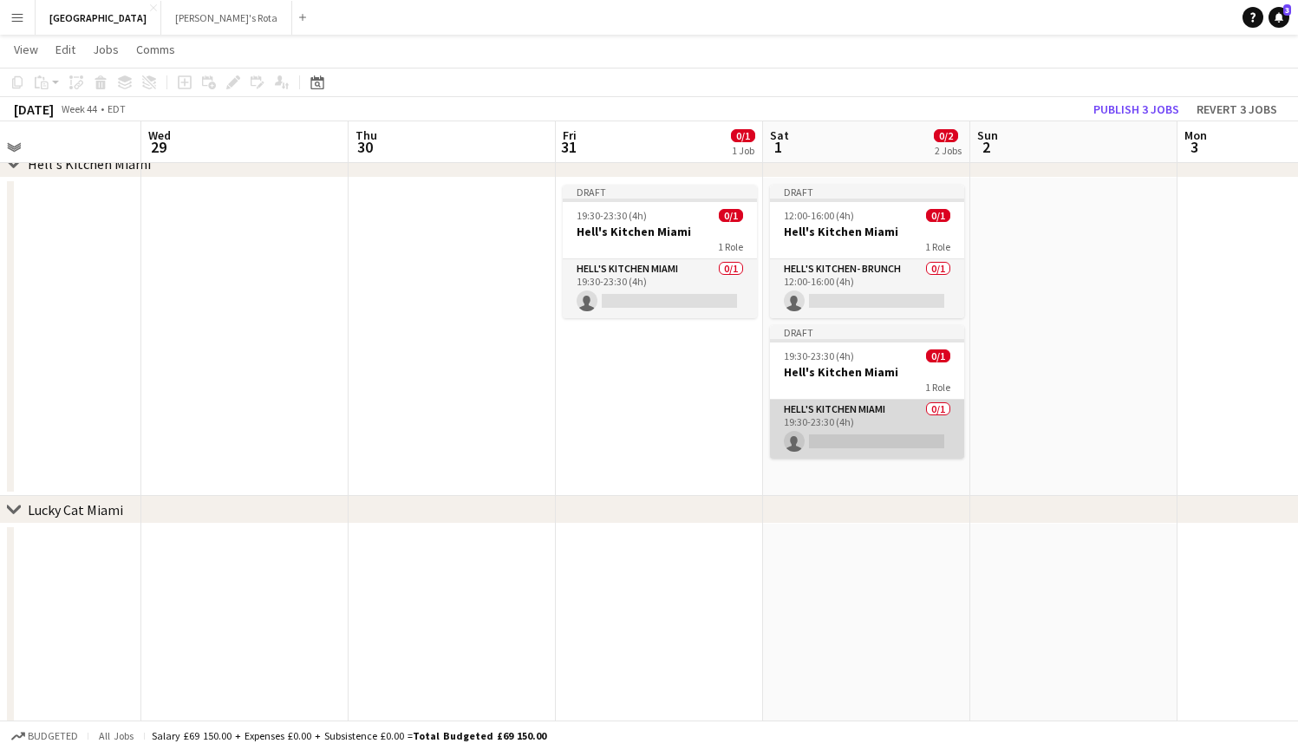
click at [838, 439] on app-card-role "Hell's Kitchen Miami 0/1 19:30-23:30 (4h) single-neutral-actions" at bounding box center [867, 429] width 194 height 59
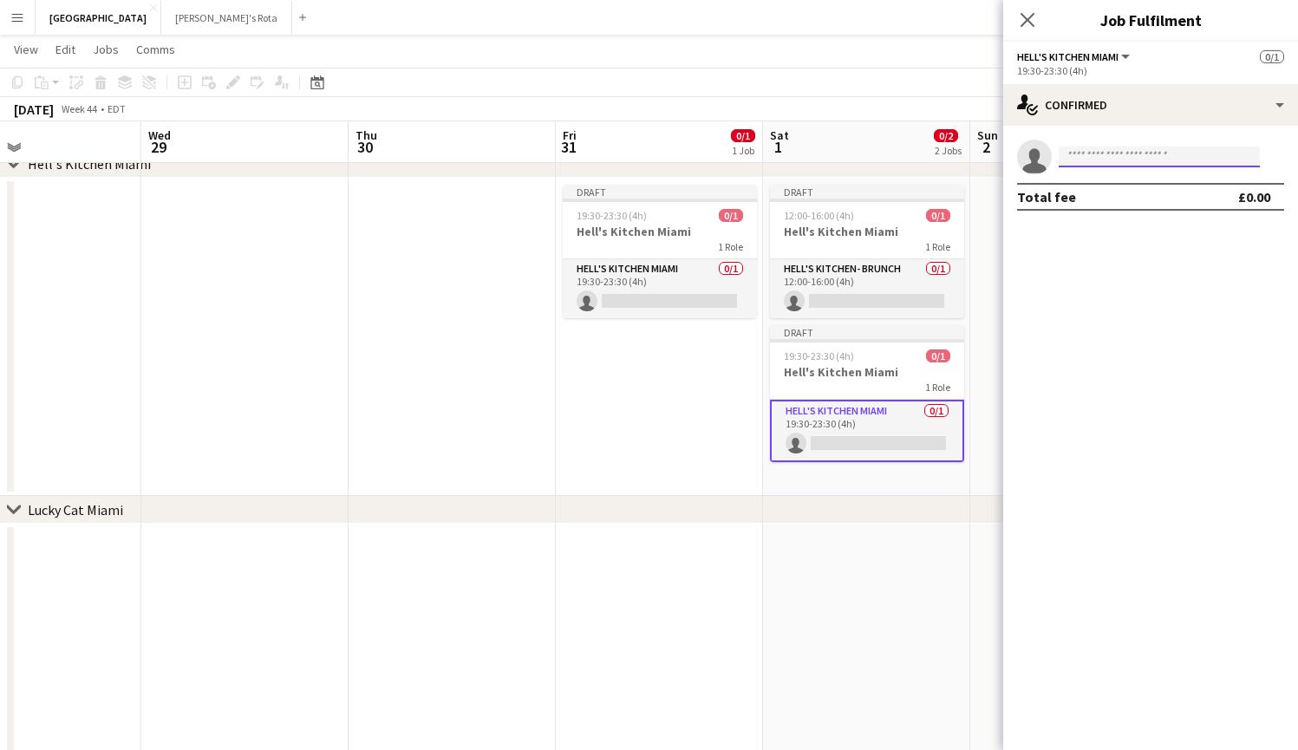
click at [1137, 159] on input at bounding box center [1158, 156] width 201 height 21
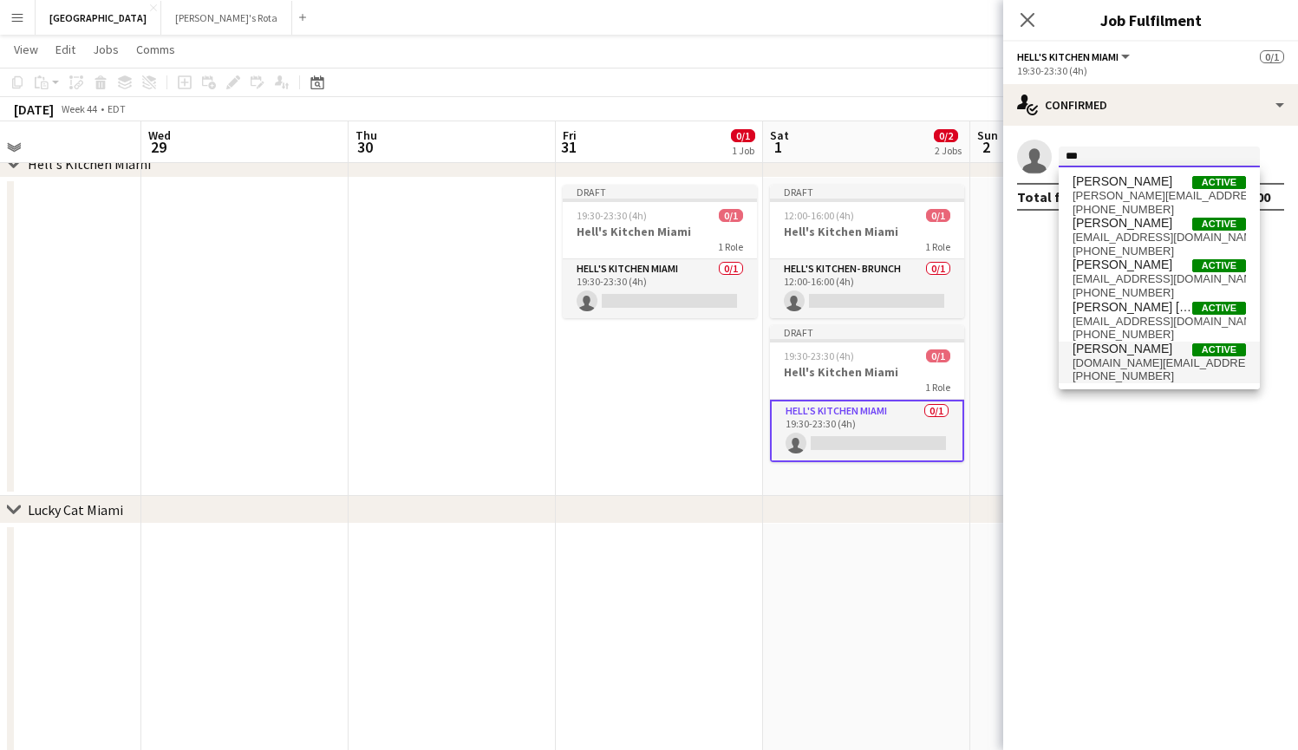
type input "***"
click at [1132, 350] on span "[PERSON_NAME]" at bounding box center [1122, 349] width 100 height 15
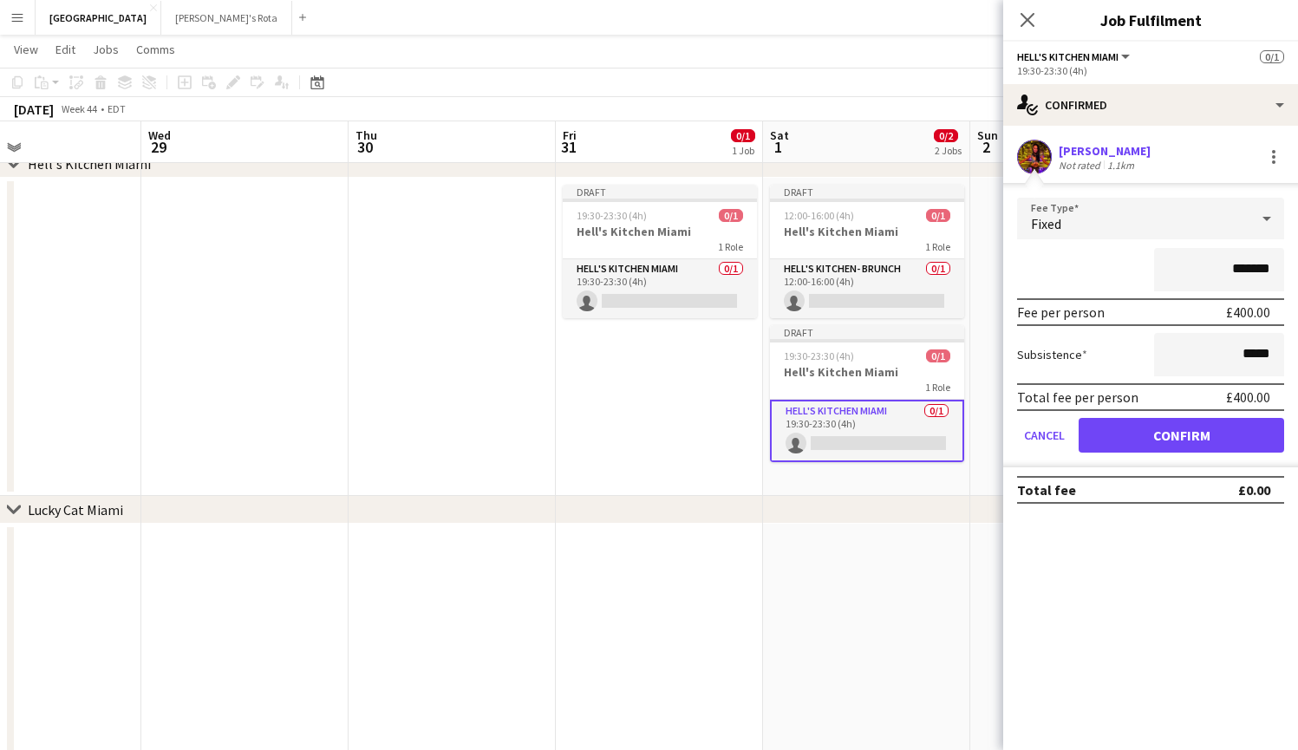
click at [1162, 434] on button "Confirm" at bounding box center [1180, 435] width 205 height 35
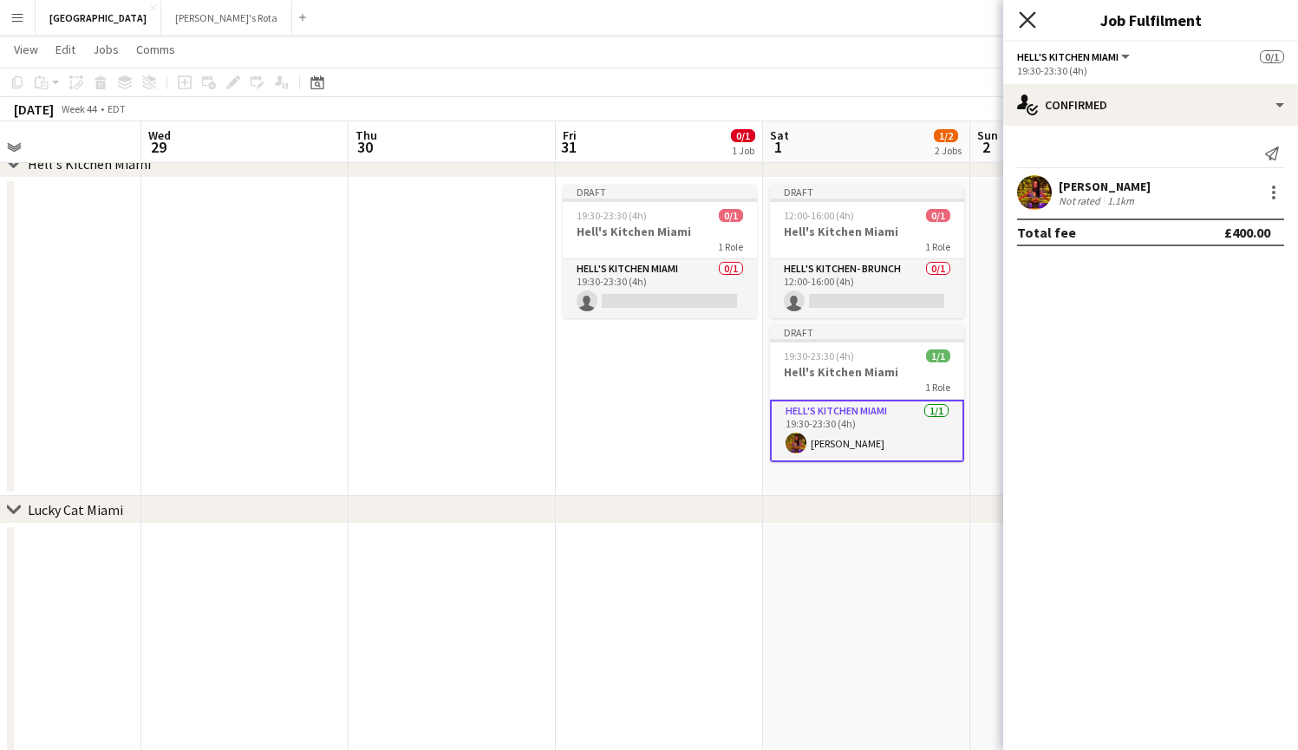
click at [1027, 13] on icon "Close pop-in" at bounding box center [1027, 19] width 16 height 16
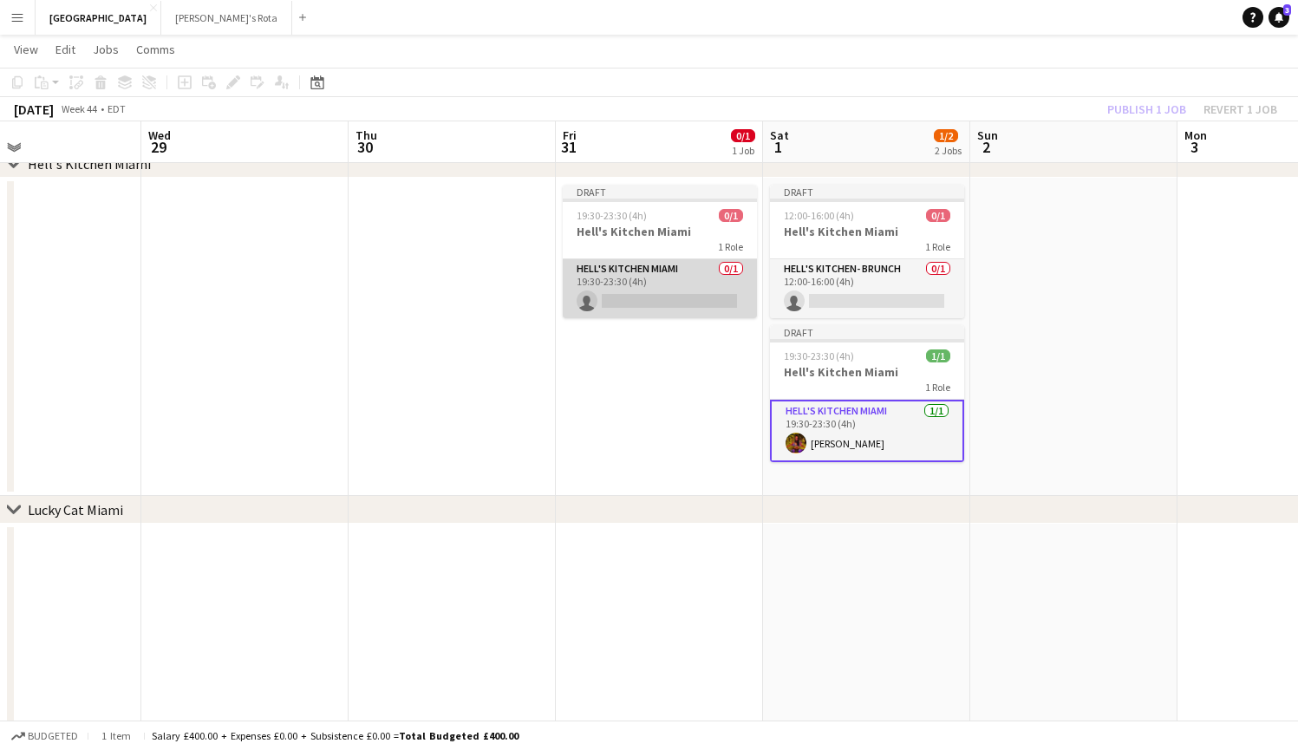
click at [672, 305] on app-card-role "Hell's Kitchen Miami 0/1 19:30-23:30 (4h) single-neutral-actions" at bounding box center [660, 288] width 194 height 59
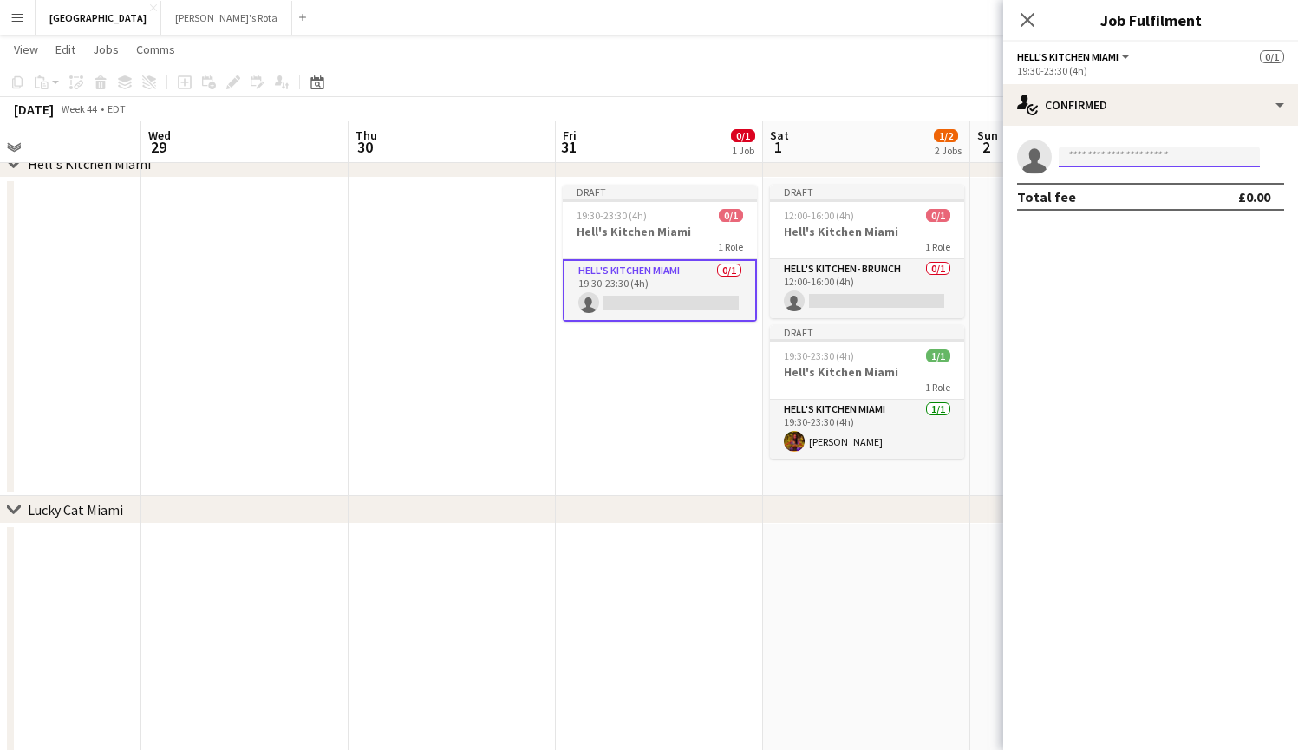
click at [1103, 156] on input at bounding box center [1158, 156] width 201 height 21
type input "****"
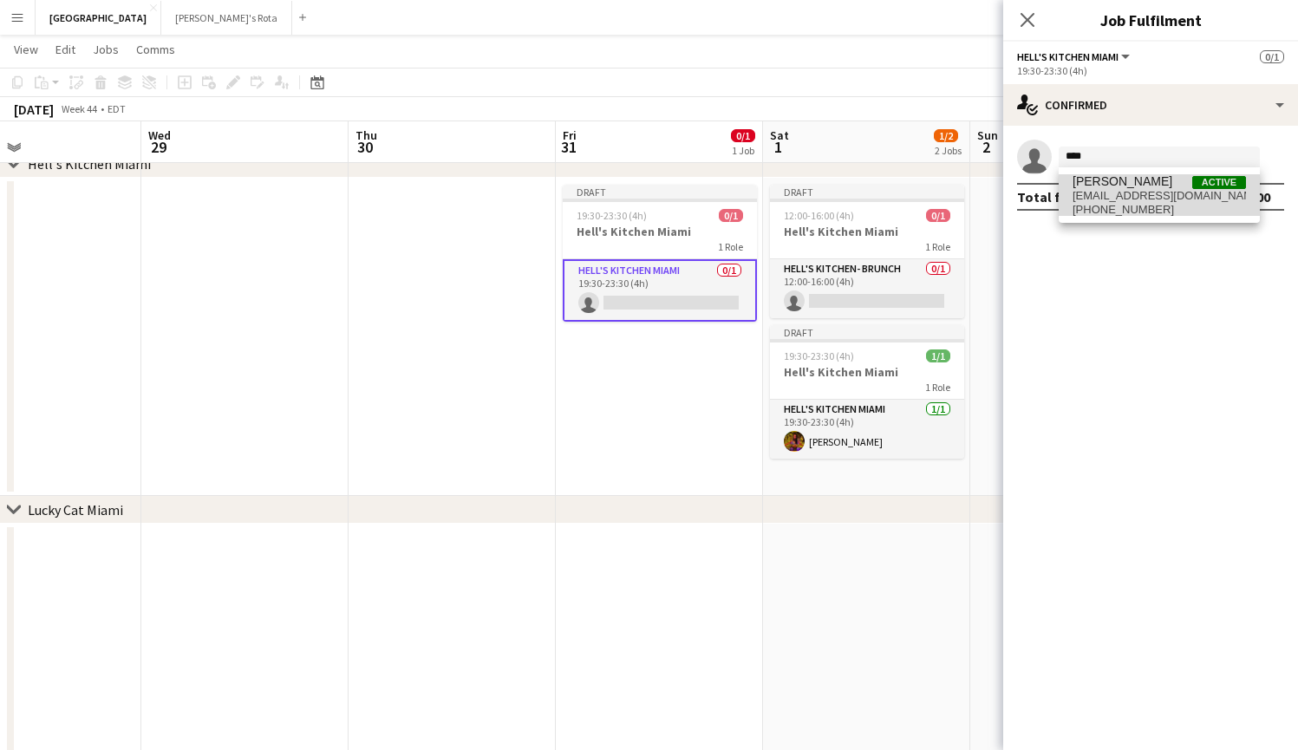
click at [1113, 180] on span "[PERSON_NAME]" at bounding box center [1122, 181] width 100 height 15
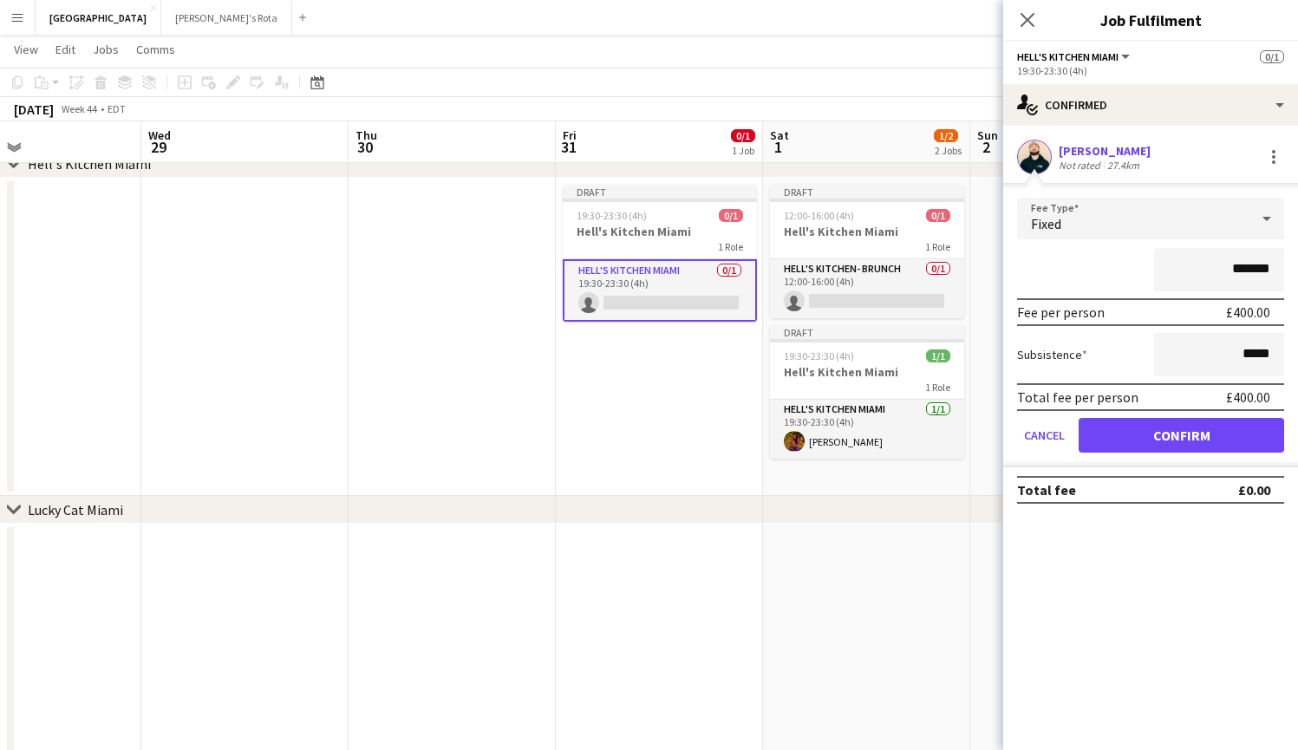
click at [1171, 431] on button "Confirm" at bounding box center [1180, 435] width 205 height 35
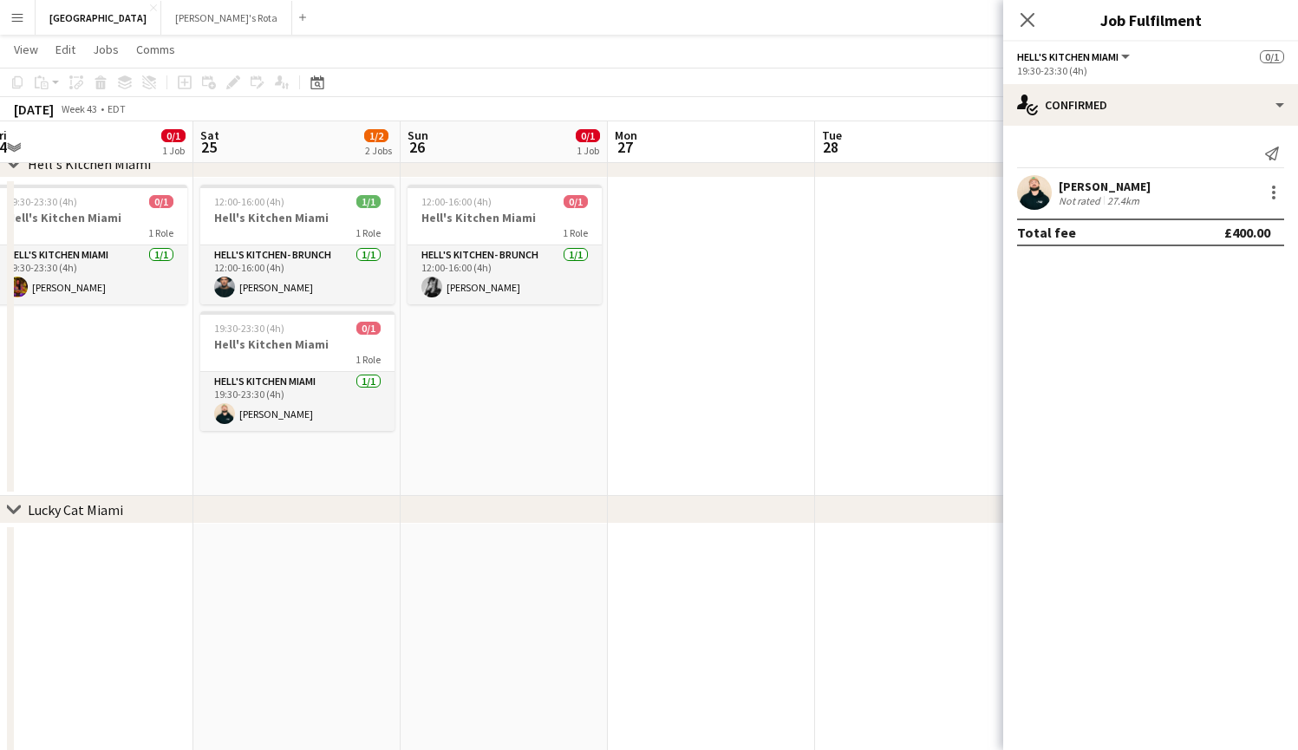
scroll to position [0, 443]
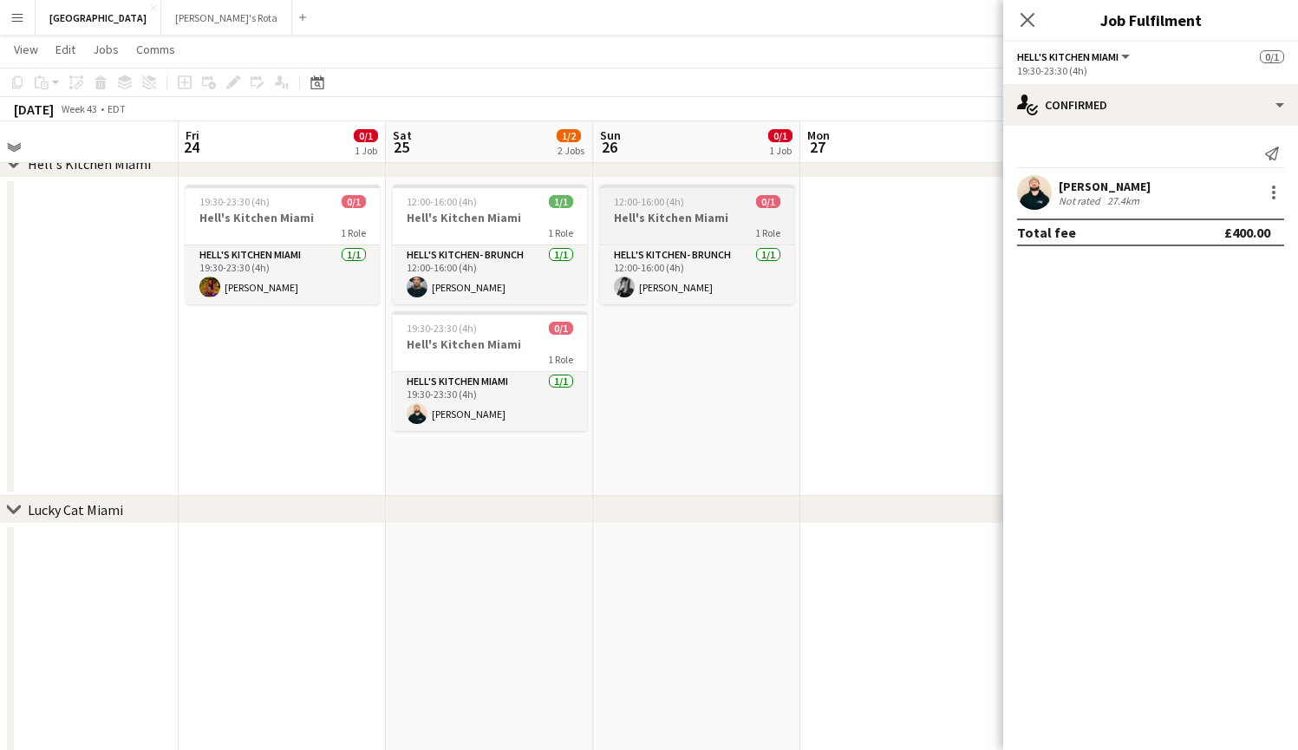
click at [673, 225] on h3 "Hell's Kitchen Miami" at bounding box center [697, 218] width 194 height 16
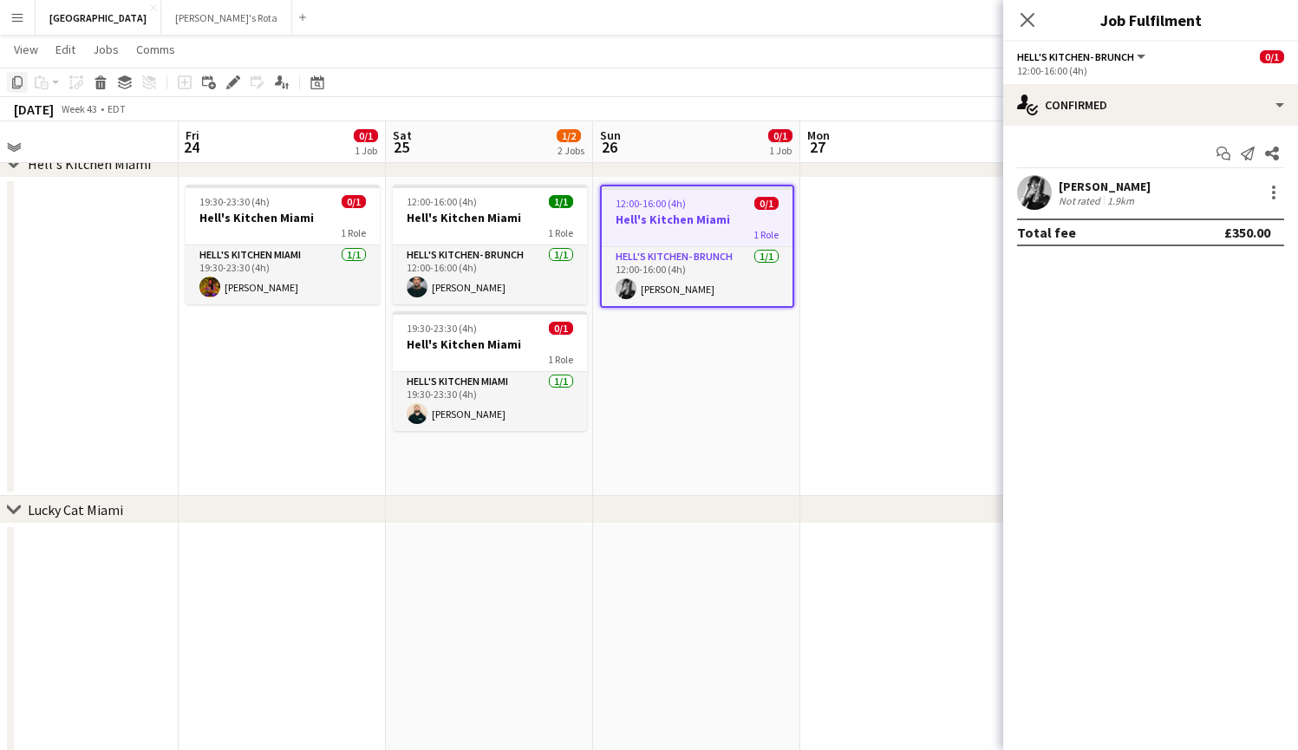
click at [18, 82] on icon "Copy" at bounding box center [17, 82] width 14 height 14
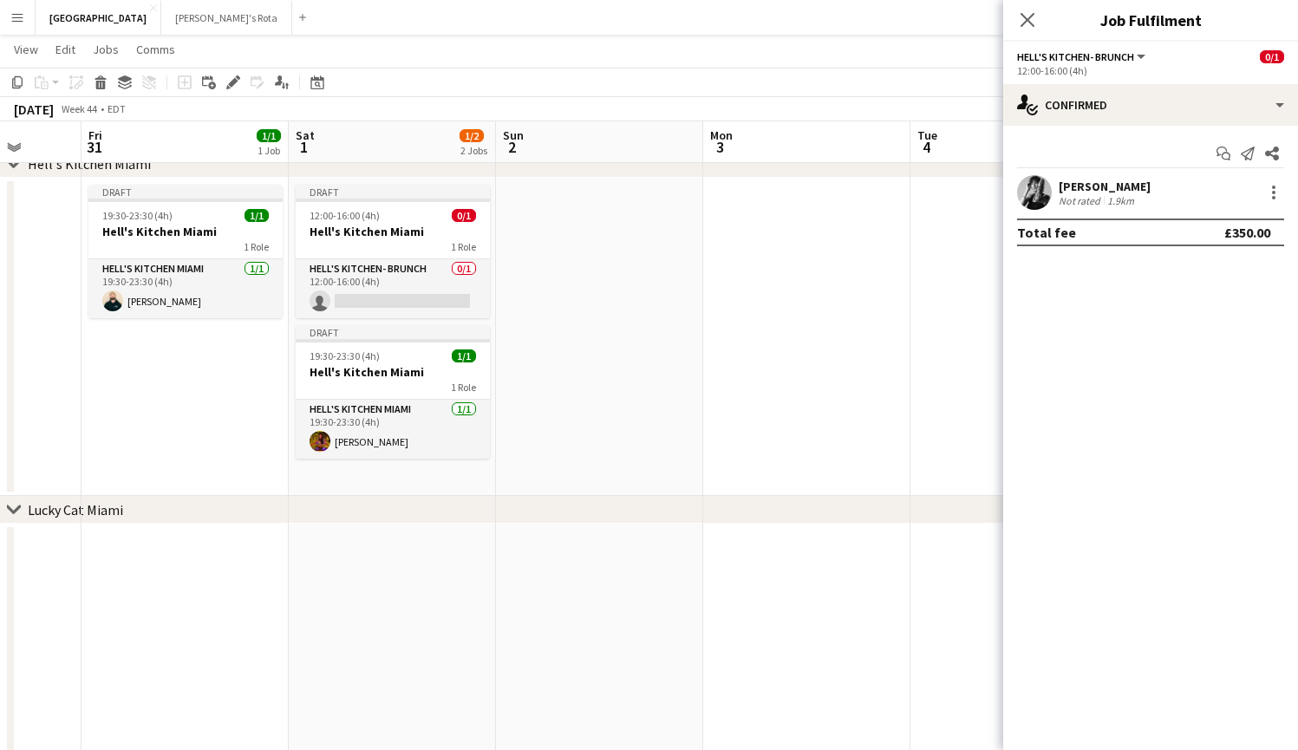
scroll to position [0, 515]
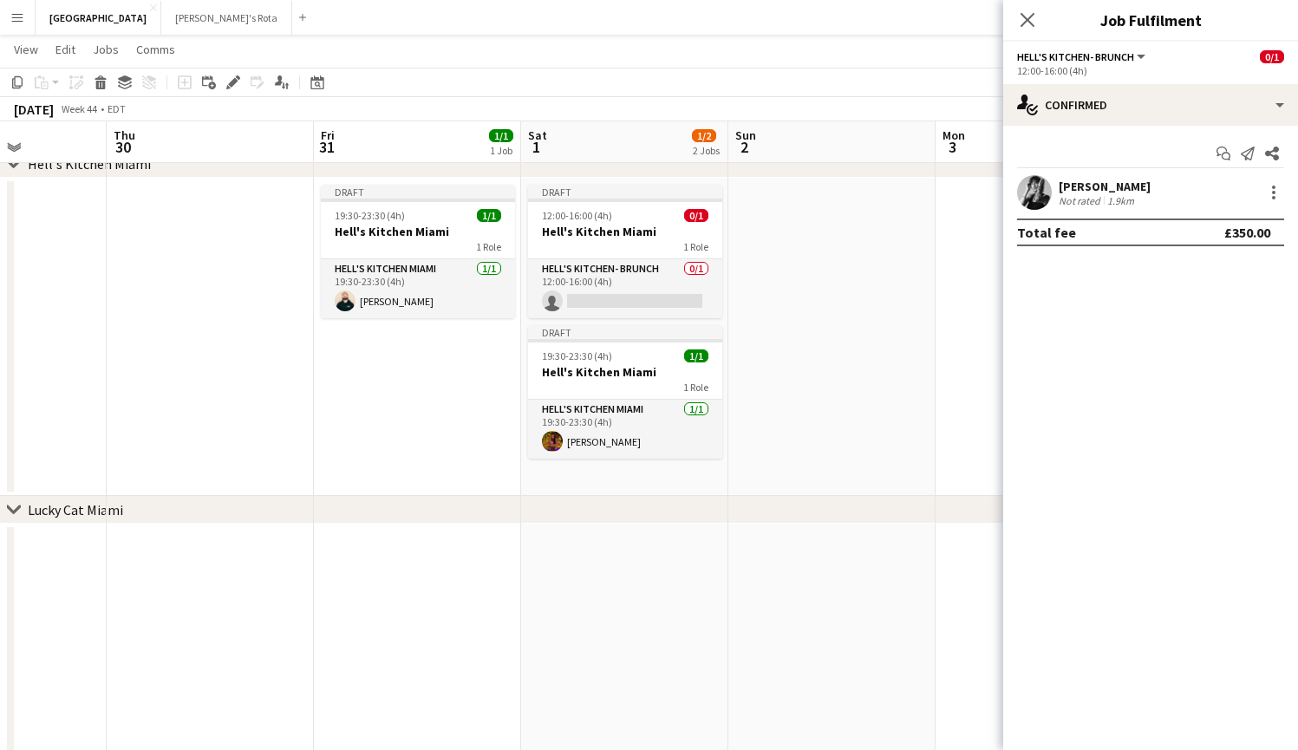
click at [799, 280] on app-date-cell at bounding box center [831, 337] width 207 height 318
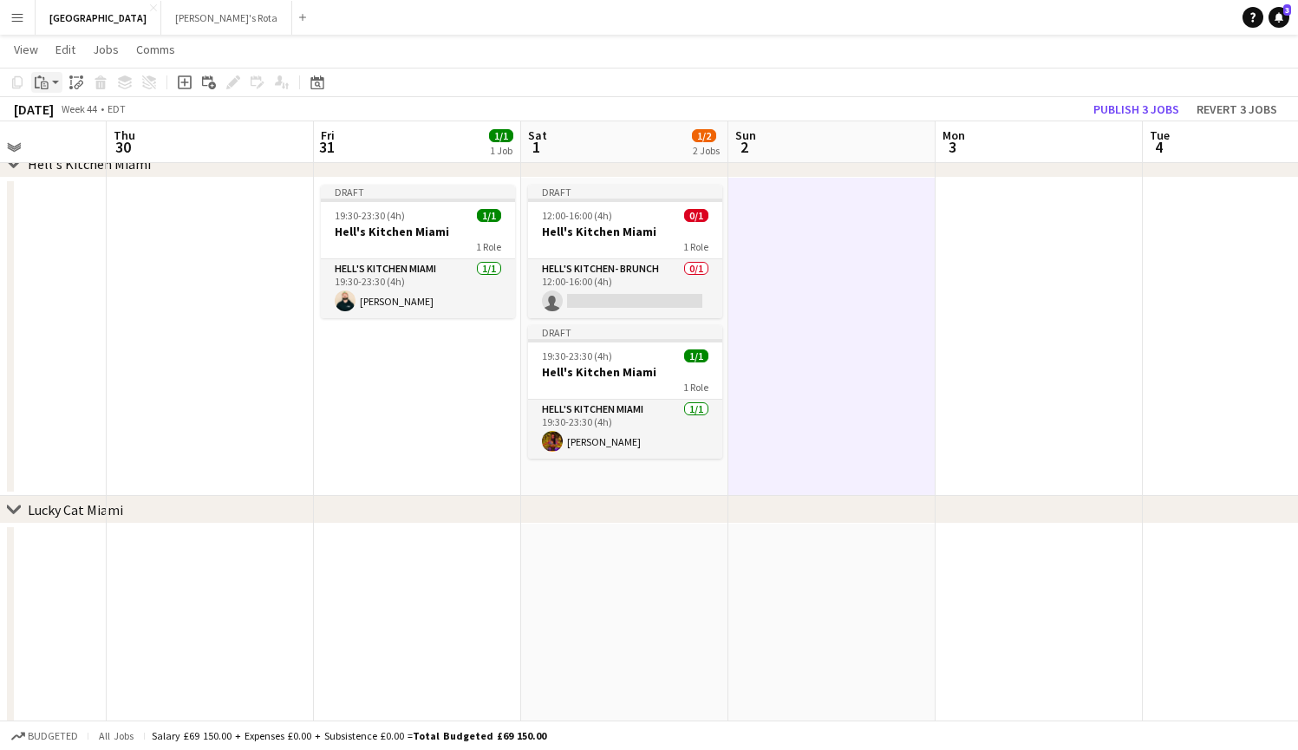
click at [54, 81] on app-action-btn "Paste" at bounding box center [46, 82] width 31 height 21
click at [70, 137] on link "Paste with crew Command Shift V" at bounding box center [114, 145] width 137 height 16
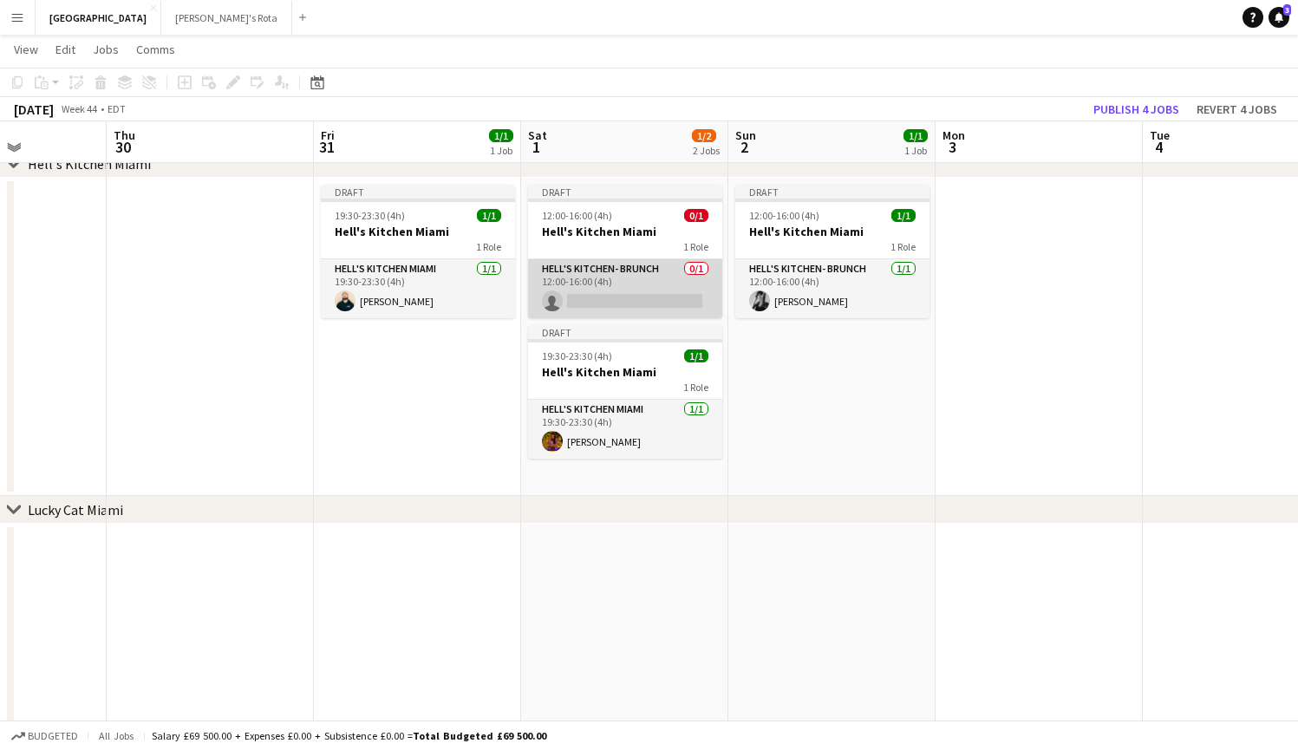
click at [626, 295] on app-card-role "Hell's Kitchen- BRUNCH 0/1 12:00-16:00 (4h) single-neutral-actions" at bounding box center [625, 288] width 194 height 59
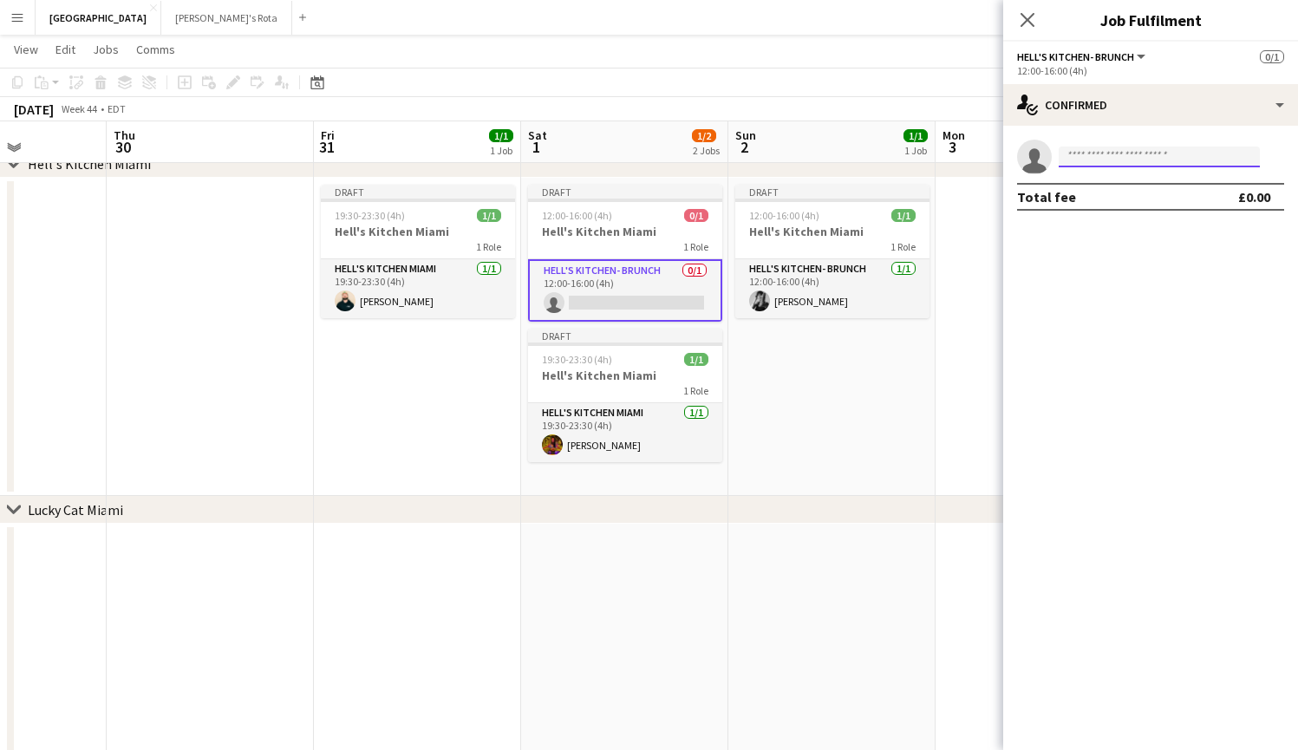
click at [1090, 155] on input at bounding box center [1158, 156] width 201 height 21
type input "*****"
click at [1093, 179] on span "[PERSON_NAME]" at bounding box center [1122, 181] width 100 height 15
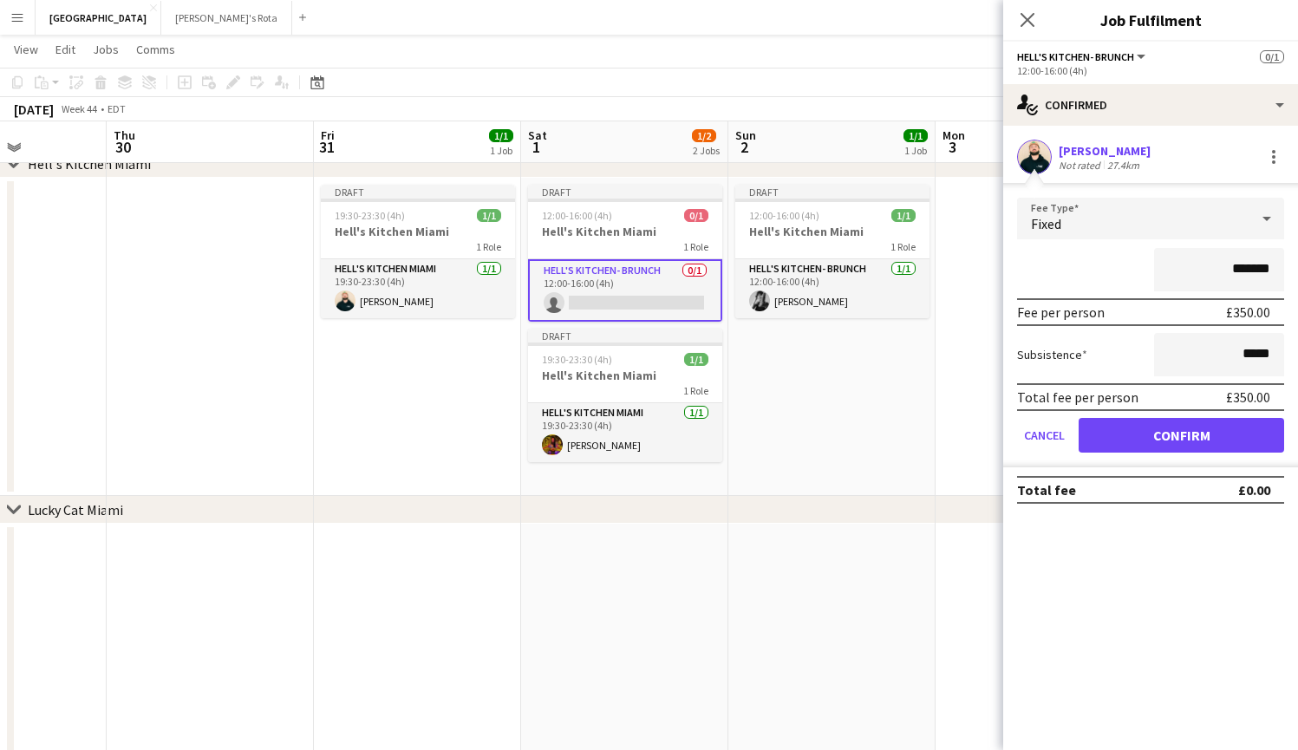
click at [1186, 441] on button "Confirm" at bounding box center [1180, 435] width 205 height 35
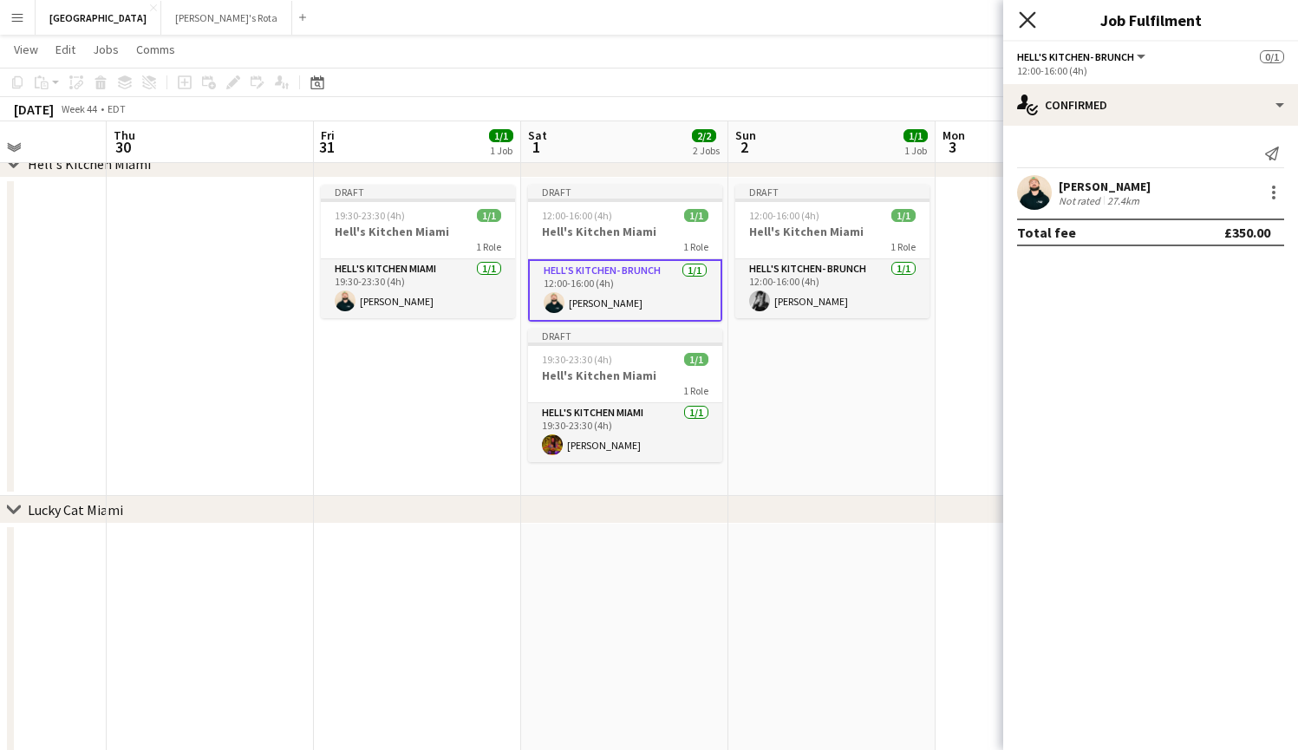
click at [1027, 18] on icon "Close pop-in" at bounding box center [1027, 19] width 16 height 16
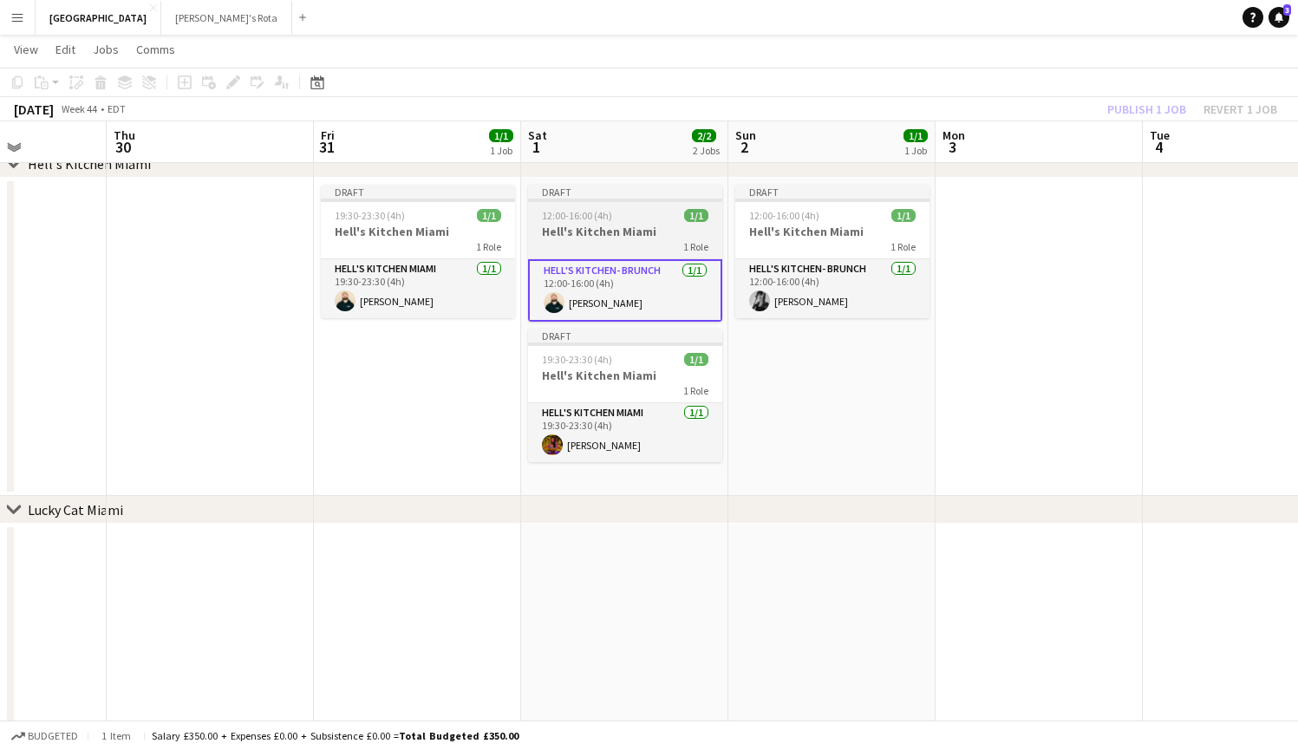
click at [634, 247] on div "1 Role" at bounding box center [625, 246] width 194 height 14
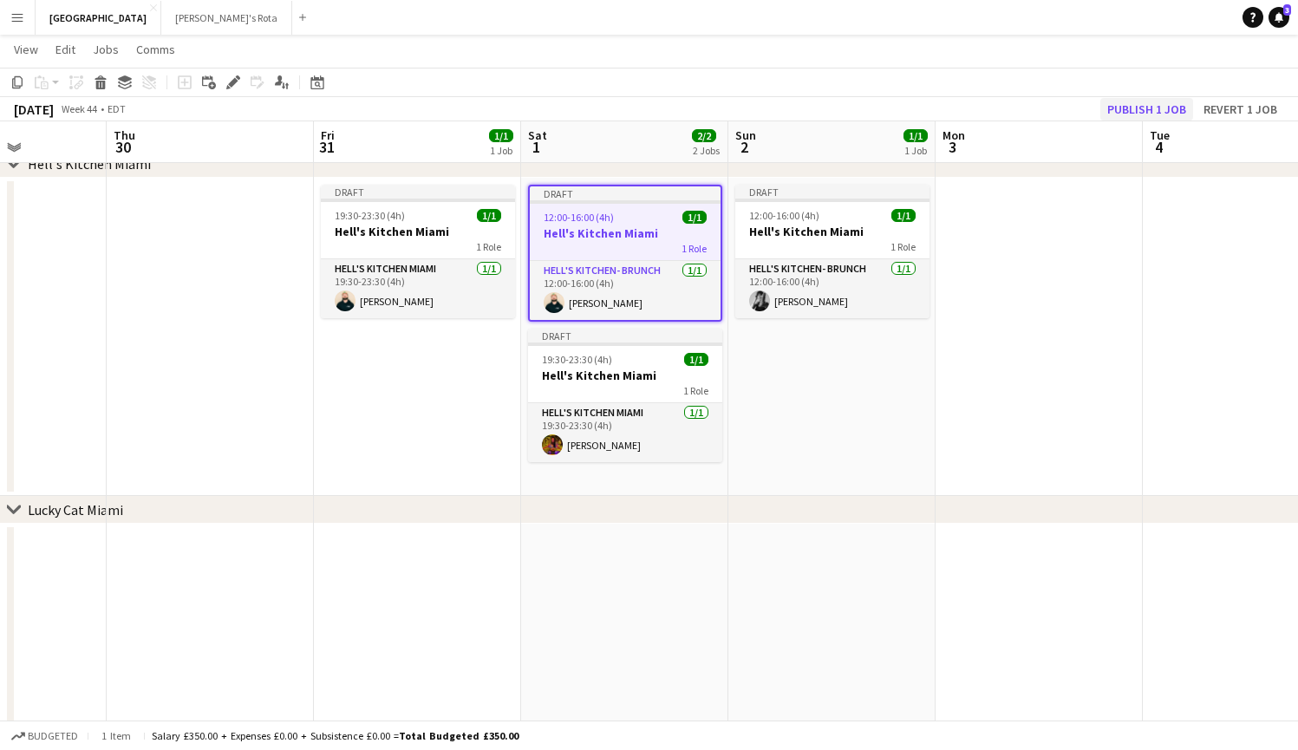
click at [1162, 102] on button "Publish 1 job" at bounding box center [1146, 109] width 93 height 23
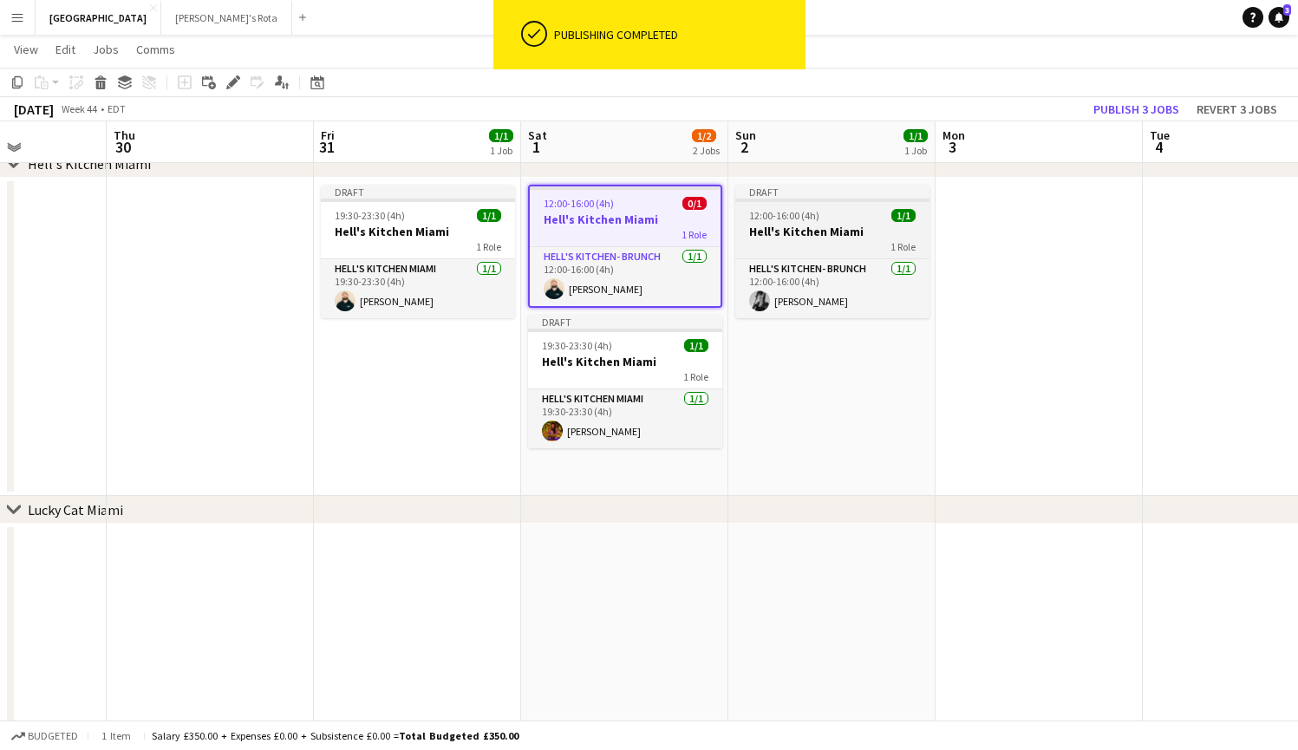
click at [839, 239] on div "1 Role" at bounding box center [832, 246] width 194 height 14
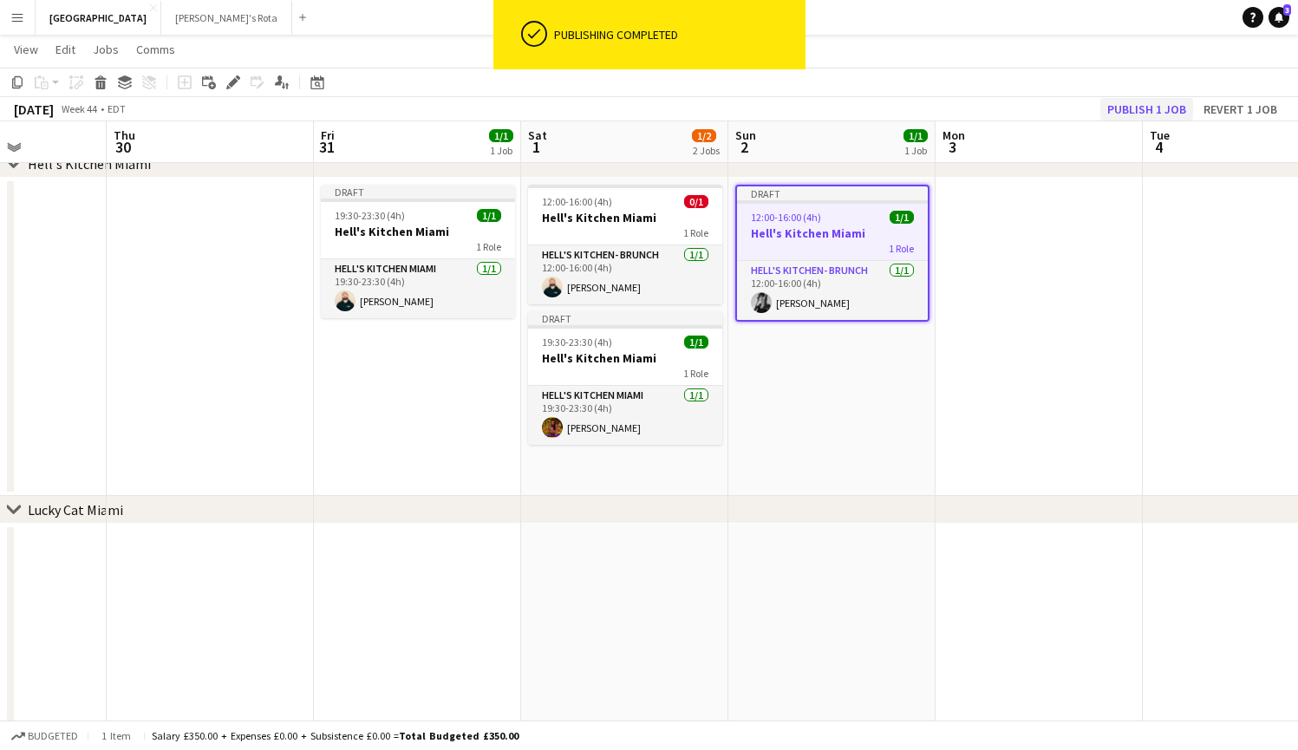
click at [1121, 105] on button "Publish 1 job" at bounding box center [1146, 109] width 93 height 23
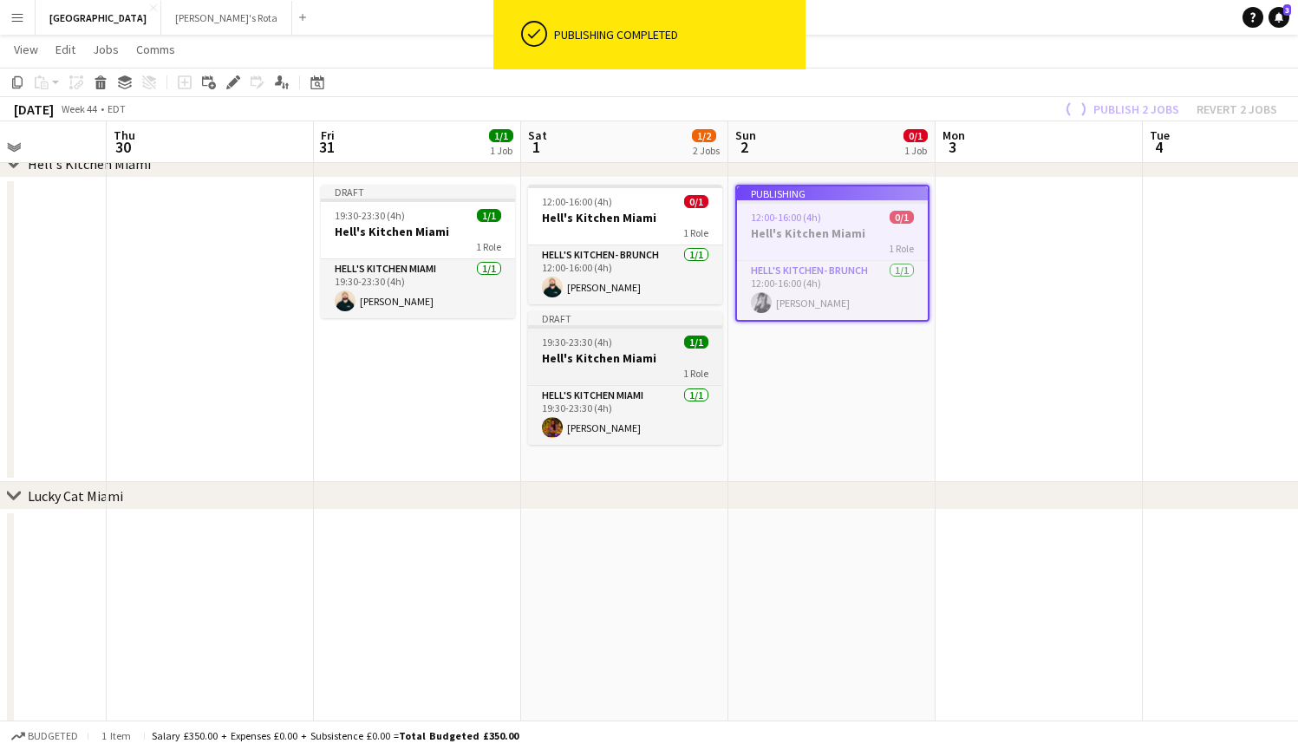
click at [641, 356] on h3 "Hell's Kitchen Miami" at bounding box center [625, 358] width 194 height 16
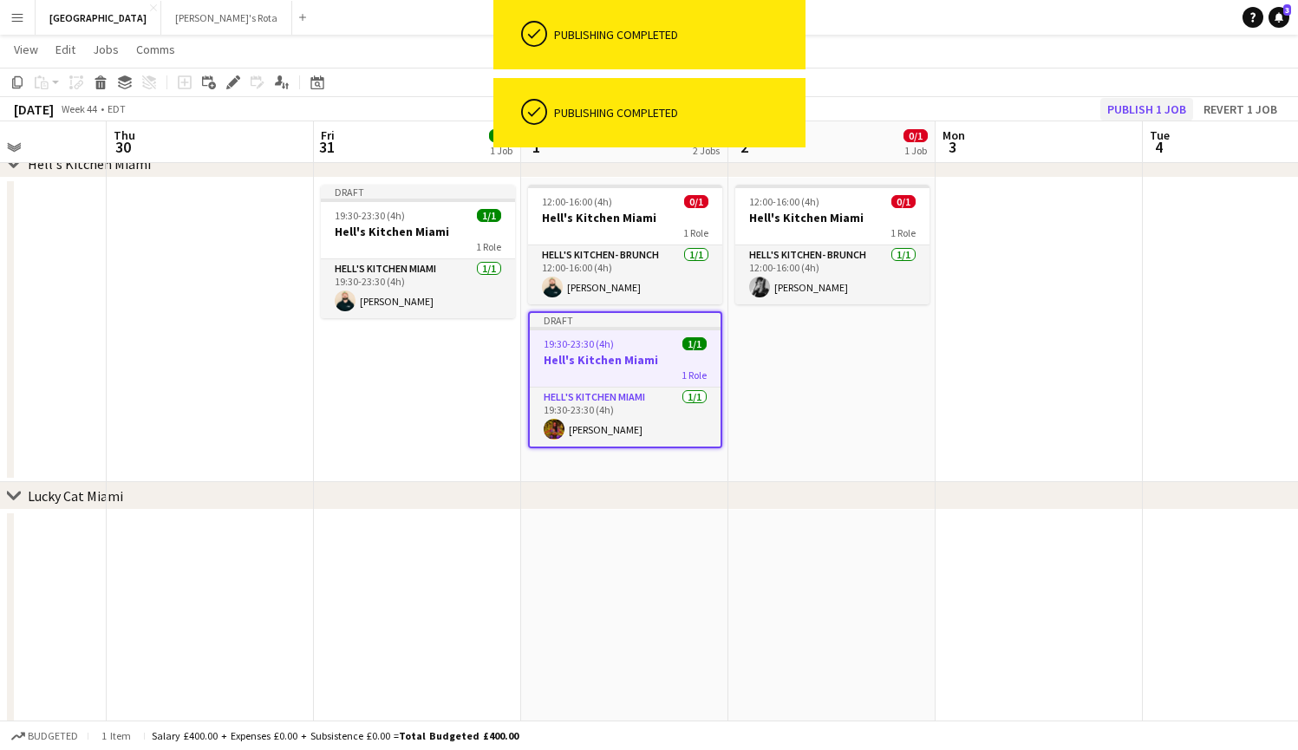
click at [1160, 103] on button "Publish 1 job" at bounding box center [1146, 109] width 93 height 23
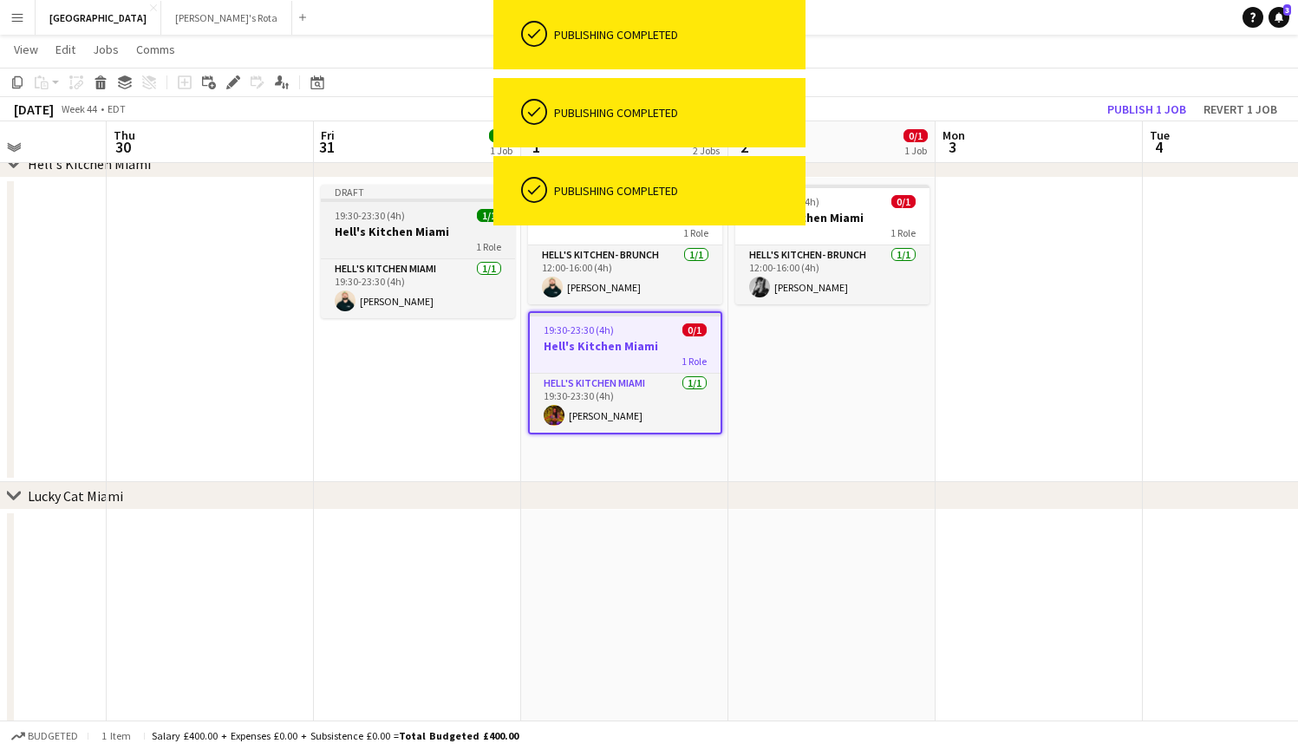
click at [425, 218] on div "19:30-23:30 (4h) 1/1" at bounding box center [418, 215] width 194 height 13
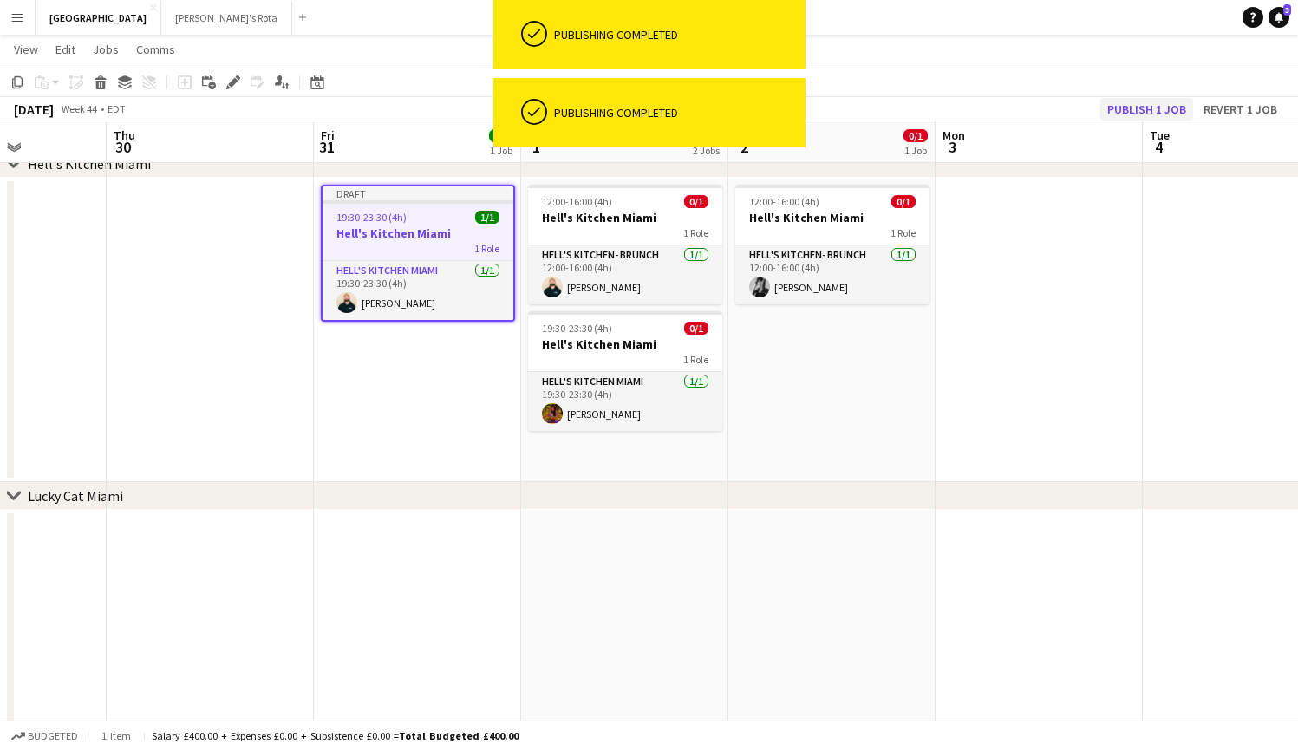
click at [1162, 109] on button "Publish 1 job" at bounding box center [1146, 109] width 93 height 23
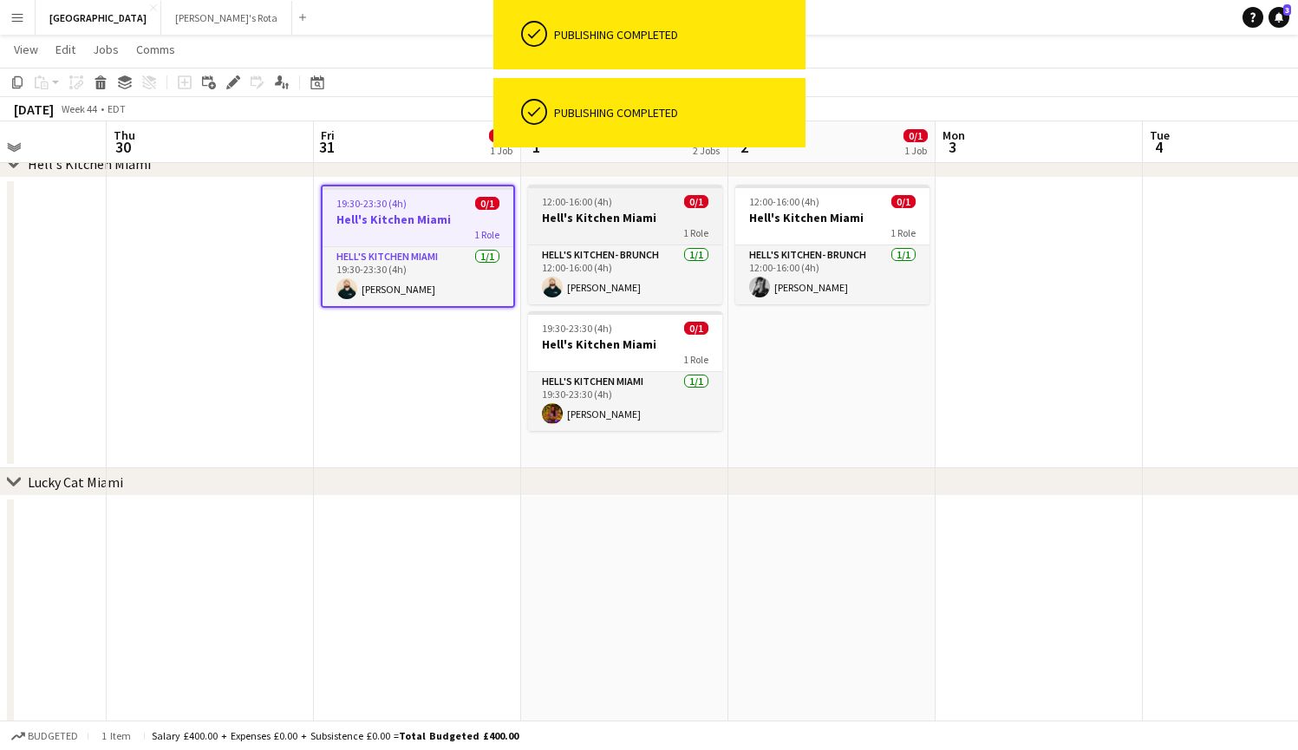
click at [661, 230] on div "1 Role" at bounding box center [625, 232] width 194 height 14
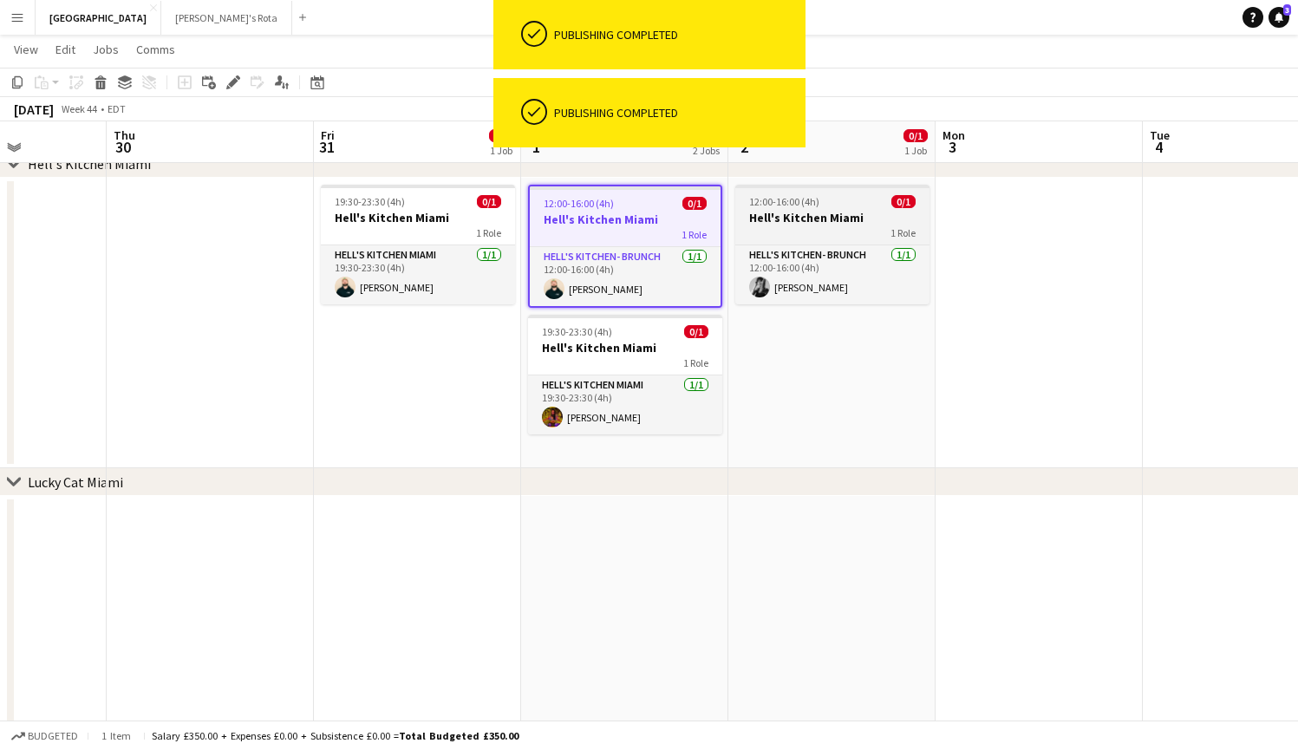
click at [781, 225] on div "1 Role" at bounding box center [832, 232] width 194 height 14
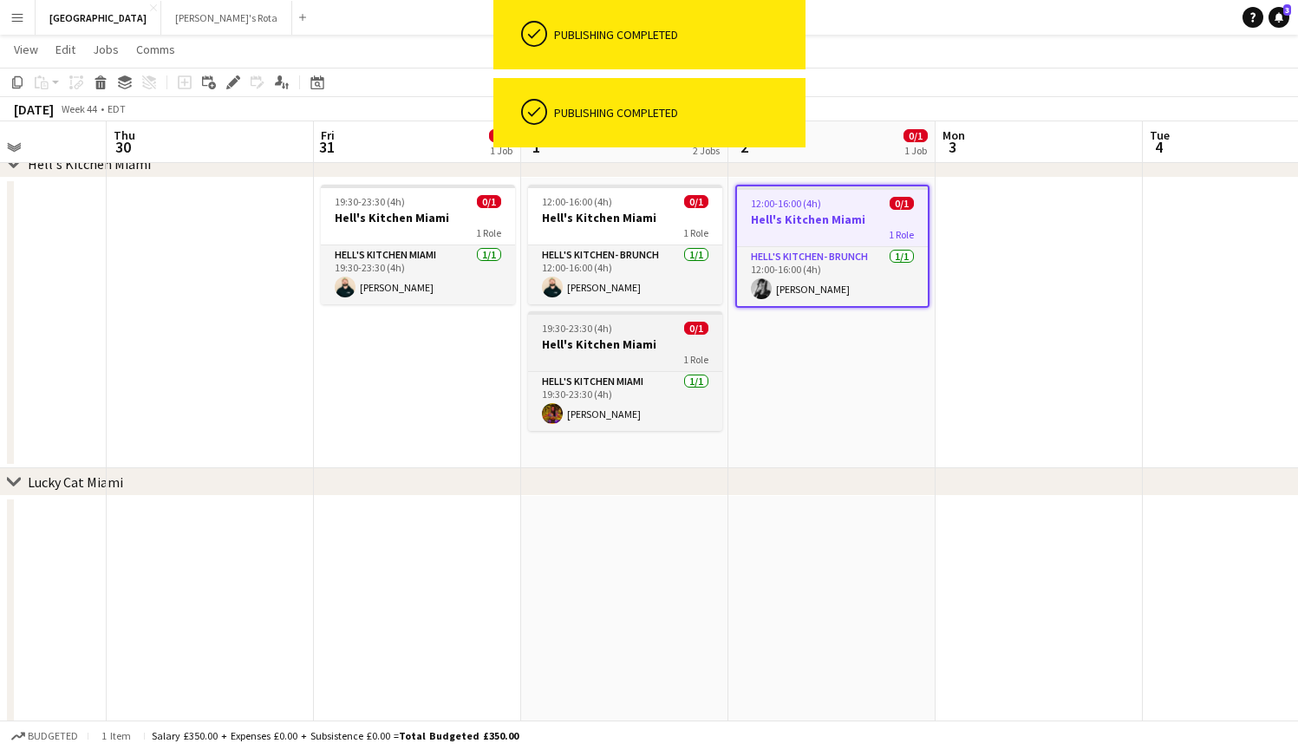
click at [648, 348] on h3 "Hell's Kitchen Miami" at bounding box center [625, 344] width 194 height 16
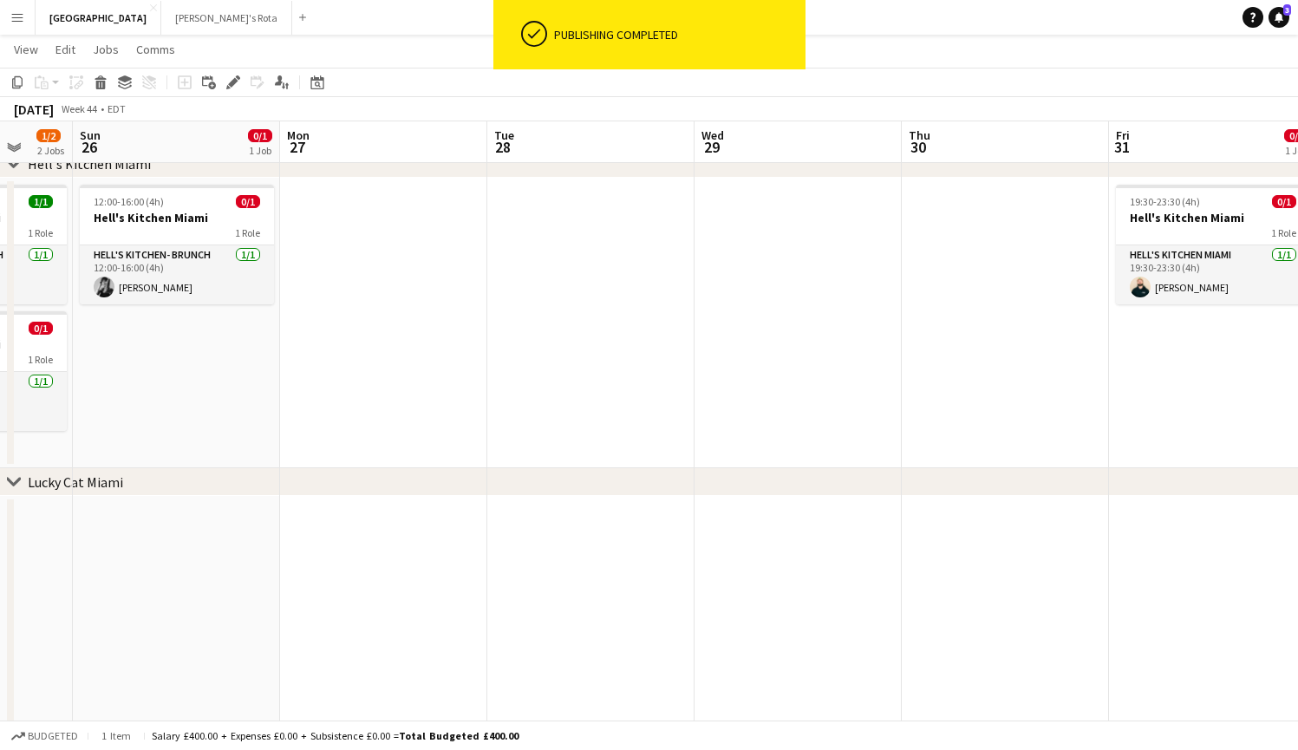
scroll to position [0, 506]
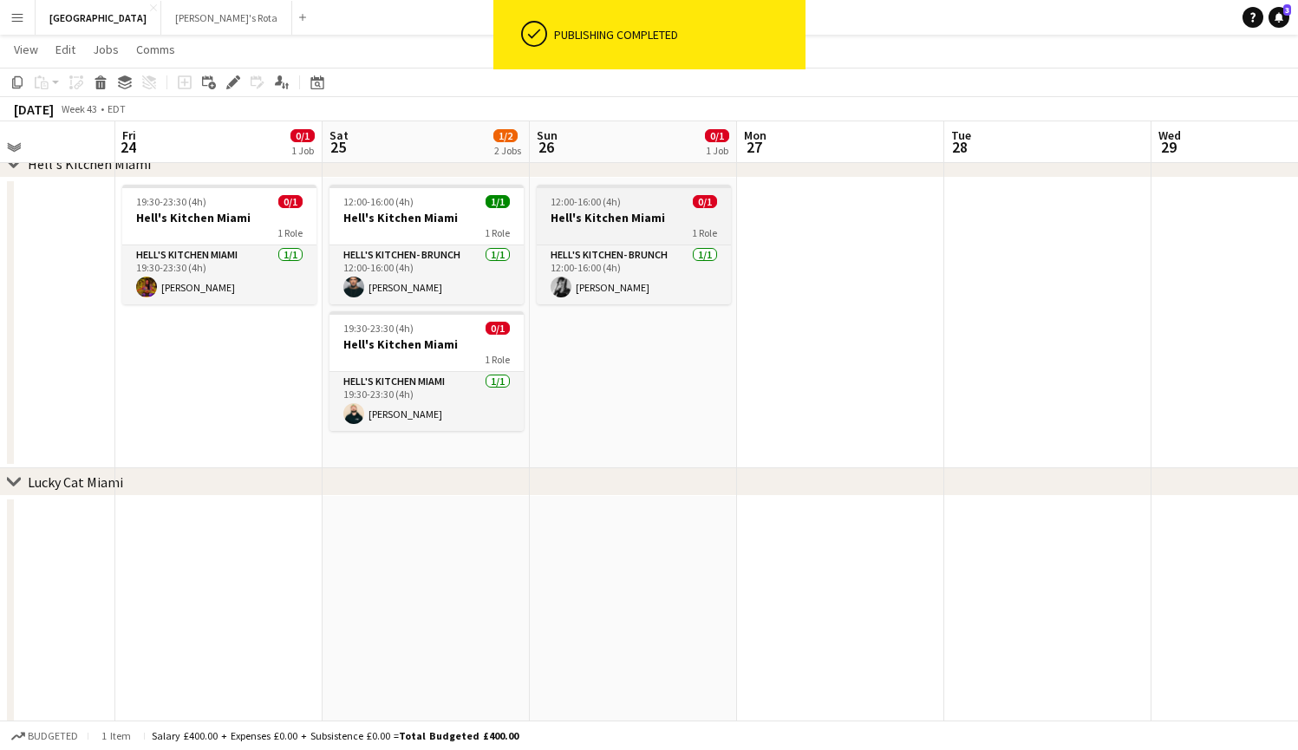
click at [633, 222] on h3 "Hell's Kitchen Miami" at bounding box center [634, 218] width 194 height 16
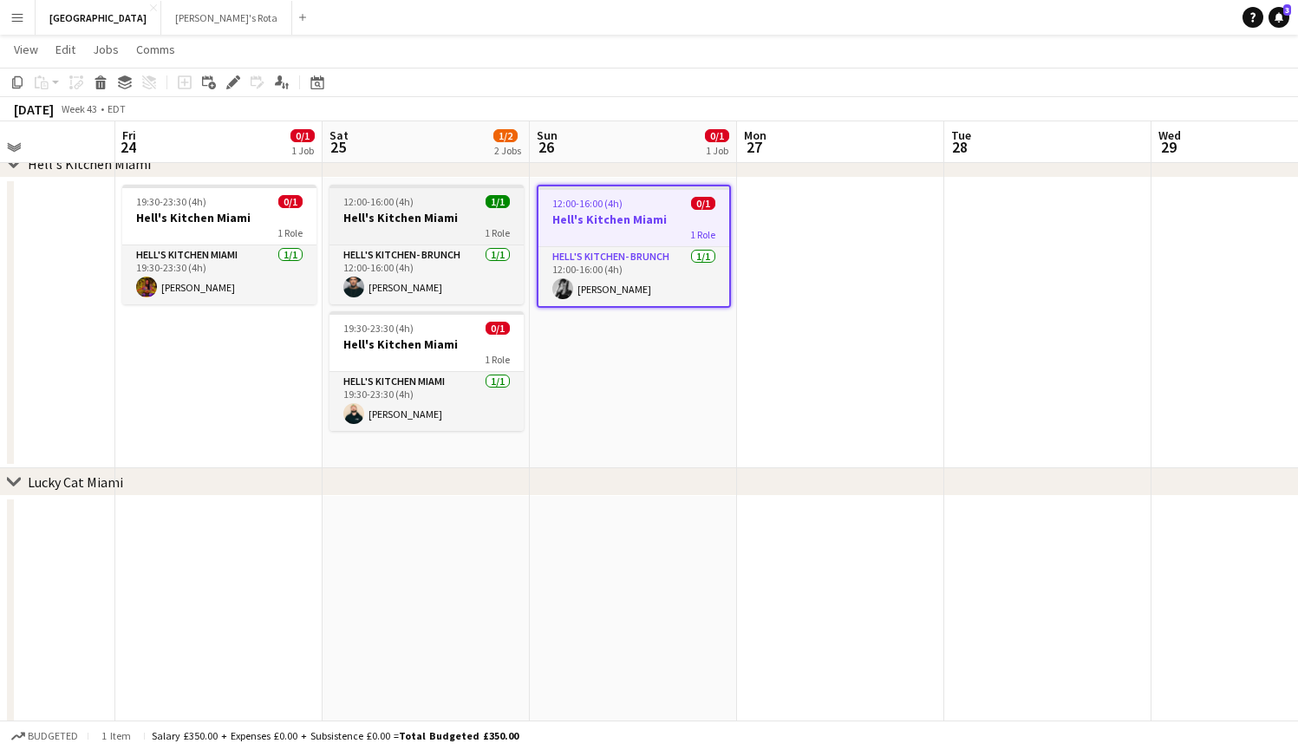
click at [437, 235] on div "1 Role" at bounding box center [426, 232] width 194 height 14
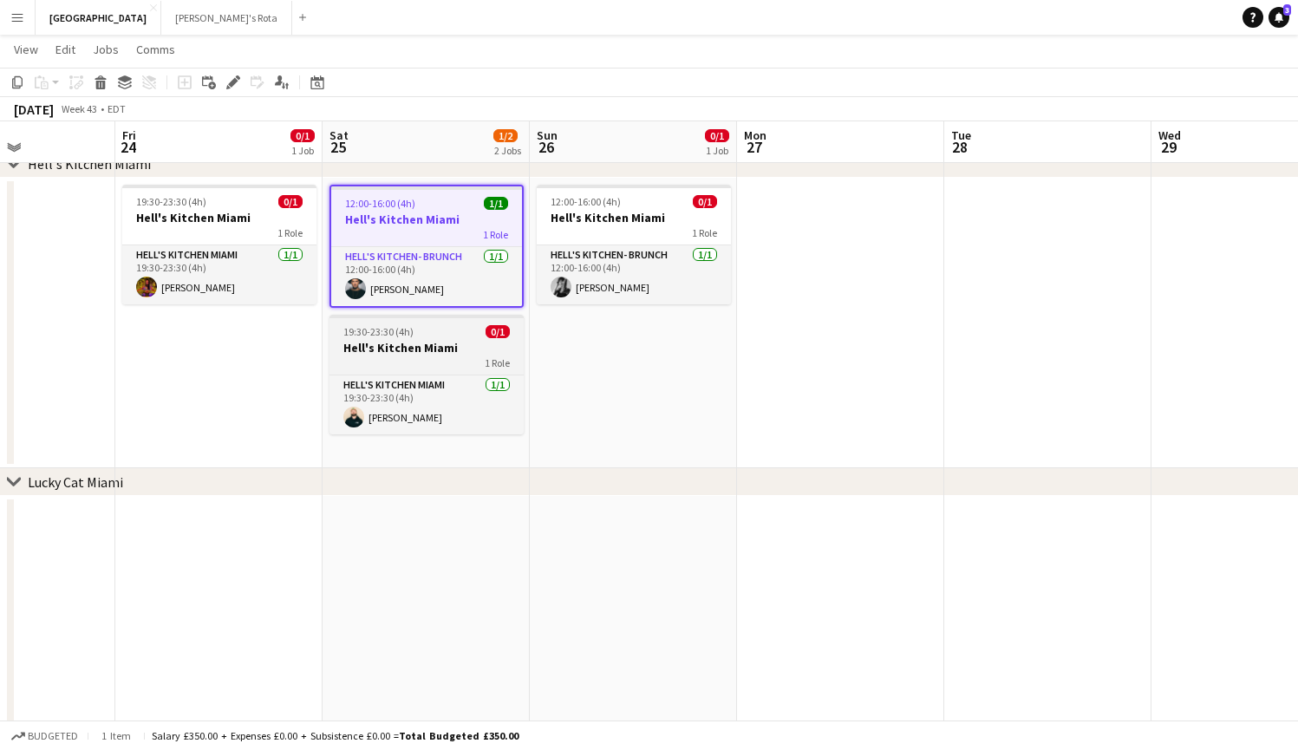
click at [421, 348] on h3 "Hell's Kitchen Miami" at bounding box center [426, 348] width 194 height 16
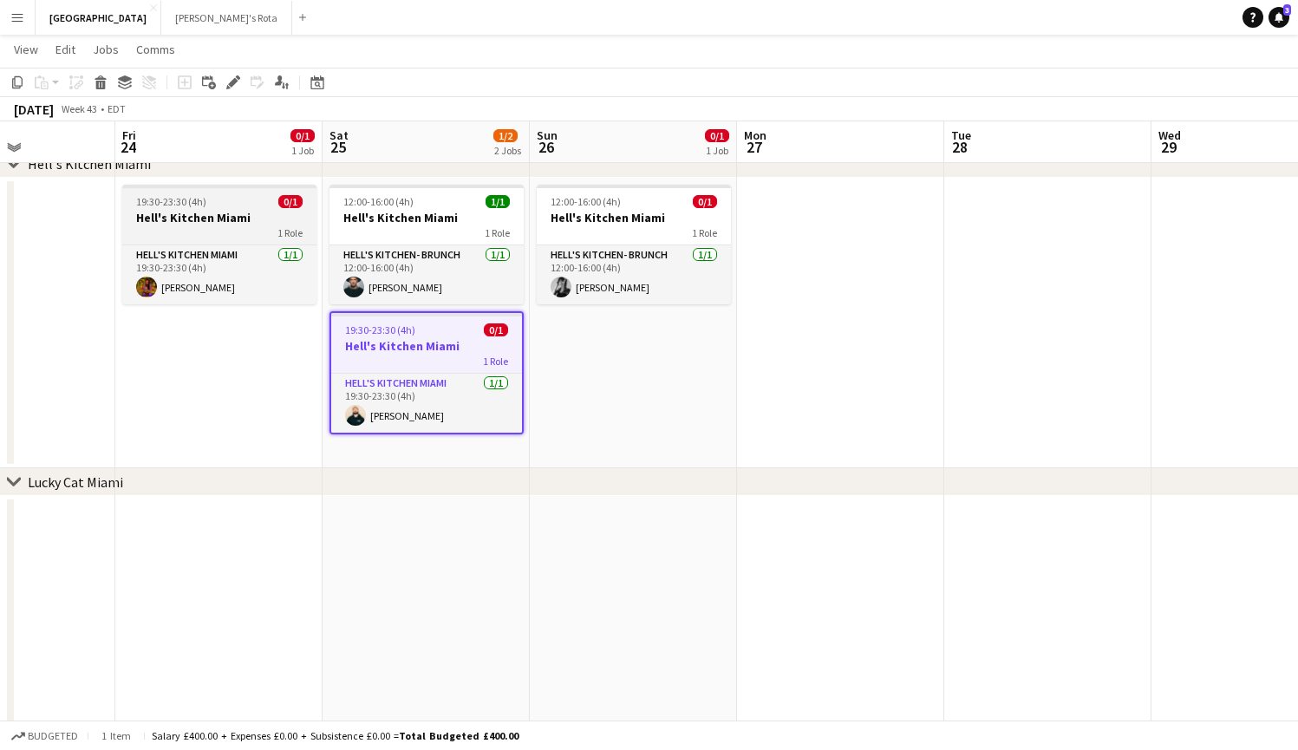
click at [247, 216] on h3 "Hell's Kitchen Miami" at bounding box center [219, 218] width 194 height 16
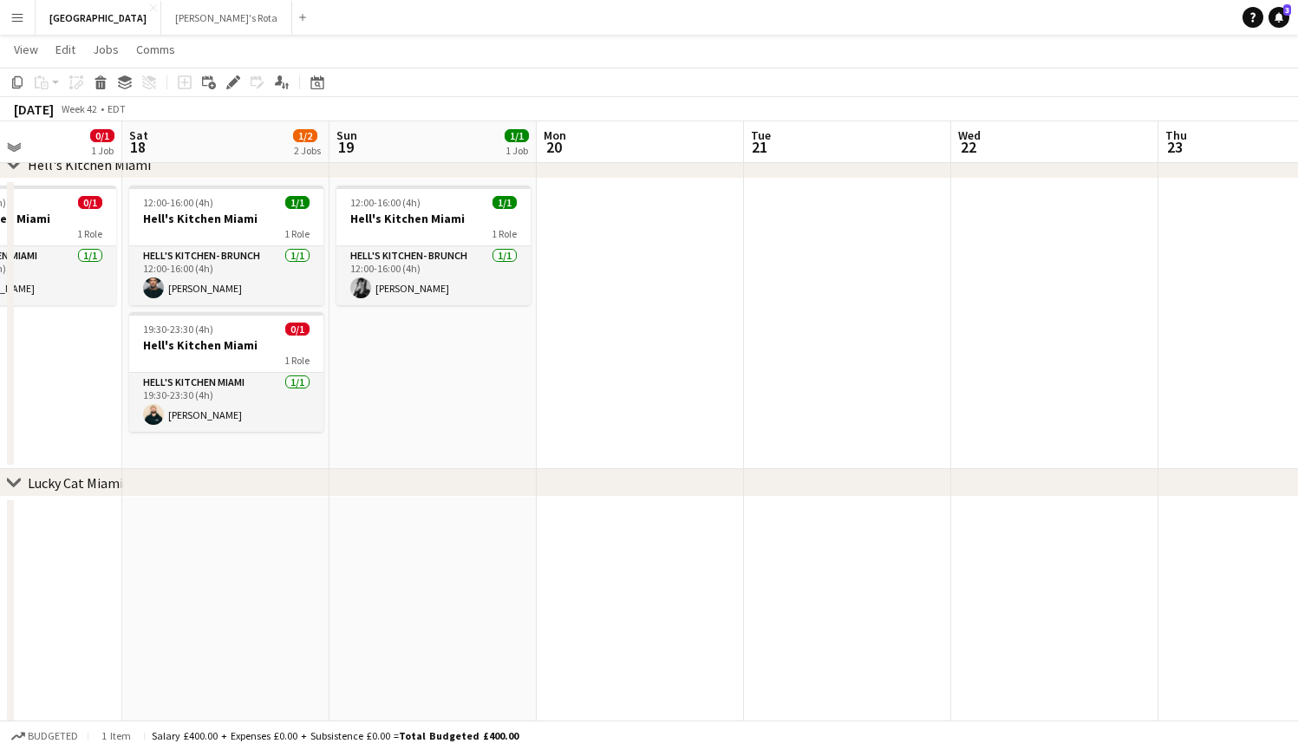
scroll to position [0, 465]
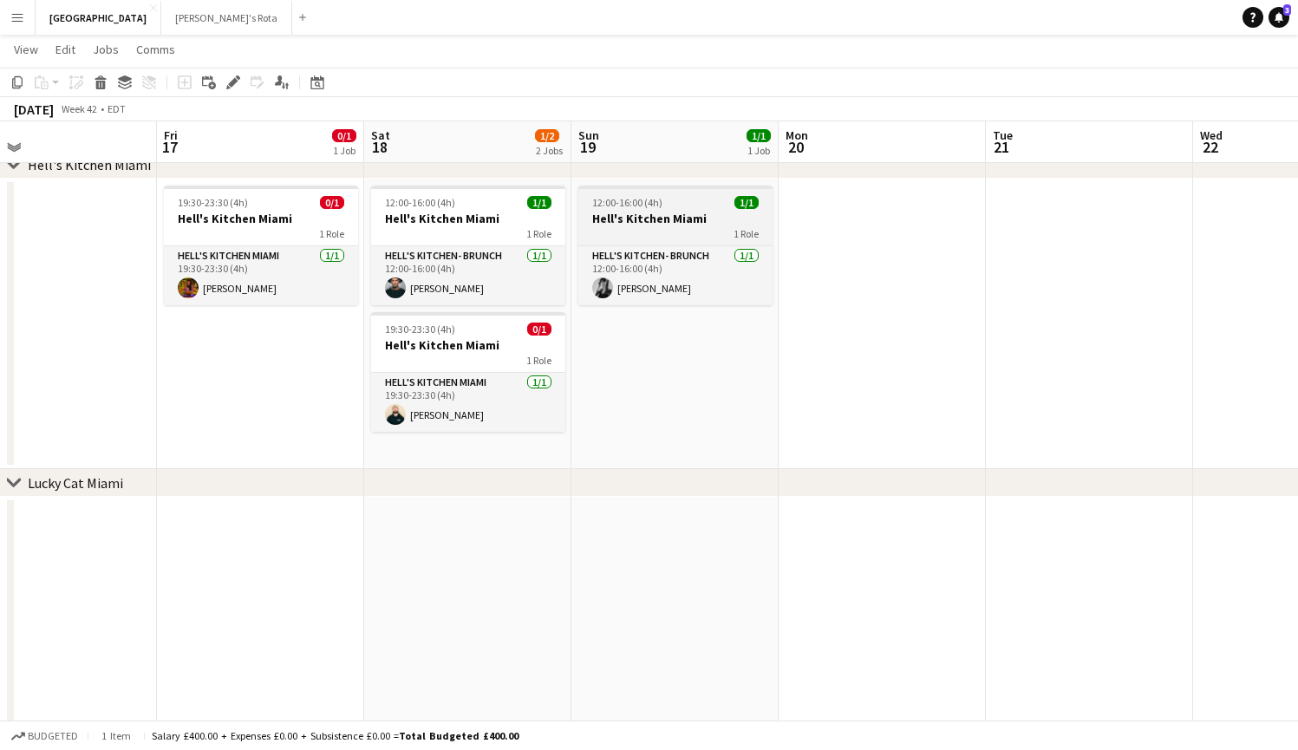
click at [668, 238] on div "1 Role" at bounding box center [675, 233] width 194 height 14
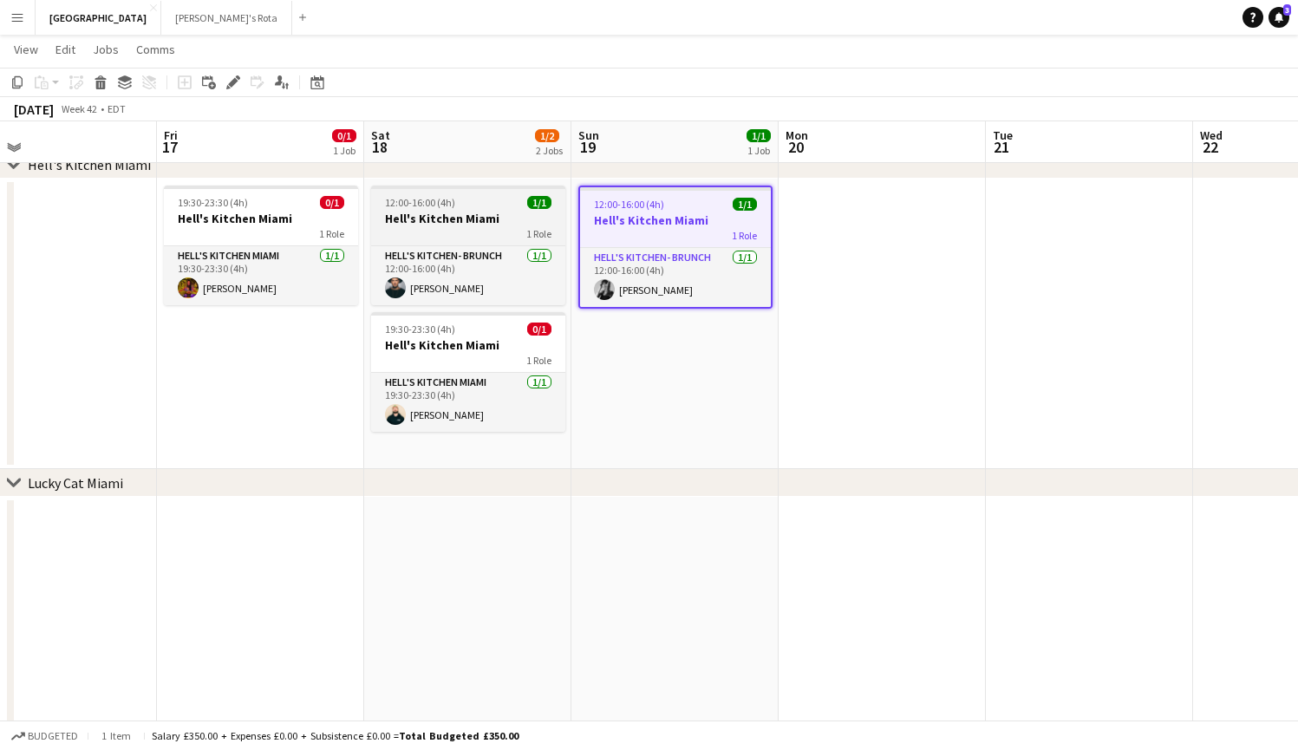
click at [477, 235] on div "1 Role" at bounding box center [468, 233] width 194 height 14
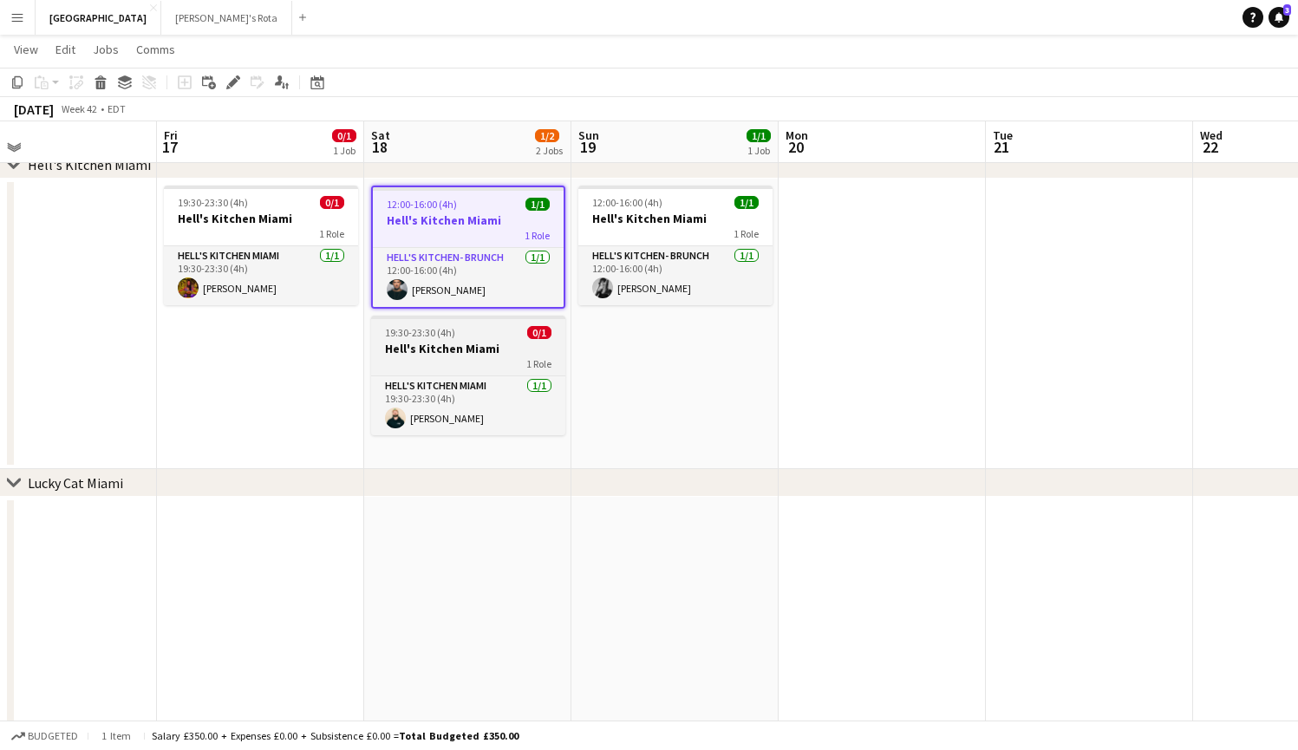
click at [463, 338] on div "19:30-23:30 (4h) 0/1" at bounding box center [468, 332] width 194 height 13
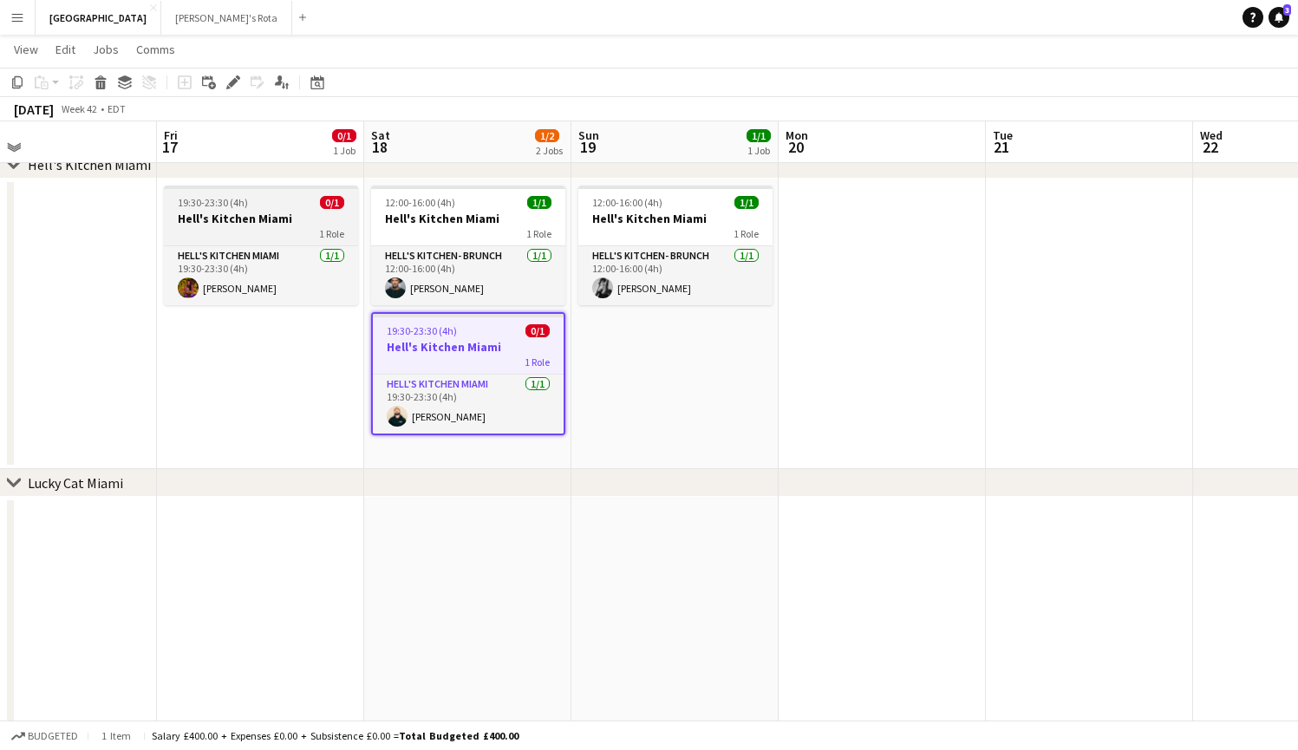
click at [284, 211] on h3 "Hell's Kitchen Miami" at bounding box center [261, 219] width 194 height 16
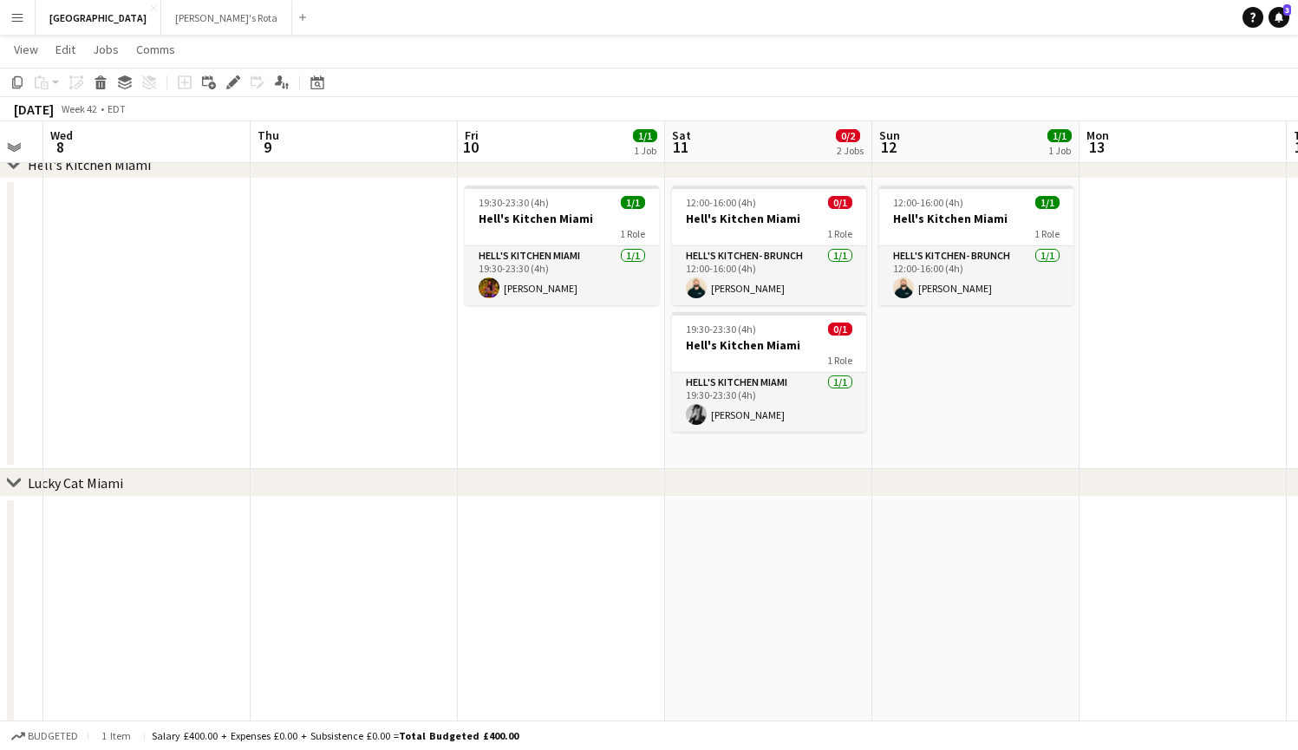
scroll to position [0, 485]
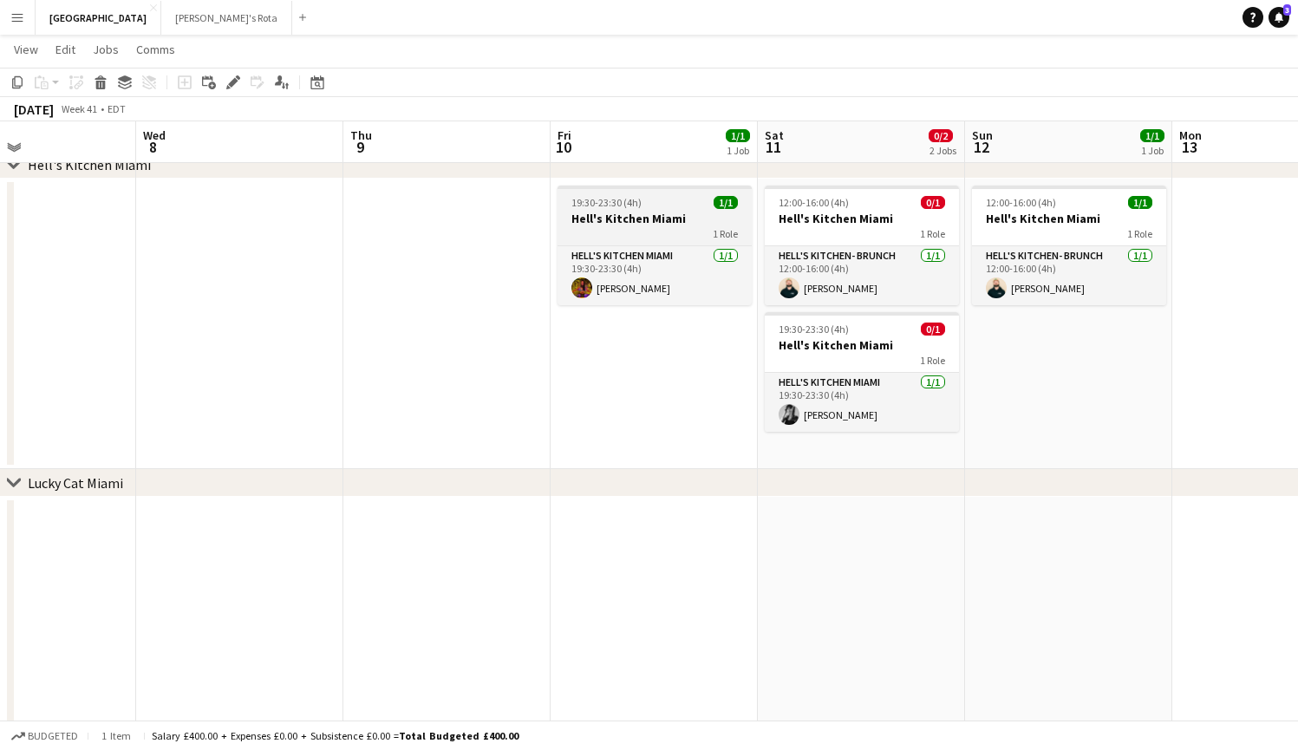
click at [628, 223] on h3 "Hell's Kitchen Miami" at bounding box center [654, 219] width 194 height 16
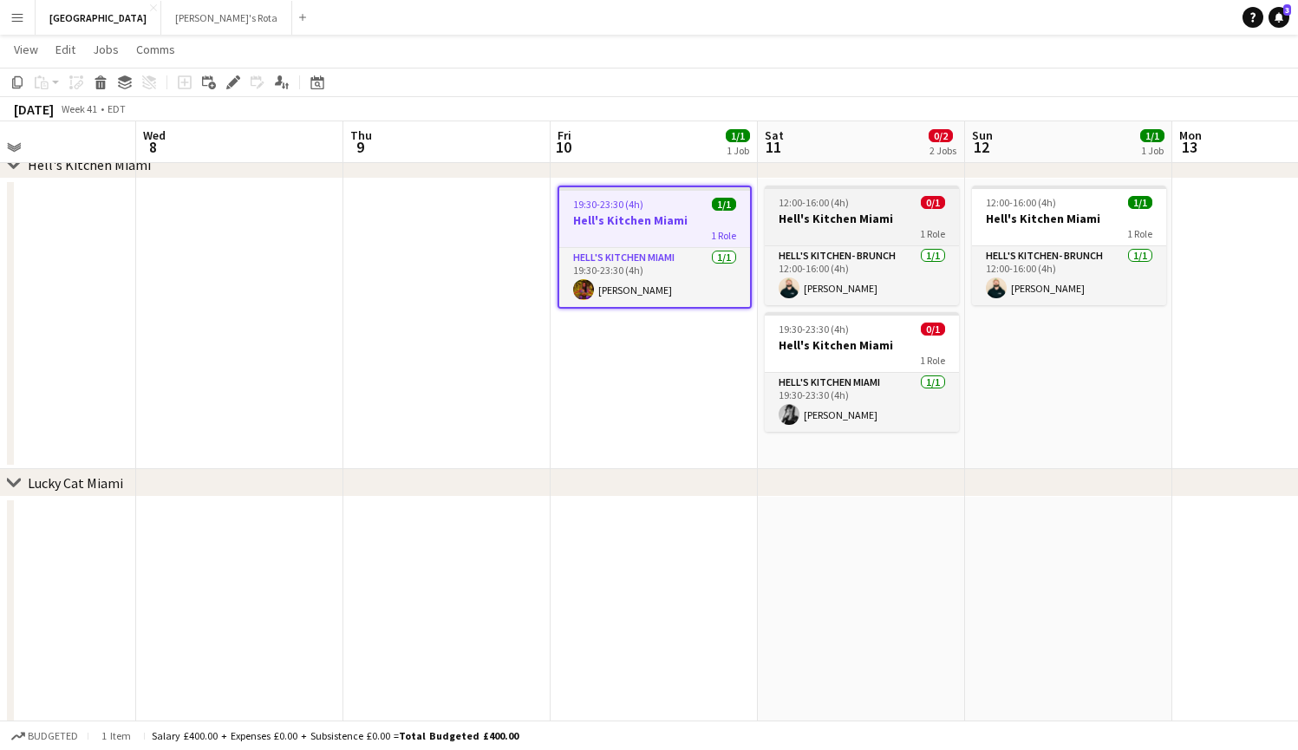
click at [869, 216] on h3 "Hell's Kitchen Miami" at bounding box center [862, 219] width 194 height 16
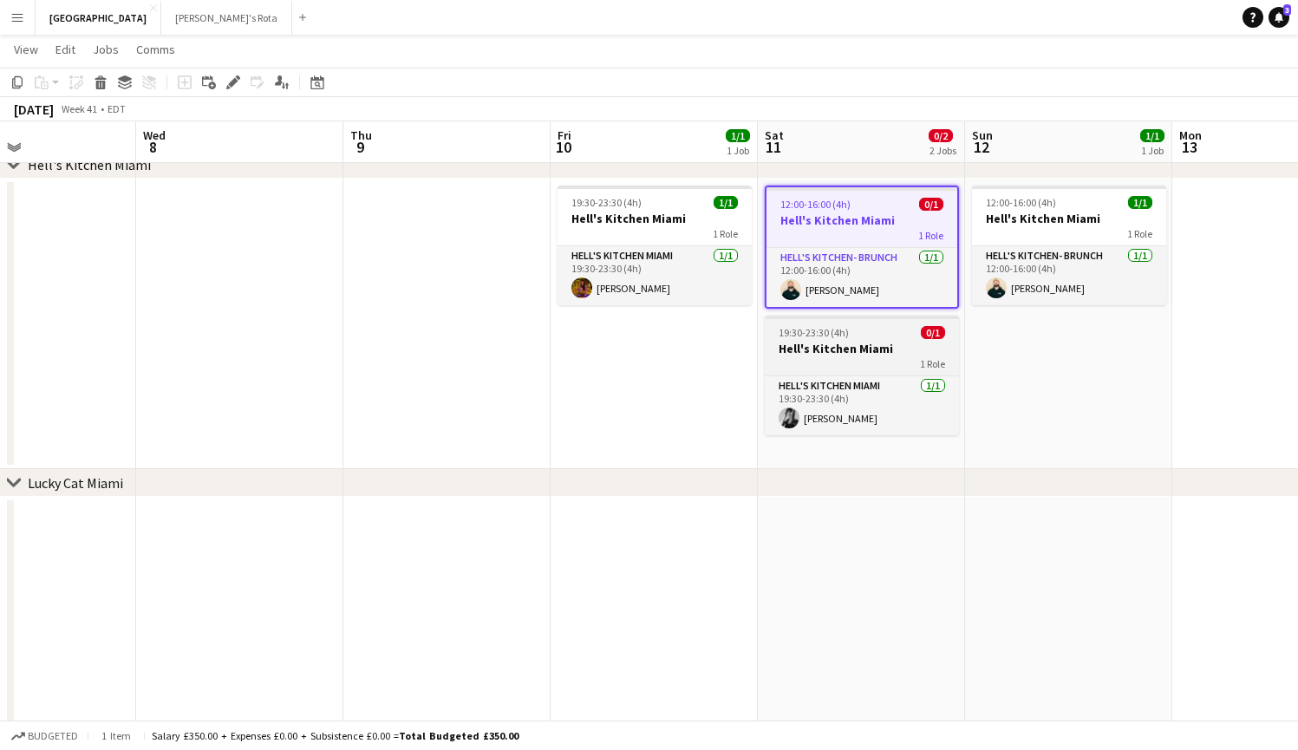
click at [856, 353] on h3 "Hell's Kitchen Miami" at bounding box center [862, 349] width 194 height 16
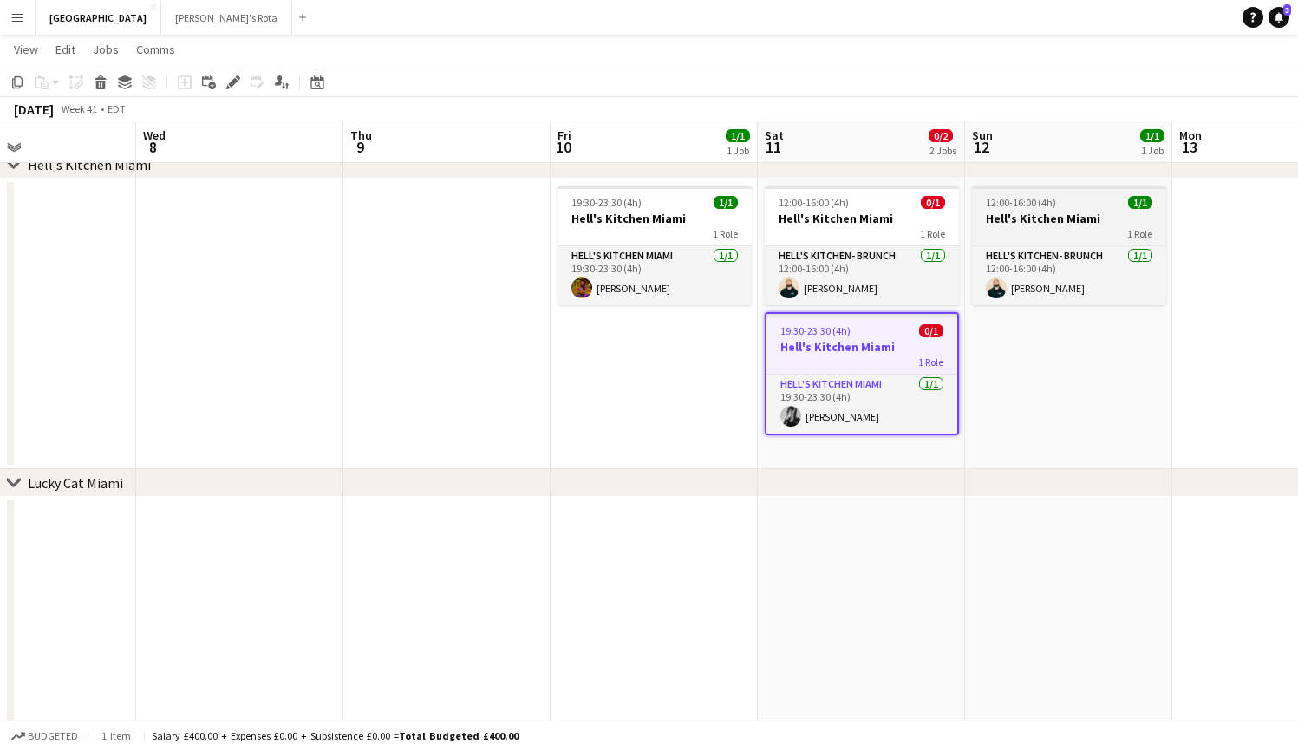
click at [1047, 208] on span "12:00-16:00 (4h)" at bounding box center [1021, 202] width 70 height 13
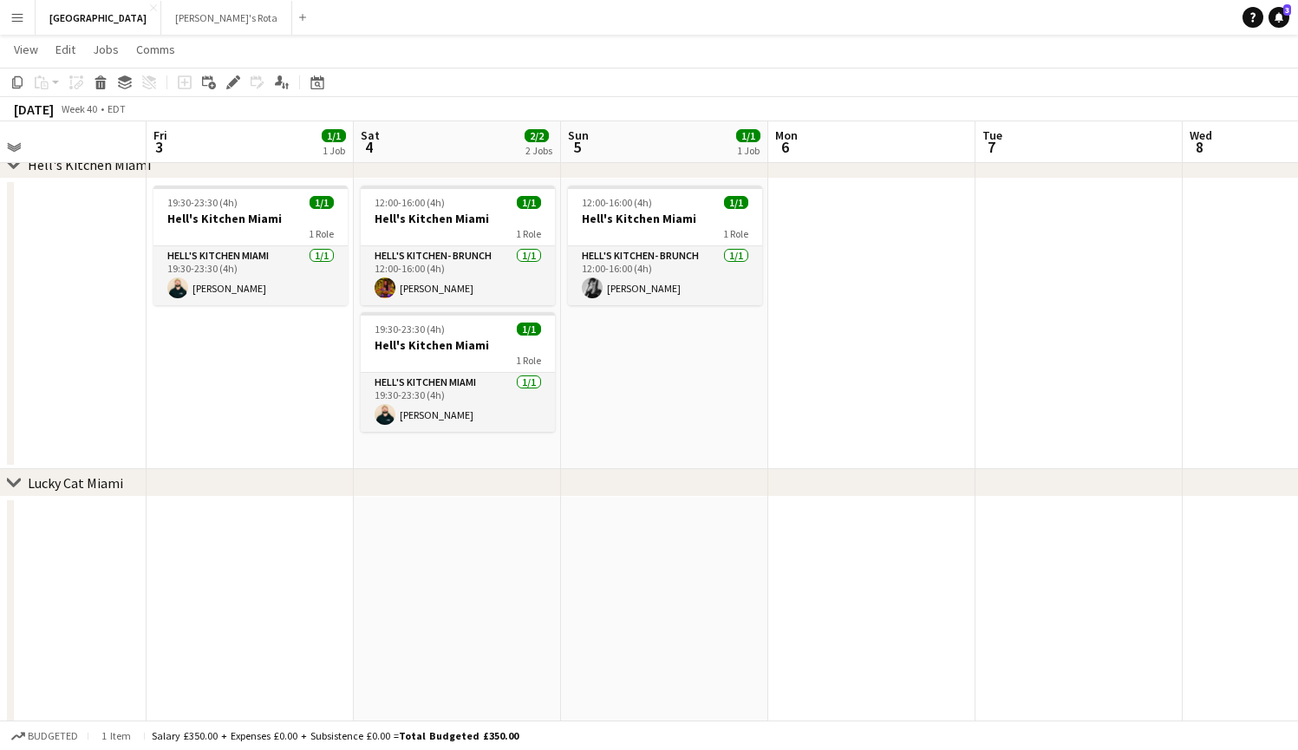
scroll to position [0, 488]
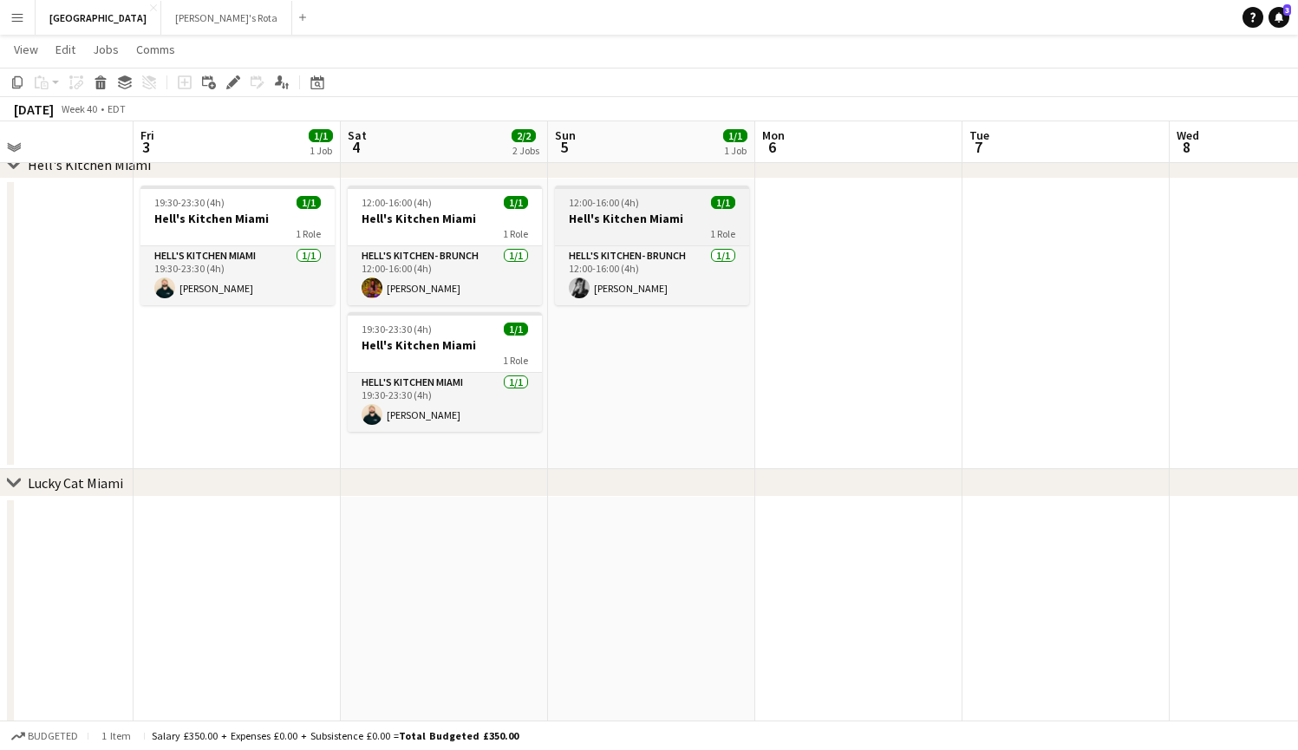
click at [605, 214] on h3 "Hell's Kitchen Miami" at bounding box center [652, 219] width 194 height 16
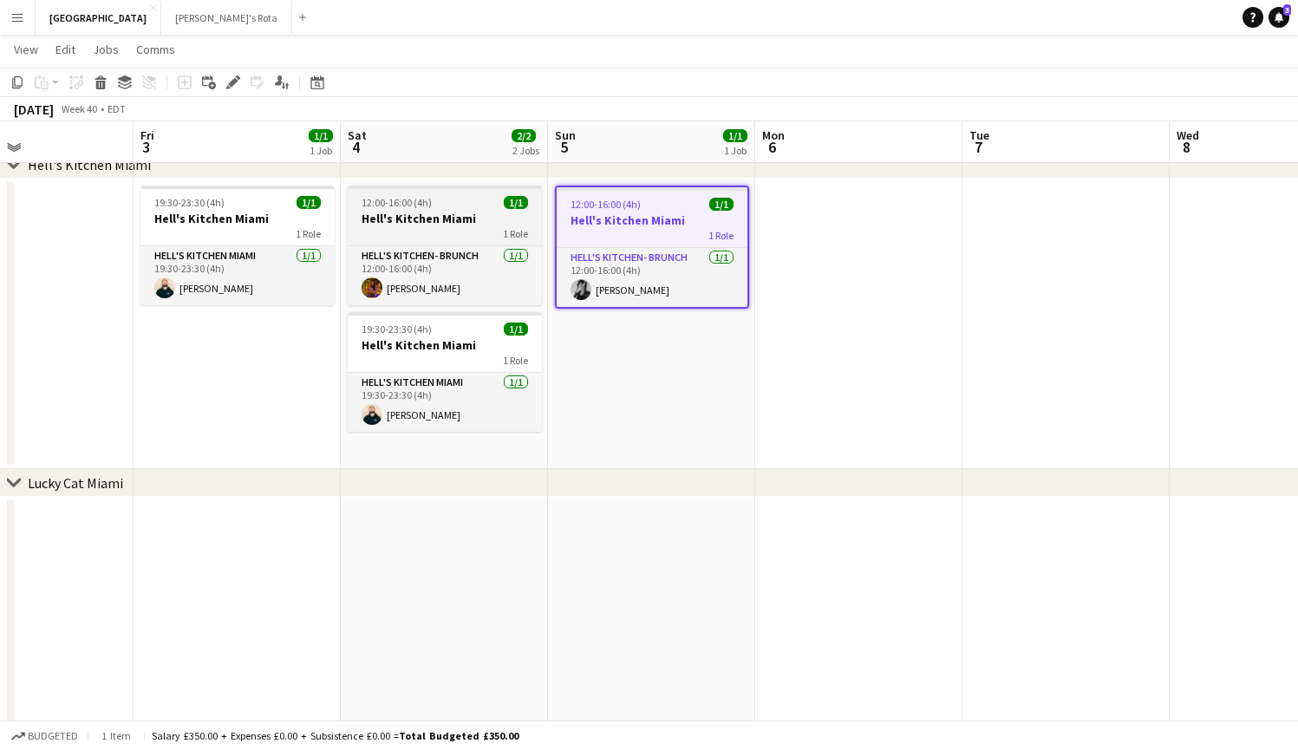
click at [457, 212] on h3 "Hell's Kitchen Miami" at bounding box center [445, 219] width 194 height 16
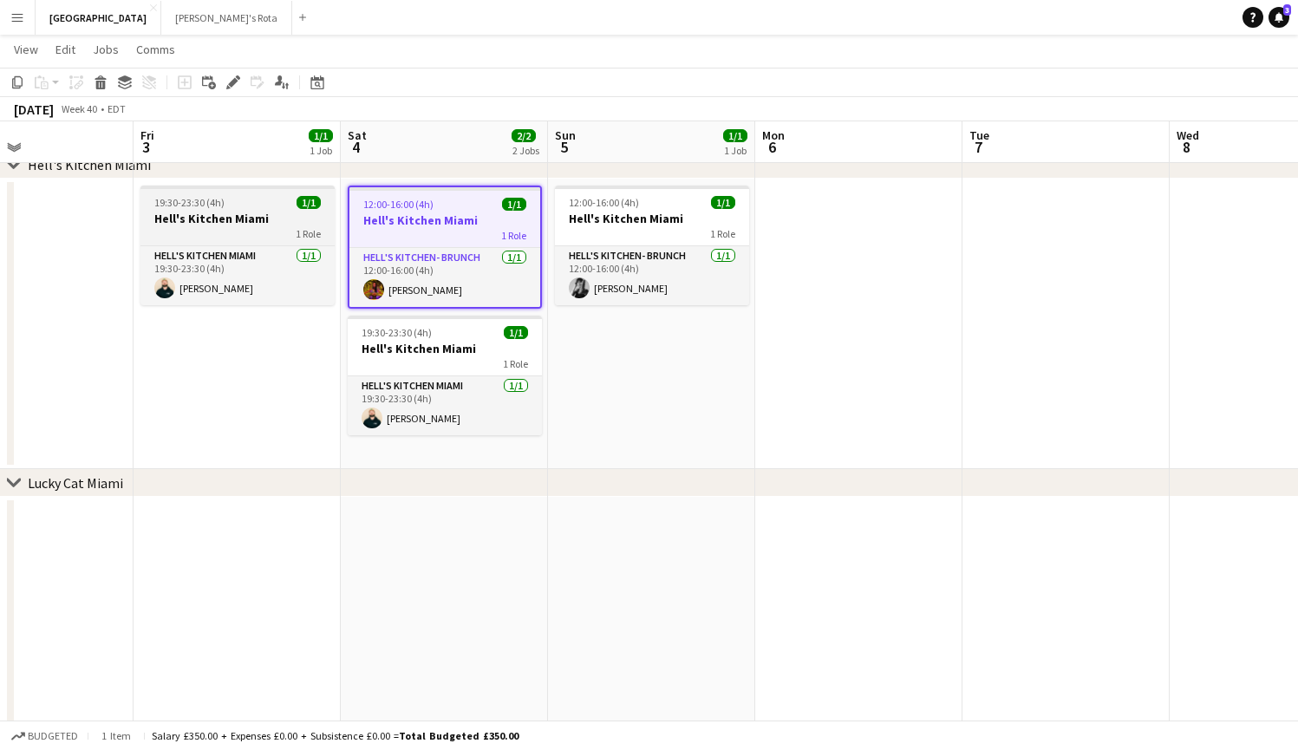
click at [268, 193] on app-job-card "19:30-23:30 (4h) 1/1 Hell's Kitchen Miami 1 Role Hell's Kitchen Miami [DATE] 19…" at bounding box center [237, 246] width 194 height 120
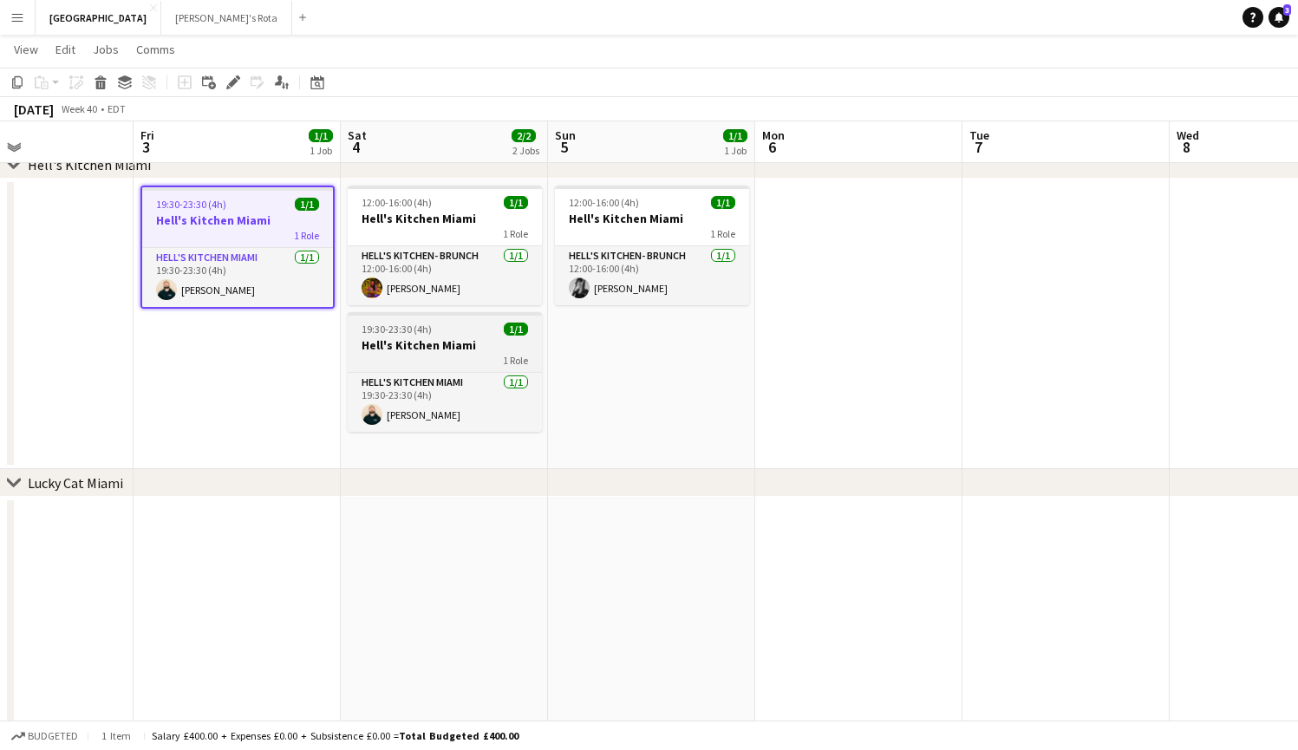
click at [402, 340] on h3 "Hell's Kitchen Miami" at bounding box center [445, 345] width 194 height 16
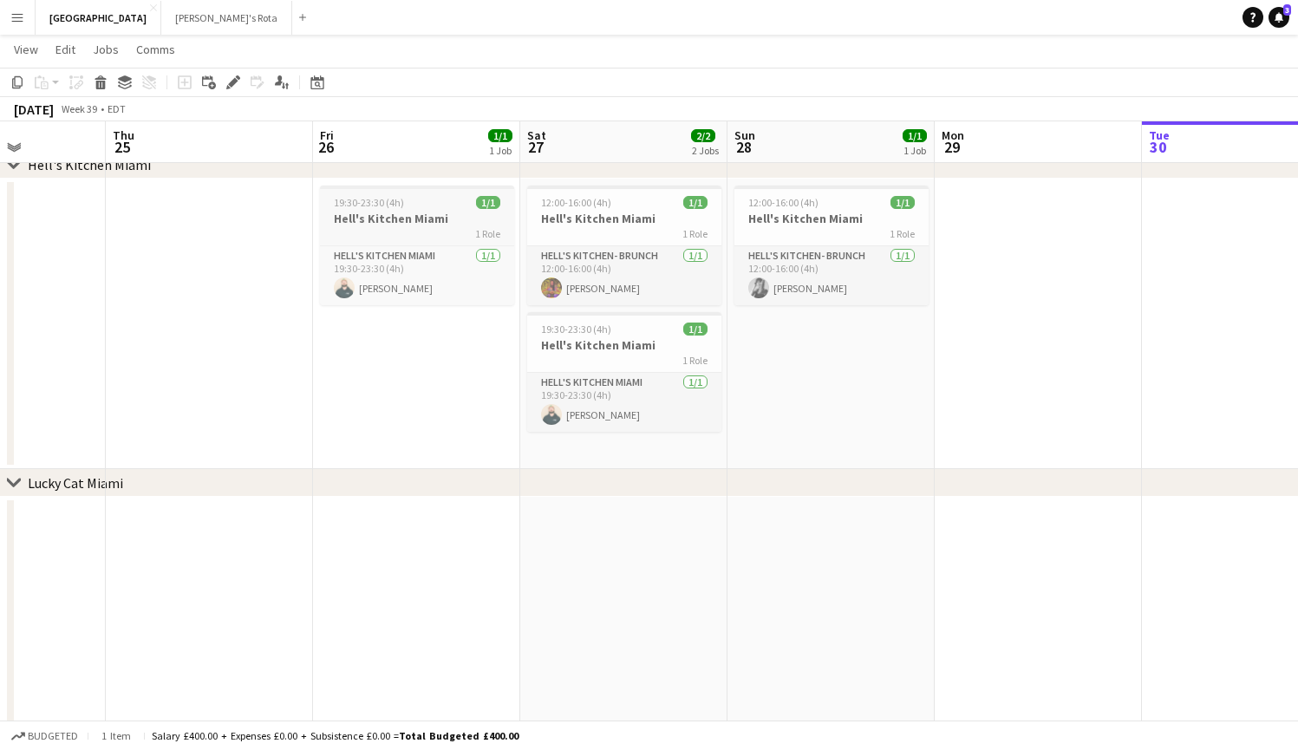
scroll to position [0, 516]
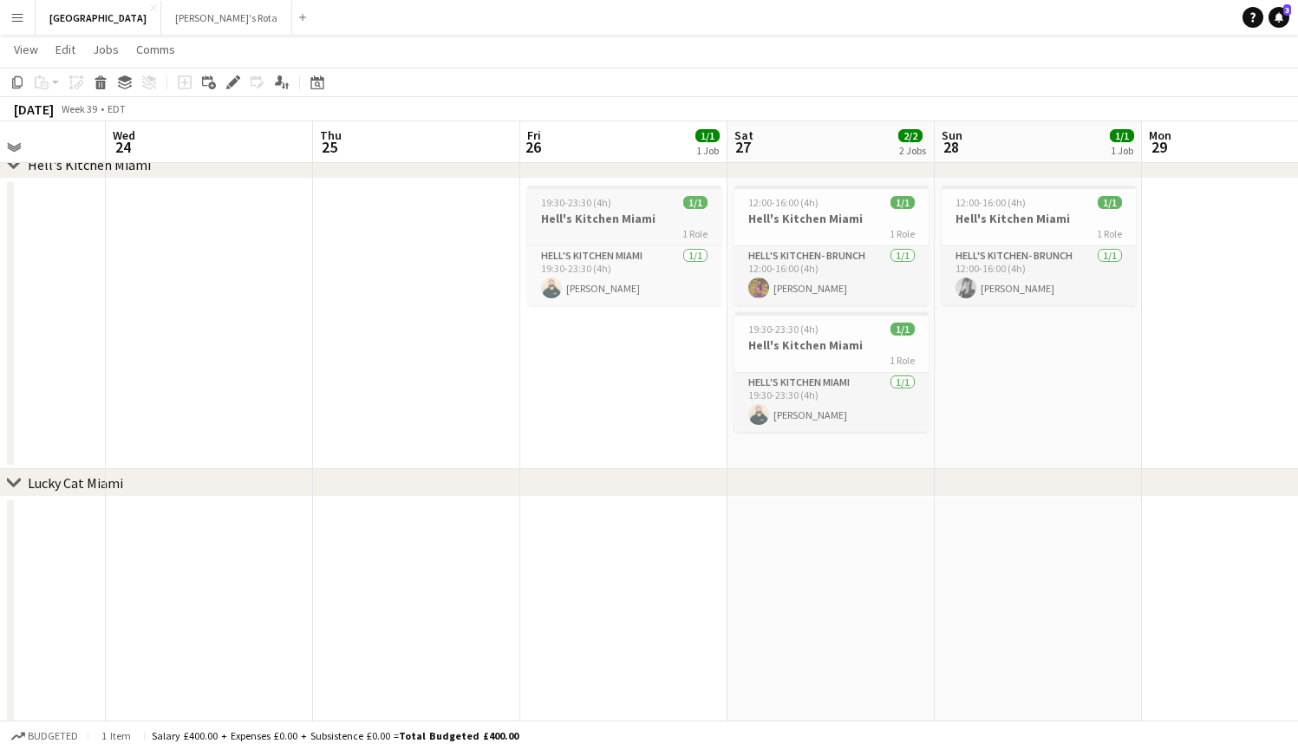
click at [619, 238] on div "1 Role" at bounding box center [624, 233] width 194 height 14
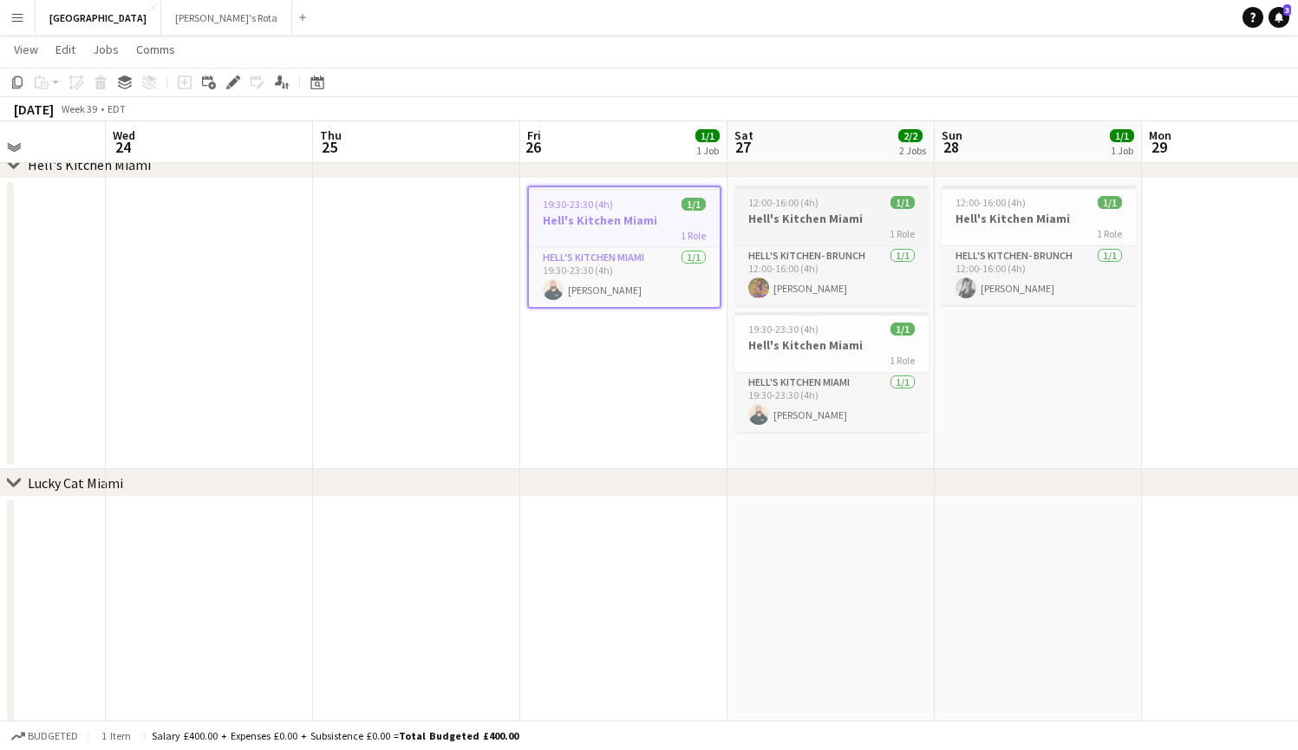
click at [797, 225] on h3 "Hell's Kitchen Miami" at bounding box center [831, 219] width 194 height 16
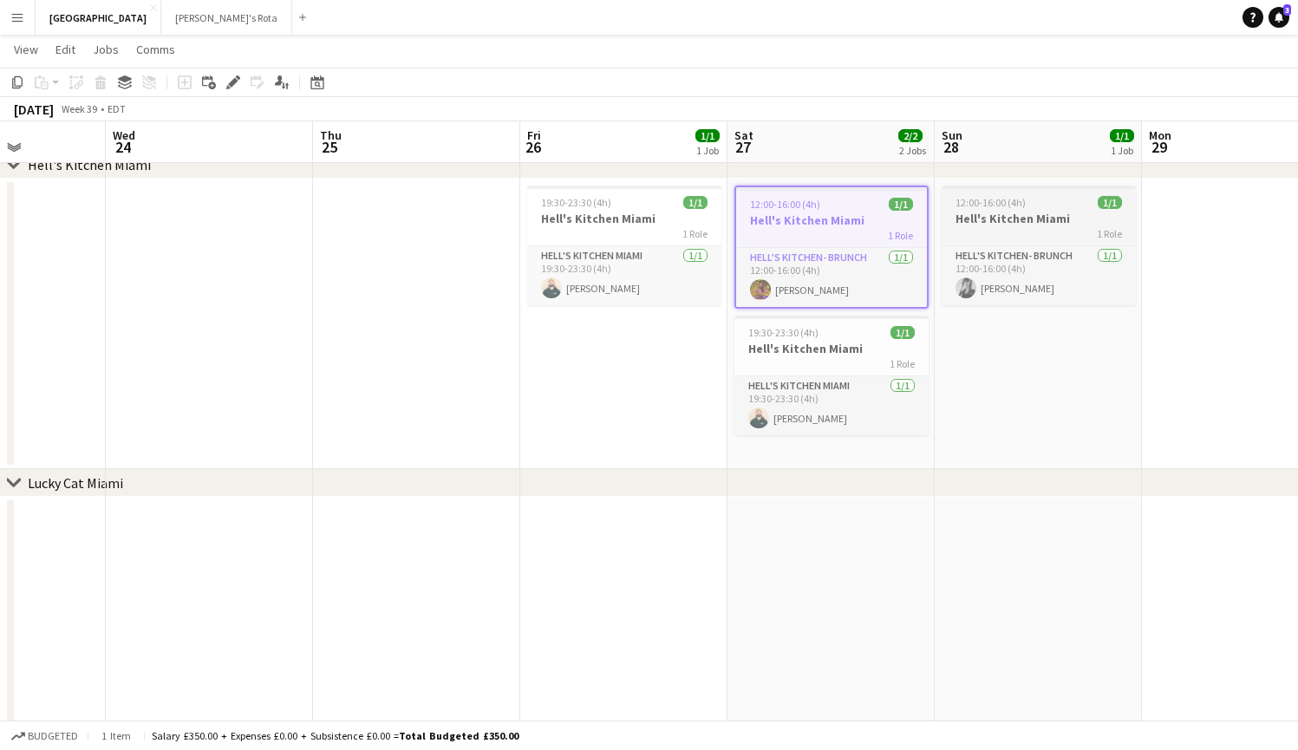
click at [975, 209] on app-job-card "12:00-16:00 (4h) 1/1 Hell's Kitchen Miami 1 Role Hell's Kitchen- BRUNCH [DATE] …" at bounding box center [1038, 246] width 194 height 120
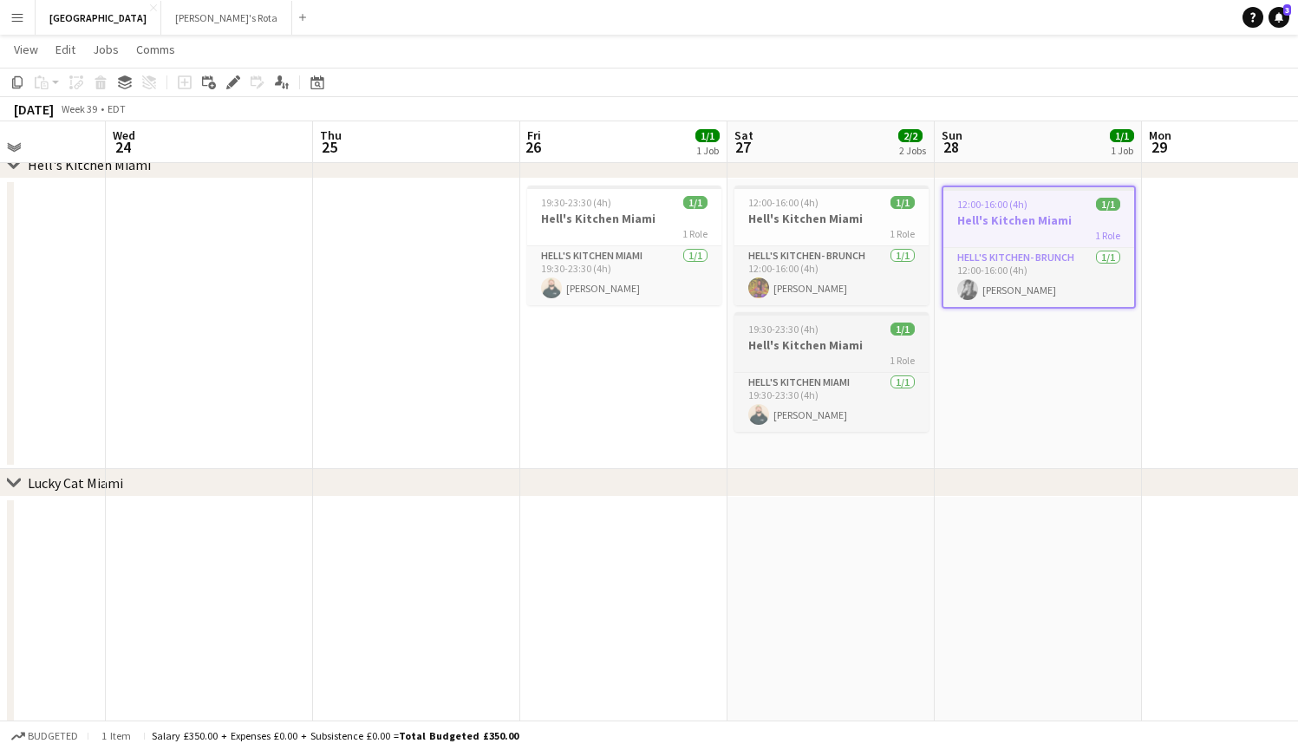
click at [822, 342] on h3 "Hell's Kitchen Miami" at bounding box center [831, 345] width 194 height 16
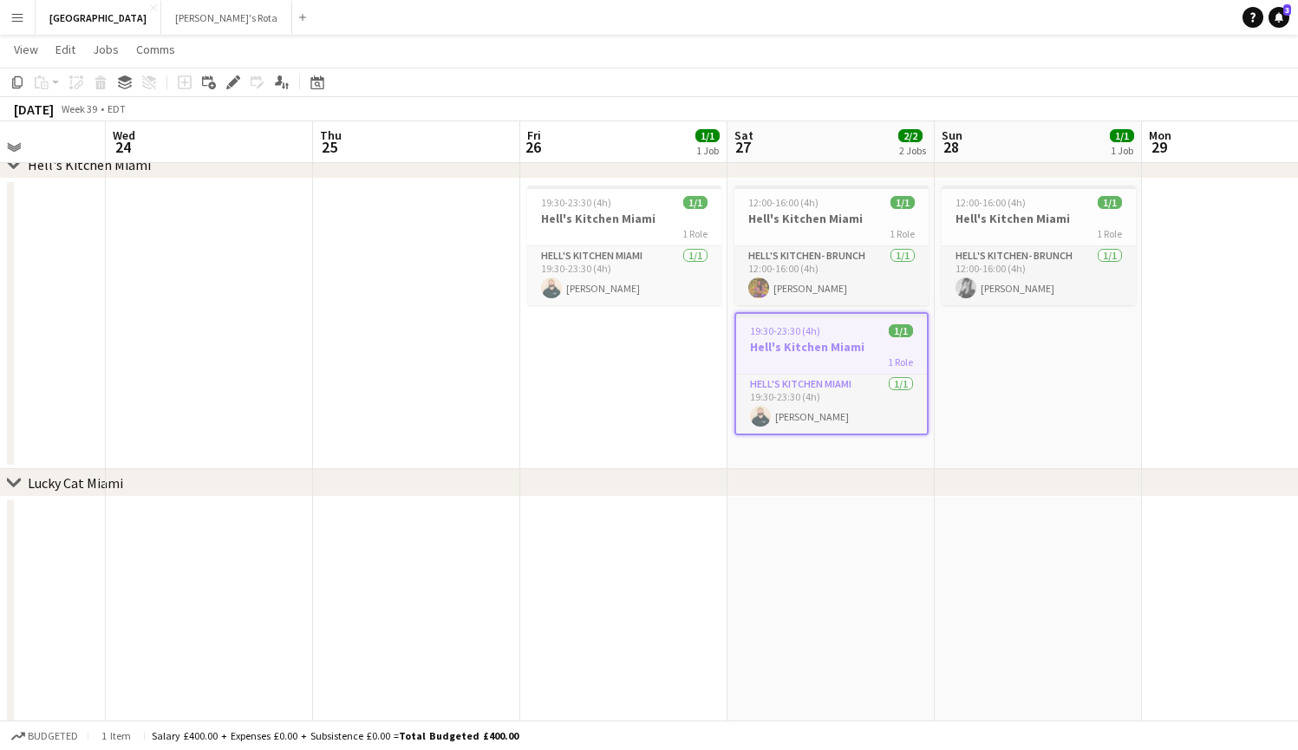
click at [10, 19] on app-icon "Menu" at bounding box center [17, 17] width 14 height 14
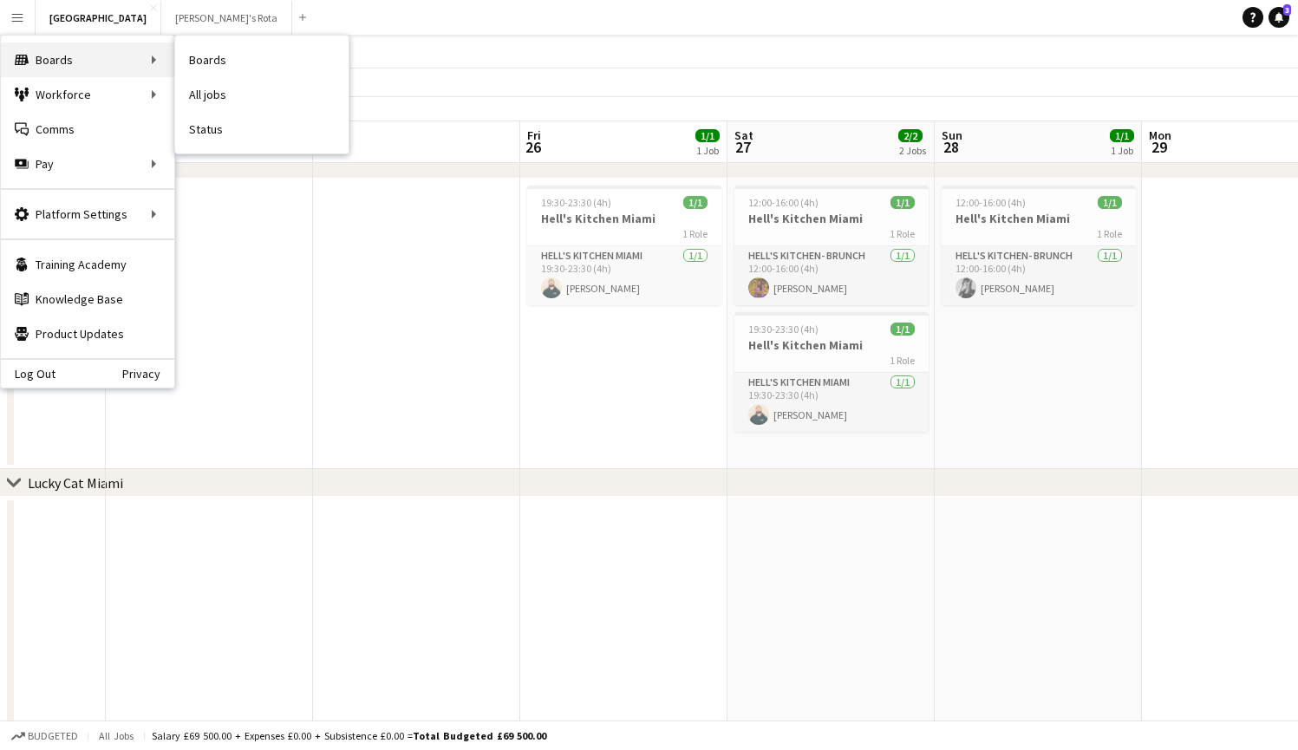
click at [65, 62] on div "Boards Boards" at bounding box center [87, 59] width 173 height 35
click at [161, 22] on button "[PERSON_NAME]'s Rota Close" at bounding box center [226, 18] width 131 height 34
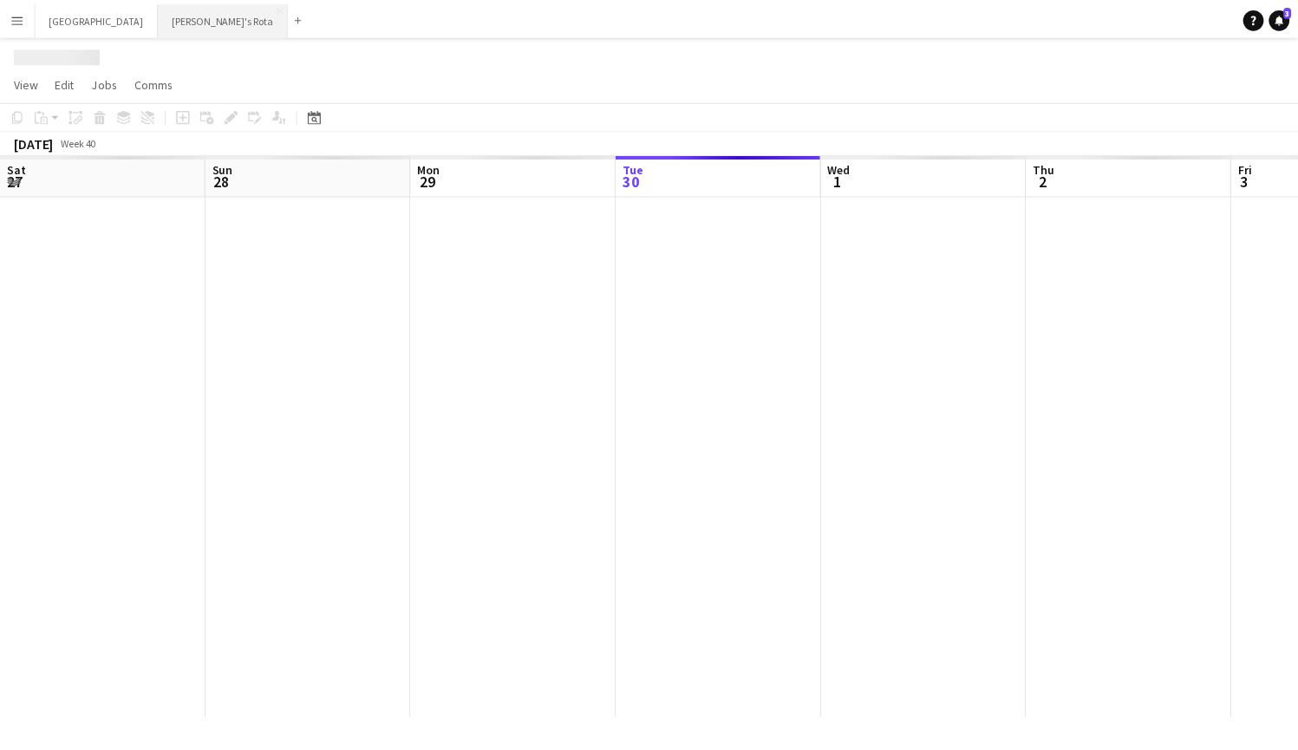
scroll to position [0, 414]
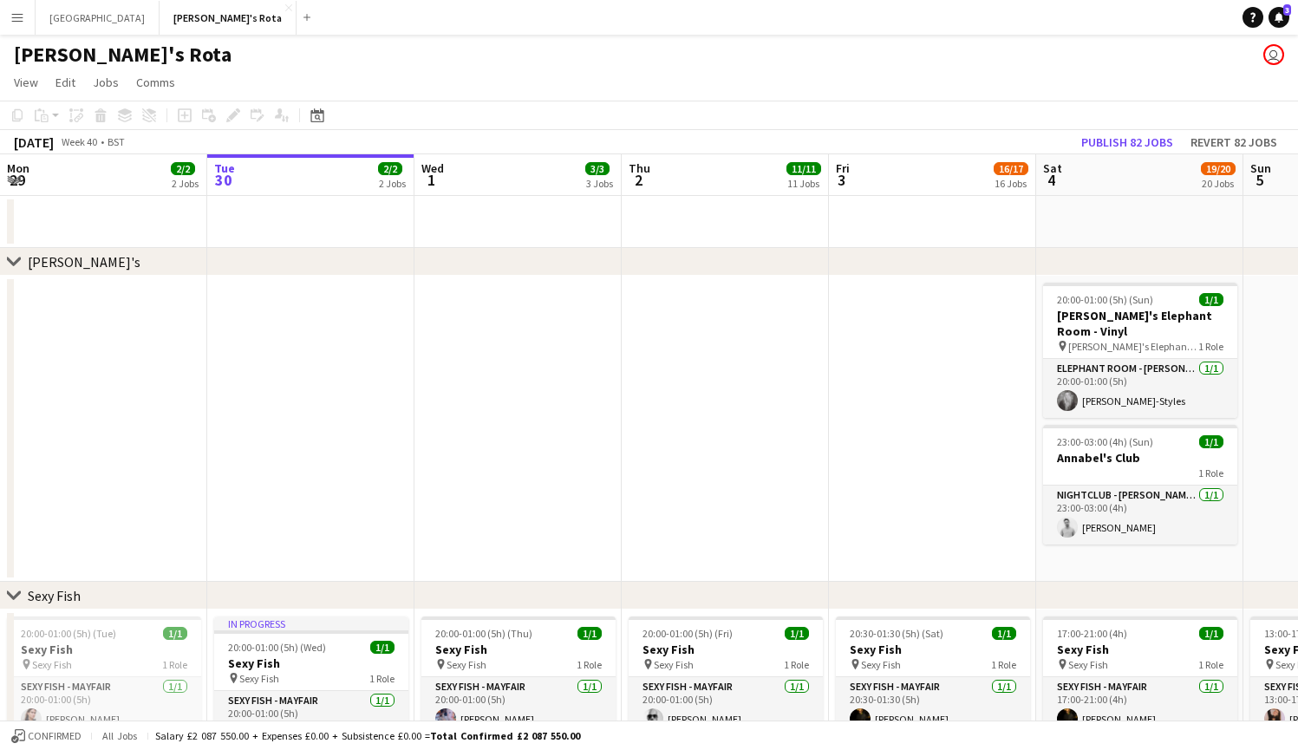
click at [14, 179] on app-icon "Expand/collapse" at bounding box center [14, 179] width 14 height 16
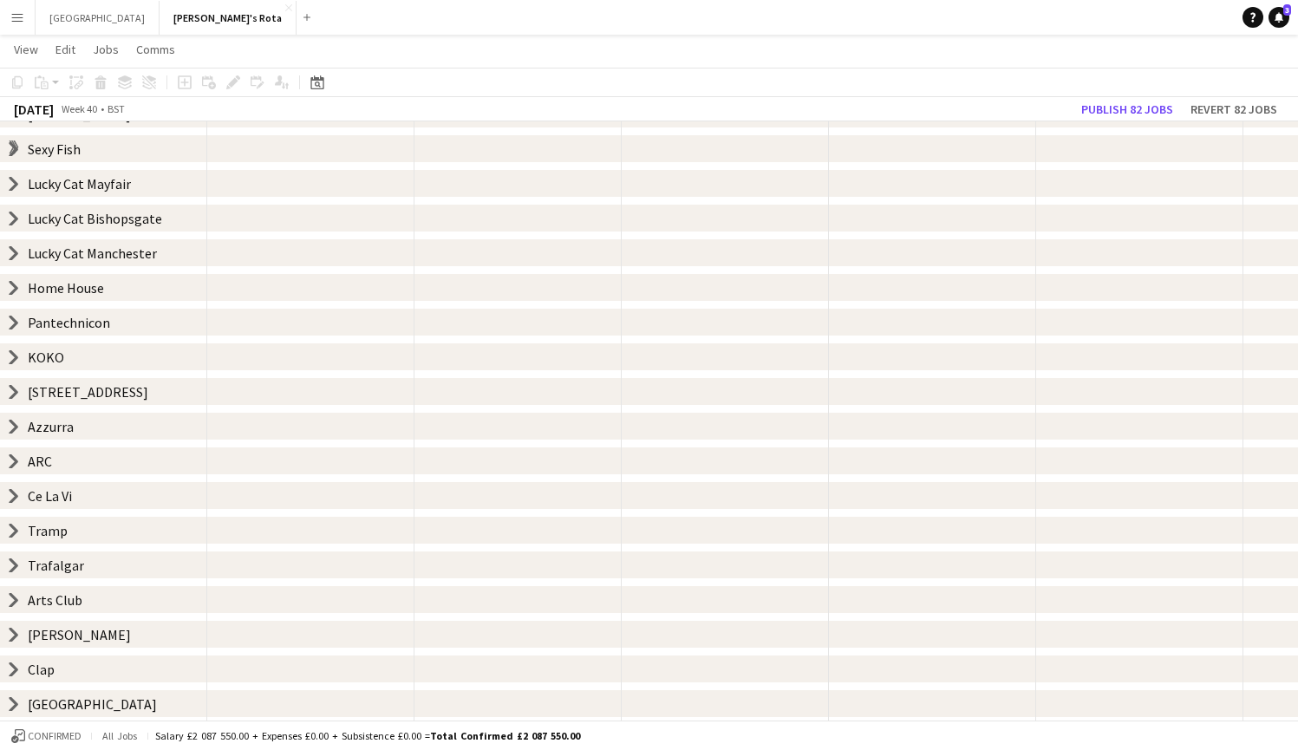
scroll to position [56, 0]
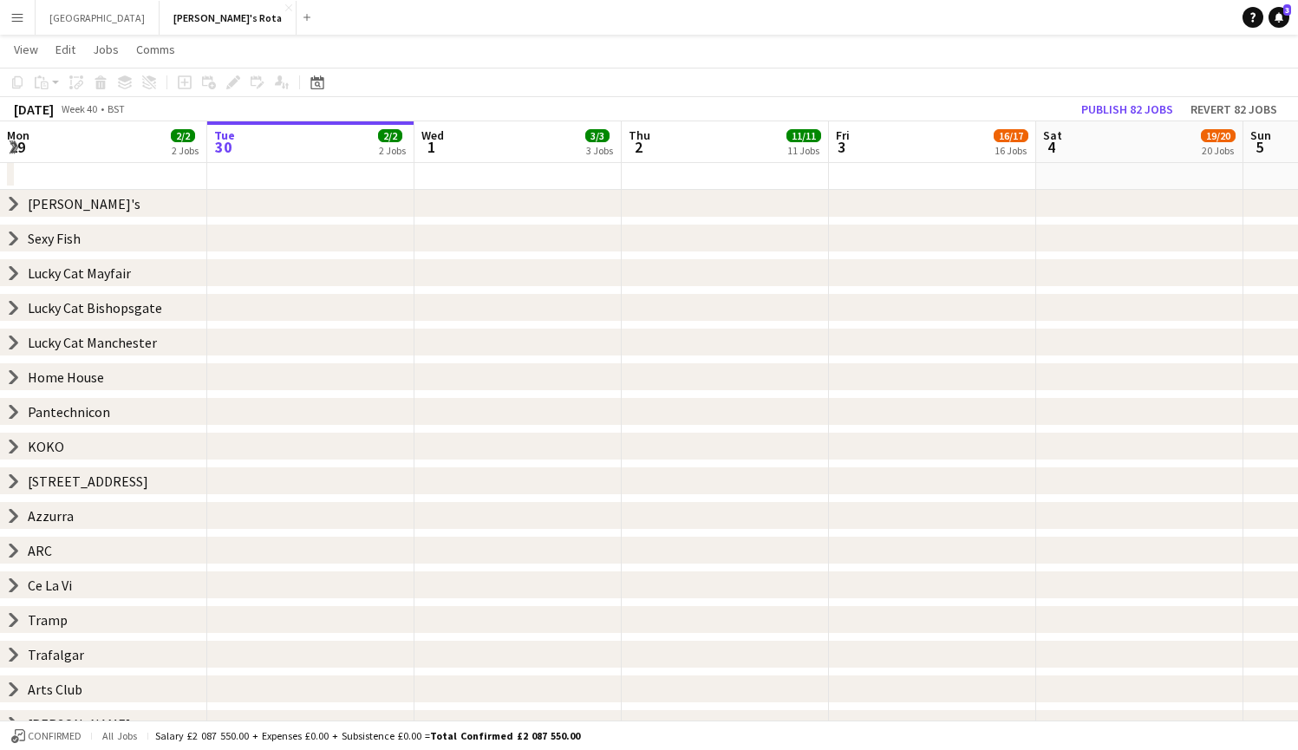
click at [16, 342] on icon at bounding box center [13, 341] width 7 height 13
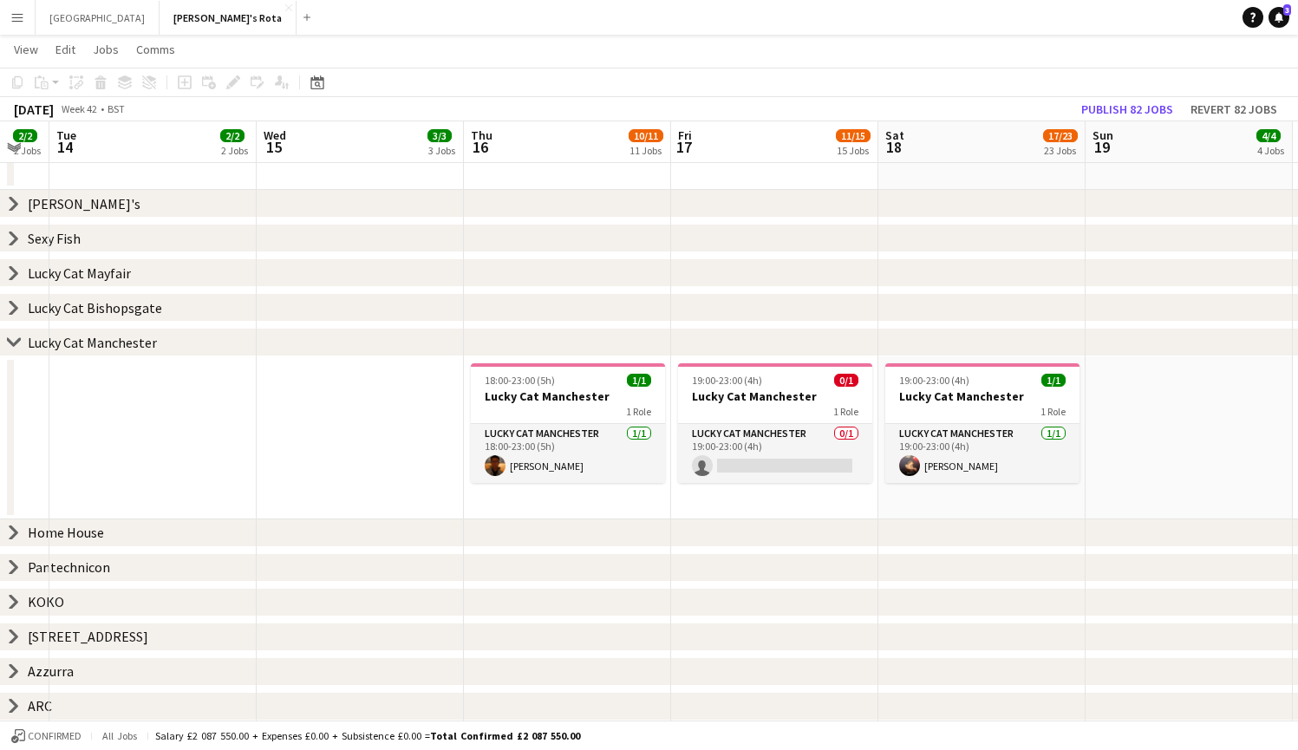
scroll to position [0, 635]
